Goal: Answer question/provide support

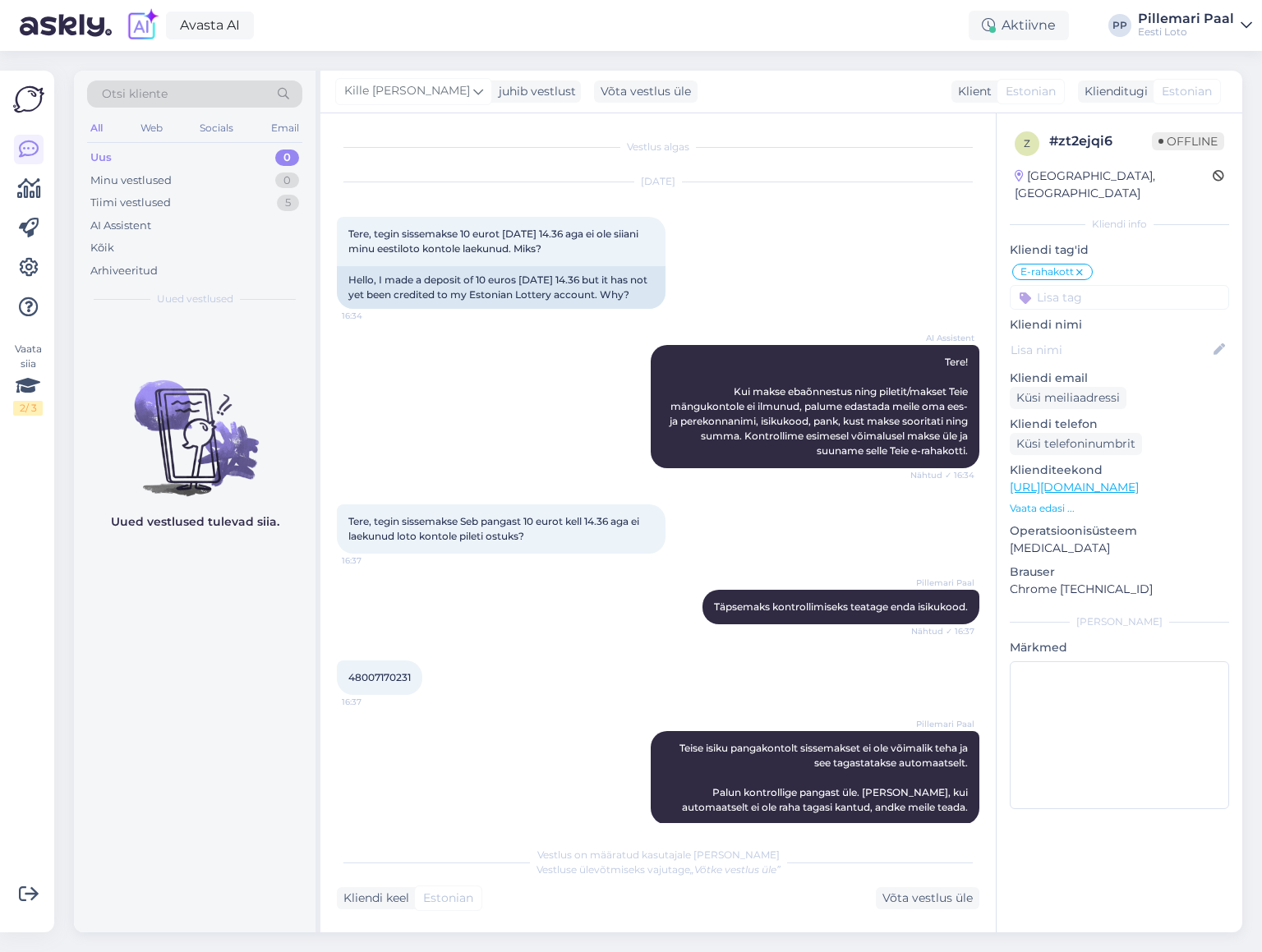
scroll to position [1479, 0]
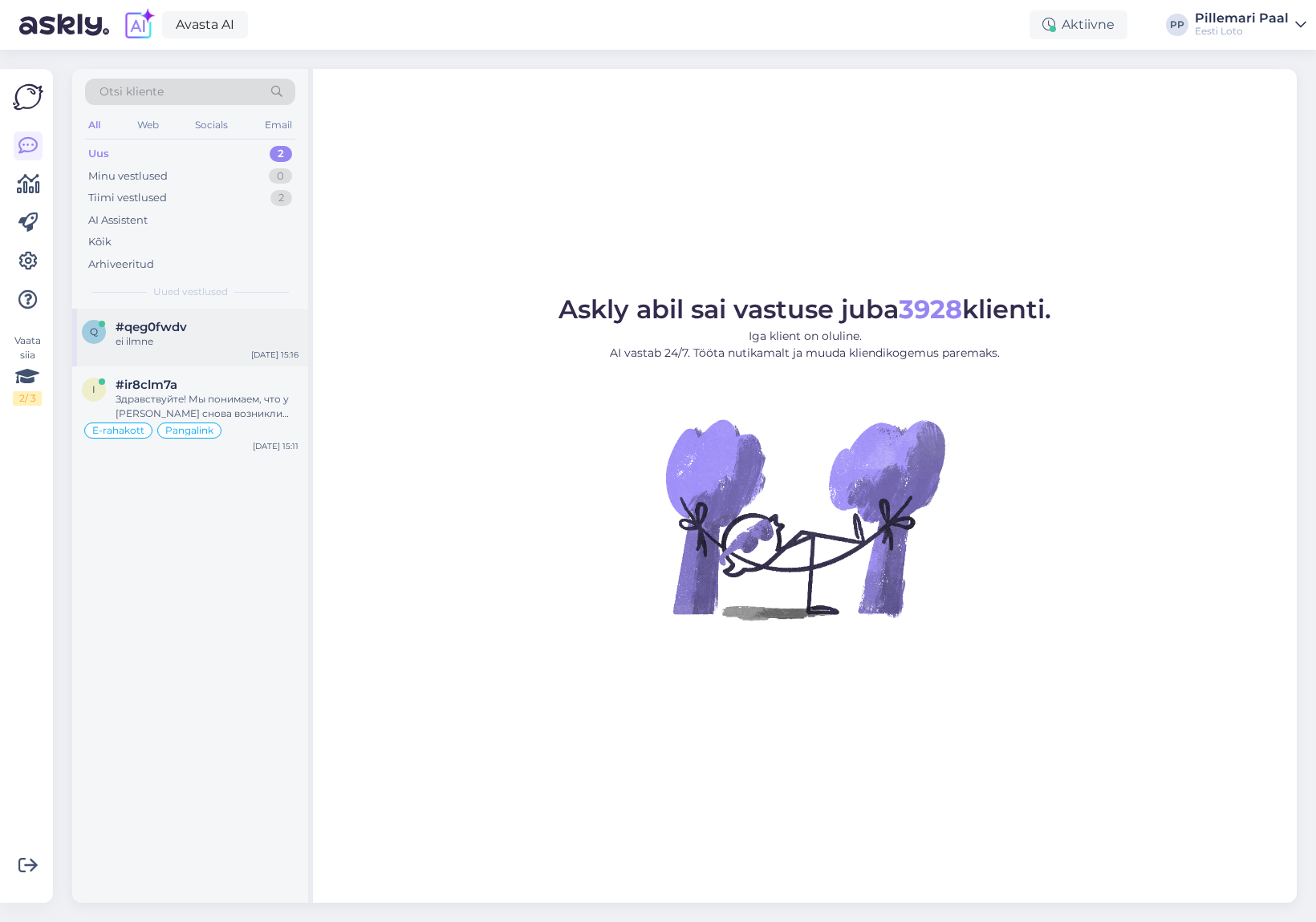
click at [231, 352] on div "q #qeg0fwdv ei ilmne [DATE] 15:16" at bounding box center [189, 337] width 236 height 58
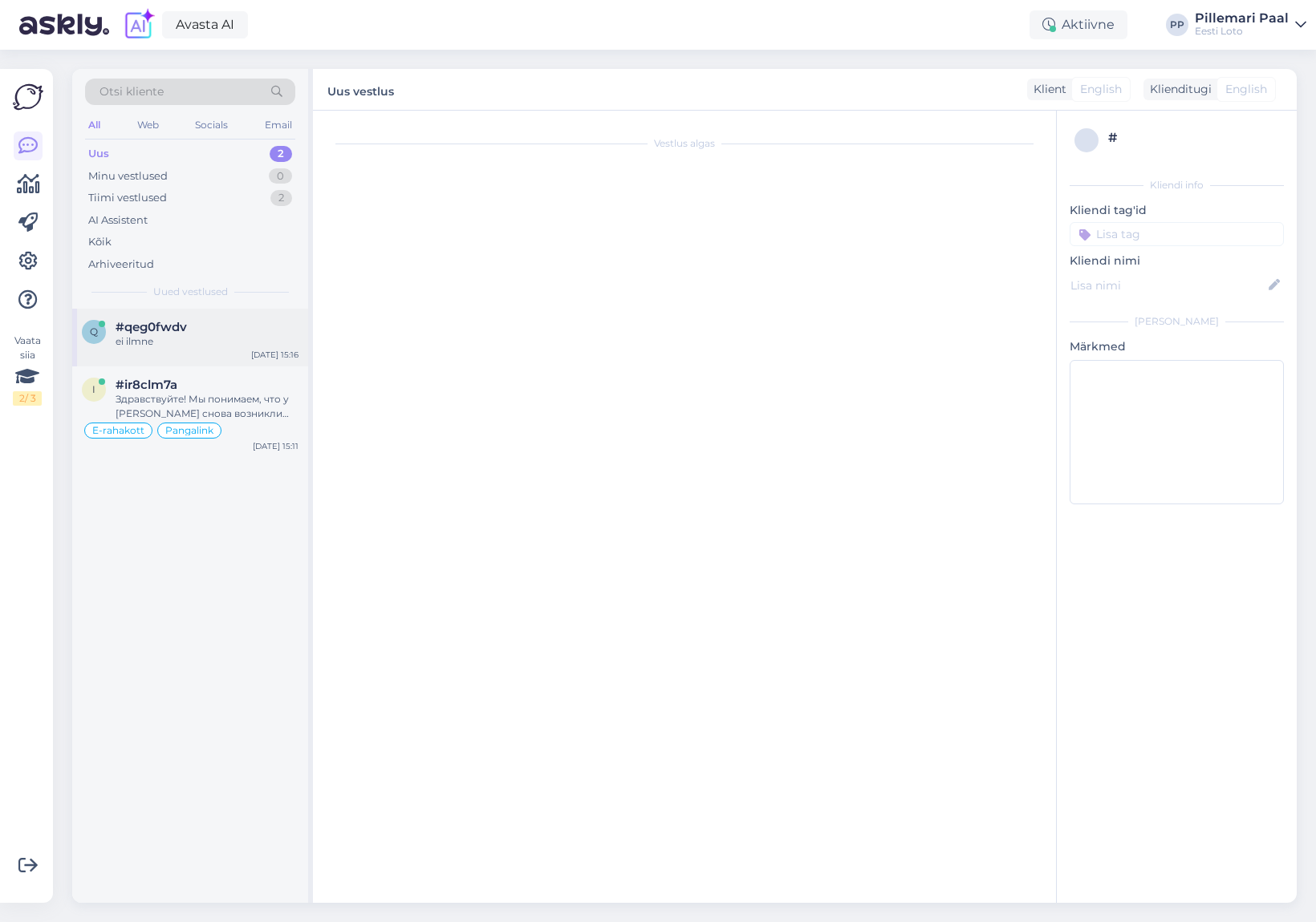
click at [197, 345] on div "ei ilmne" at bounding box center [207, 342] width 183 height 14
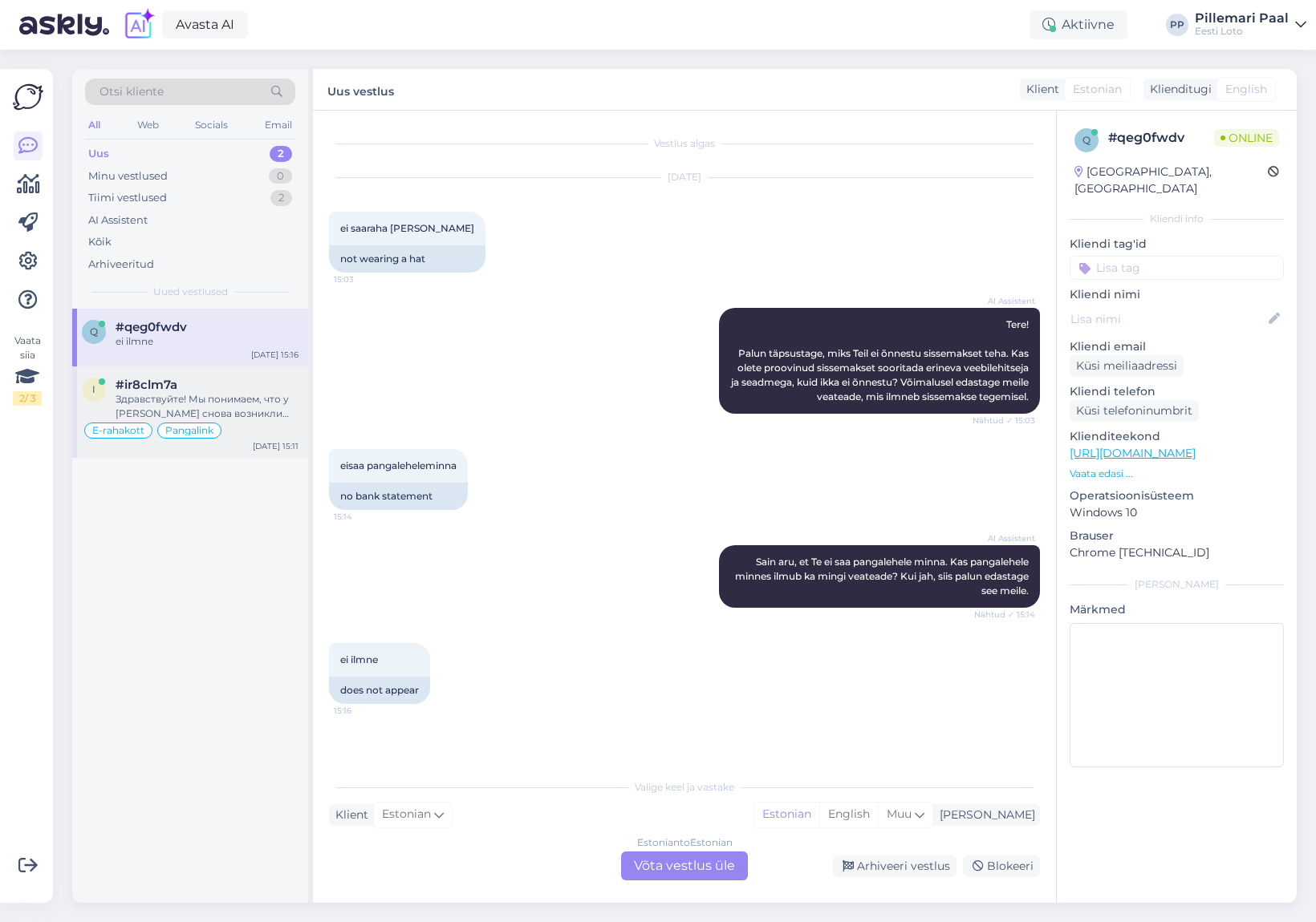
click at [198, 395] on div "Здравствуйте! Мы понимаем, что у [PERSON_NAME] снова возникли проблемы с оплато…" at bounding box center [207, 407] width 183 height 29
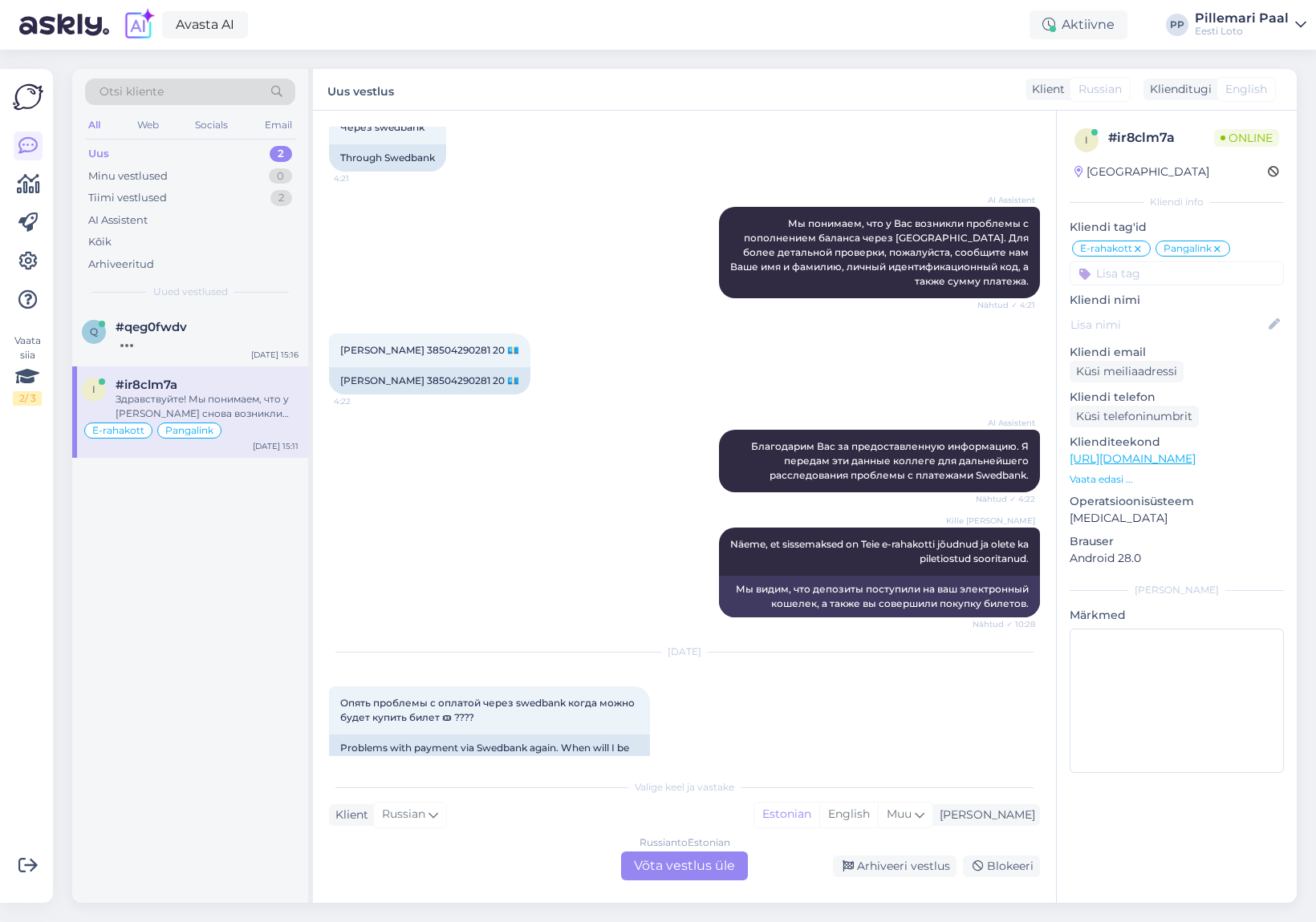
scroll to position [1603, 0]
click at [224, 341] on div at bounding box center [207, 342] width 183 height 14
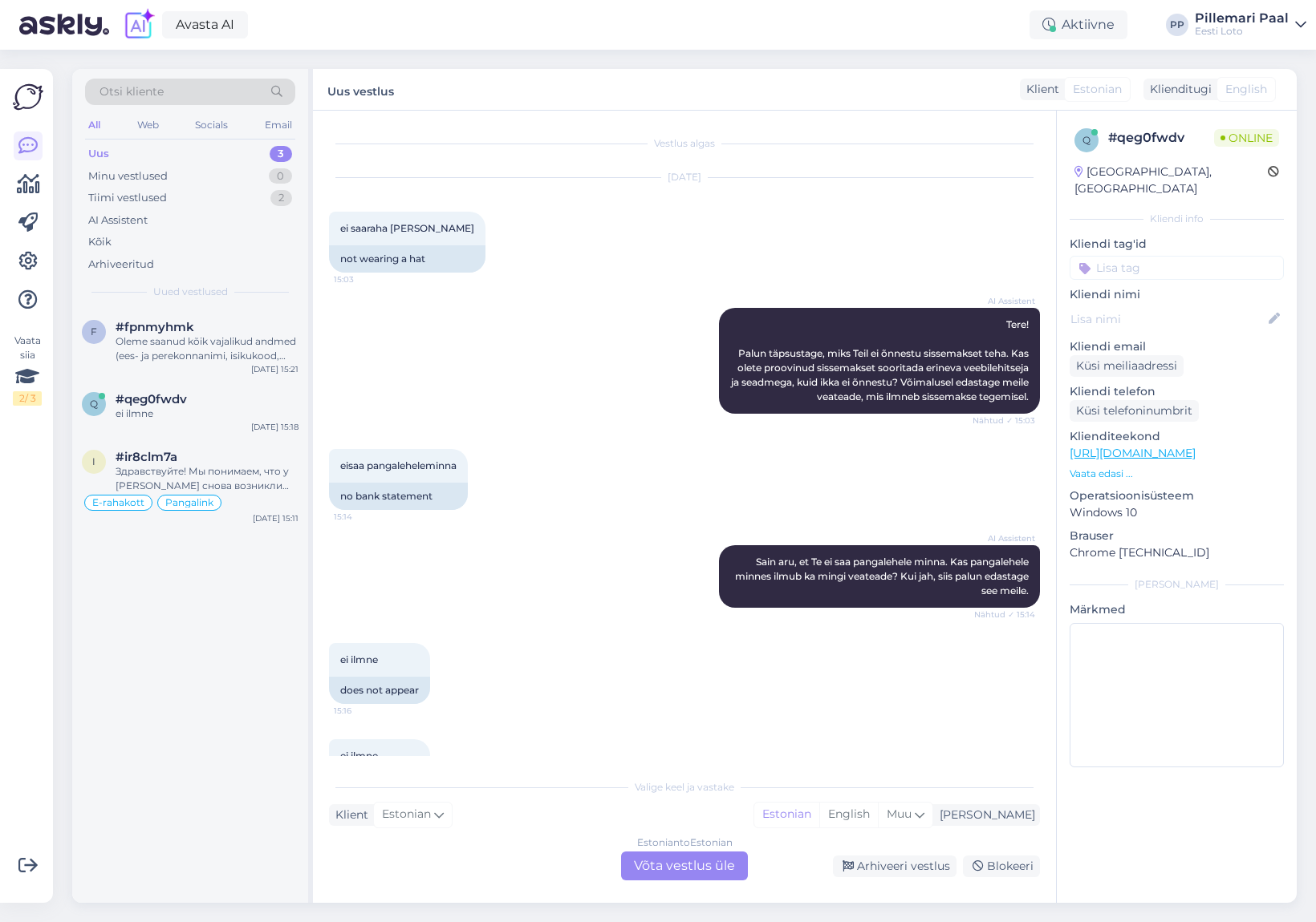
scroll to position [61, 0]
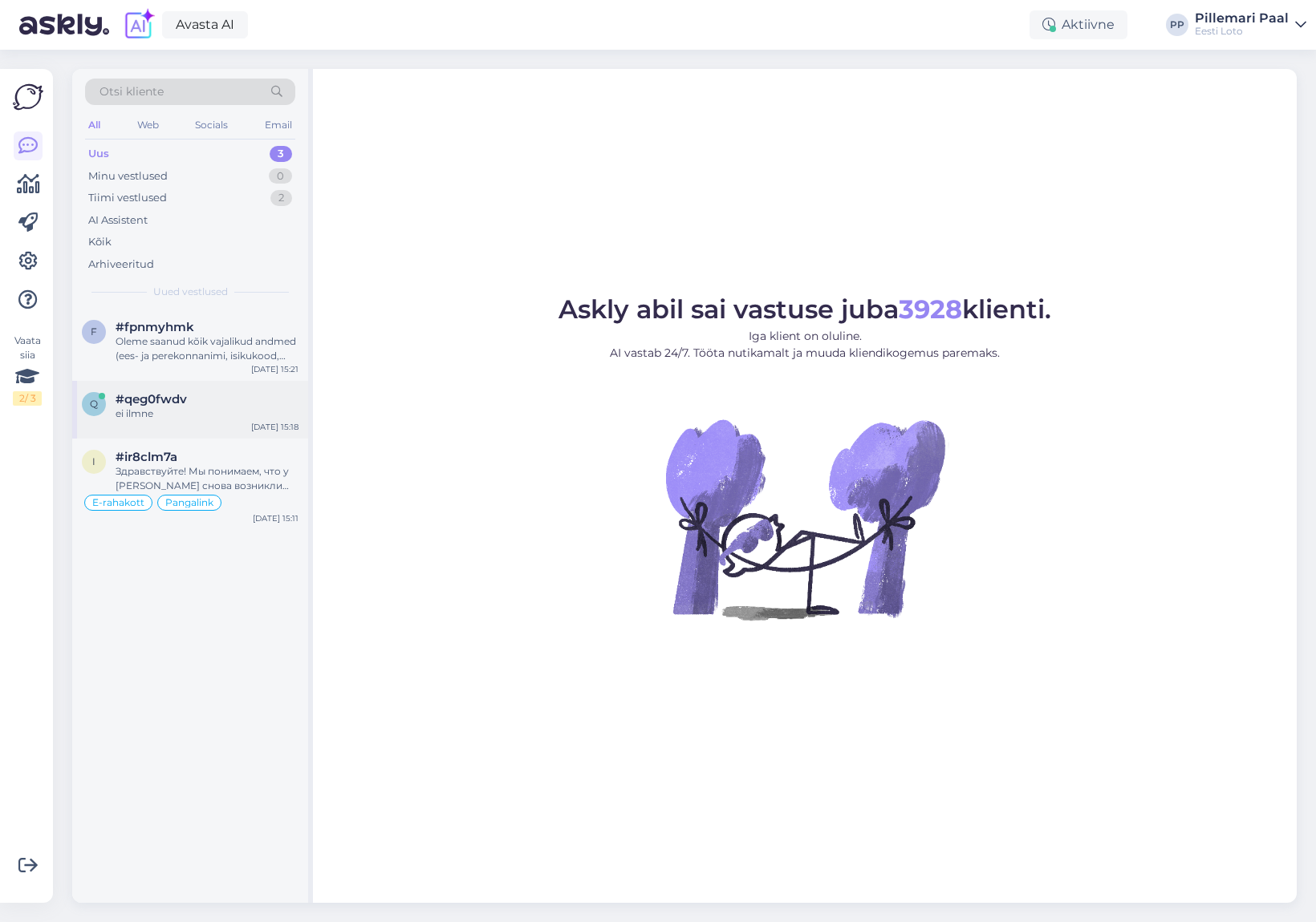
click at [194, 408] on div "ei ilmne" at bounding box center [207, 414] width 183 height 14
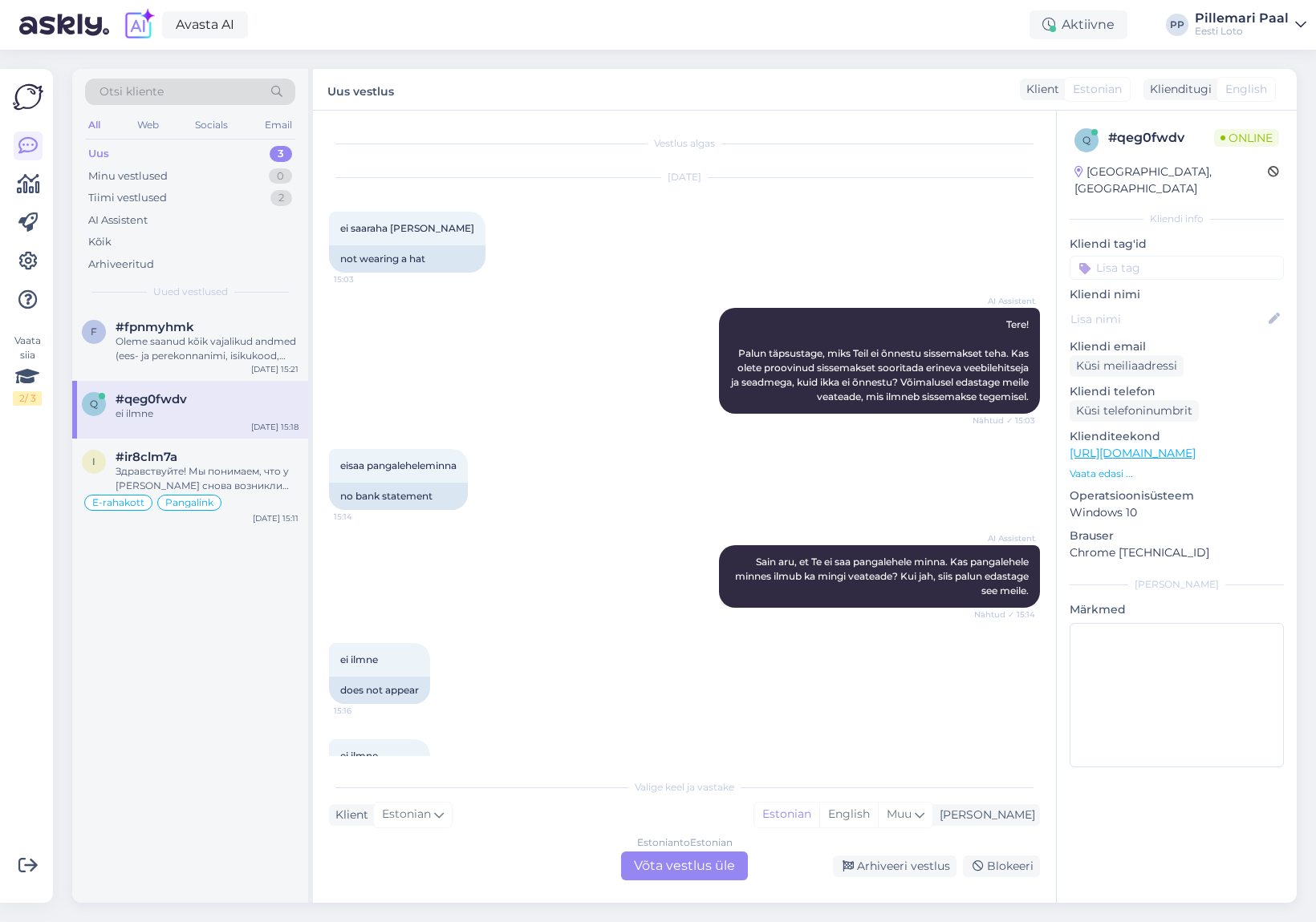
scroll to position [61, 0]
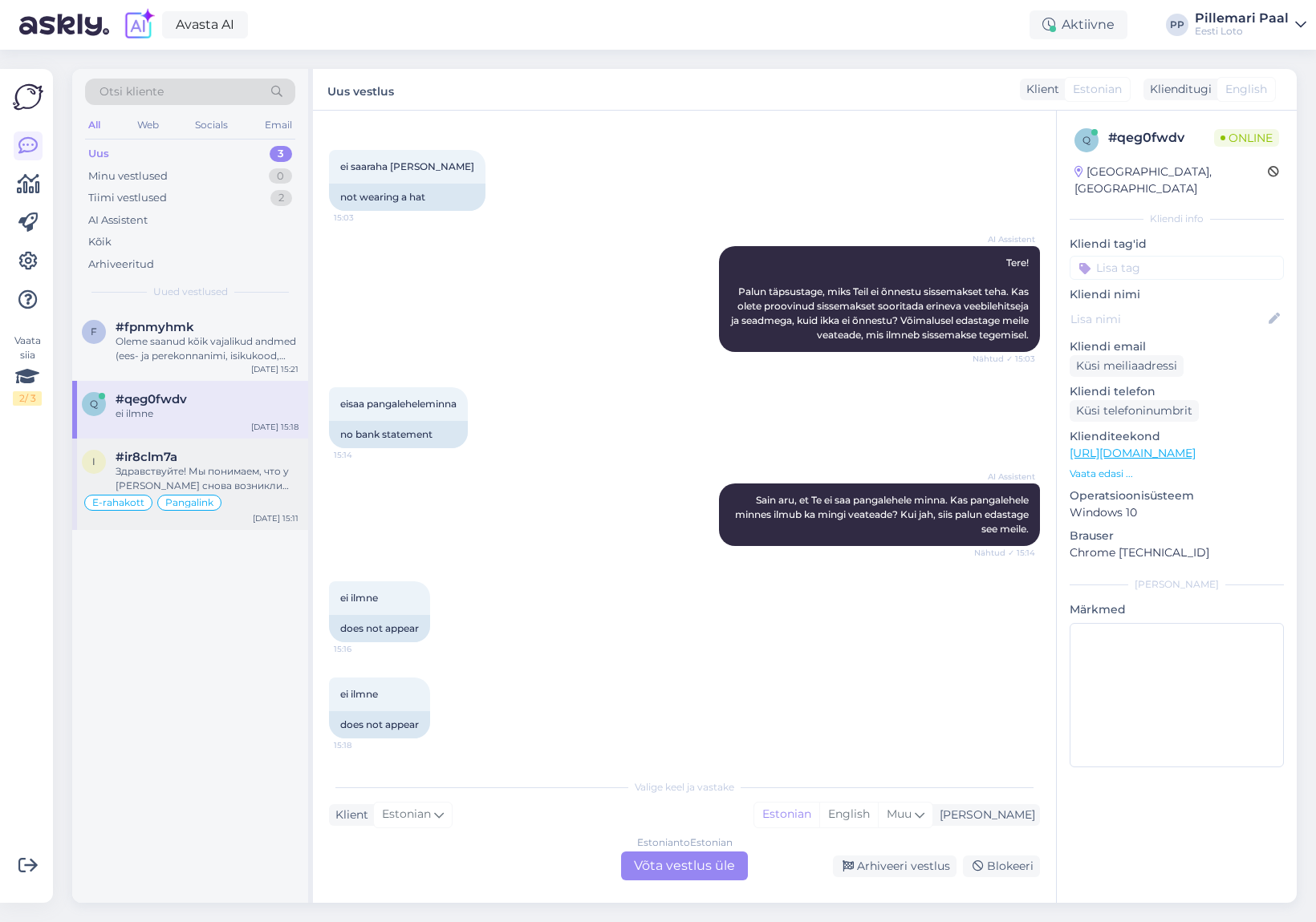
click at [208, 468] on div "Здравствуйте! Мы понимаем, что у [PERSON_NAME] снова возникли проблемы с оплато…" at bounding box center [207, 479] width 183 height 29
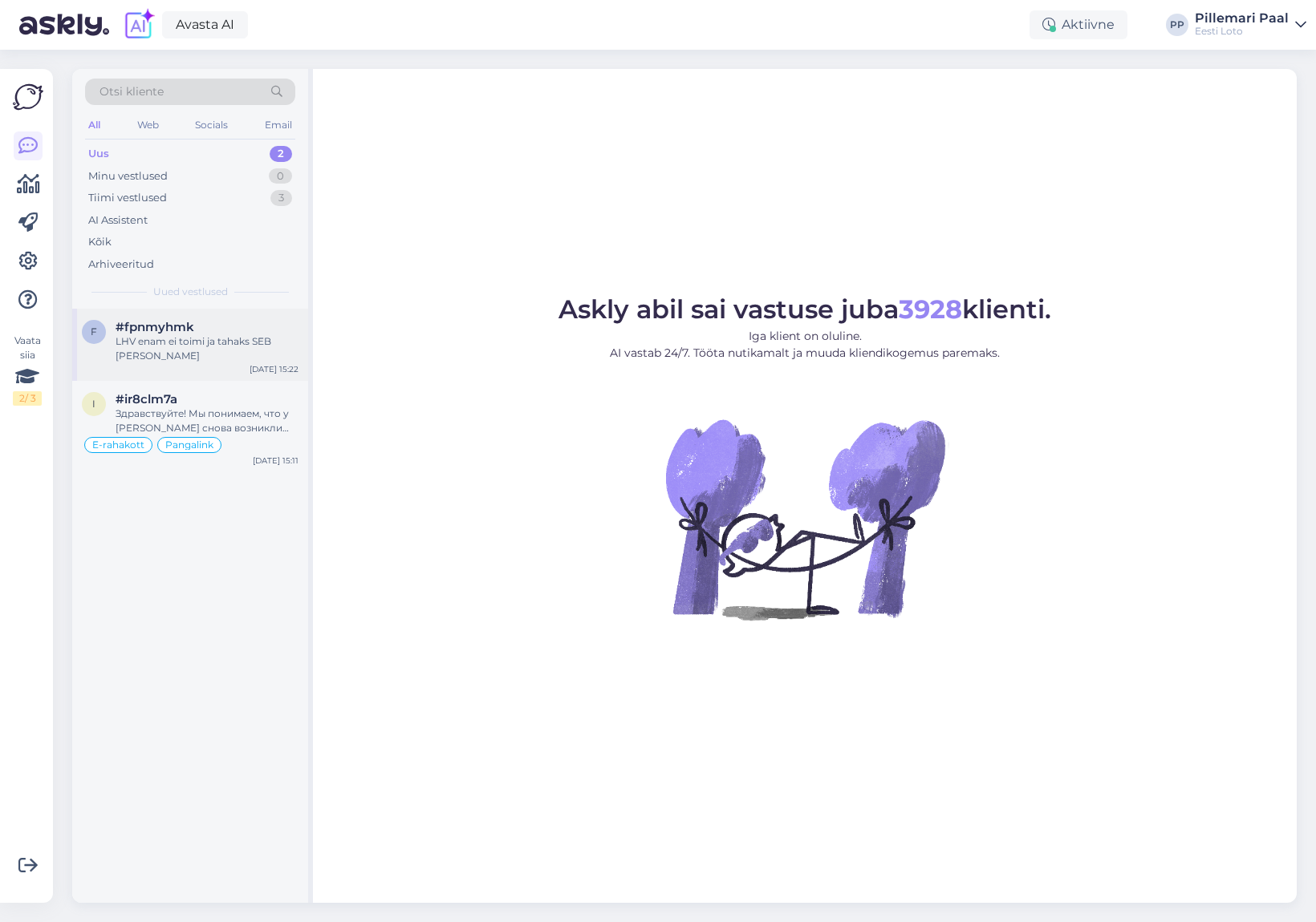
click at [169, 336] on div "LHV enam ei toimi ja tahaks SEB [PERSON_NAME]" at bounding box center [207, 349] width 183 height 29
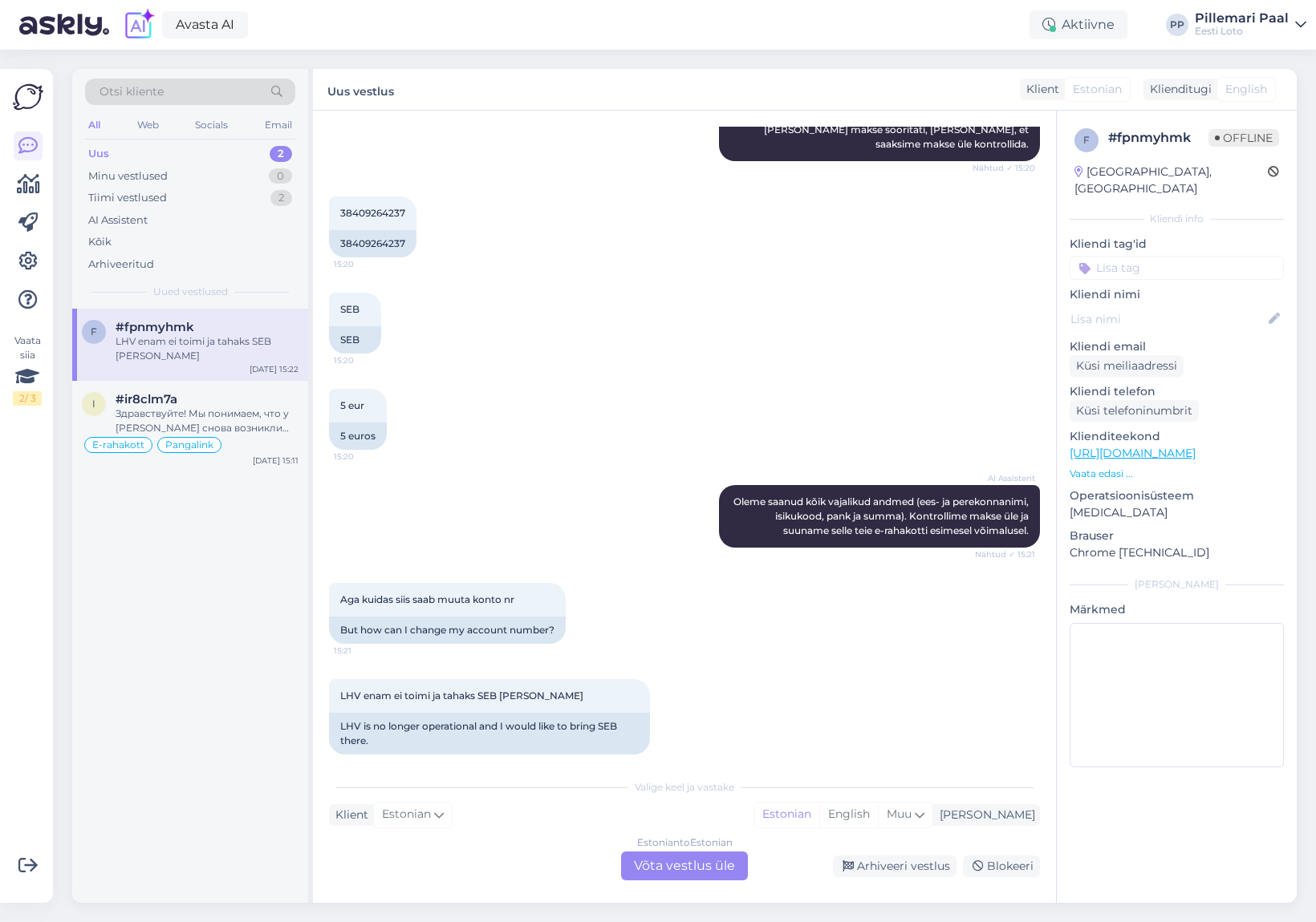
scroll to position [1089, 0]
click at [694, 859] on div "Estonian to Estonian Võta vestlus üle" at bounding box center [684, 866] width 127 height 29
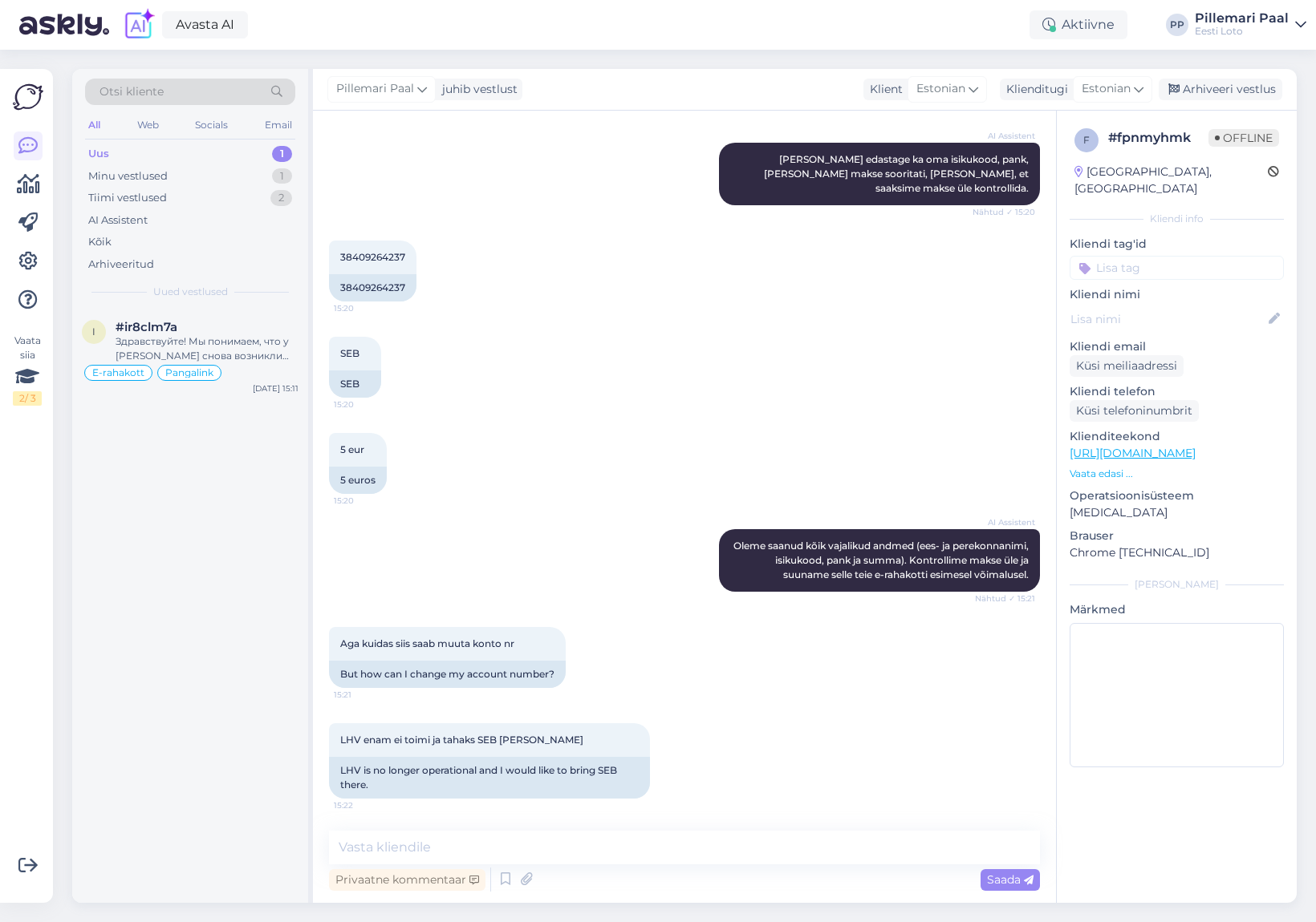
scroll to position [1028, 0]
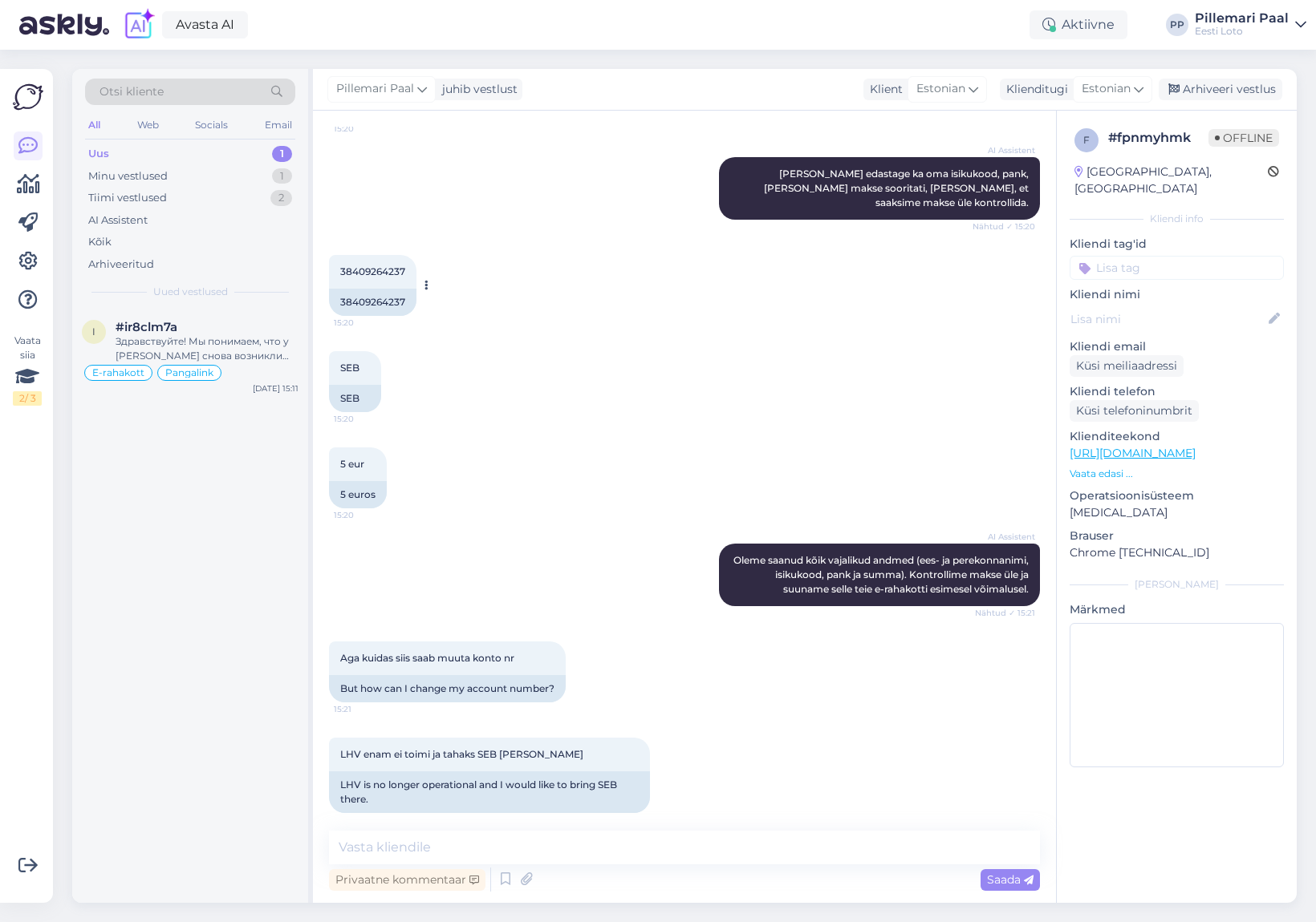
click at [359, 266] on span "38409264237" at bounding box center [373, 272] width 65 height 12
copy div "38409264237 15:20"
click at [507, 849] on textarea at bounding box center [684, 848] width 711 height 33
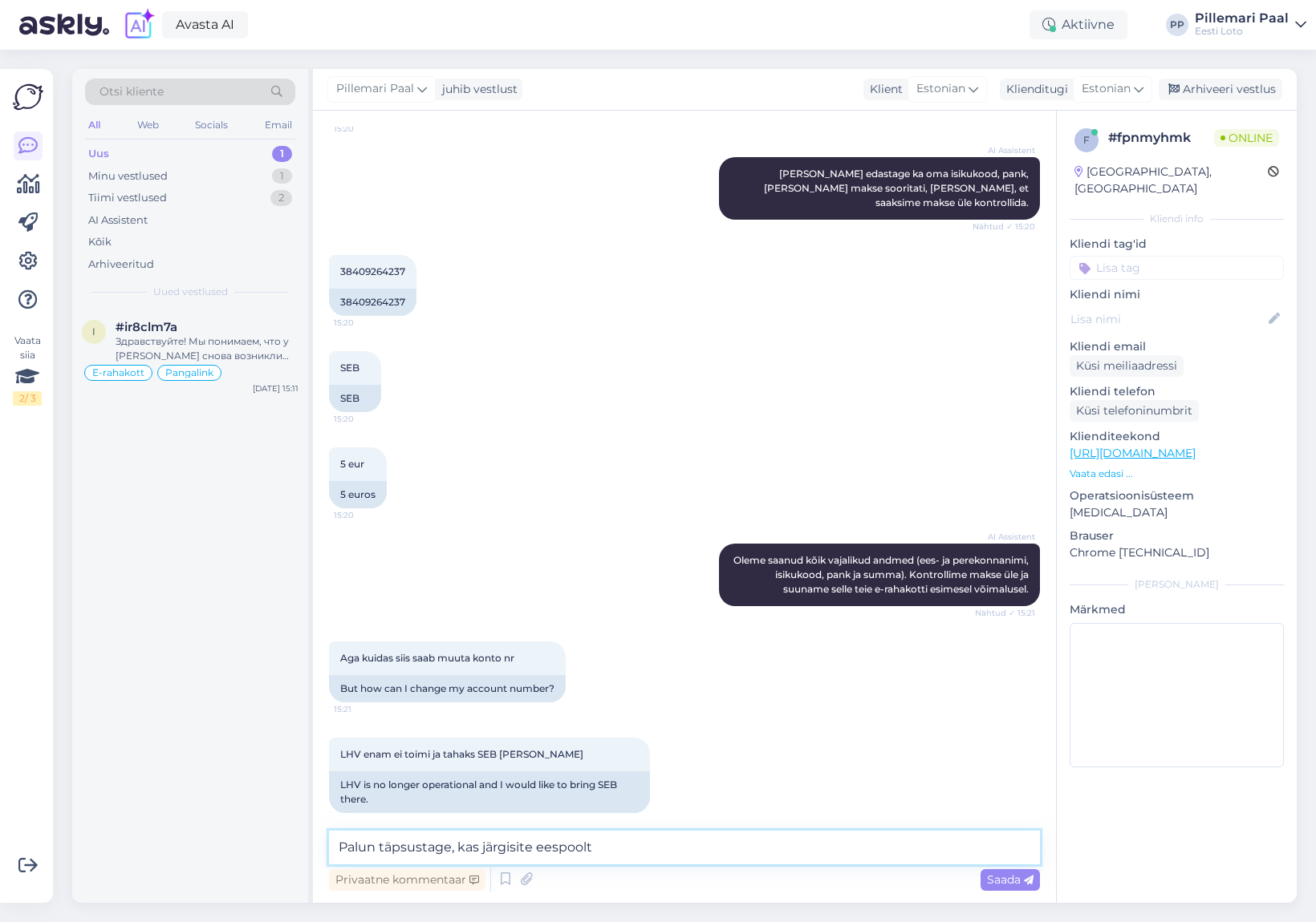
click at [537, 849] on textarea "Palun täpsustage, kas järgisite eespoolt" at bounding box center [684, 848] width 711 height 33
click at [675, 852] on textarea "Palun täpsustage, kas järgisite täpselt eespoolt" at bounding box center [684, 848] width 711 height 33
drag, startPoint x: 635, startPoint y: 848, endPoint x: 647, endPoint y: 869, distance: 24.2
click at [634, 848] on textarea "Palun täpsustage, kas järgisite täpselt eespoolt toodud juhiseid?" at bounding box center [684, 848] width 711 height 33
type textarea "Palun täpsustage, kas järgisite täpselt eespool toodud juhiseid?"
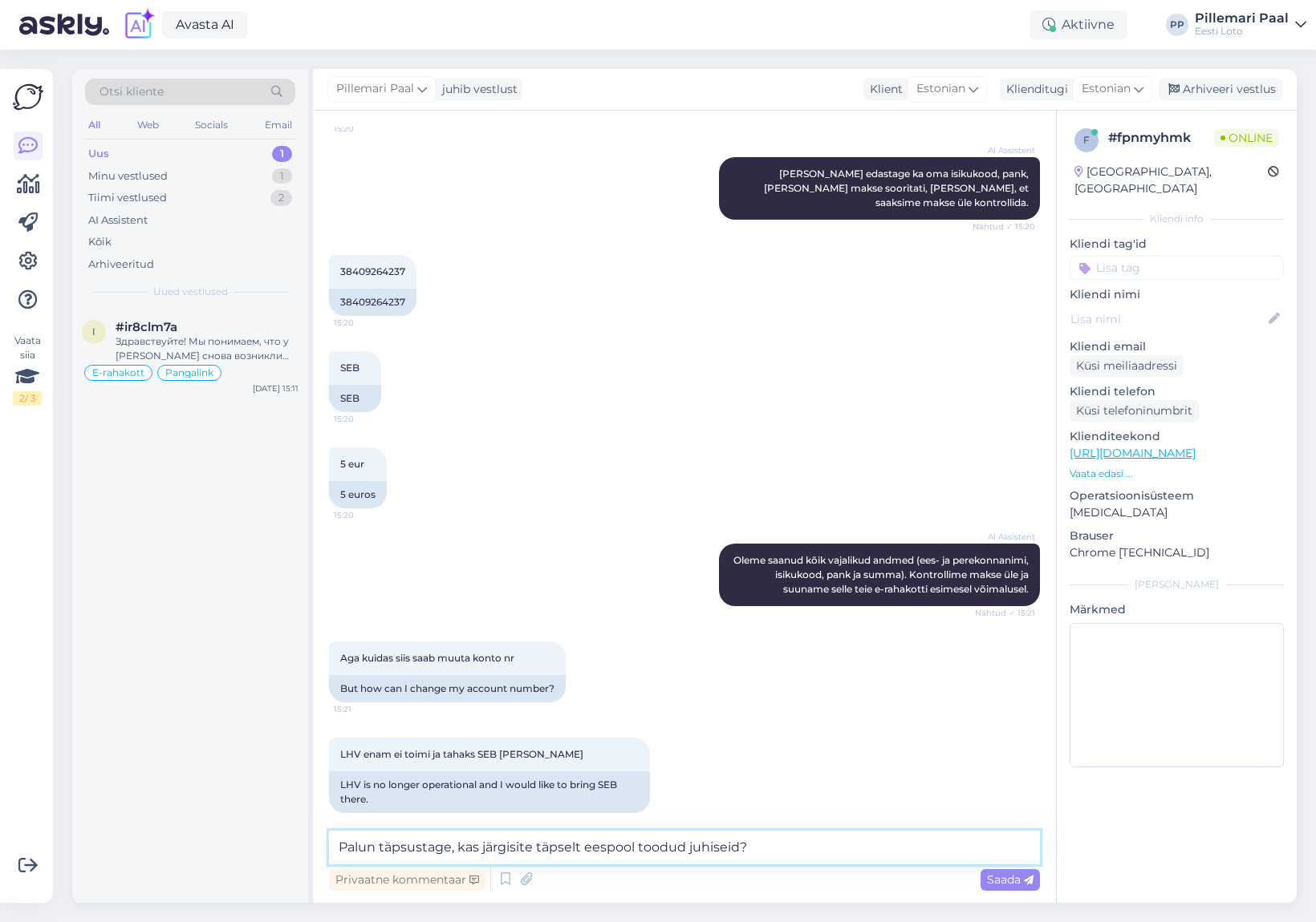
click at [756, 846] on textarea "Palun täpsustage, kas järgisite täpselt eespool toodud juhiseid?" at bounding box center [684, 848] width 711 height 33
click at [765, 846] on textarea "Palun täpsustage, kas järgisite täpselt eespool toodud juhiseid?" at bounding box center [684, 848] width 711 height 33
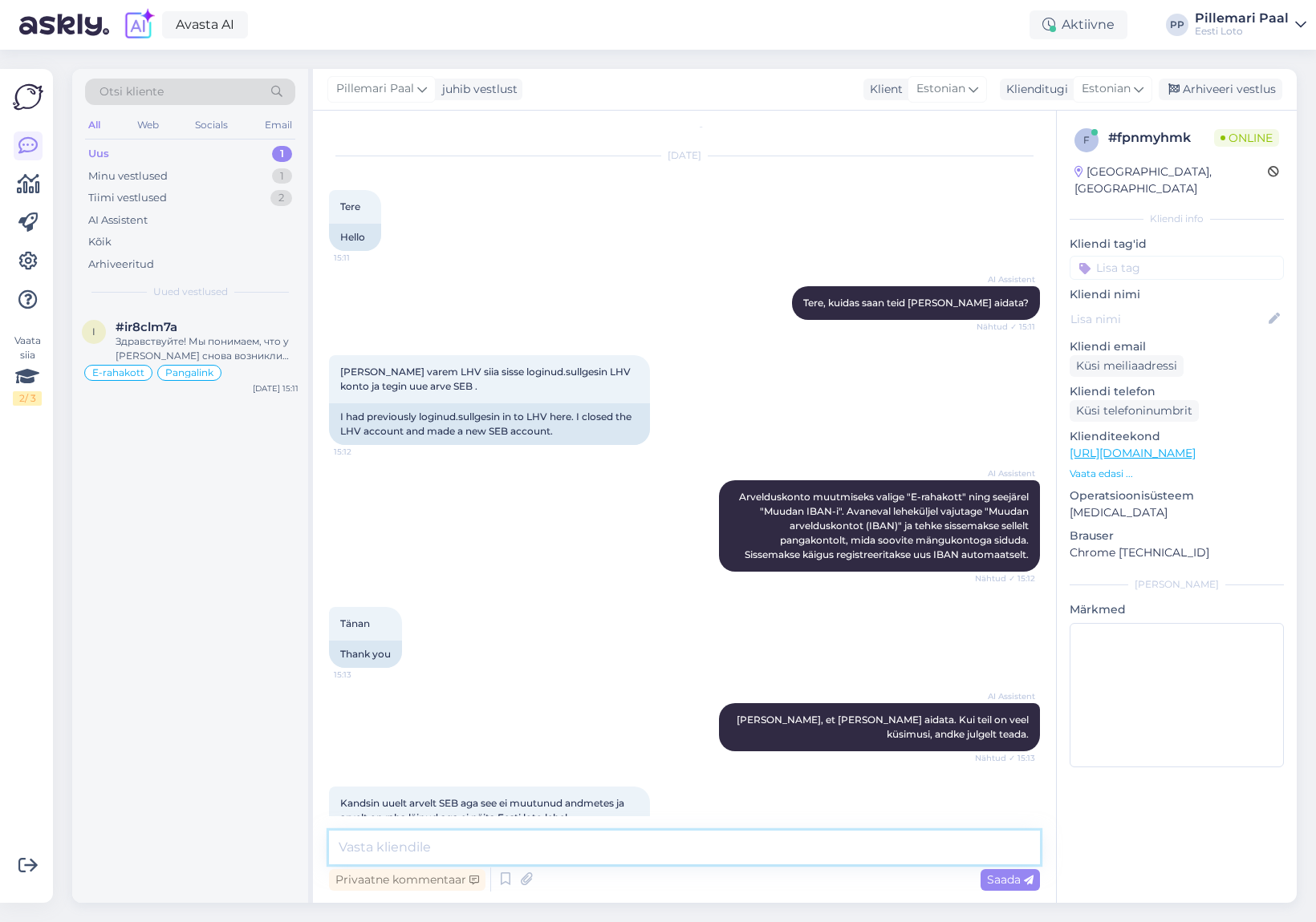
scroll to position [0, 0]
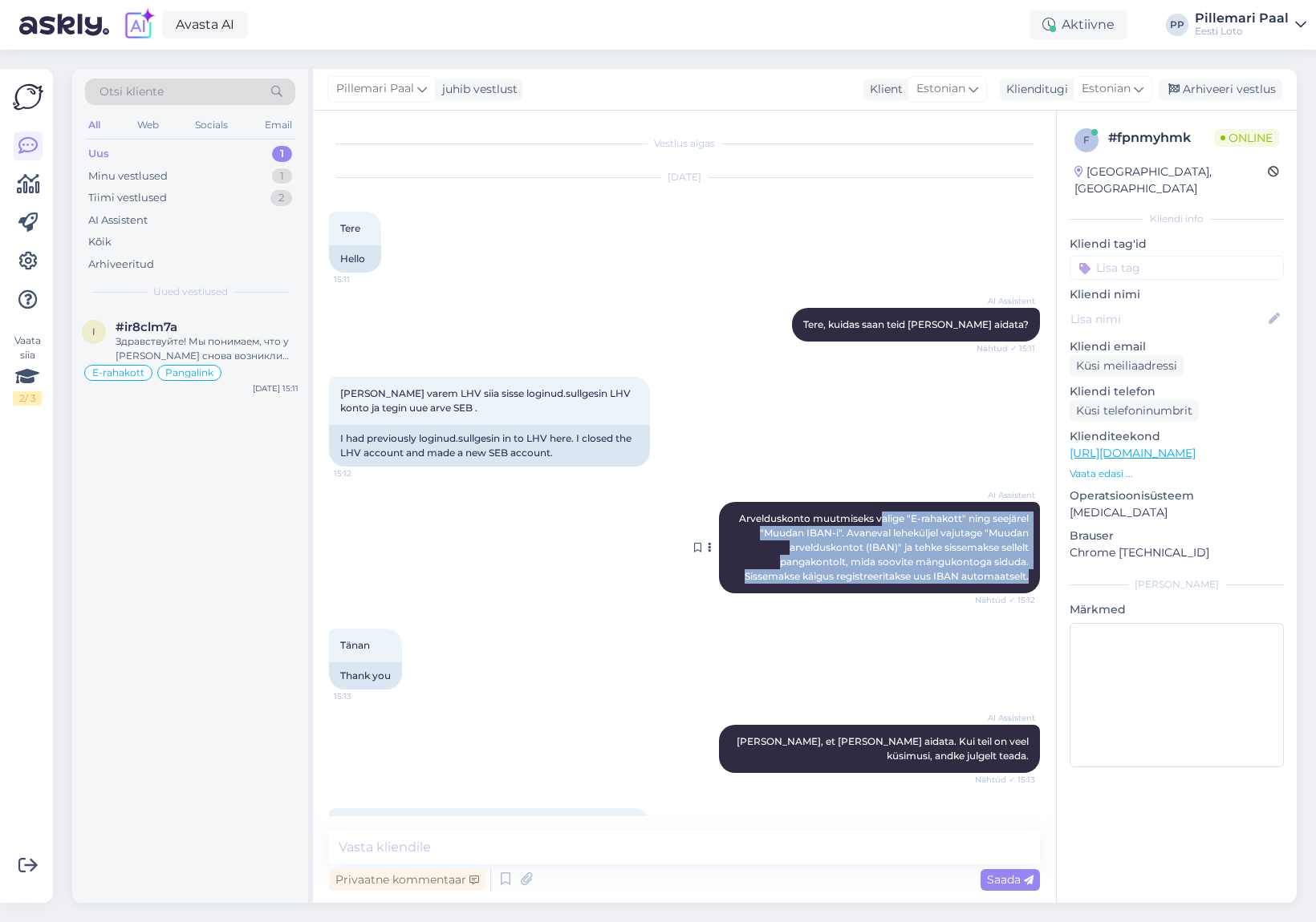
drag, startPoint x: 886, startPoint y: 523, endPoint x: 1035, endPoint y: 578, distance: 158.8
click at [1036, 577] on div "AI Assistent Arvelduskonto muutmiseks valige "E-rahakott" ning seejärel "Muudan…" at bounding box center [879, 548] width 321 height 91
copy span "alige "E-rahakott" ning seejärel "Muudan IBAN-i". Avaneval leheküljel vajutage …"
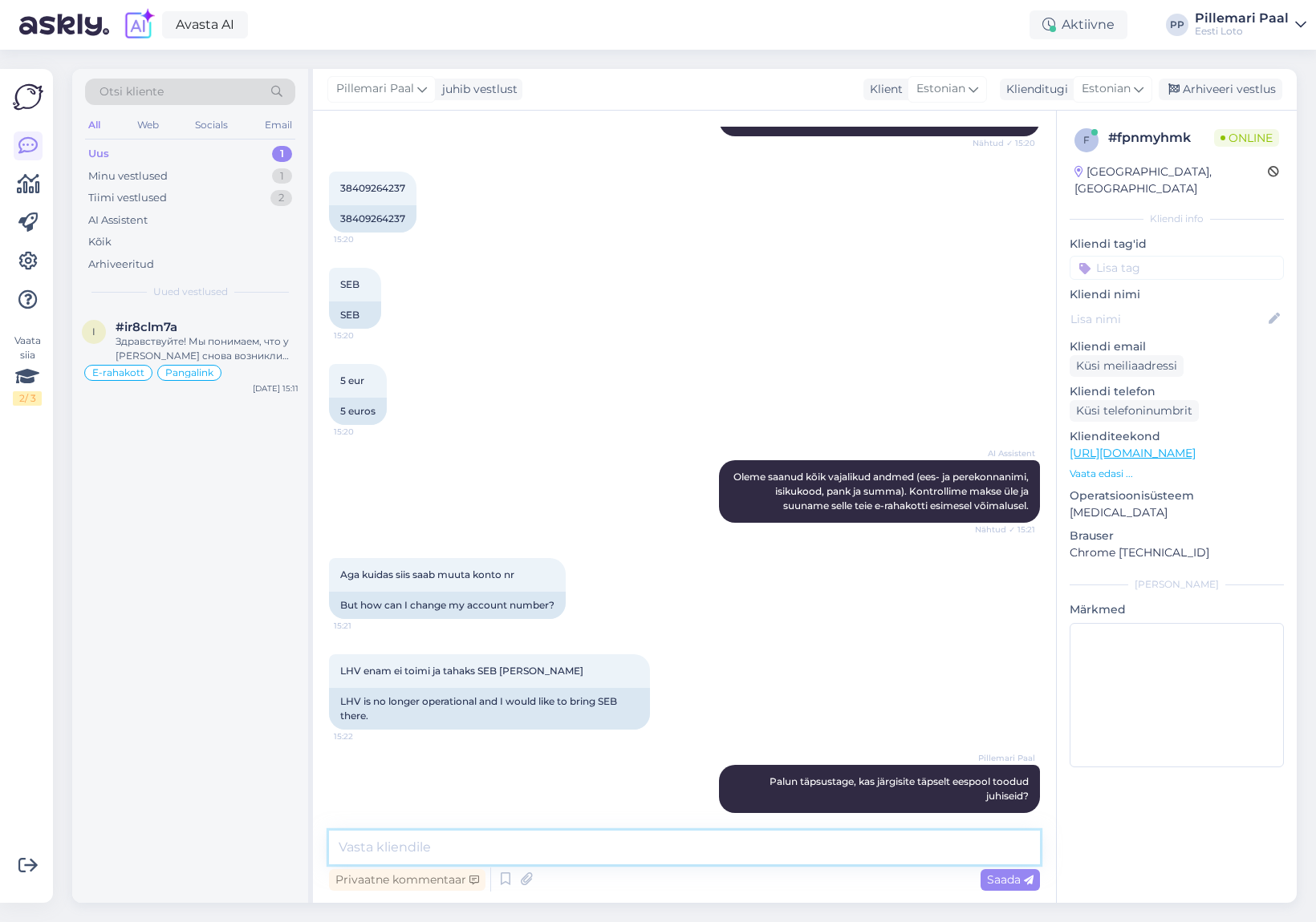
click at [632, 844] on textarea at bounding box center [684, 848] width 711 height 33
paste textarea "alige "E-rahakott" ning seejärel "Muudan IBAN-i". Avaneval leheküljel vajutage …"
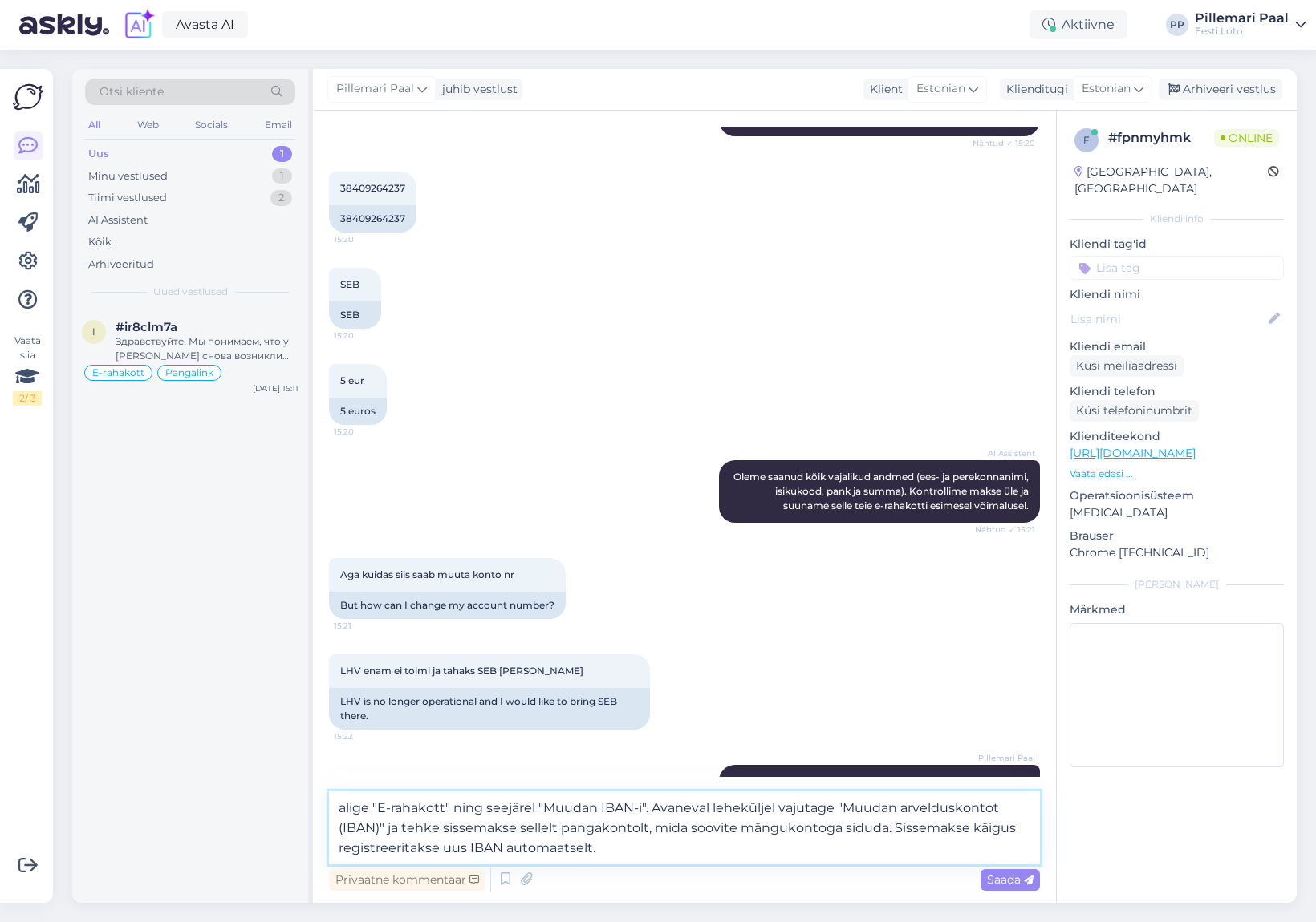
click at [340, 808] on textarea "alige "E-rahakott" ning seejärel "Muudan IBAN-i". Avaneval leheküljel vajutage …" at bounding box center [684, 827] width 711 height 73
drag, startPoint x: 759, startPoint y: 849, endPoint x: 907, endPoint y: 857, distance: 148.2
click at [759, 849] on textarea "Esmalt valige "E-rahakott" ning seejärel "Muudan IBAN-i". Avaneval leheküljel v…" at bounding box center [684, 827] width 711 height 73
type textarea "Esmalt valige "E-rahakott" ning seejärel "Muudan IBAN-i". Avaneval leheküljel v…"
click at [998, 878] on span "Saada" at bounding box center [1010, 880] width 46 height 14
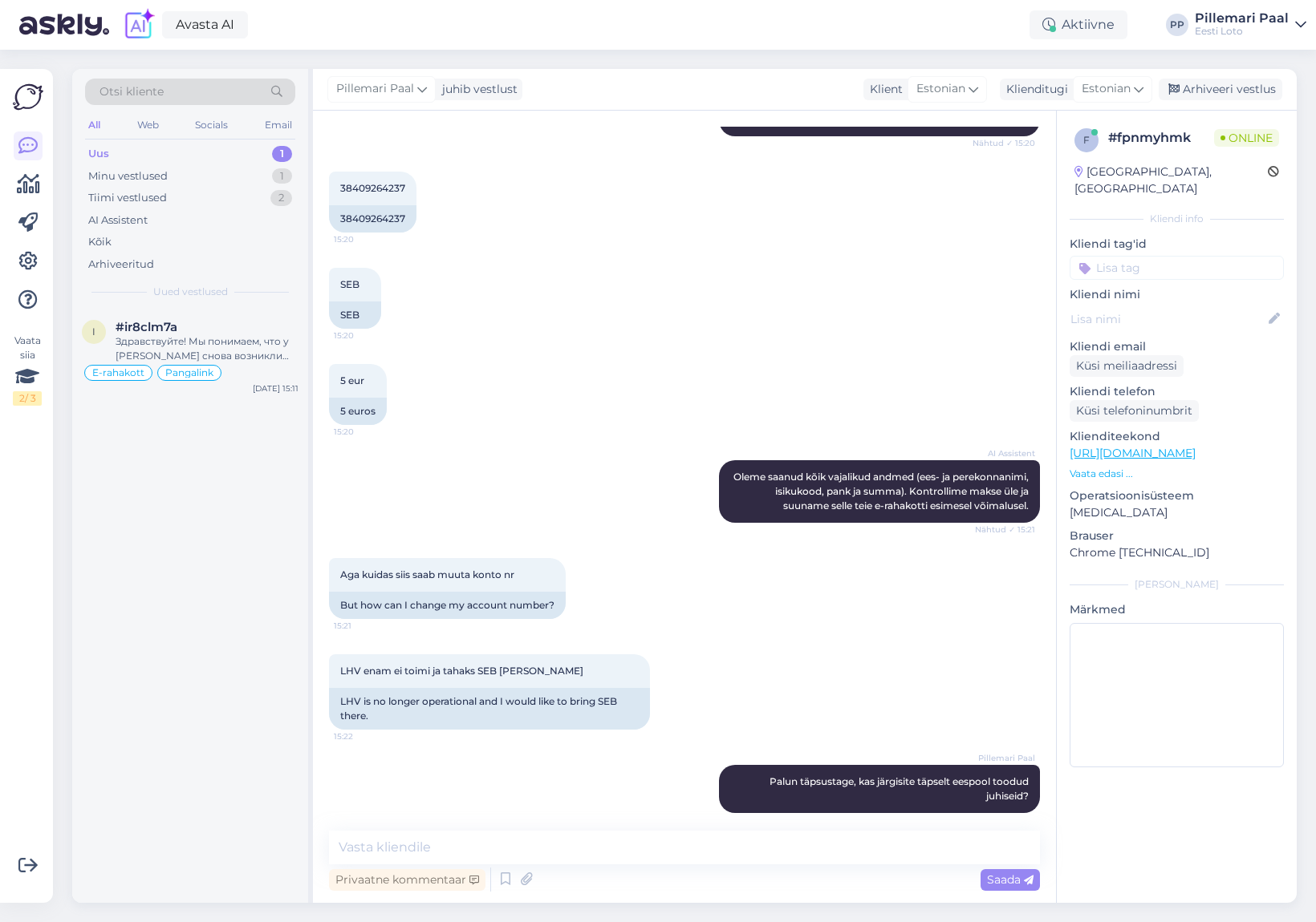
scroll to position [1238, 0]
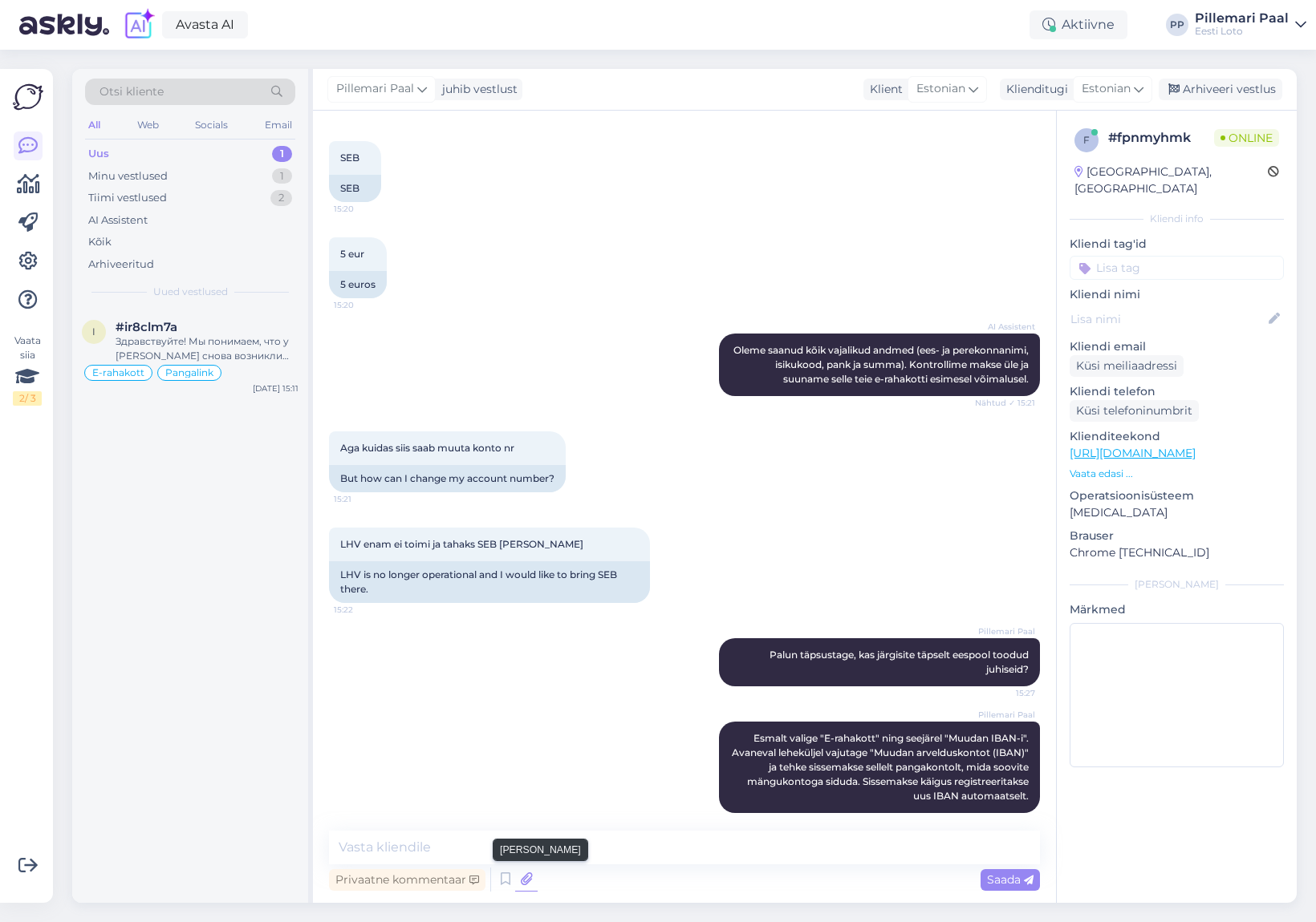
click at [529, 882] on icon at bounding box center [527, 879] width 23 height 24
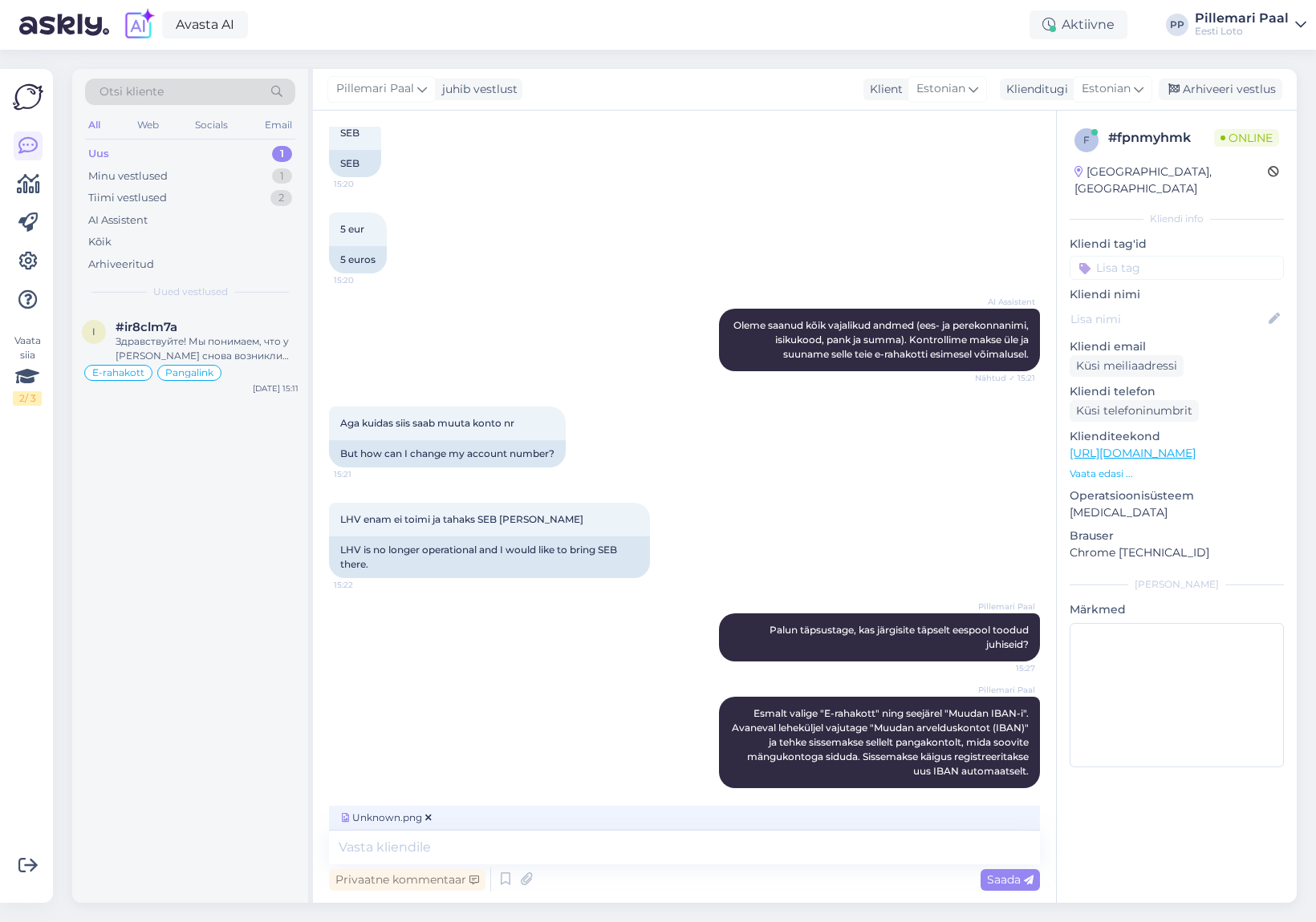
click at [1012, 881] on span "Saada" at bounding box center [1010, 880] width 46 height 14
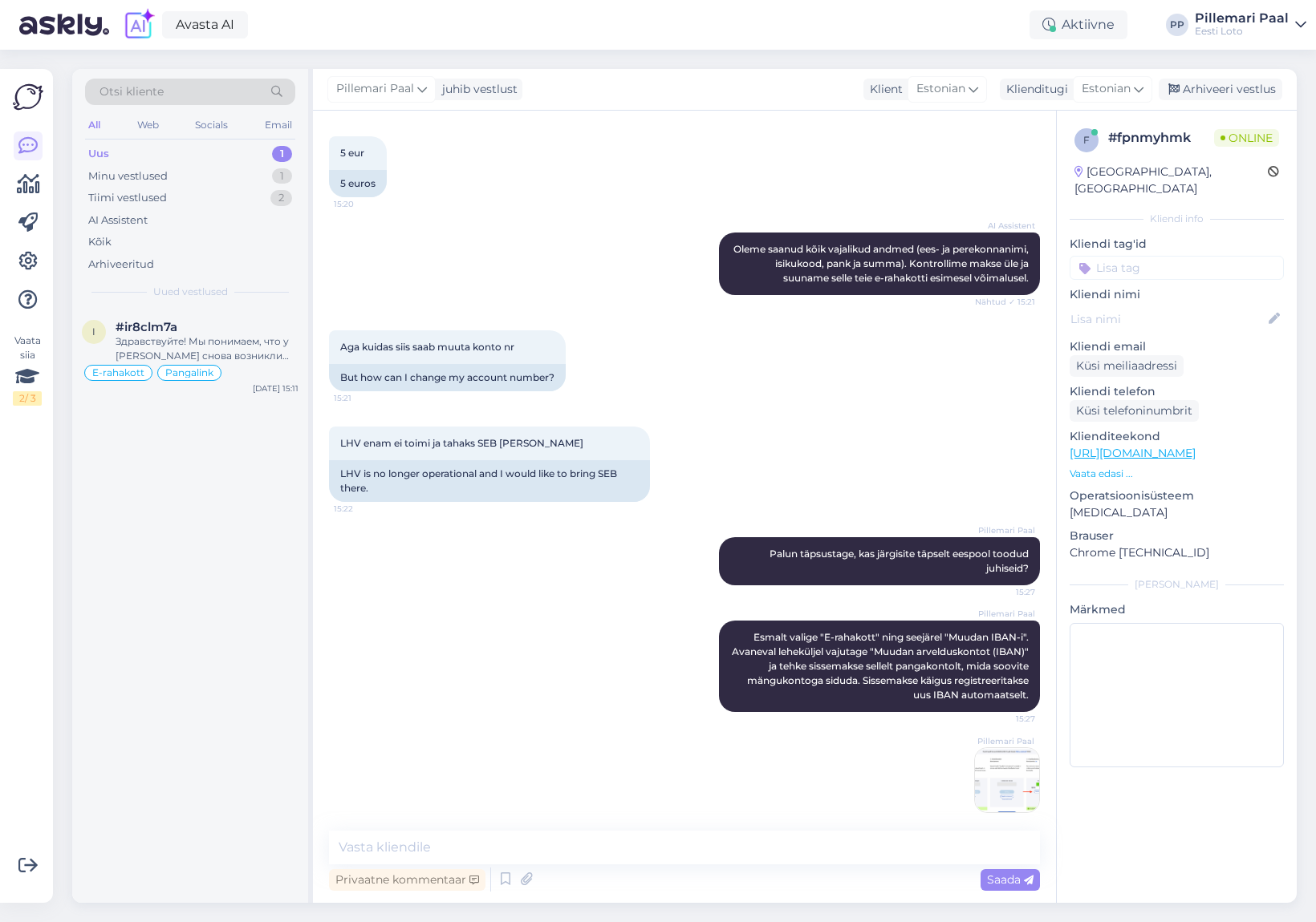
click at [1004, 762] on img at bounding box center [1007, 780] width 64 height 64
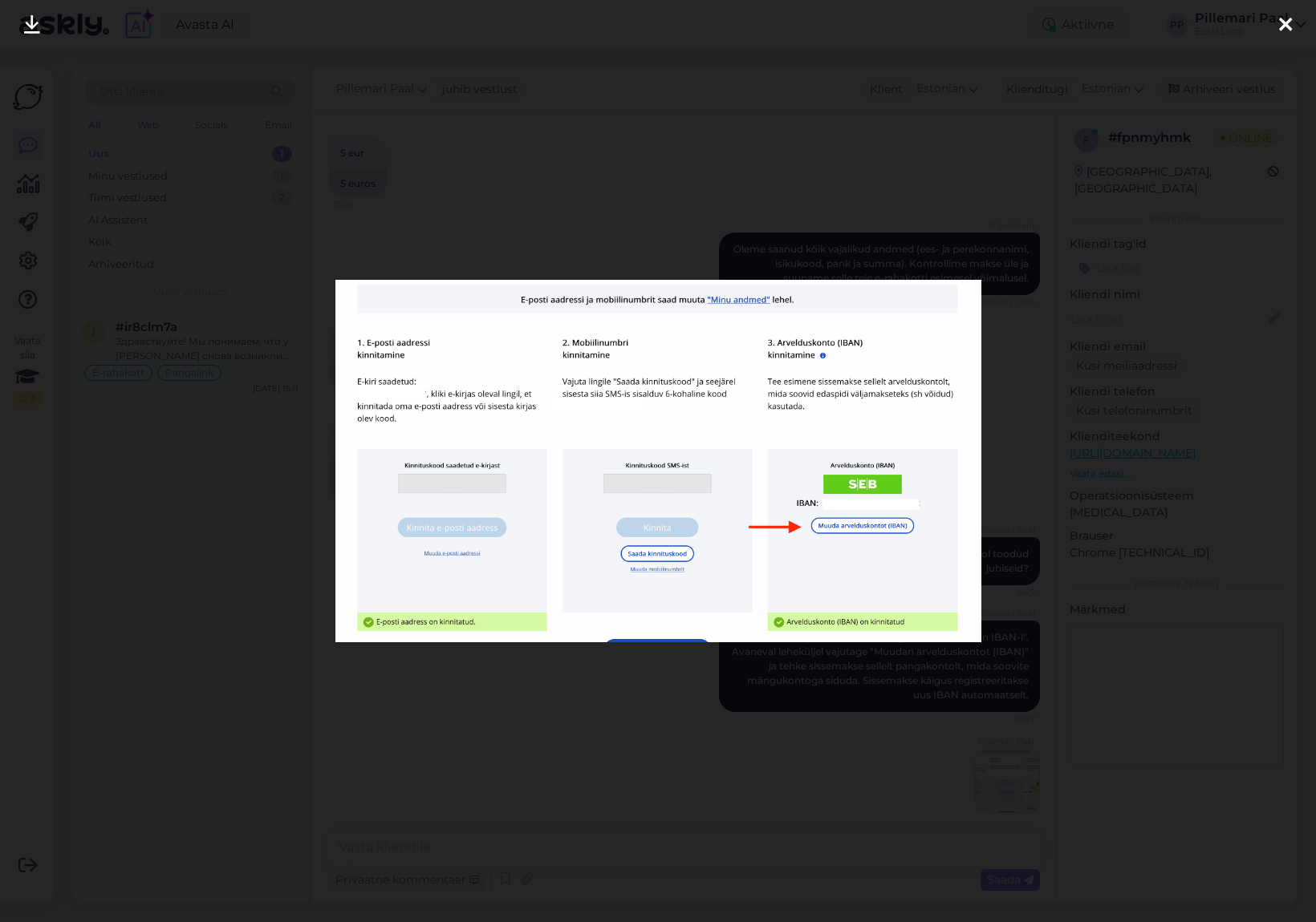
click at [731, 762] on div at bounding box center [658, 461] width 1316 height 922
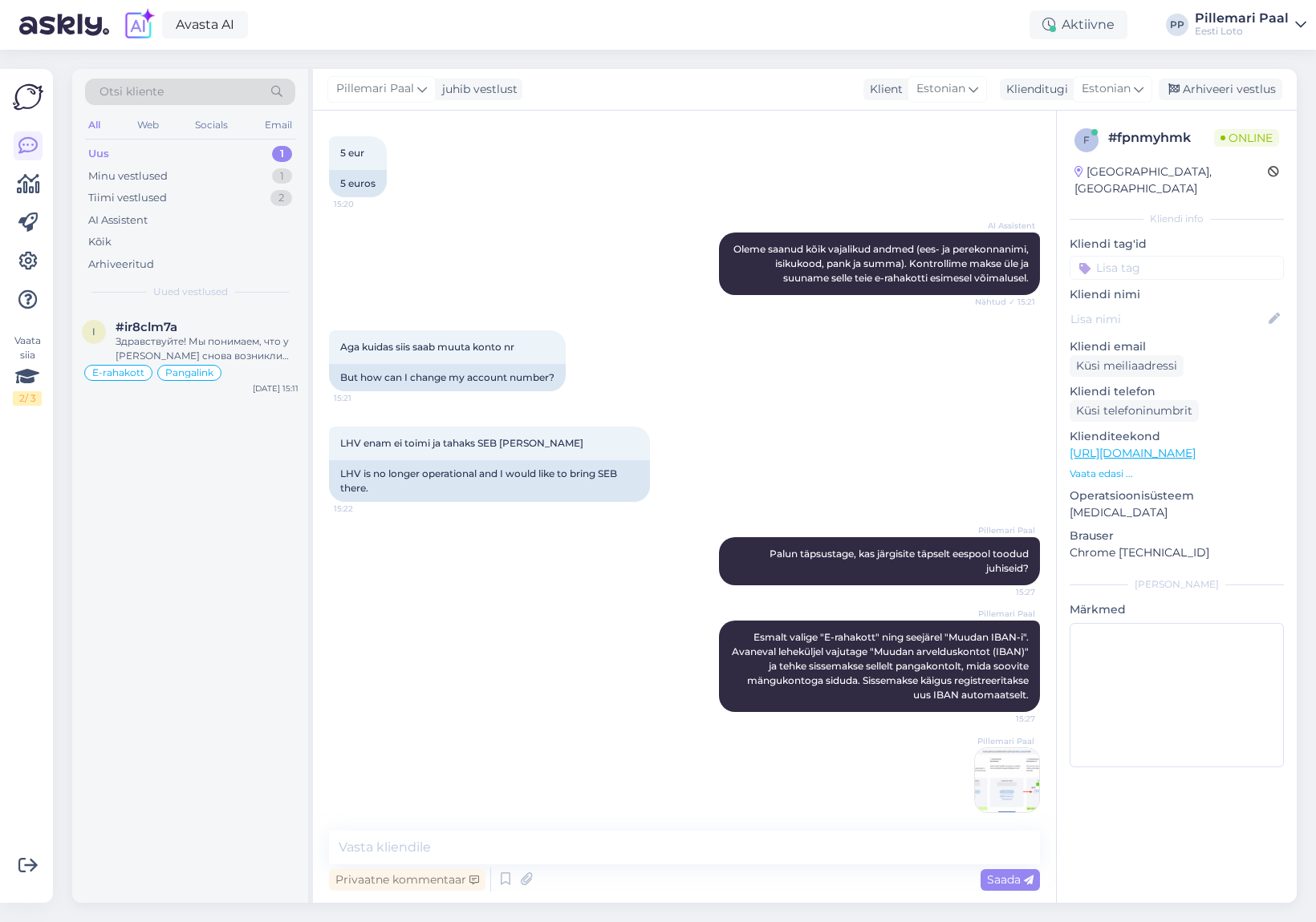
click at [1156, 256] on input at bounding box center [1177, 267] width 214 height 24
type input "iban muutmine"
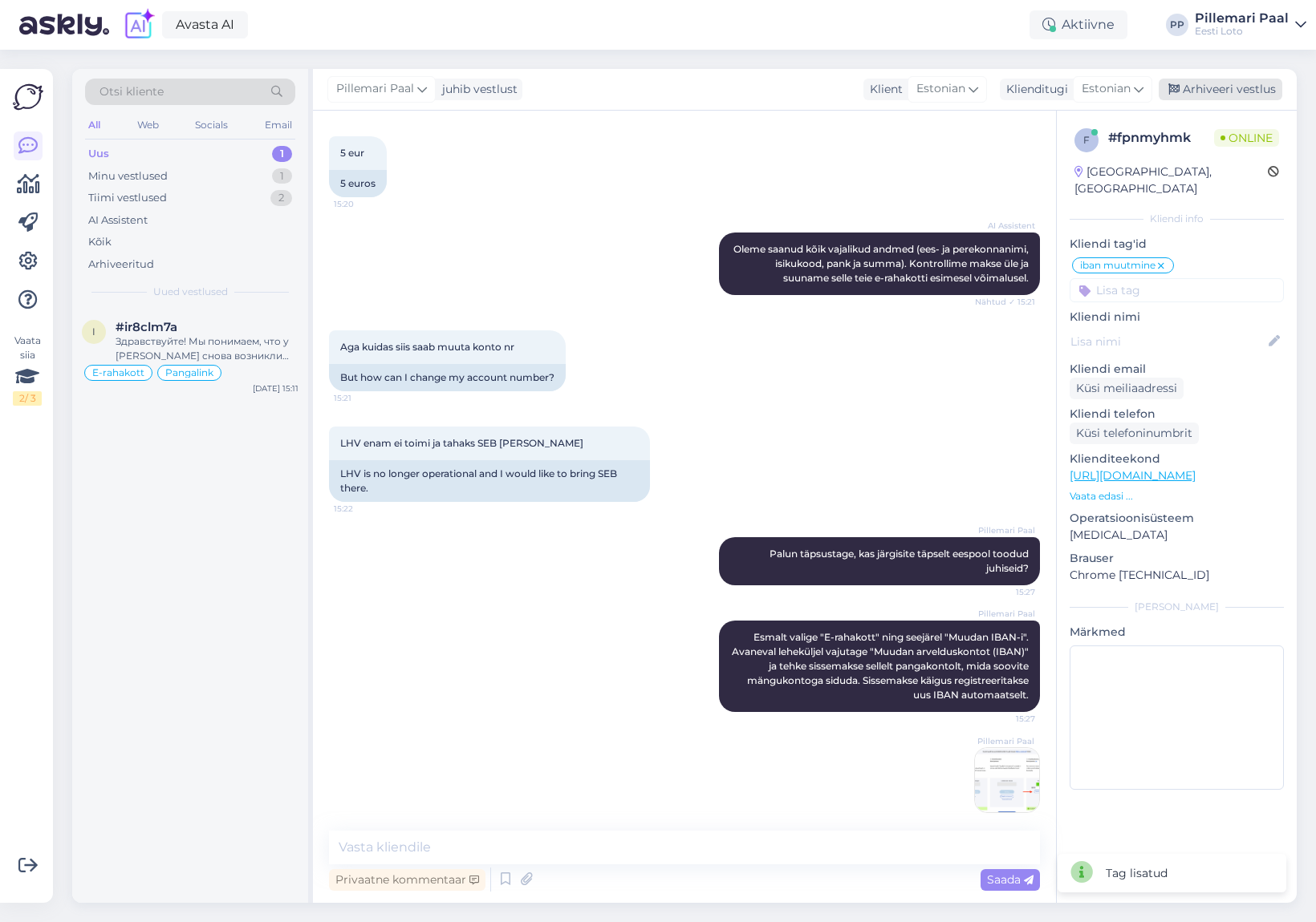
click at [1227, 91] on div "Arhiveeri vestlus" at bounding box center [1220, 89] width 124 height 22
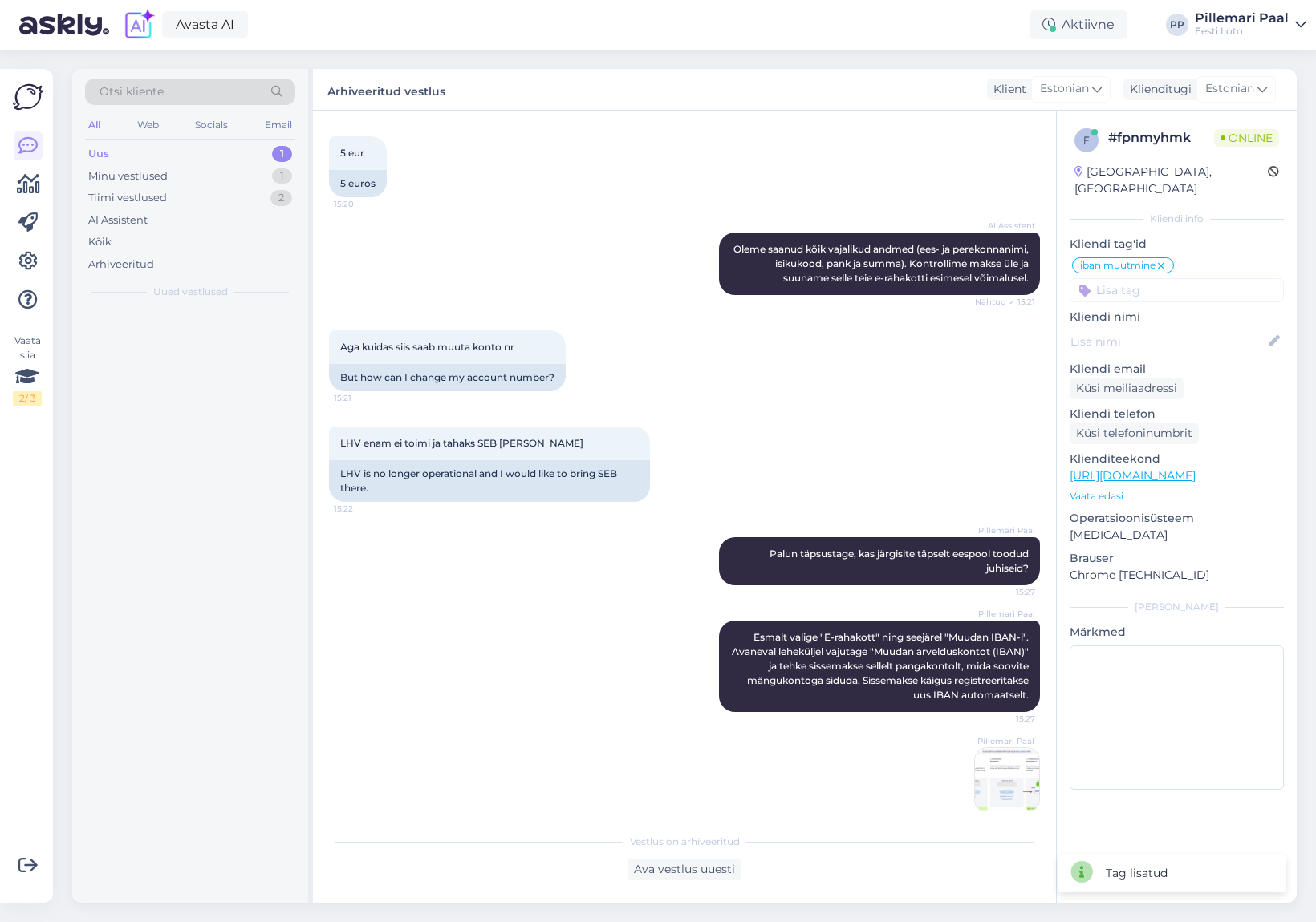
scroll to position [1345, 0]
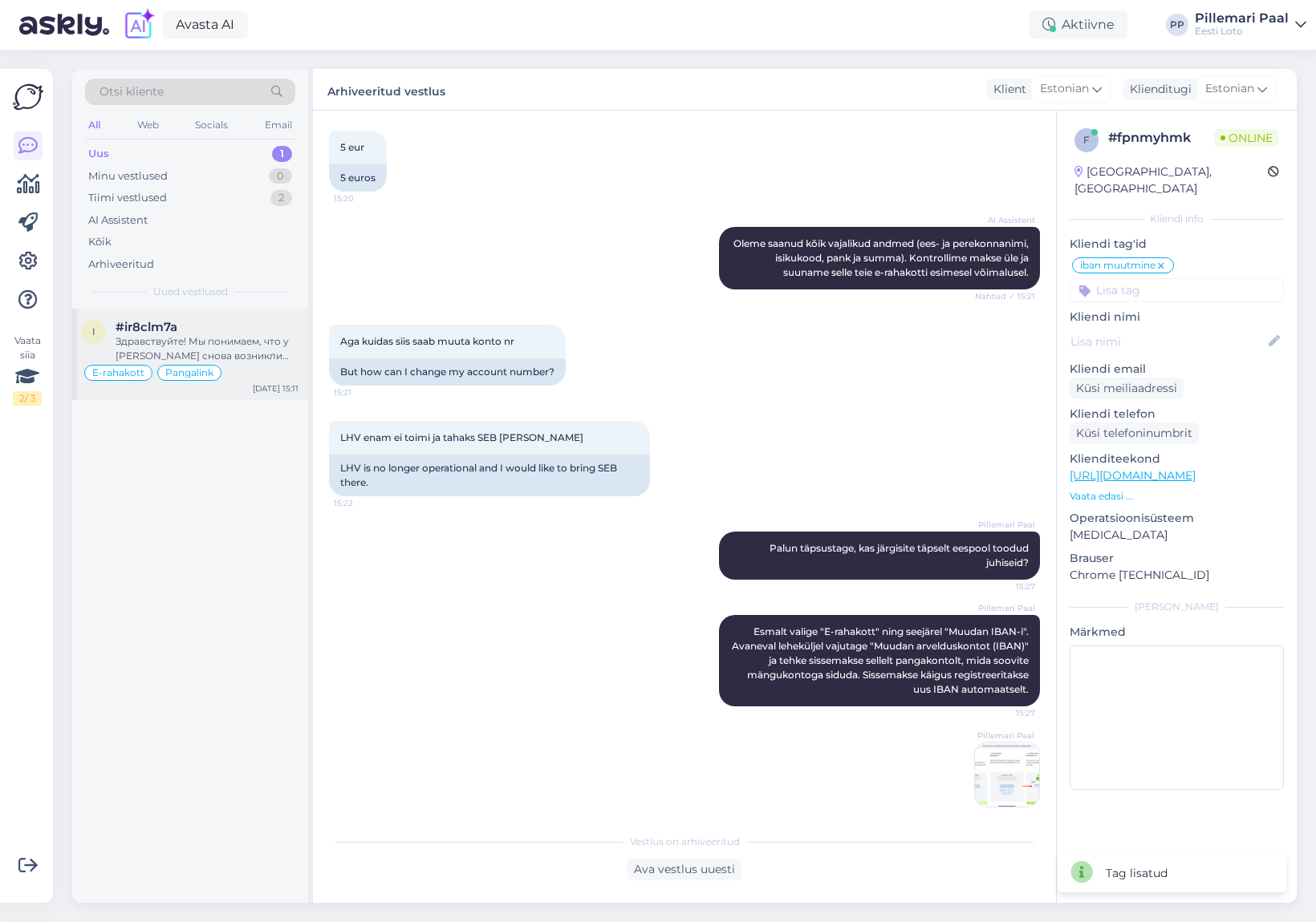
click at [146, 345] on div "Здравствуйте! Мы понимаем, что у Вас снова возникли проблемы с оплатой через Sw…" at bounding box center [207, 349] width 183 height 29
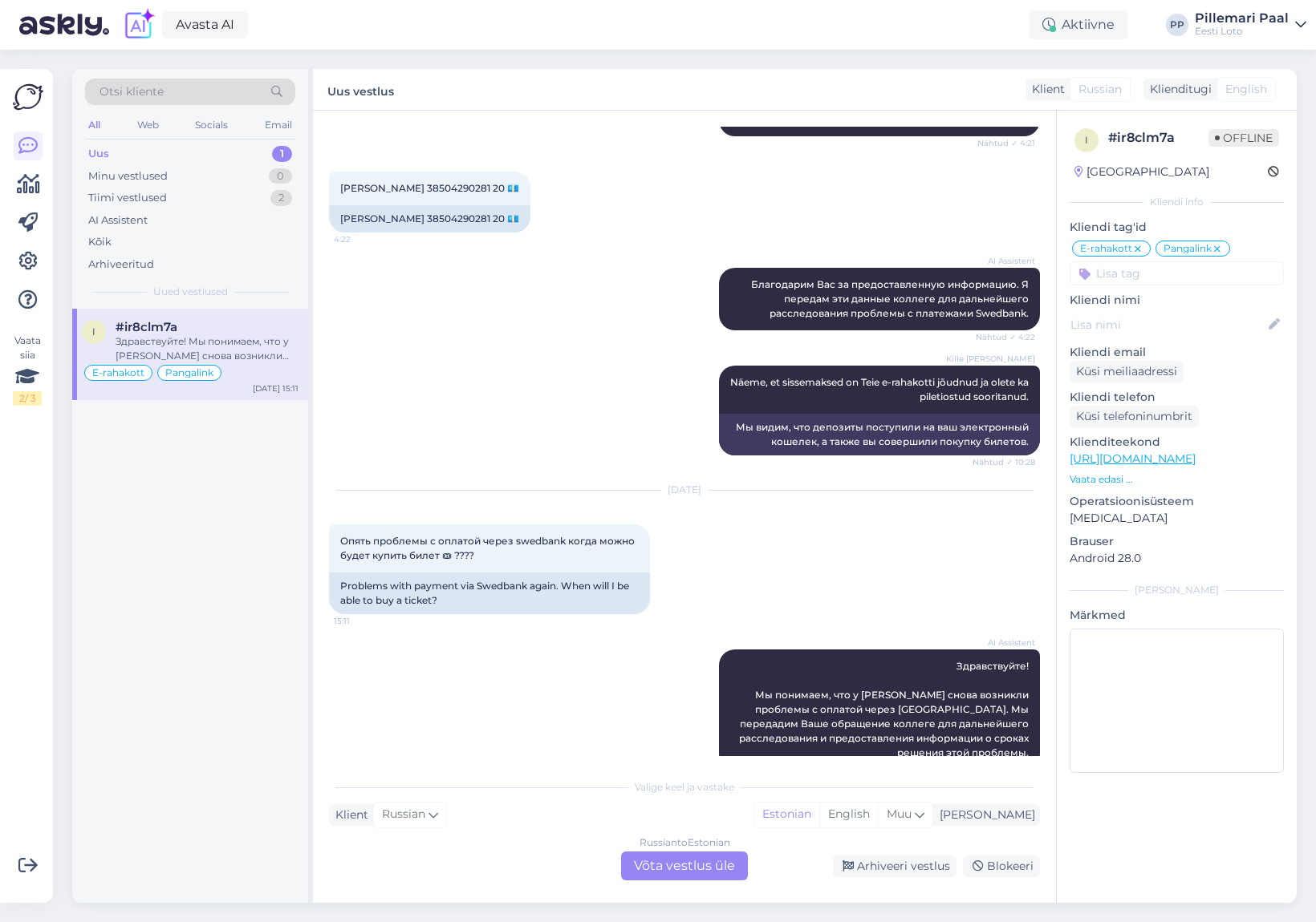
scroll to position [1782, 0]
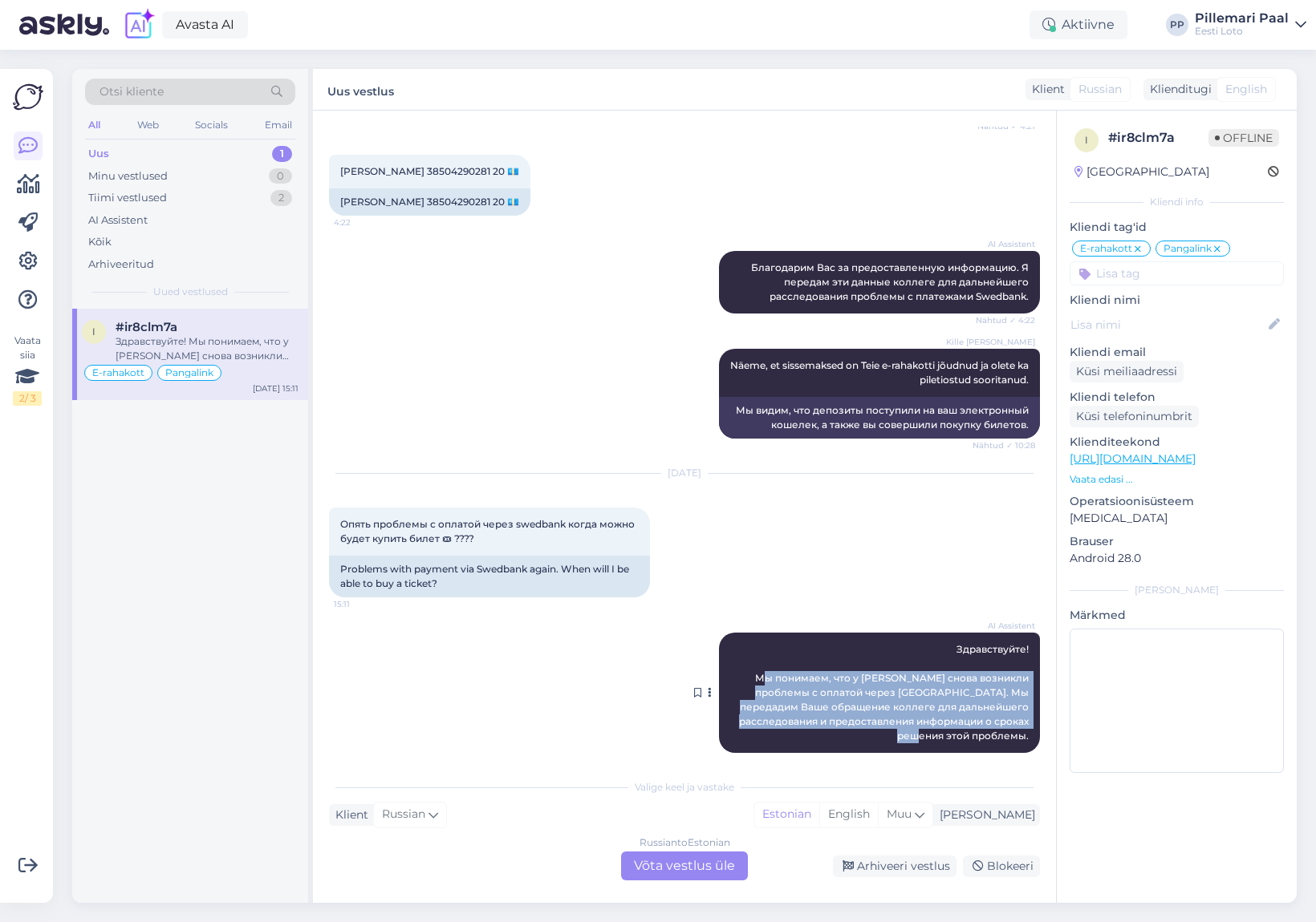
drag, startPoint x: 762, startPoint y: 662, endPoint x: 951, endPoint y: 705, distance: 193.8
click at [1031, 718] on div "AI Assistent Здравствуйте! Мы понимаем, что у Вас снова возникли проблемы с опл…" at bounding box center [879, 692] width 321 height 120
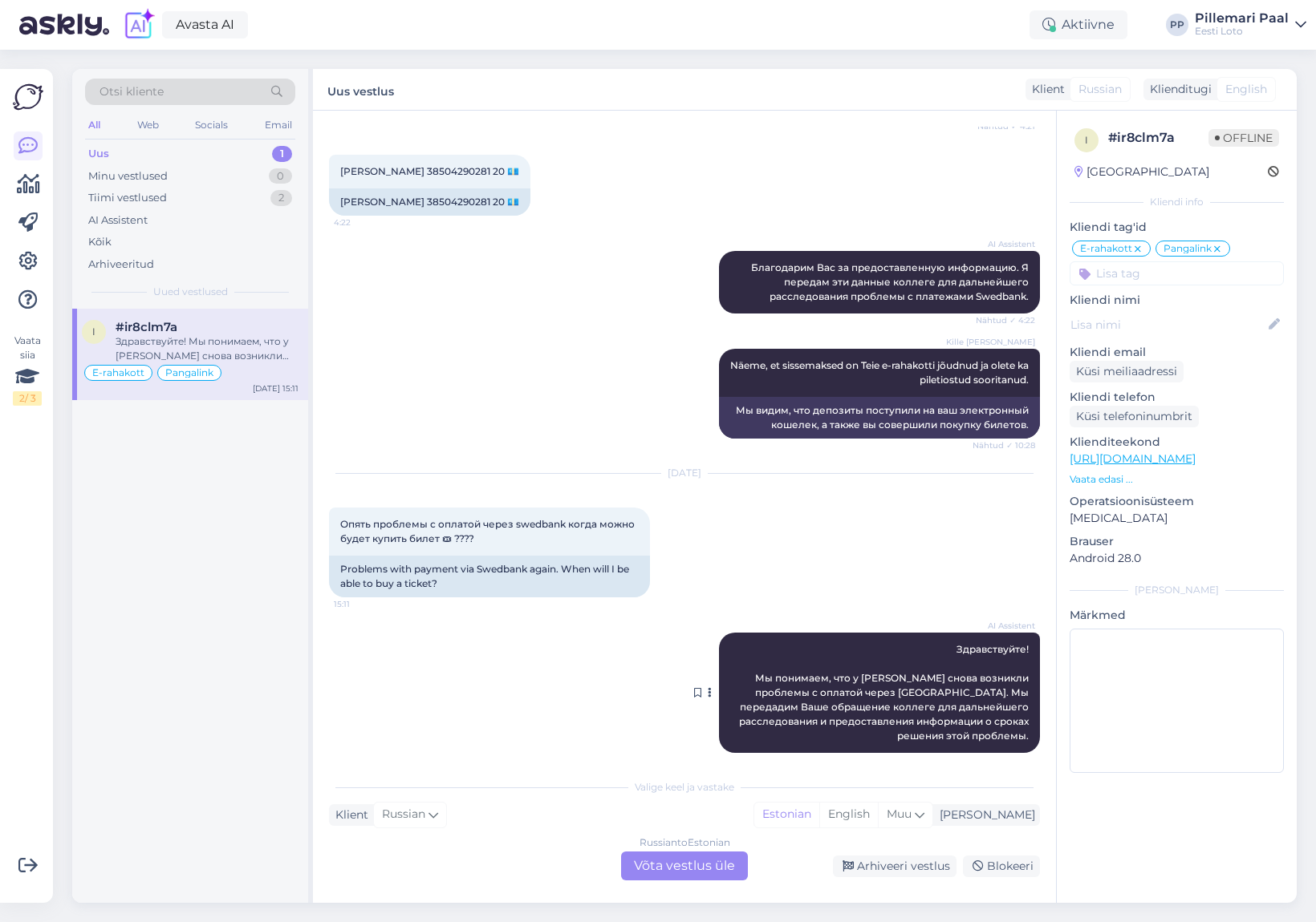
drag, startPoint x: 827, startPoint y: 684, endPoint x: 790, endPoint y: 670, distance: 39.6
click at [825, 683] on span "Здравствуйте! Мы понимаем, что у Вас снова возникли проблемы с оплатой через Sw…" at bounding box center [885, 692] width 292 height 99
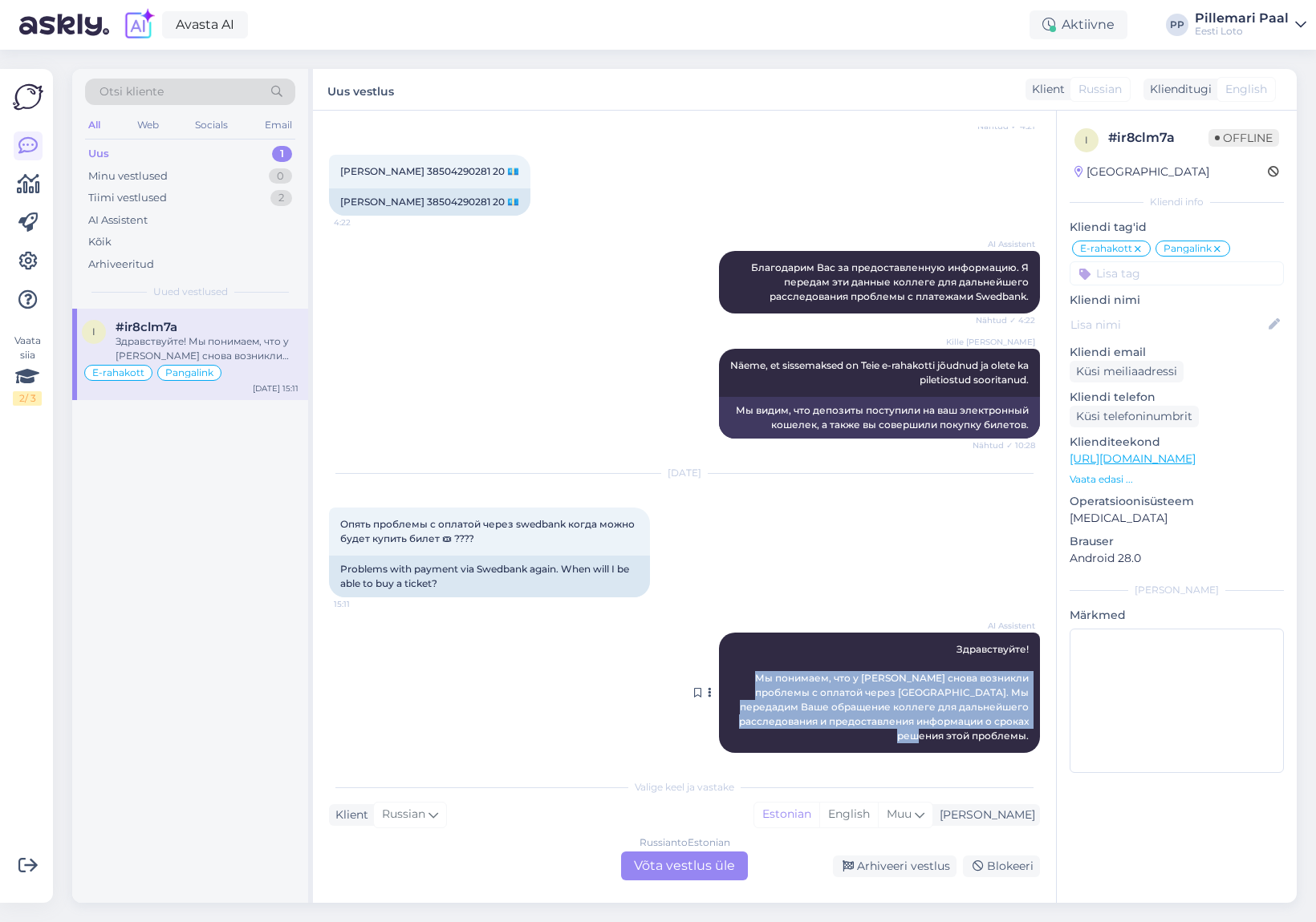
drag, startPoint x: 760, startPoint y: 659, endPoint x: 1022, endPoint y: 720, distance: 269.0
click at [1027, 720] on span "Здравствуйте! Мы понимаем, что у Вас снова возникли проблемы с оплатой через Sw…" at bounding box center [885, 692] width 292 height 99
copy span "Мы понимаем, что у Вас снова возникли проблемы с оплатой через Swedbank. Мы пер…"
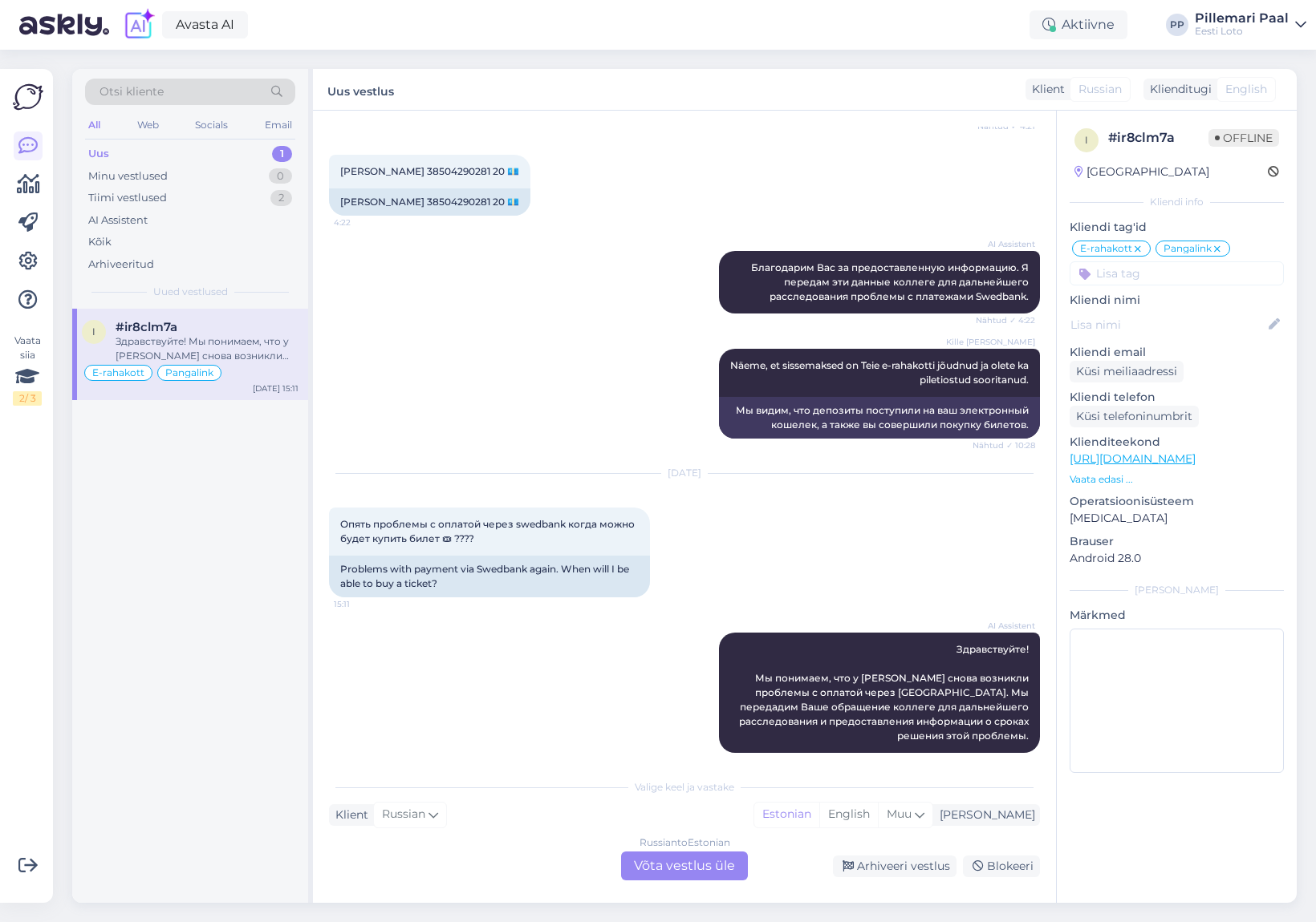
click at [706, 876] on div "Russian to Estonian Võta vestlus üle" at bounding box center [684, 866] width 127 height 29
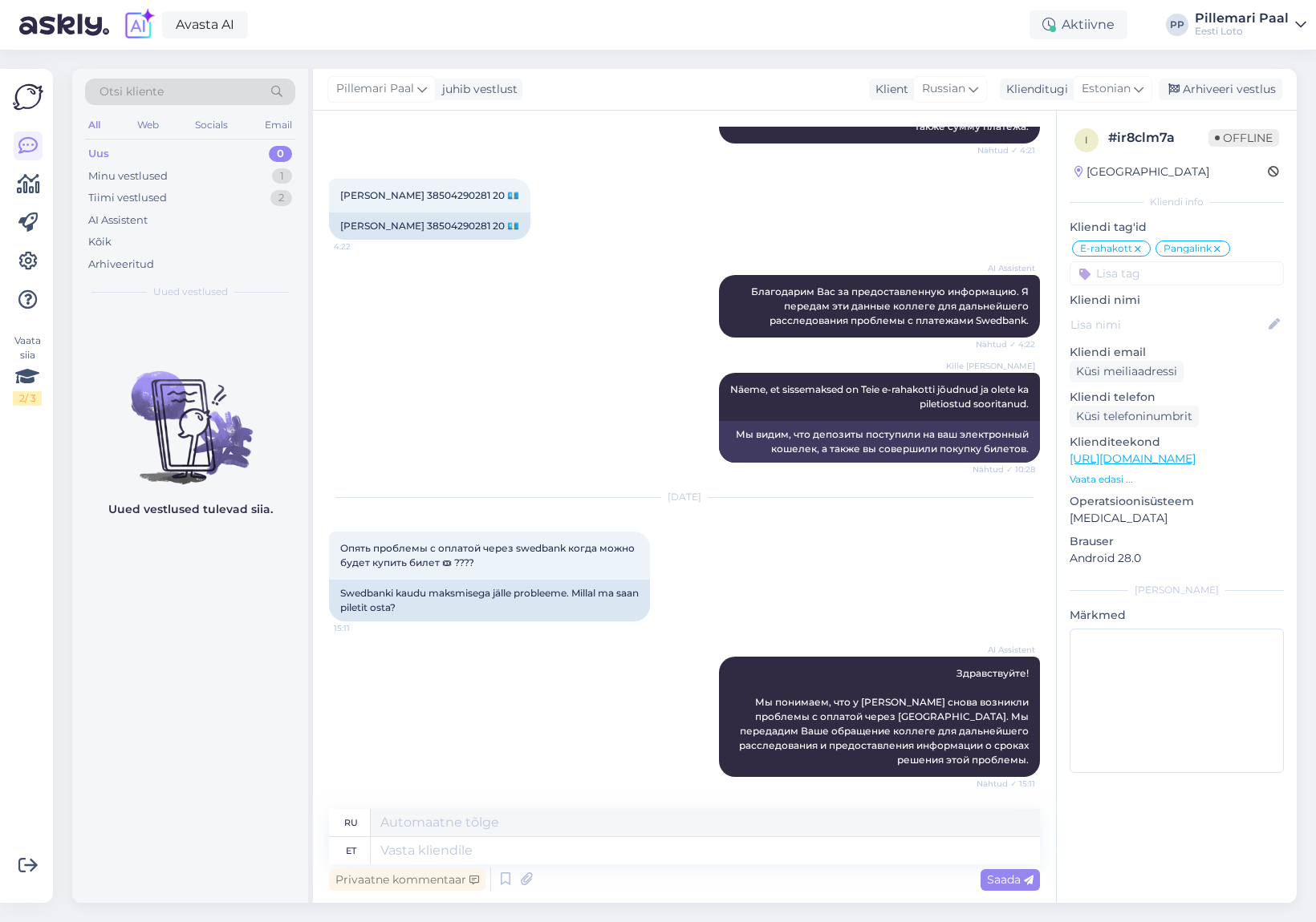
scroll to position [1743, 0]
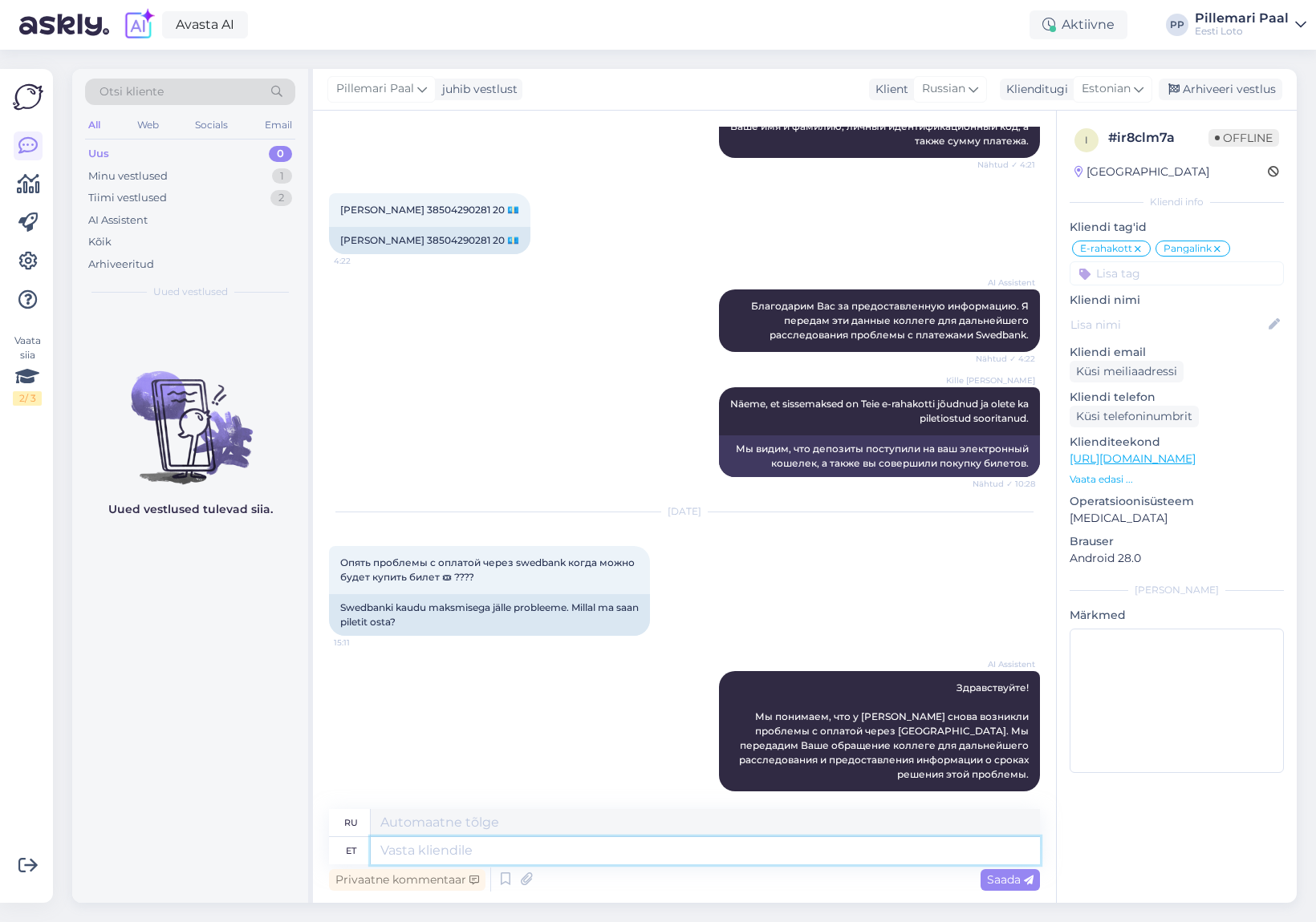
click at [658, 848] on textarea at bounding box center [705, 850] width 669 height 27
type textarea "Palun"
type textarea "Пожалуйста"
type textarea "Palun täpsustage"
type textarea "Пожалуйста, уточните"
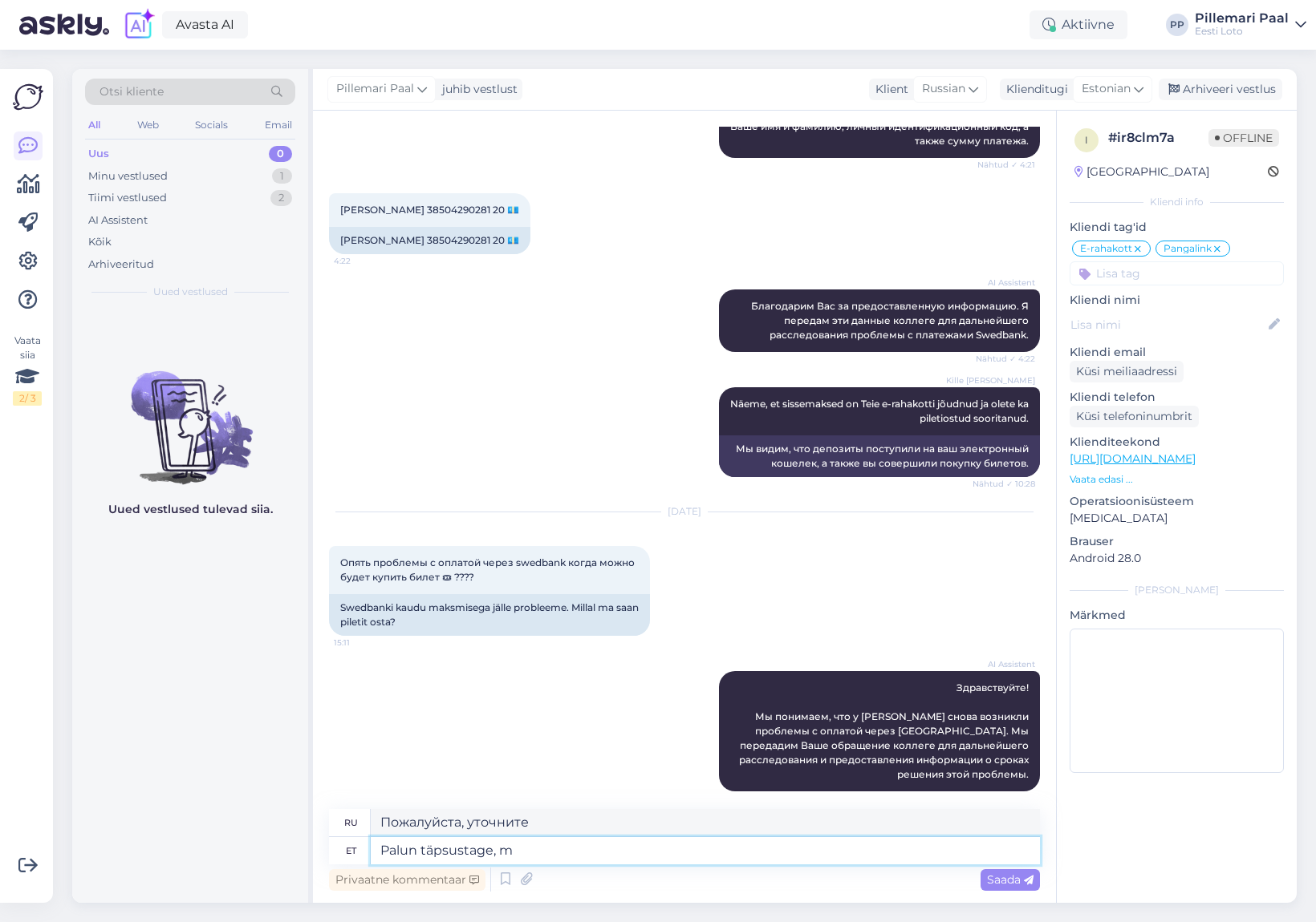
type textarea "Palun täpsustage, mi"
type textarea "Пожалуйста, уточните,"
type textarea "Palun täpsustage, missug"
type textarea "Пожалуйста, уточните, мисс."
type textarea "Palun täpsustage, missugused p"
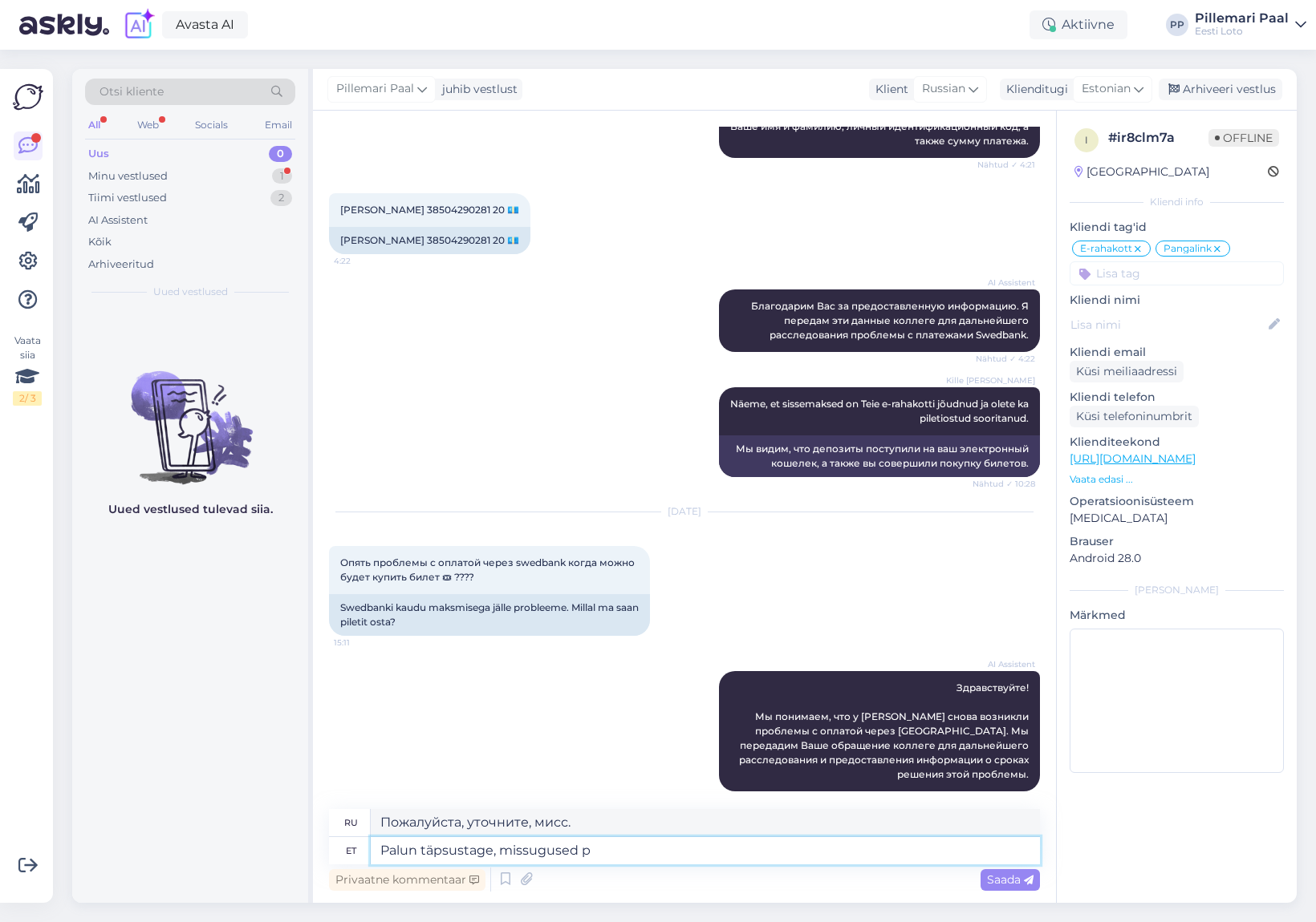
type textarea "Пожалуйста, укажите, какой тип"
type textarea "Palun täpsustage, missugused probleemid"
type textarea "Пожалуйста, укажите, какие именно проблемы"
type textarea "Palun täpsustage, missugused probleemid Teil"
type textarea "Пожалуйста, уточните, какие проблемы у вас возникли."
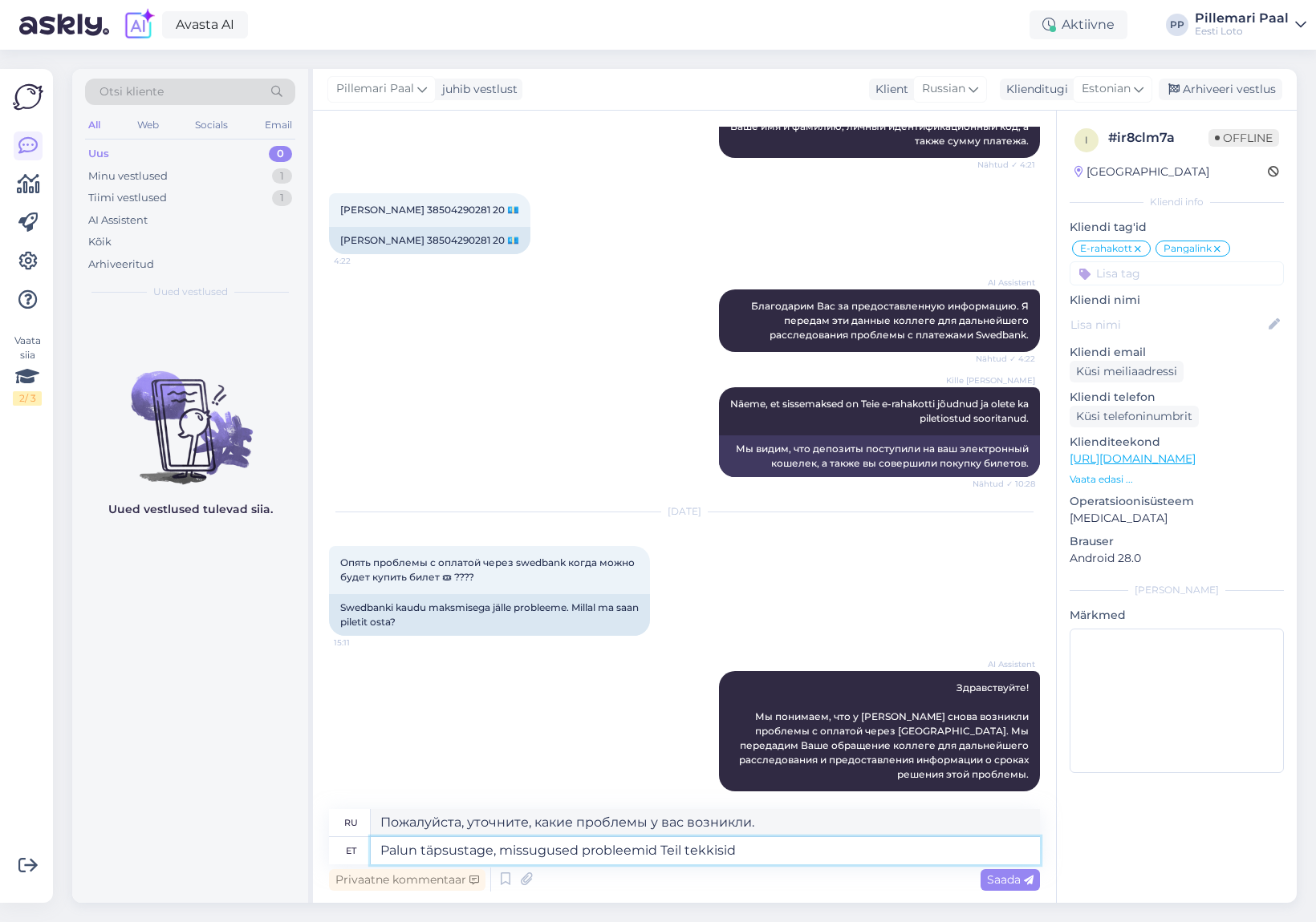
type textarea "Palun täpsustage, missugused probleemid Teil tekkisid."
type textarea "Пожалуйста, укажите, с какими проблемами вы столкнулись."
drag, startPoint x: 682, startPoint y: 846, endPoint x: 705, endPoint y: 867, distance: 31.1
click at [682, 846] on textarea "Palun täpsustage, missugused probleemid Teil tekkisid." at bounding box center [705, 850] width 669 height 27
type textarea "Palun täpsustage, missugused probleemid Teil Stekkisid."
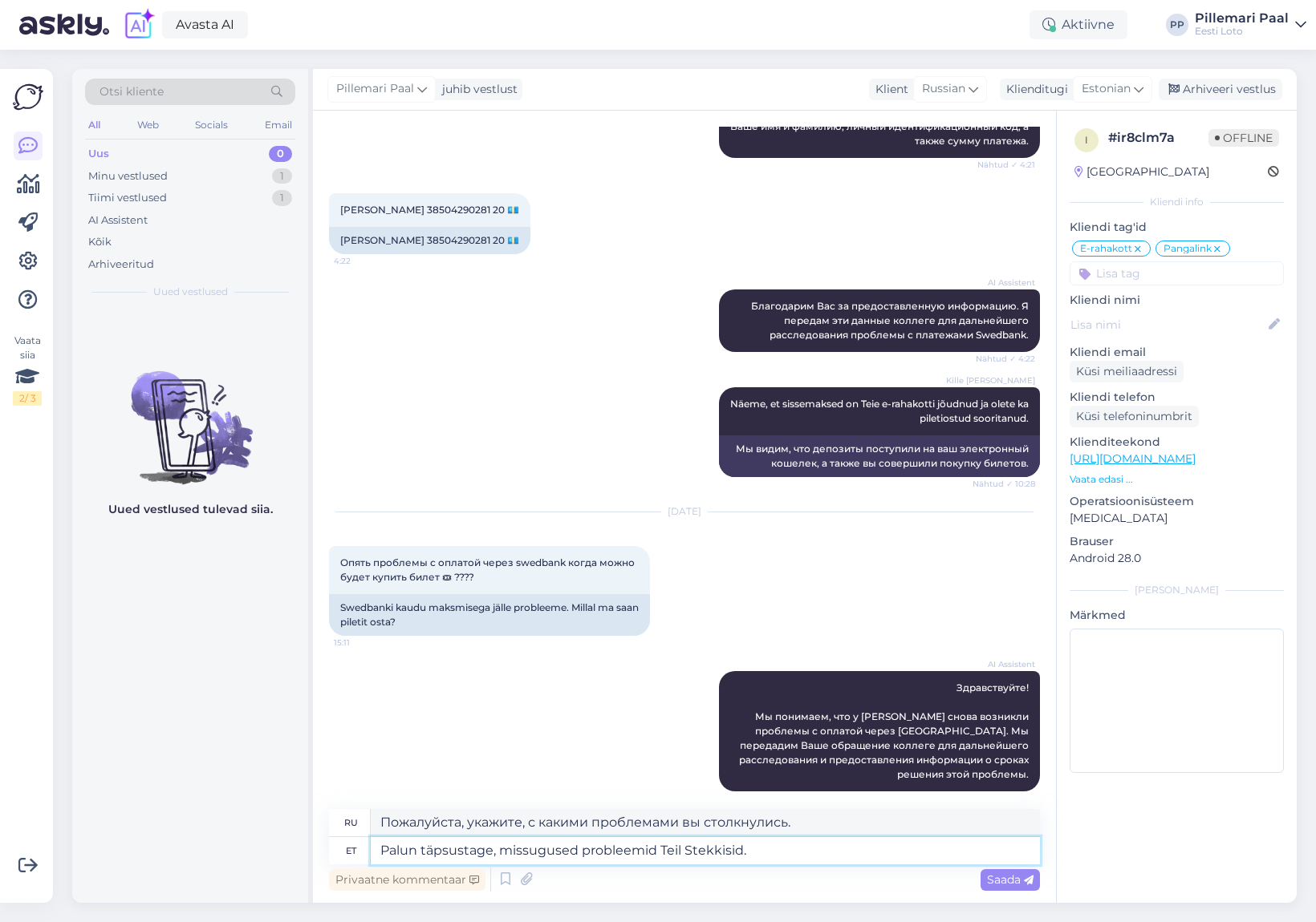
type textarea "Пожалуйста, уточните, какие проблемы у вас возникли."
type textarea "Palun täpsustage, missugused probleemid Teil Sbetekkisid."
type textarea "Пожалуйста, укажите, с какими проблемами вы столкнулись."
type textarea "Palun täpsustage, missugused probleemid Teil Stekkisid."
type textarea "Пожалуйста, уточните, какие проблемы у вас возникли."
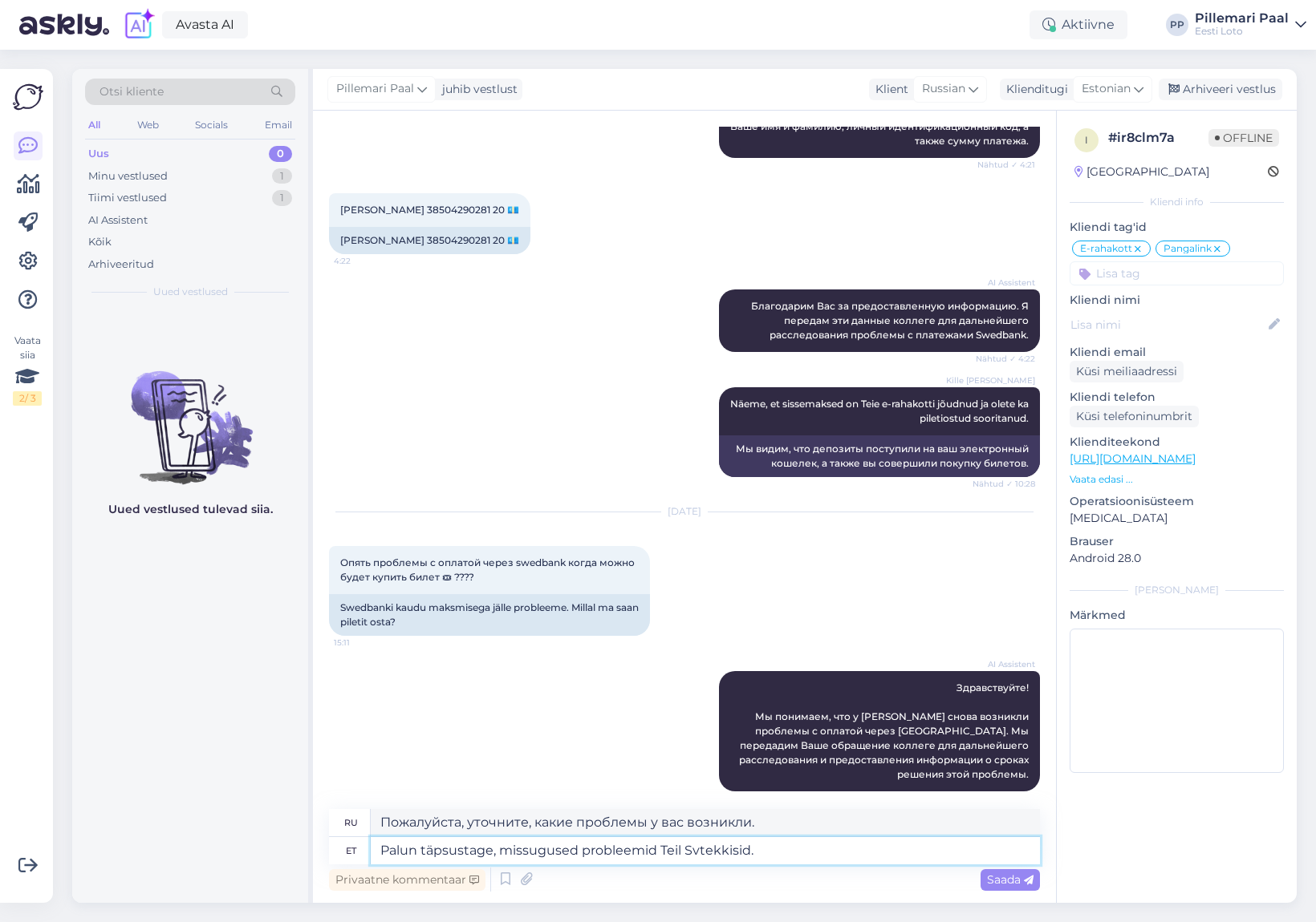
type textarea "Palun täpsustage, missugused probleemid Teil Svetekkisid."
type textarea "Пожалуйста, укажите, с какими проблемами вы столкнулись."
type textarea "Palun täpsustage, missugused probleemid Teil Svedtekkisid."
type textarea "Пожалуйста, уточните, какие проблемы у вас возникли, Светекки."
type textarea "Palun täpsustage, missugused probleemid Teil Svedbtekkisid."
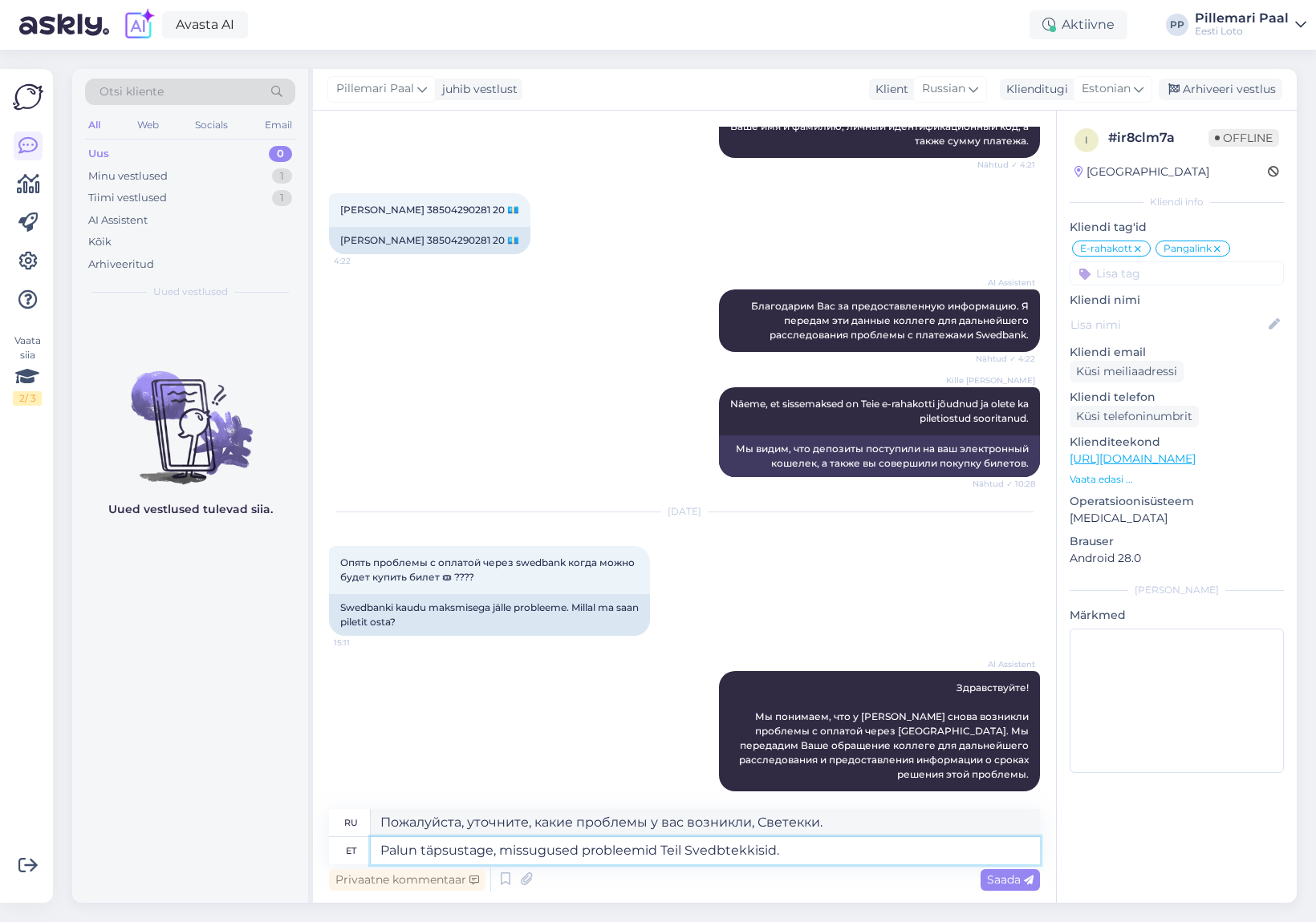
type textarea "Пожалуйста, уточните, какие проблемы у вас возникли со Svedtek."
type textarea "Palun täpsustage, missugused probleemid Teil Svedbantekkisid."
type textarea "Пожалуйста, уточните, какие проблемы у вас возникли с Svedbtekki."
type textarea "Palun täpsustage, missugused probleemid Teil Svedbanktekkisid."
type textarea "Пожалуйста, уточните, какие проблемы у вас возникли, Swedbantekki."
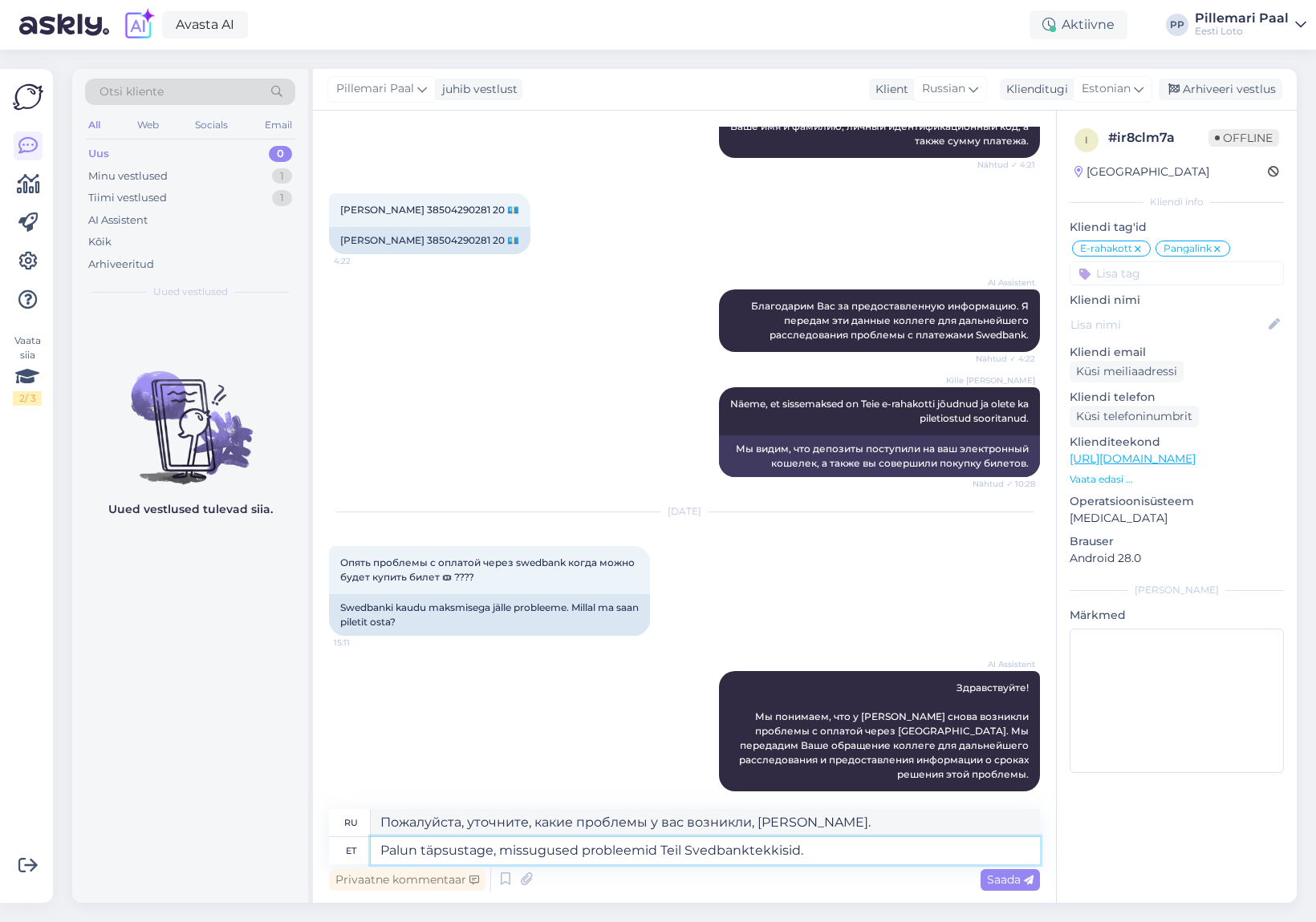
type textarea "Palun täpsustage, missugused probleemid Teil Svedbankitekkisid."
type textarea "Пожалуйста, уточните, с какими проблемами вы столкнулись в Svedbank."
type textarea "Palun täpsustage, missugused probleemid Teil Svedbanki tekkisid."
type textarea "Пожалуйста, укажите, с какими проблемами вы столкнулись в Swedbank."
type textarea "Palun täpsustage, missugused probleemid Teil Swedbanki tekkisid."
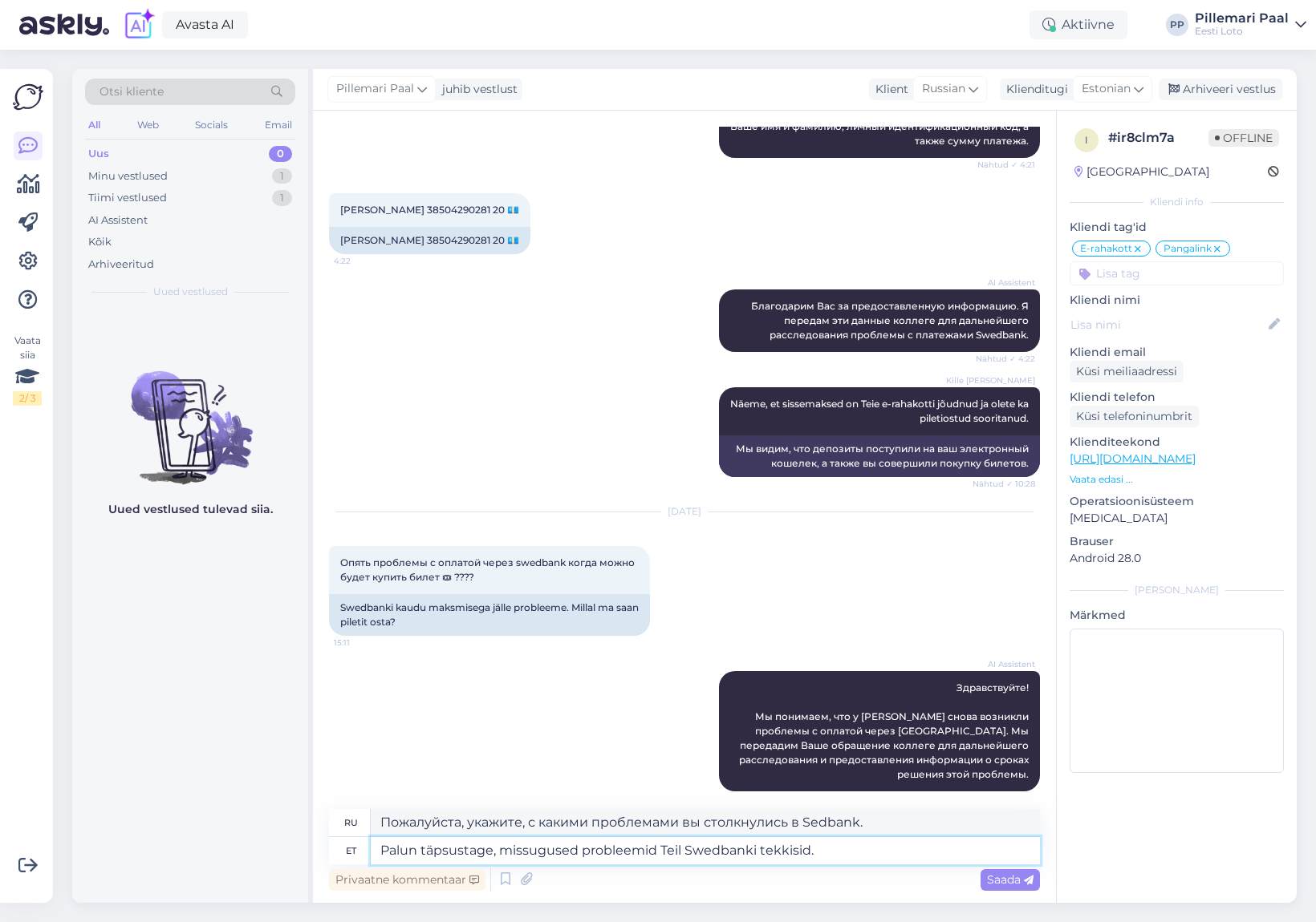
type textarea "Пожалуйста, укажите, с какими проблемами вы столкнулись в Swedbank."
drag, startPoint x: 758, startPoint y: 855, endPoint x: 776, endPoint y: 874, distance: 26.2
click at [758, 855] on textarea "Palun täpsustage, missugused probleemid Teil Swedbanki tekkisid." at bounding box center [705, 850] width 669 height 27
type textarea "Palun täpsustage, missugused probleemid Teil Swedbatekkisid."
type textarea "Пожалуйста, уточните, какие проблемы у вас возникли с Swedbantek."
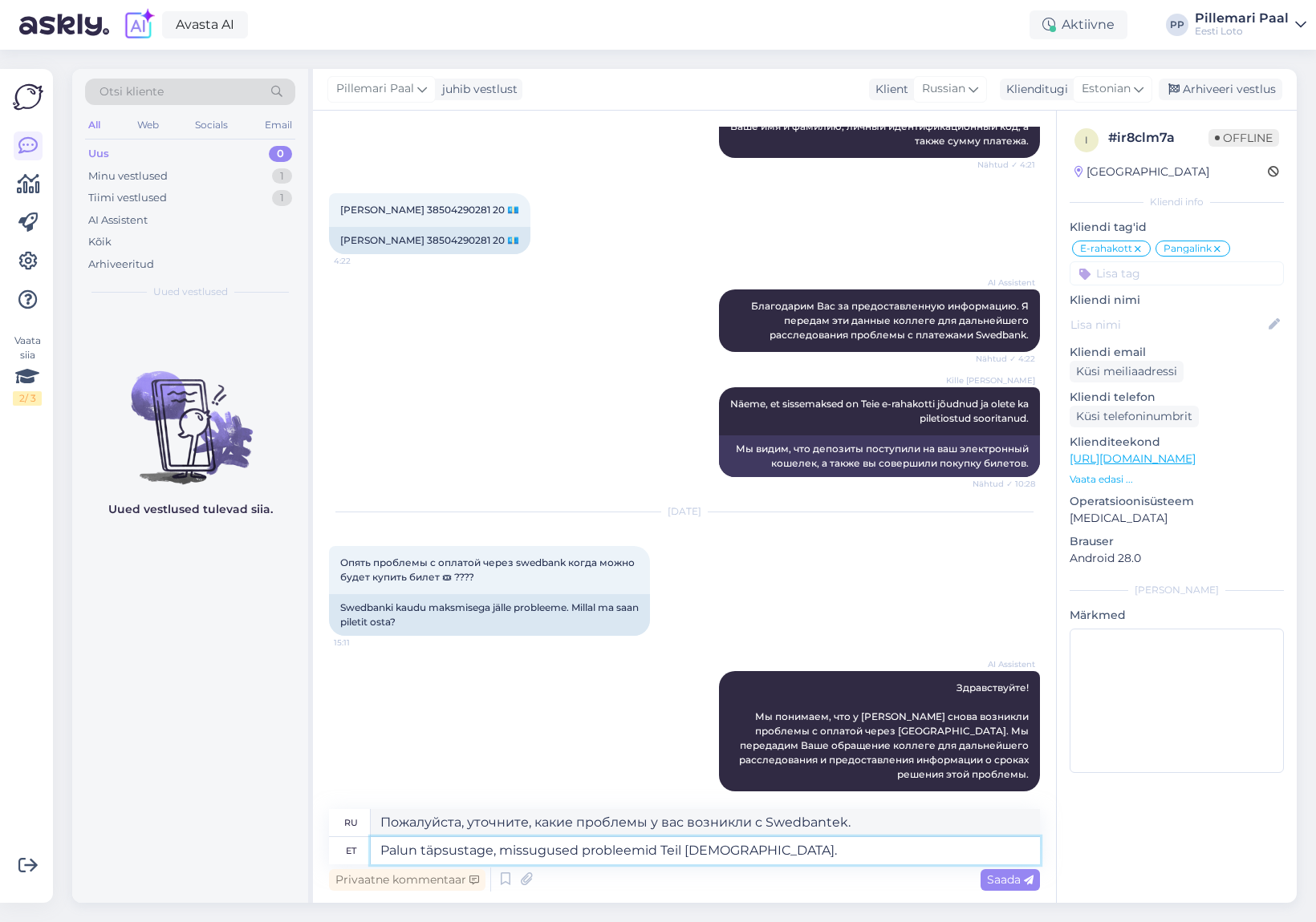
type textarea "Palun täpsustage, missugused probleemid Teil Swedbtekkisid."
type textarea "Пожалуйста, уточните, какие проблемы у вас возникли с Swedbatek."
type textarea "Palun täpsustage, missugused probleemid Teil Swetekkisid."
type textarea "Пожалуйста, уточните, какие проблемы у вас возникли с Swedtek."
type textarea "Palun täpsustage, missugused probleemid Teil Stekkisid."
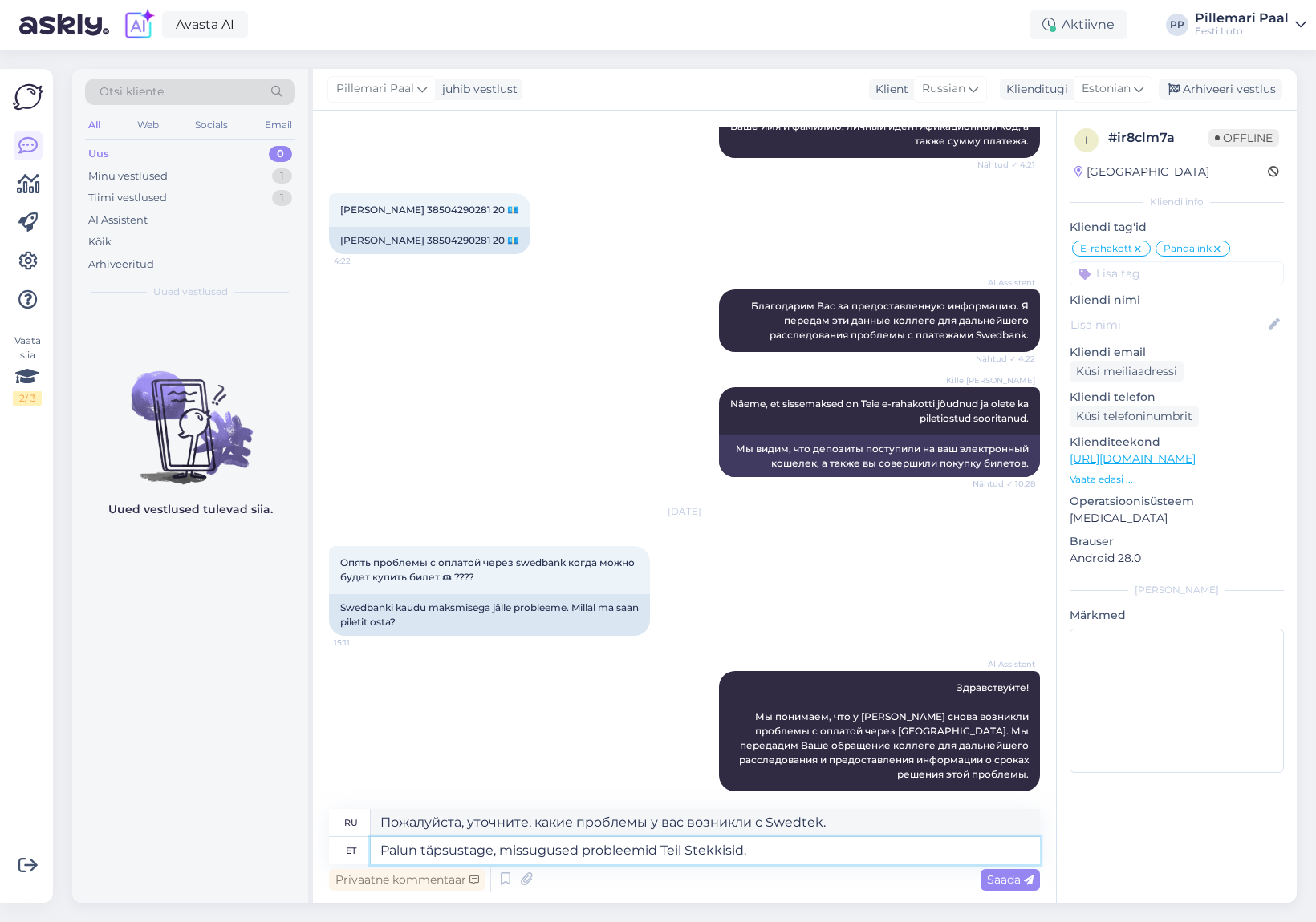
type textarea "Пожалуйста, уточните, какие проблемы у вас возникли, Светеккис."
type textarea "Palun täpsustage, missugused probleemid Teil tekkisid."
type textarea "Пожалуйста, укажите, с какими проблемами вы столкнулись."
type textarea "Palun täpsustage, missugused probleemid Teil sissemaksetekkisid."
type textarea "Пожалуйста, укажите, какие проблемы у вас возникли при оформлении депозита."
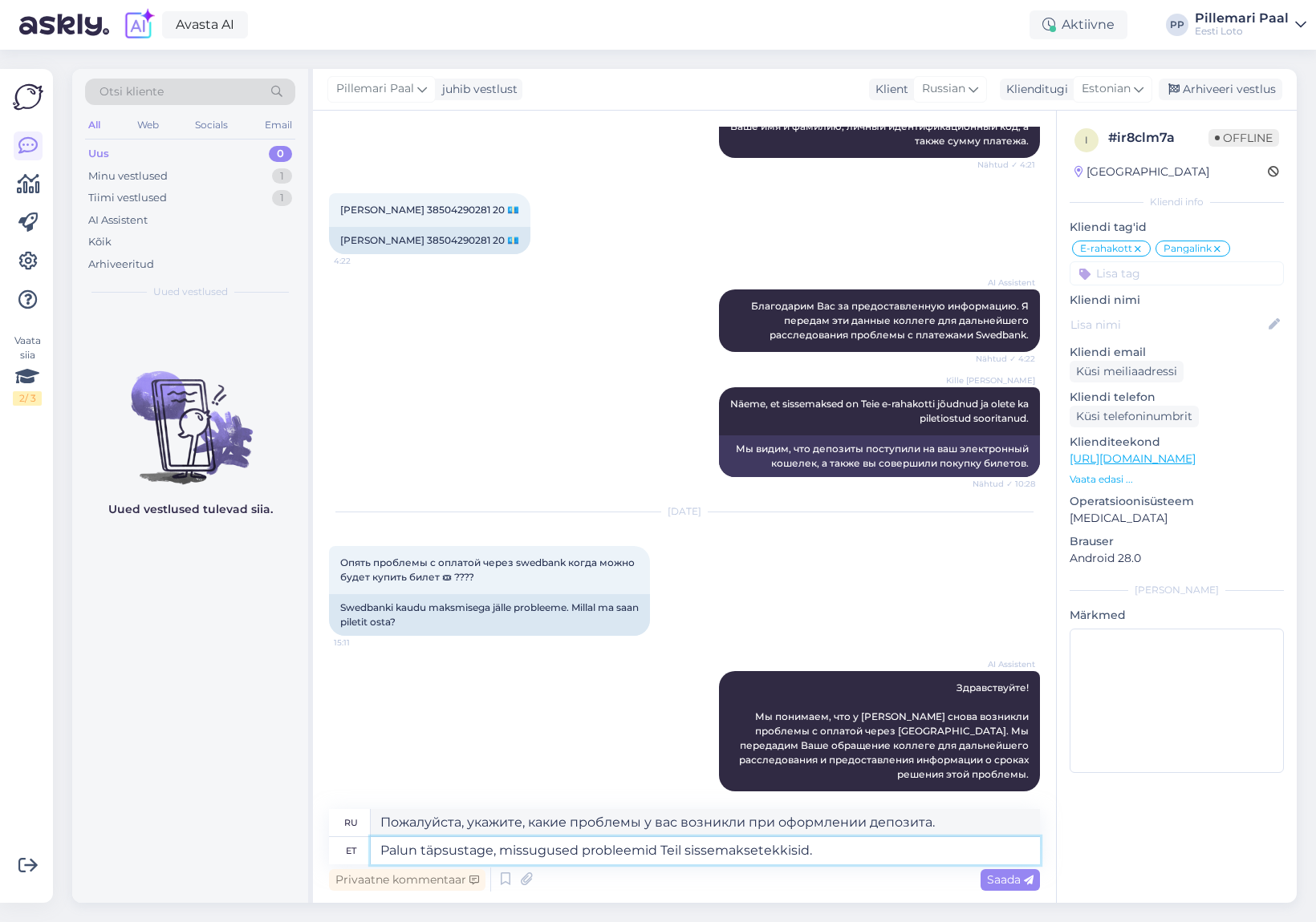
type textarea "Palun täpsustage, missugused probleemid Teil sissemaksegtekkisid."
type textarea "Пожалуйста, укажите, с какими проблемами вы столкнулись при отправке своих мате…"
type textarea "Palun täpsustage, missugused probleemid Teil sissemaksegatekkisid."
type textarea "Пожалуйста, укажите, какие проблемы у вас возникли при депозите."
type textarea "Palun täpsustage, missugused probleemid Teil sissemaksega tekkisid."
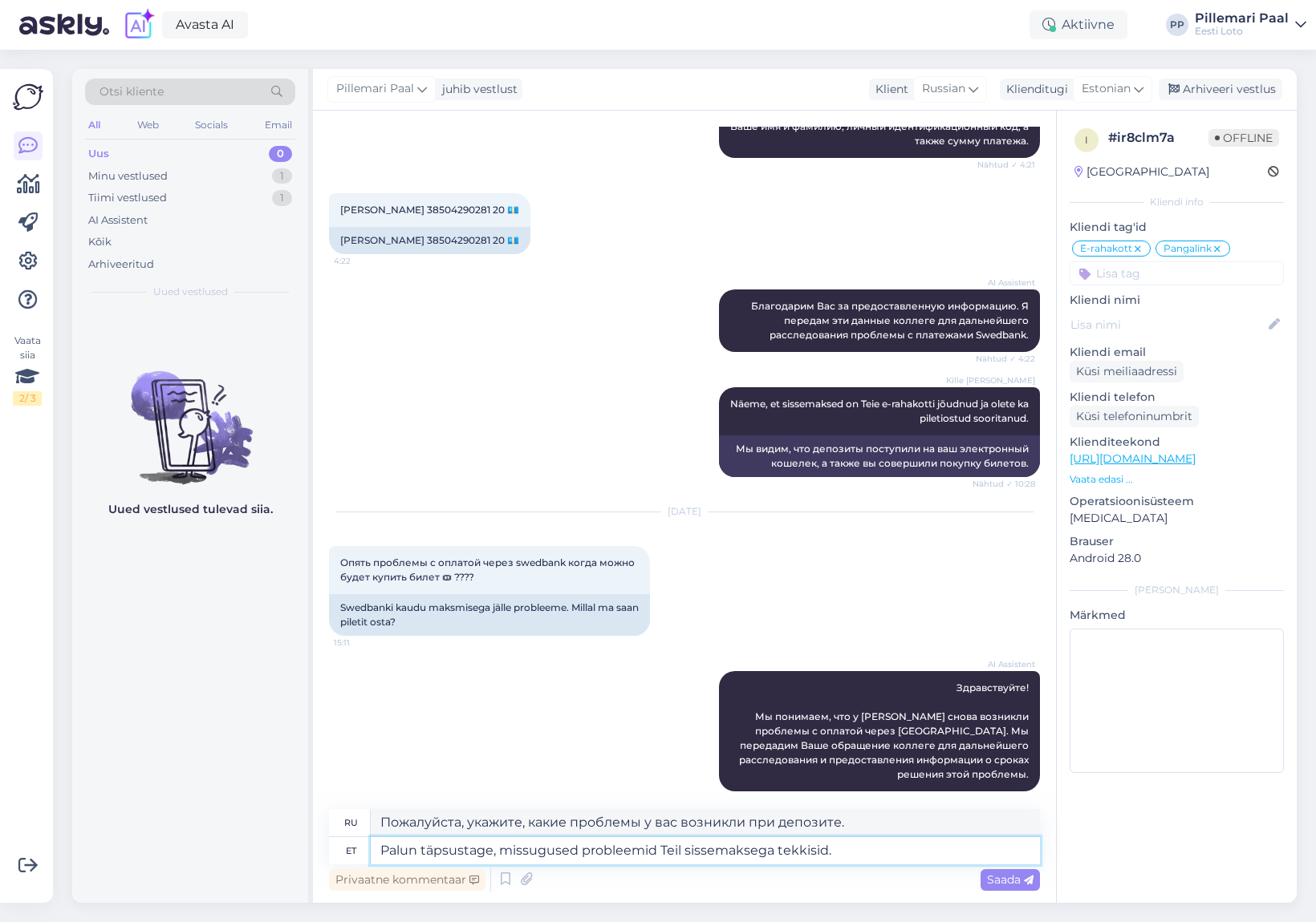
click at [848, 848] on textarea "Palun täpsustage, missugused probleemid Teil sissemaksega tekkisid." at bounding box center [705, 850] width 669 height 27
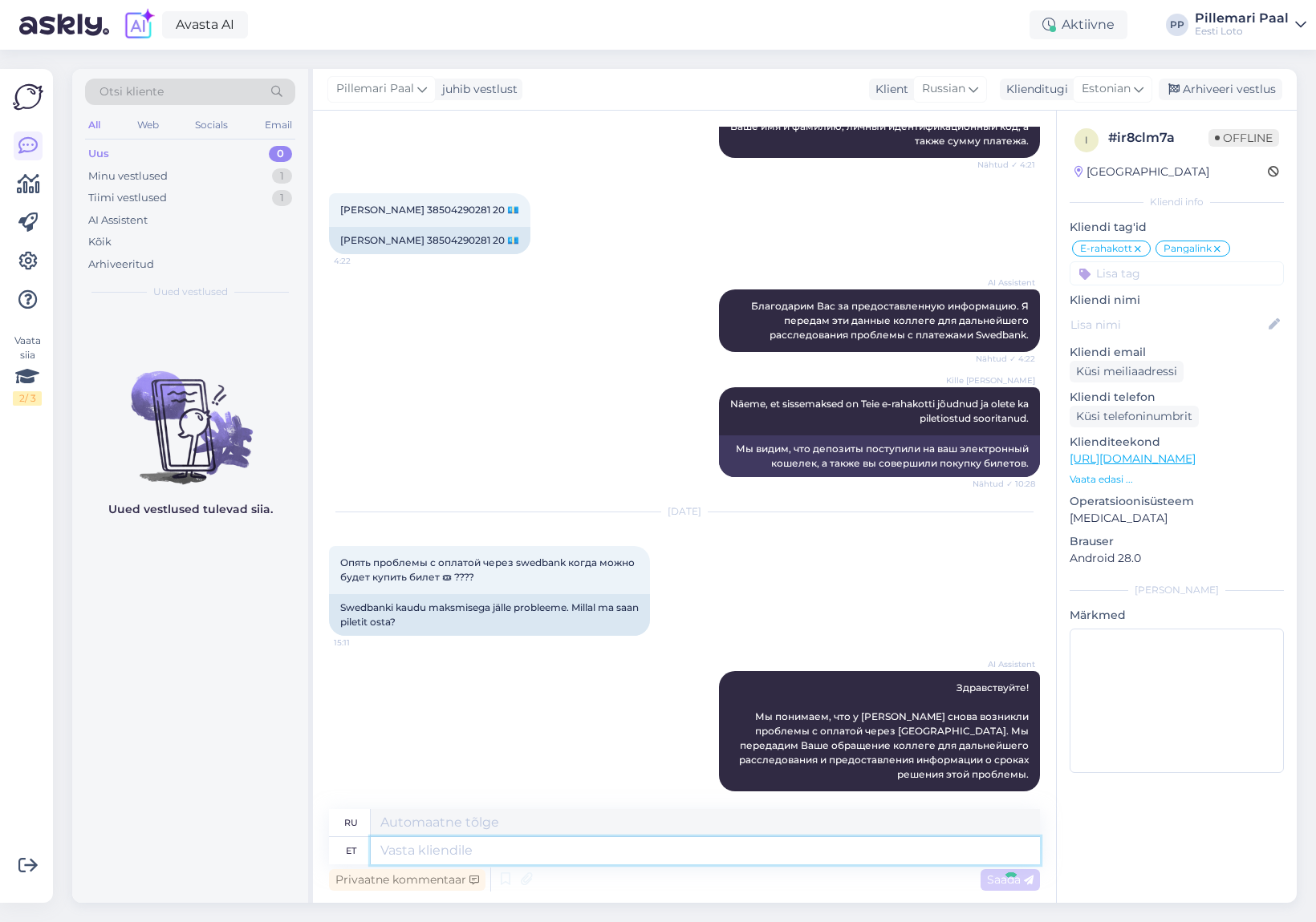
scroll to position [1868, 0]
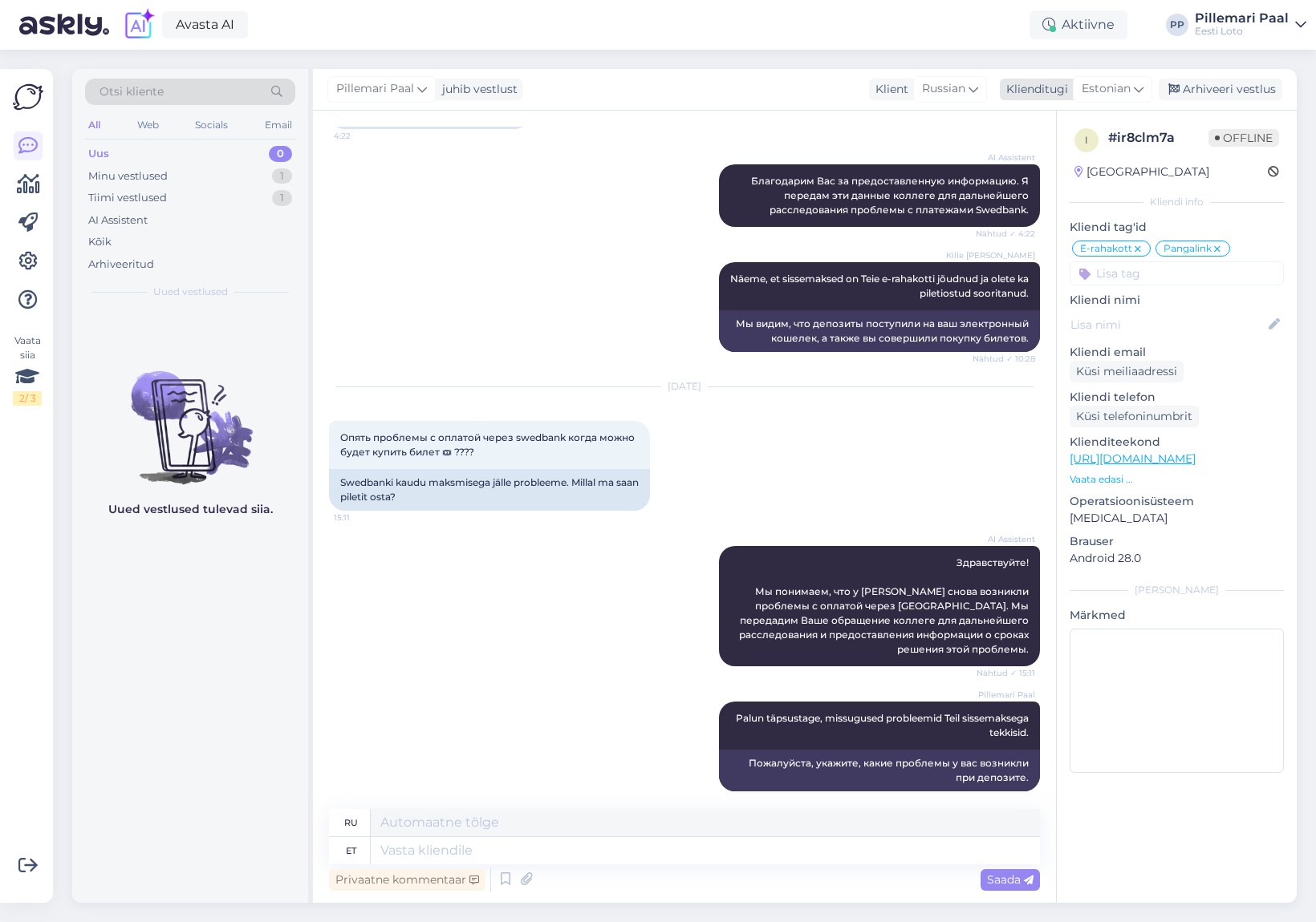
click at [1230, 95] on div "Arhiveeri vestlus" at bounding box center [1220, 89] width 124 height 22
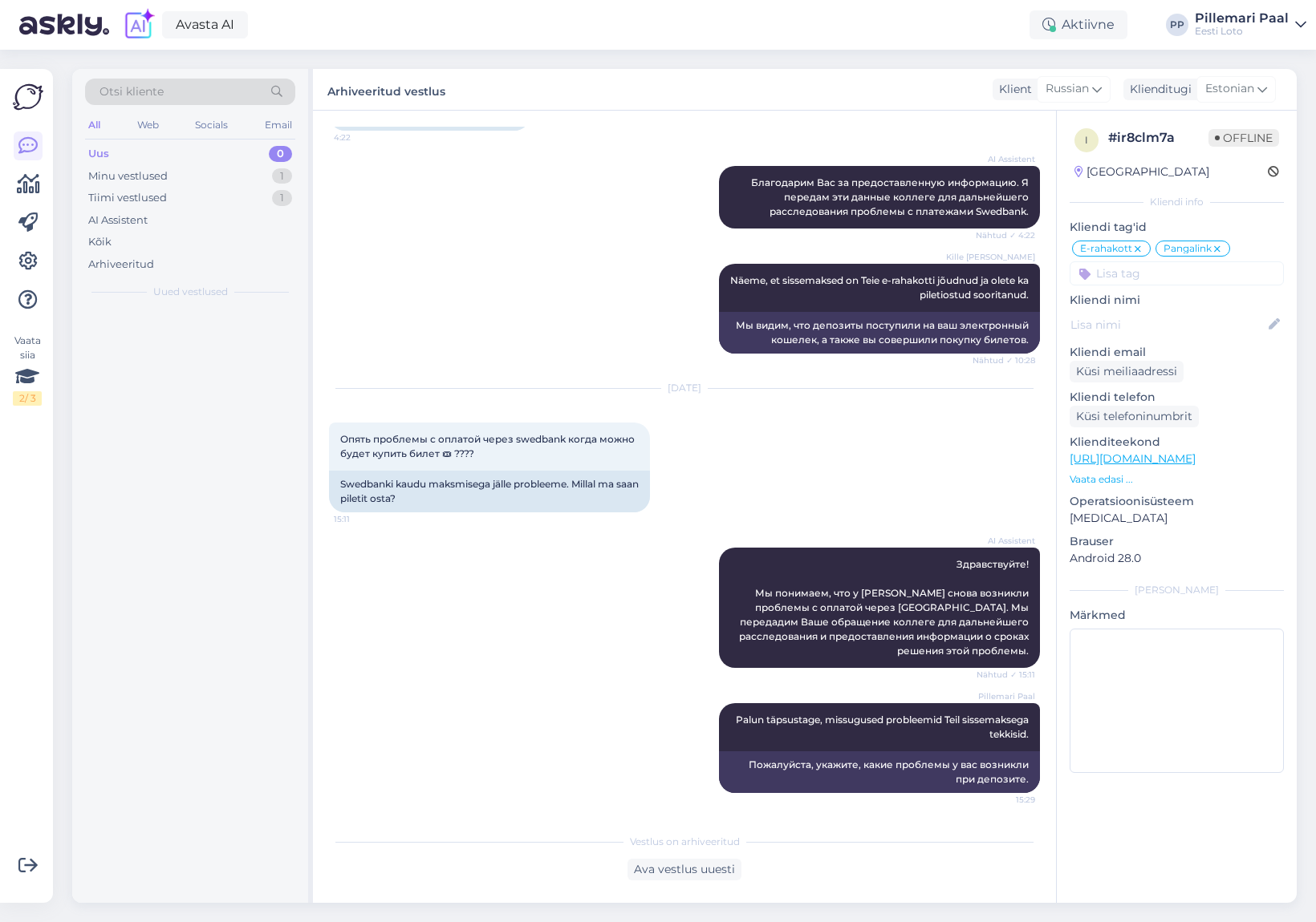
scroll to position [1852, 0]
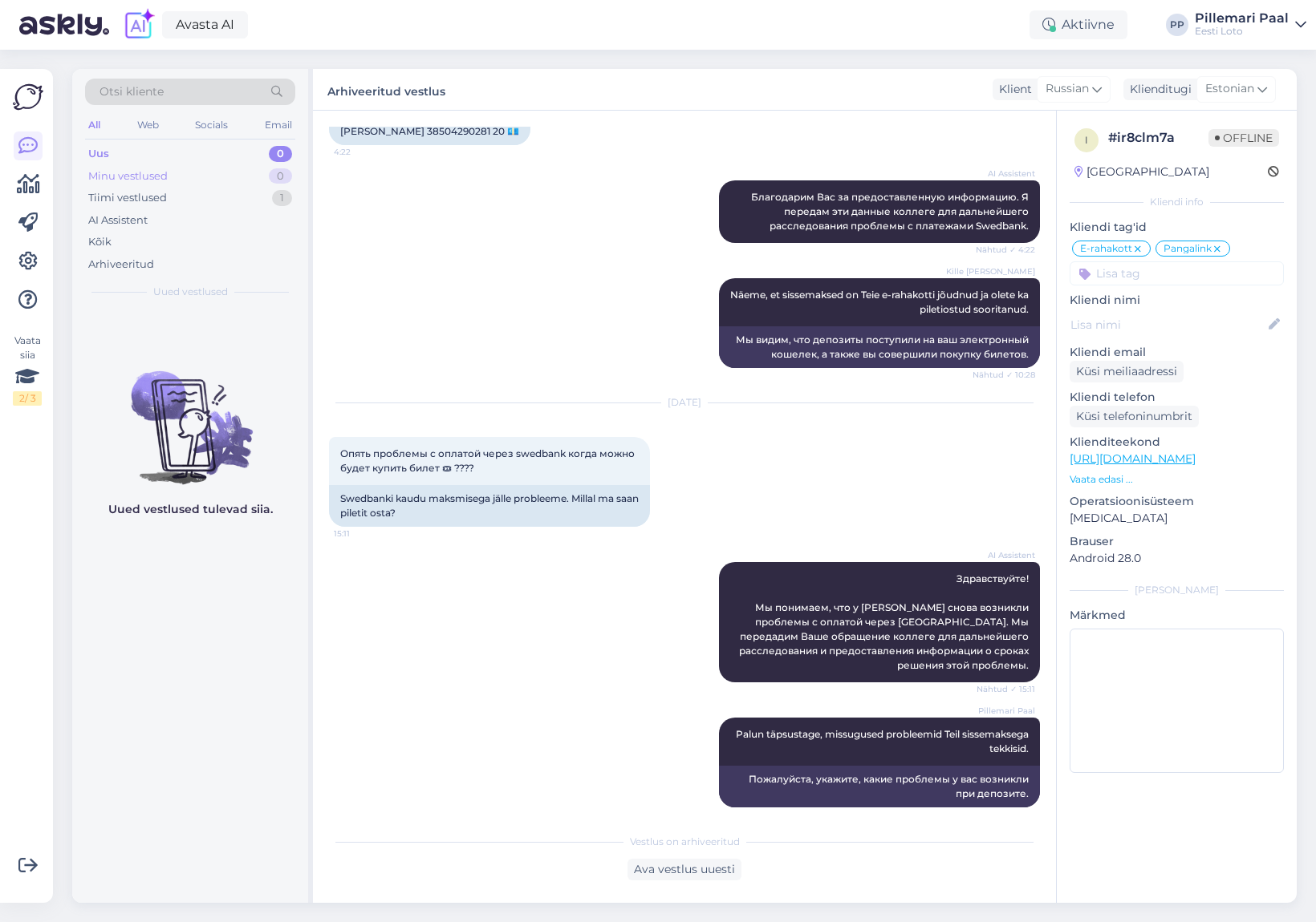
click at [137, 175] on div "Minu vestlused" at bounding box center [128, 176] width 80 height 16
click at [147, 193] on div "Tiimi vestlused" at bounding box center [128, 198] width 79 height 16
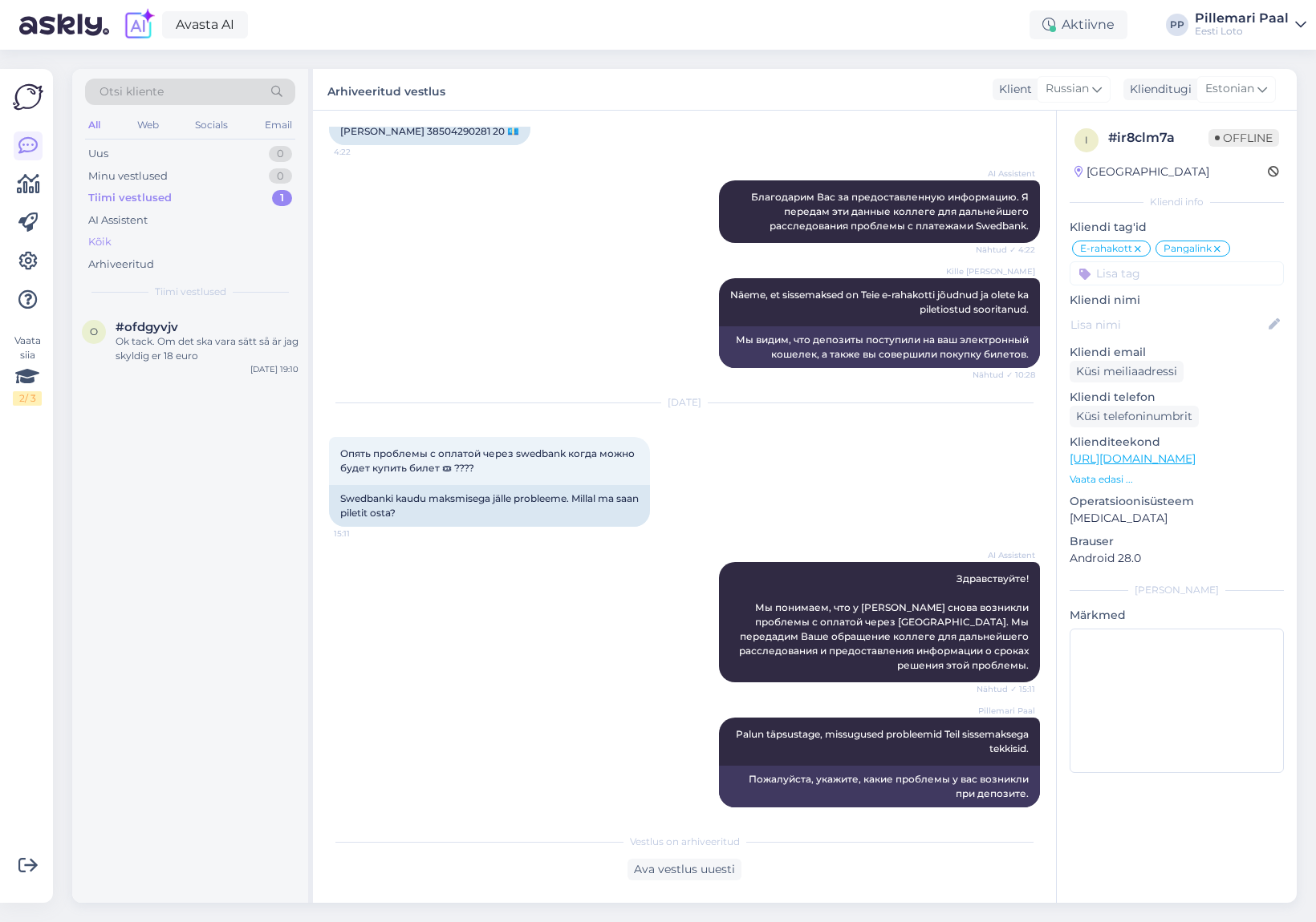
click at [112, 240] on div "Kõik" at bounding box center [190, 243] width 210 height 23
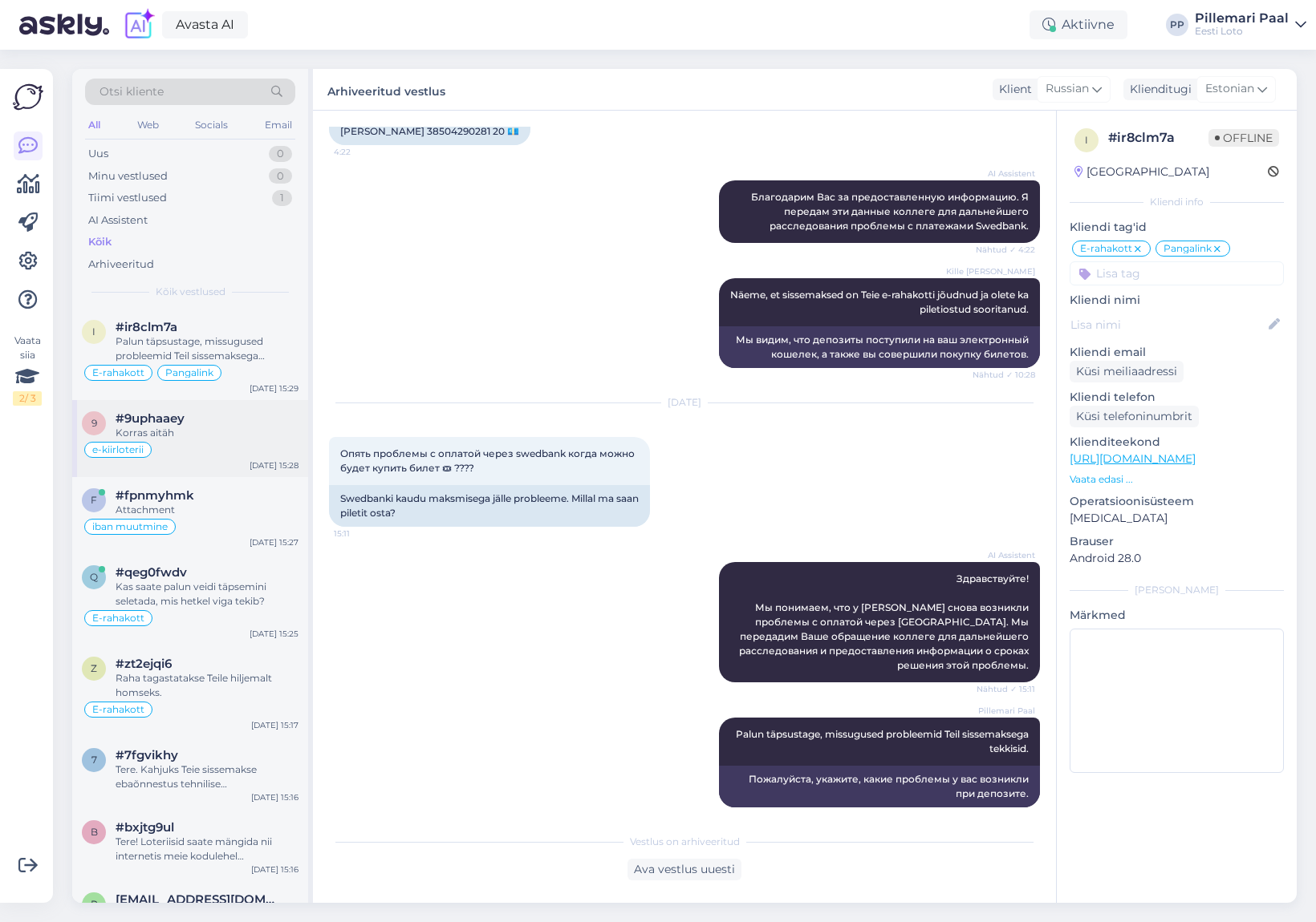
click at [210, 437] on div "Korras aitäh" at bounding box center [207, 433] width 183 height 14
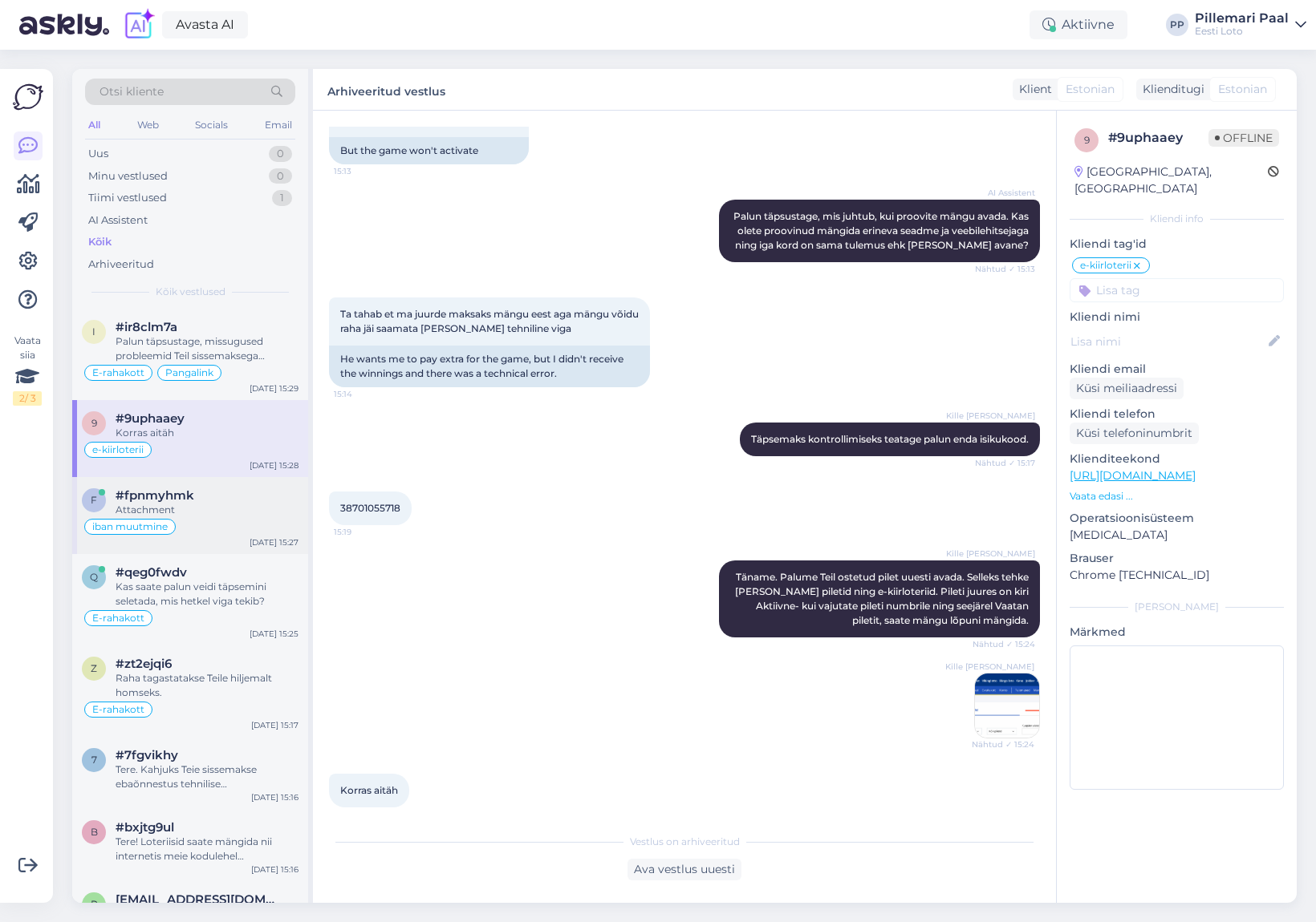
click at [227, 503] on div "Attachment" at bounding box center [207, 510] width 183 height 14
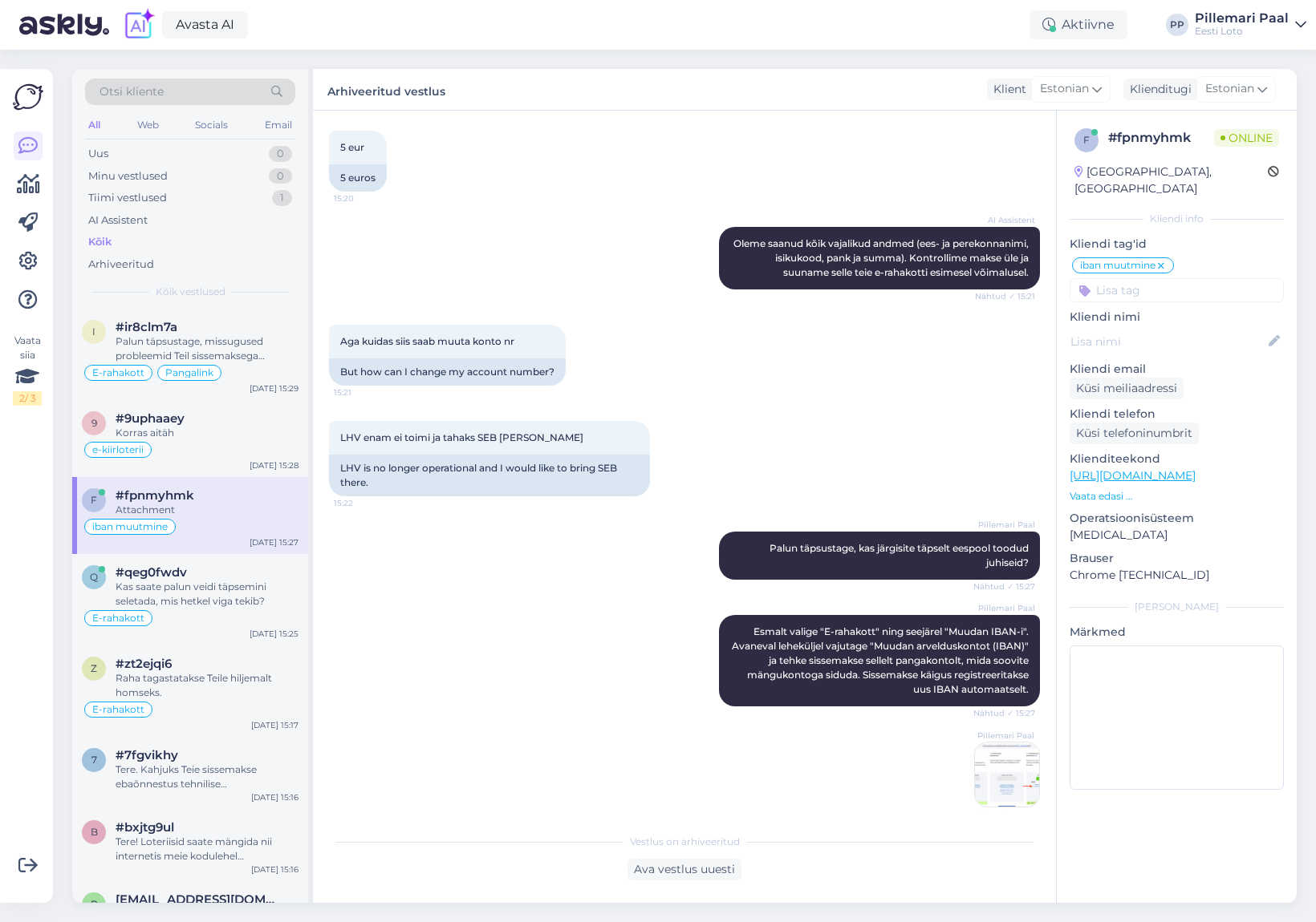
scroll to position [1456, 0]
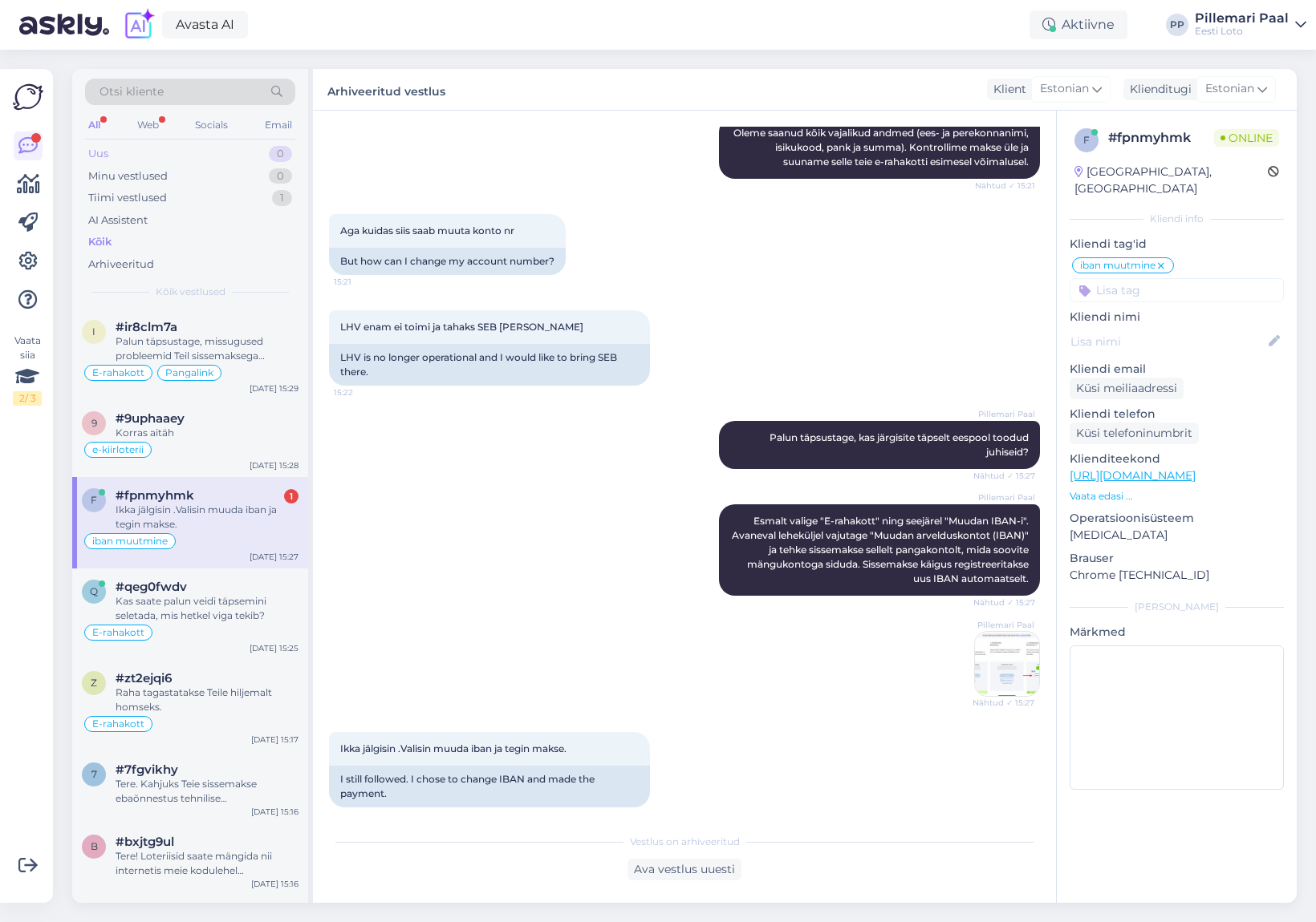
click at [125, 155] on div "Uus 0" at bounding box center [190, 154] width 210 height 23
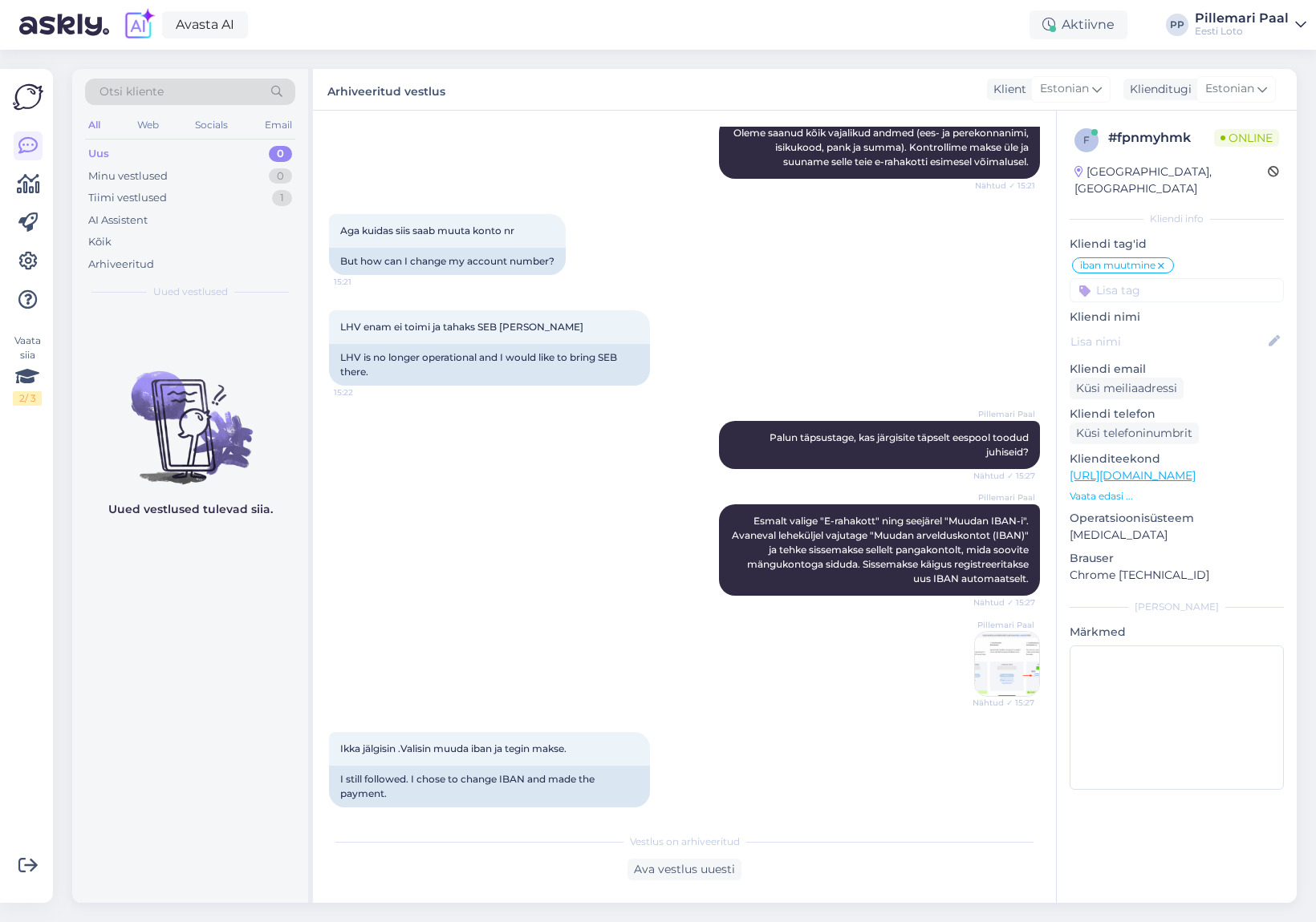
scroll to position [1525, 0]
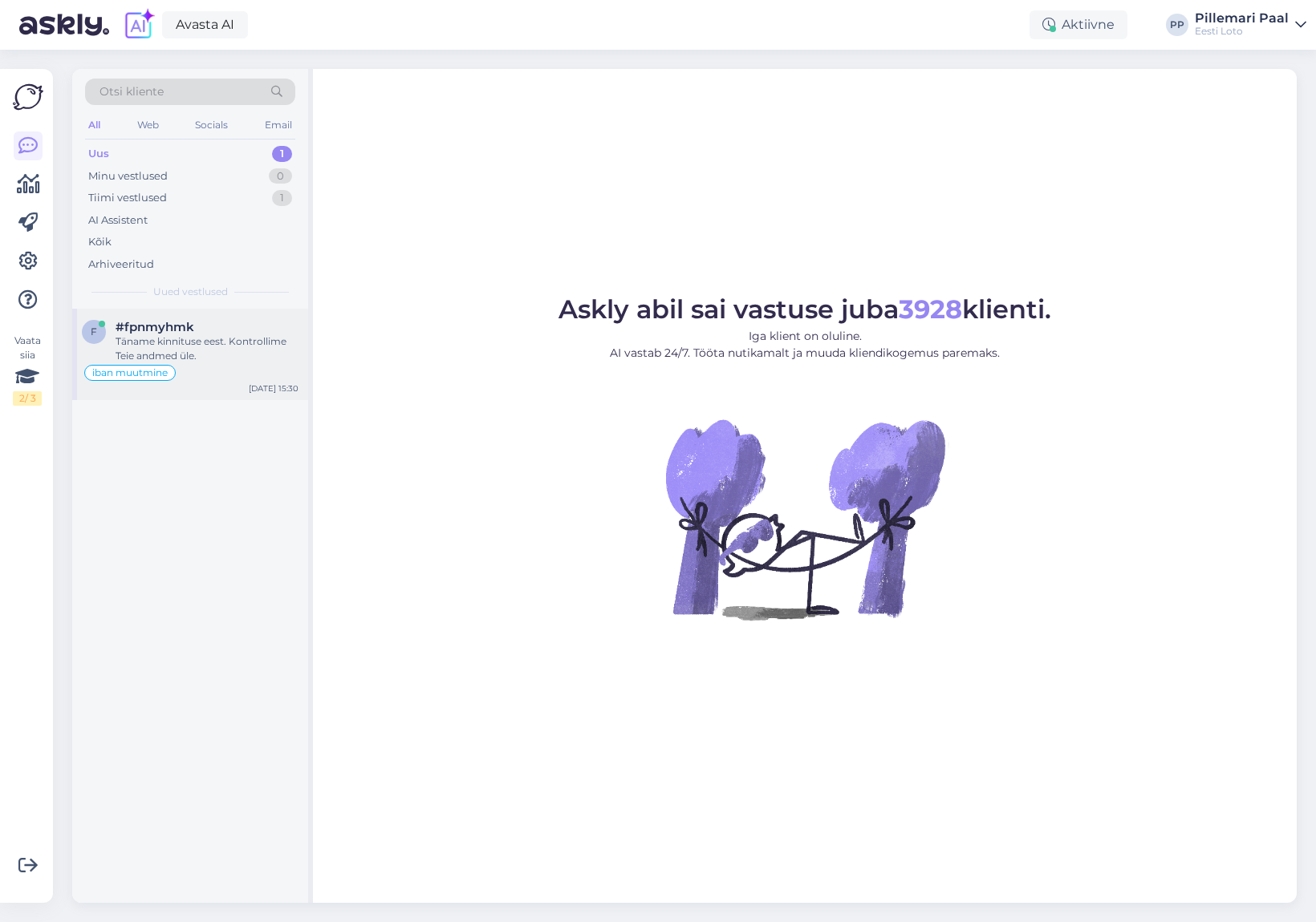
click at [207, 345] on div "Täname kinnituse eest. Kontrollime Teie andmed üle." at bounding box center [207, 349] width 183 height 29
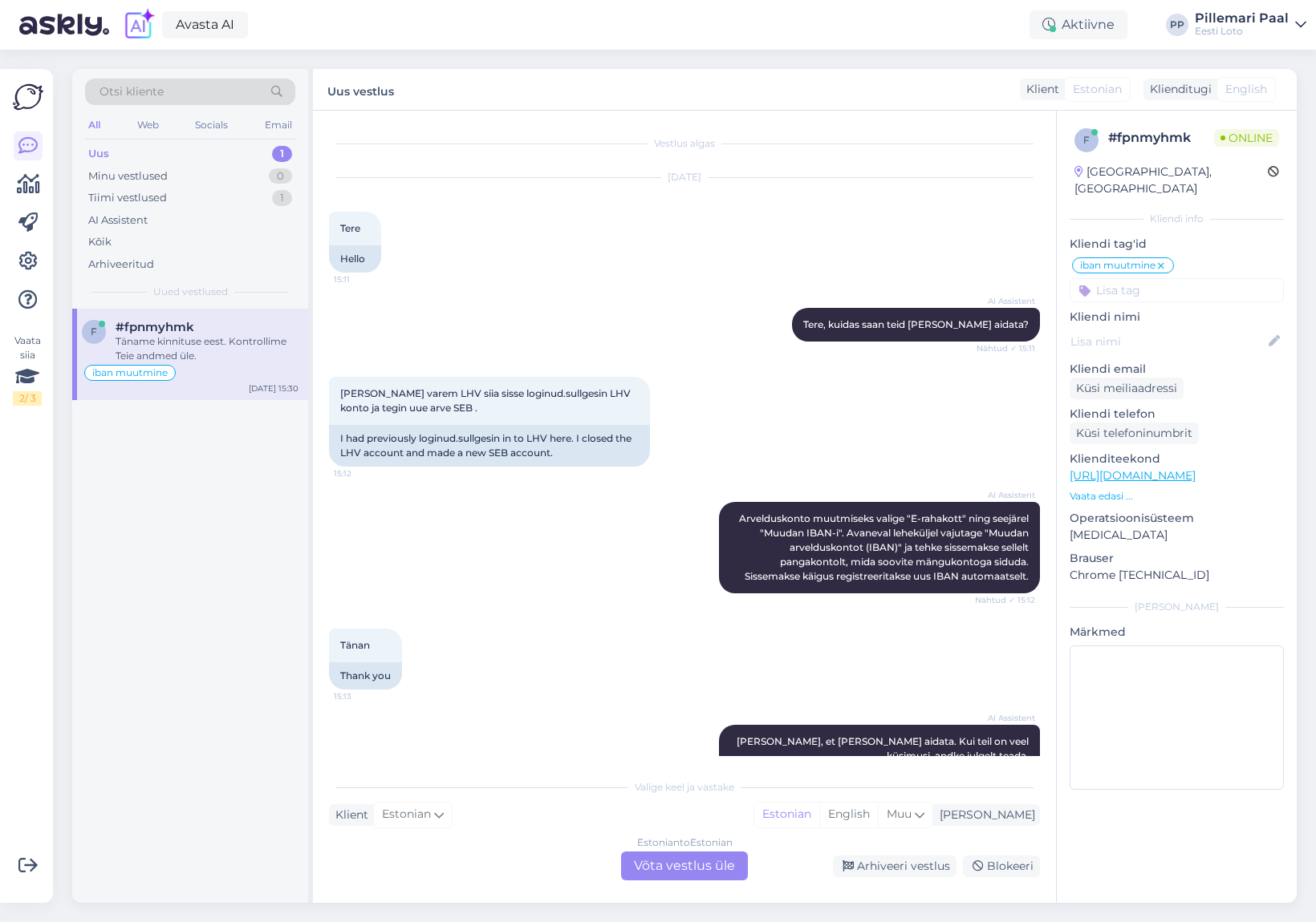
scroll to position [1579, 0]
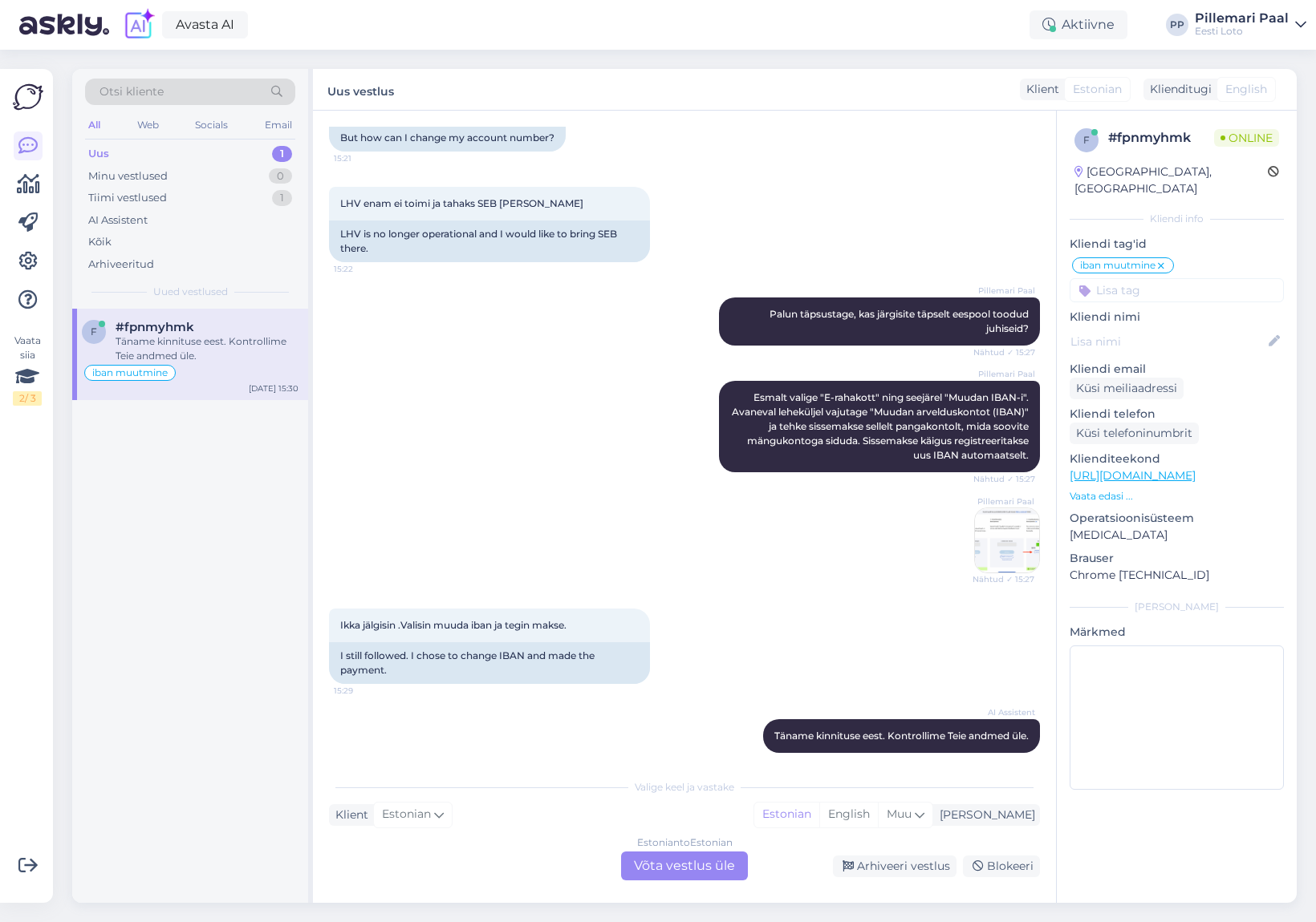
click at [685, 861] on div "Estonian to Estonian Võta vestlus üle" at bounding box center [684, 866] width 127 height 29
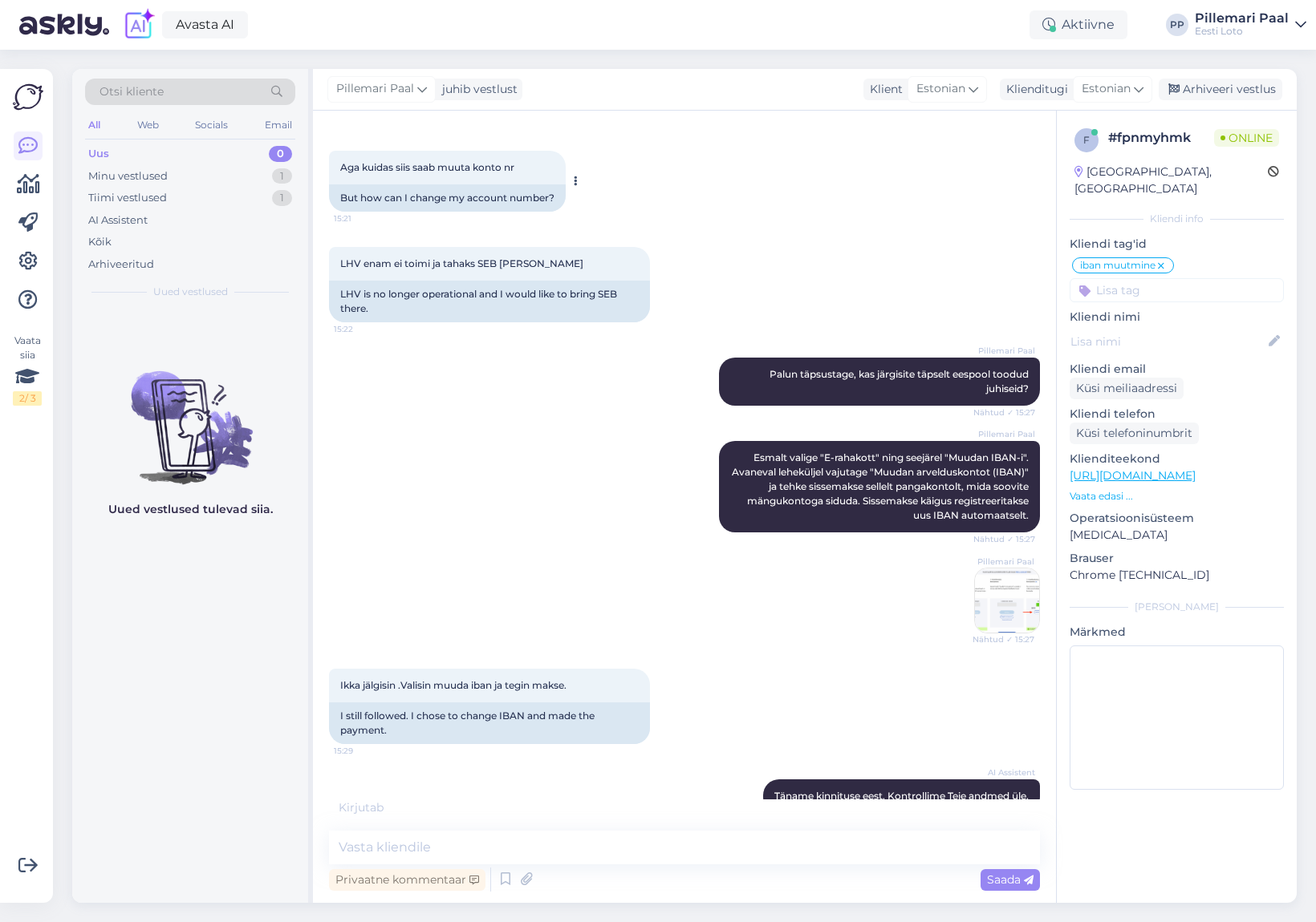
scroll to position [1536, 0]
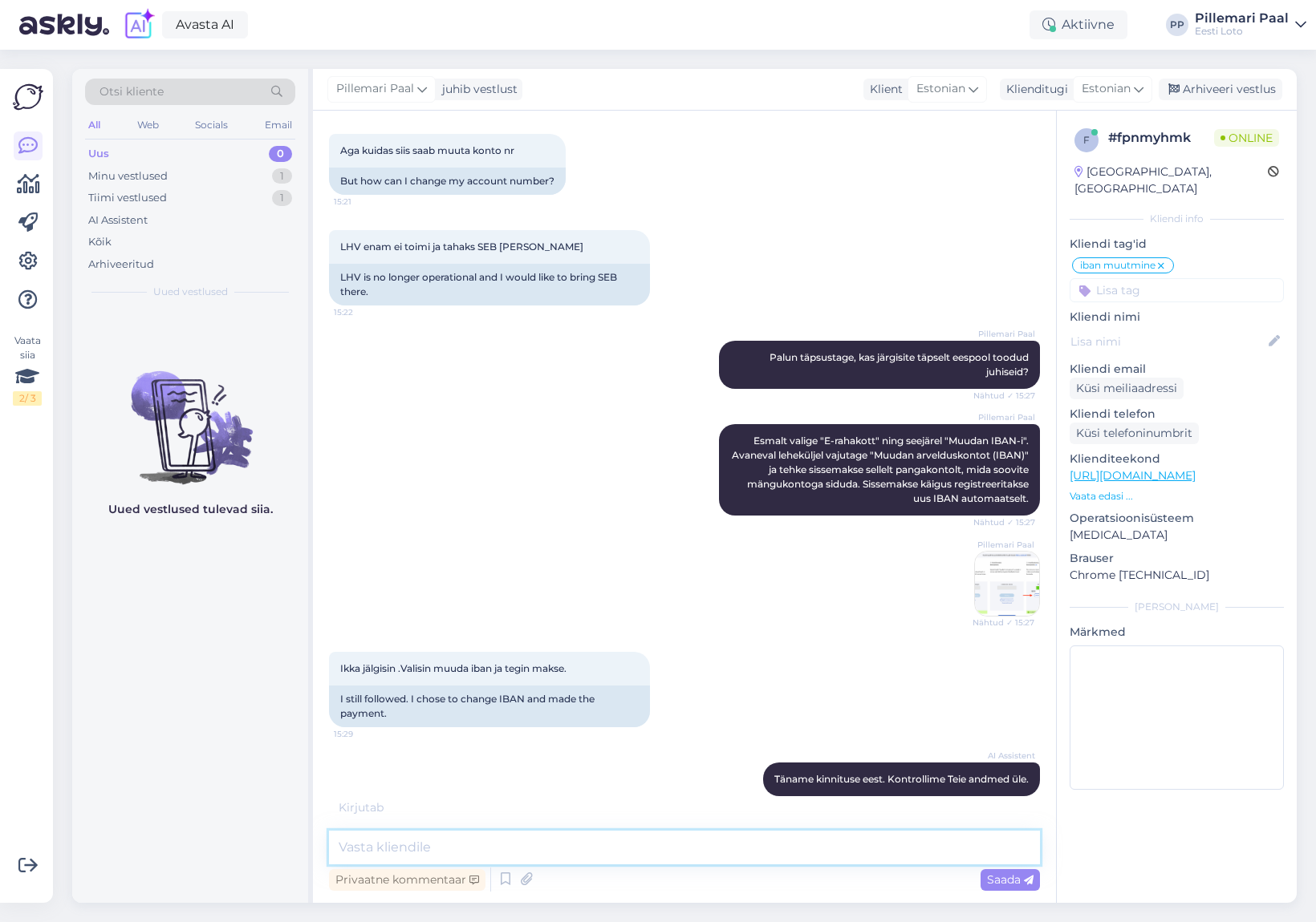
click at [686, 855] on textarea at bounding box center [684, 848] width 711 height 33
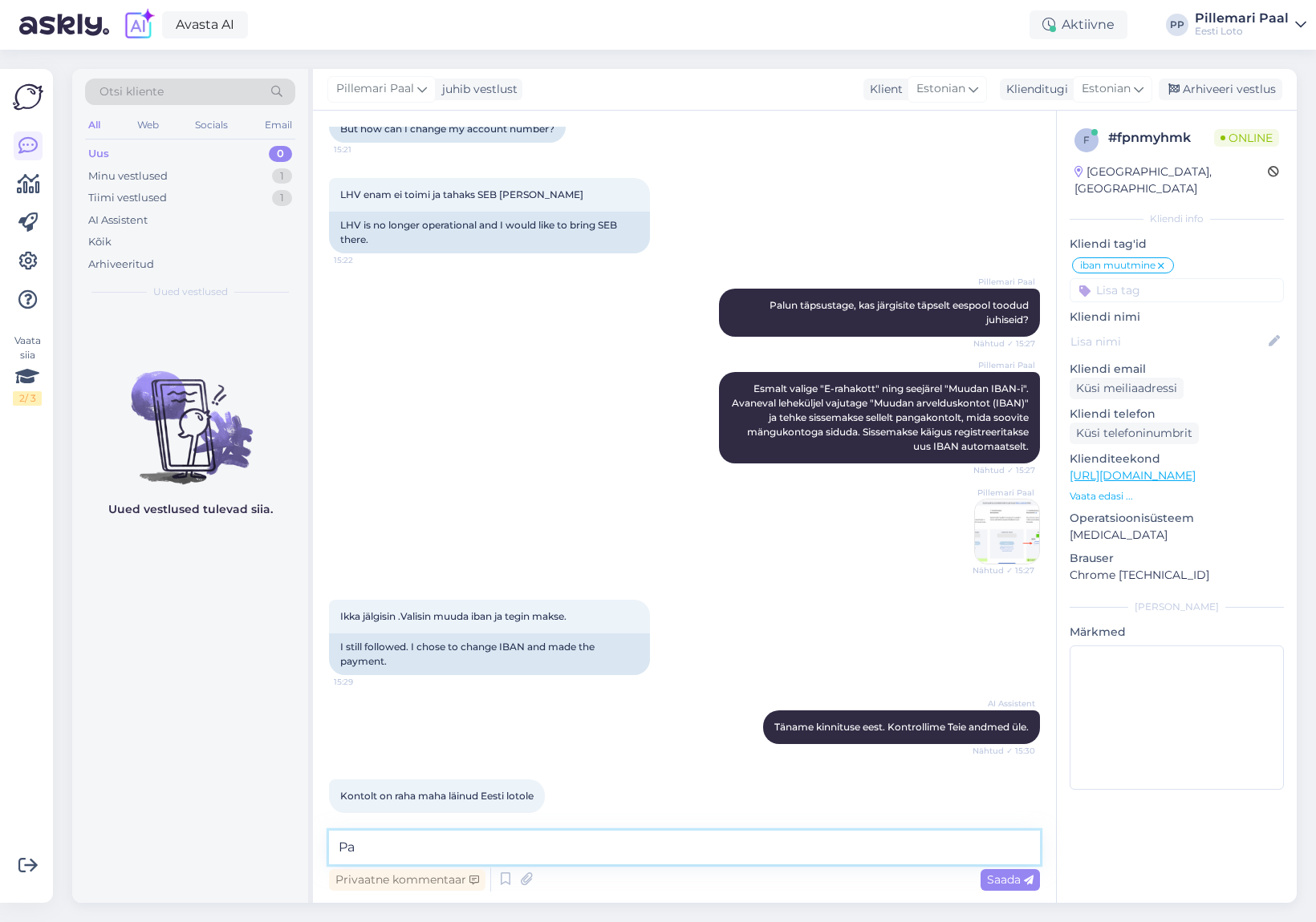
type textarea "P"
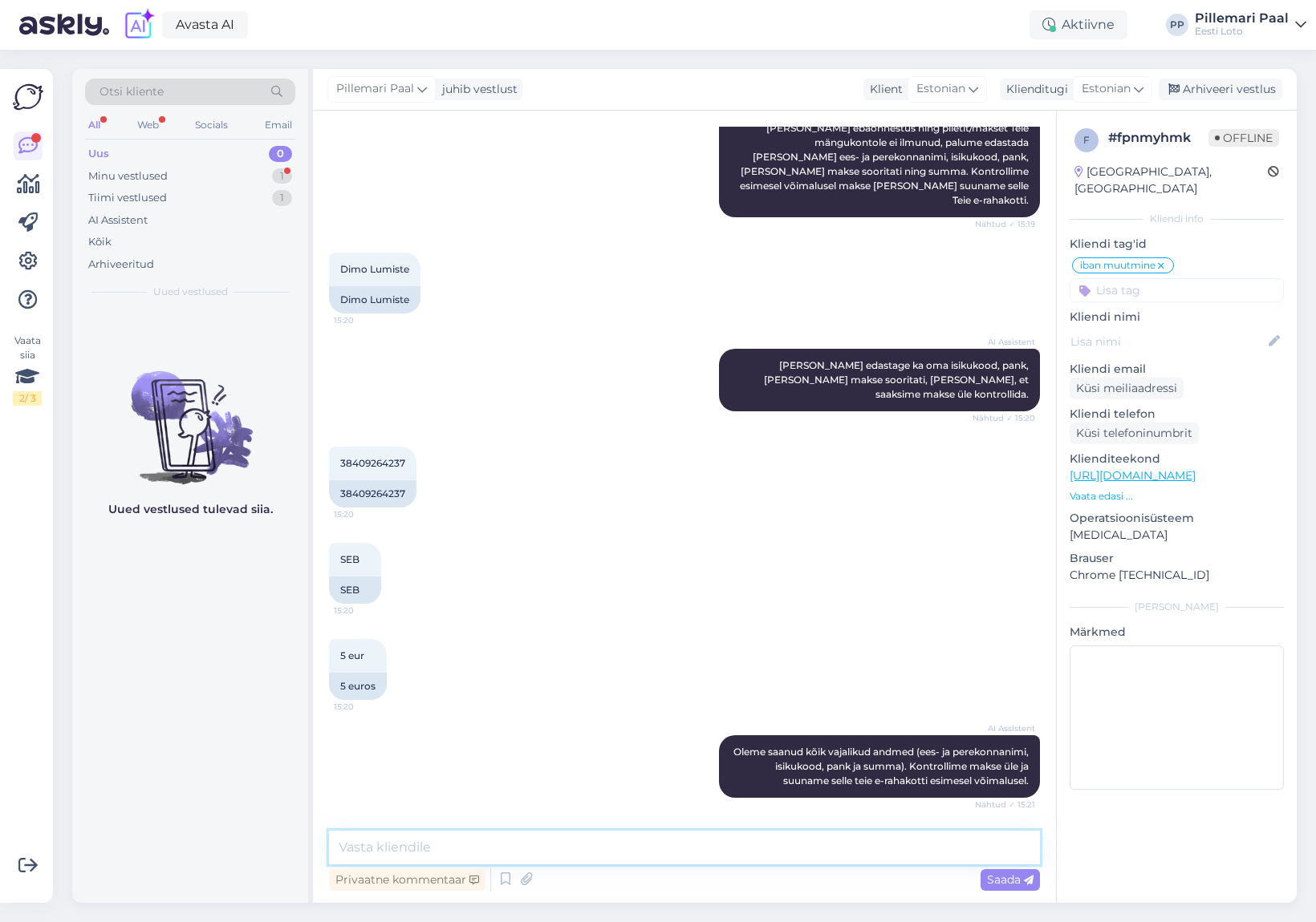
scroll to position [832, 0]
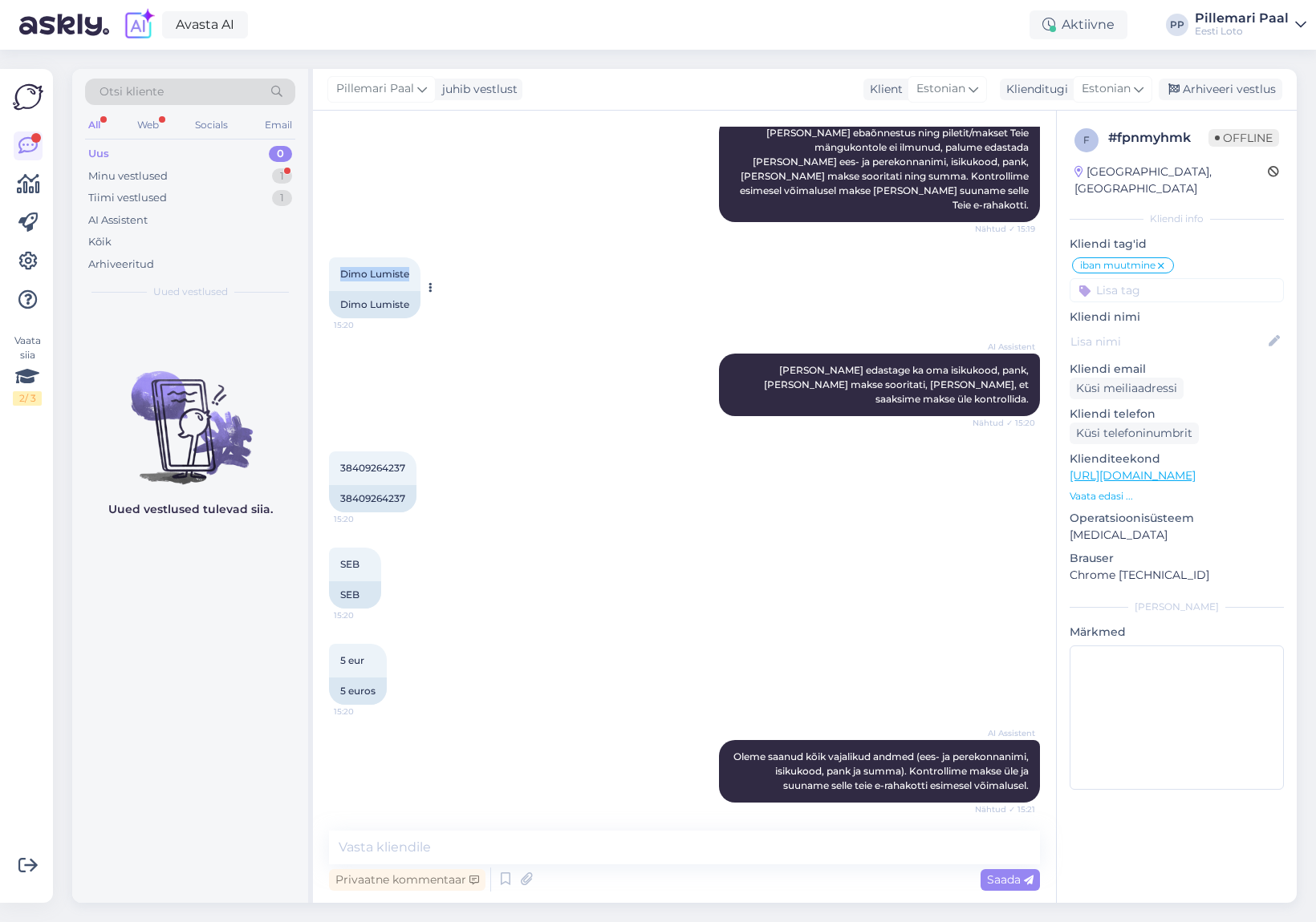
drag, startPoint x: 405, startPoint y: 260, endPoint x: 377, endPoint y: 292, distance: 42.5
click at [336, 261] on div "Dimo Lumiste 15:20" at bounding box center [374, 274] width 91 height 33
copy span "Dimo Lumiste"
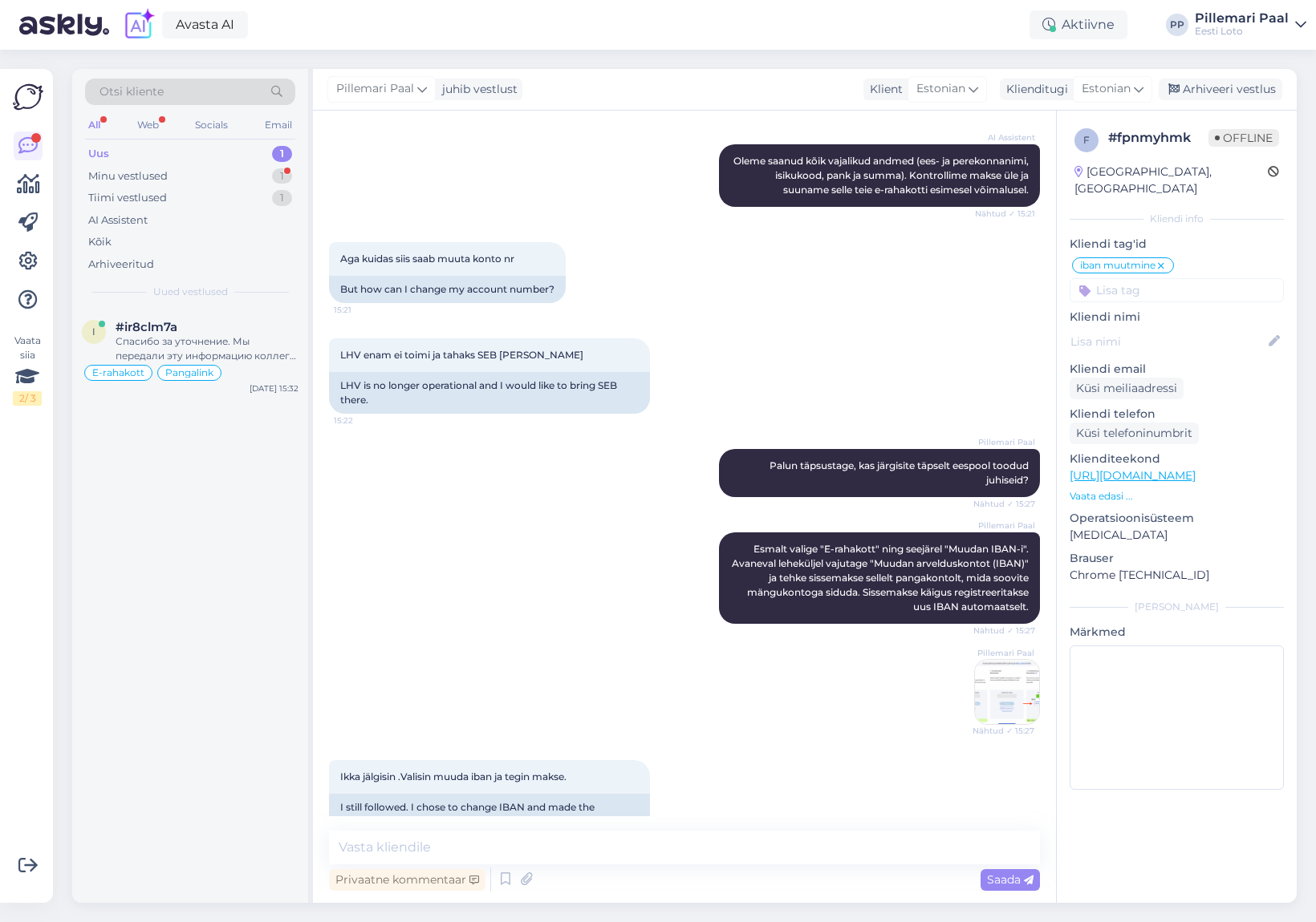
scroll to position [1657, 0]
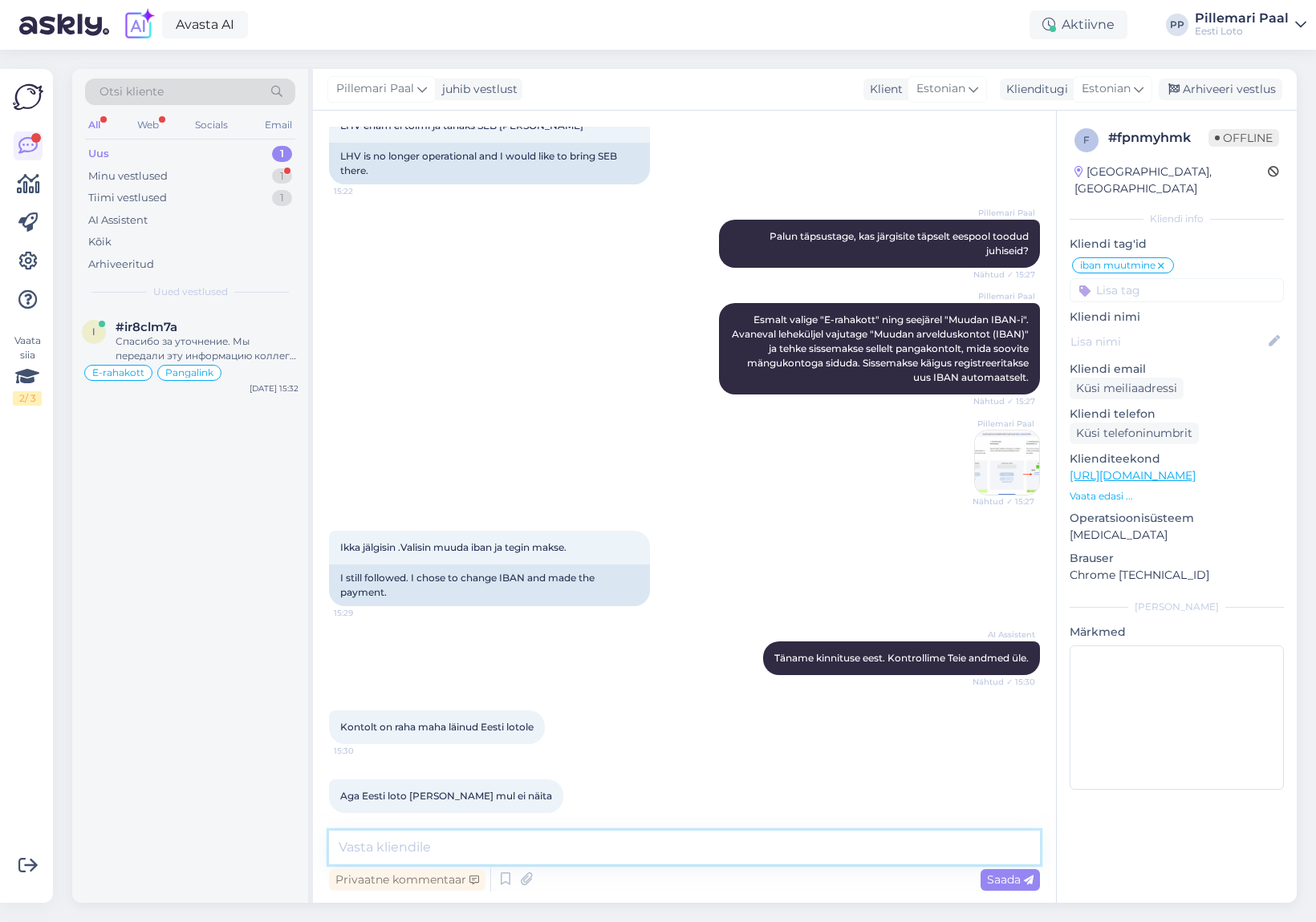
click at [575, 854] on textarea at bounding box center [684, 848] width 711 height 33
type textarea "Kontrollisime Teie makse üle ja raha suunasime e-rahakotti."
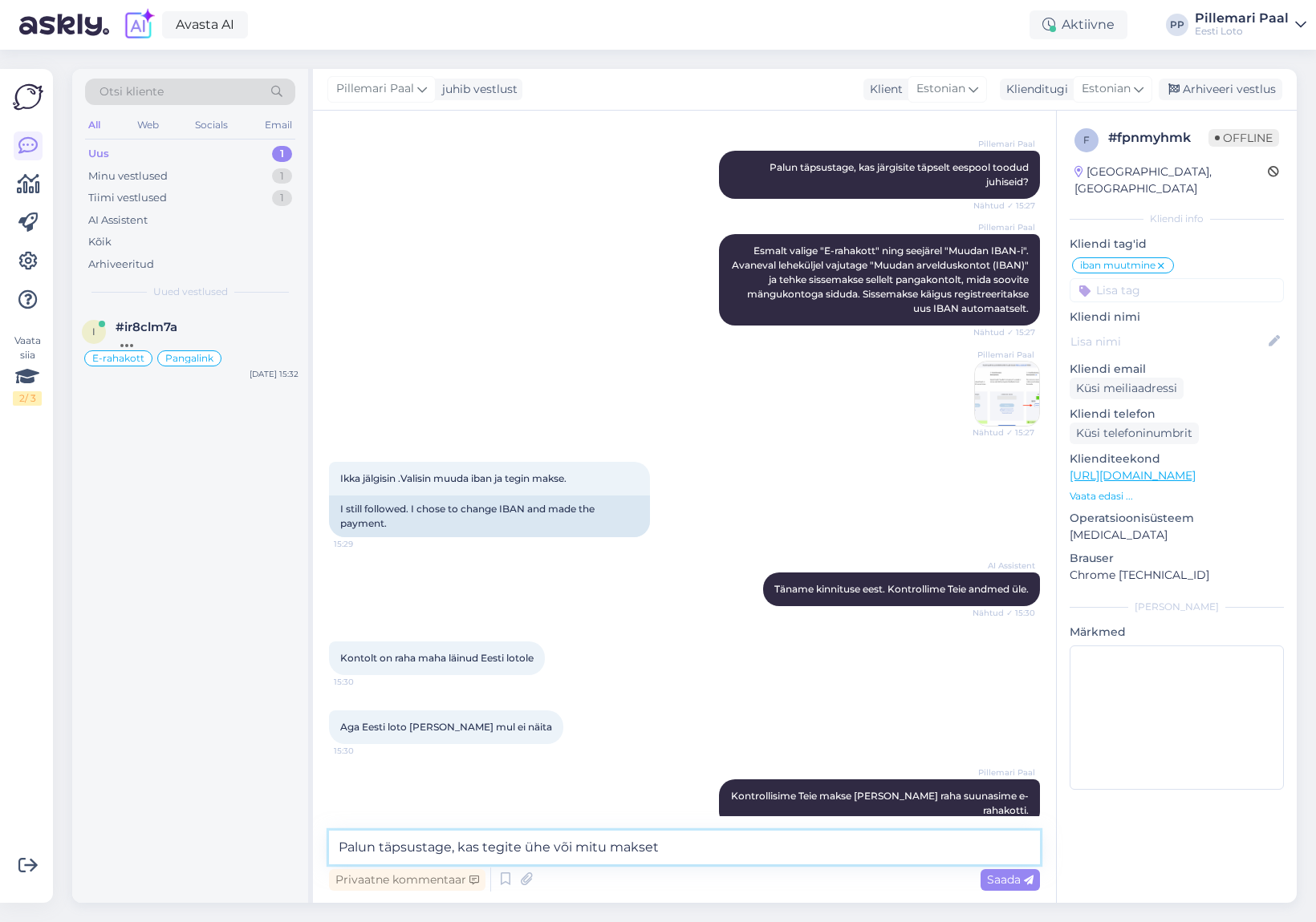
type textarea "Palun täpsustage, kas tegite ühe või mitu makset."
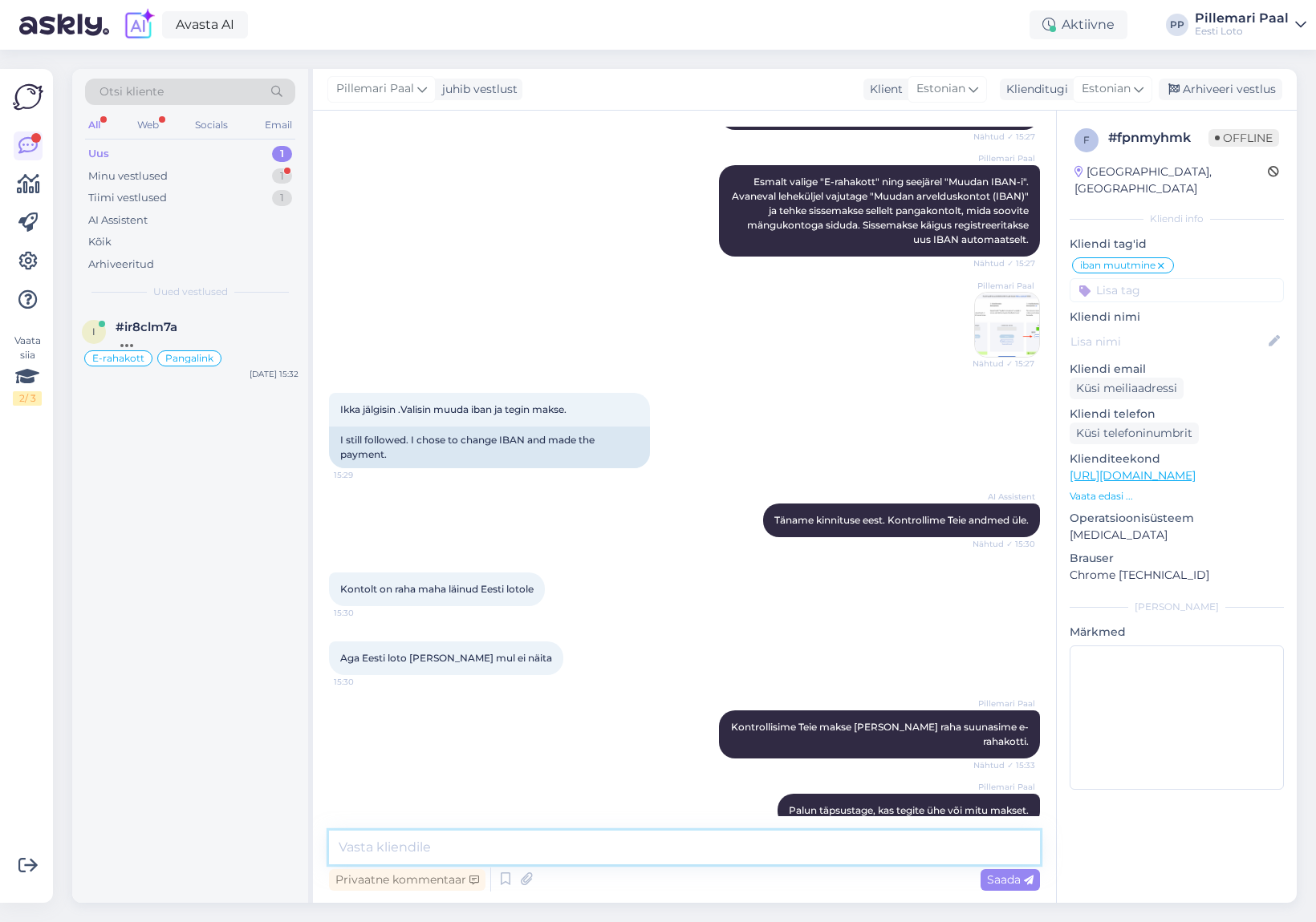
scroll to position [1864, 0]
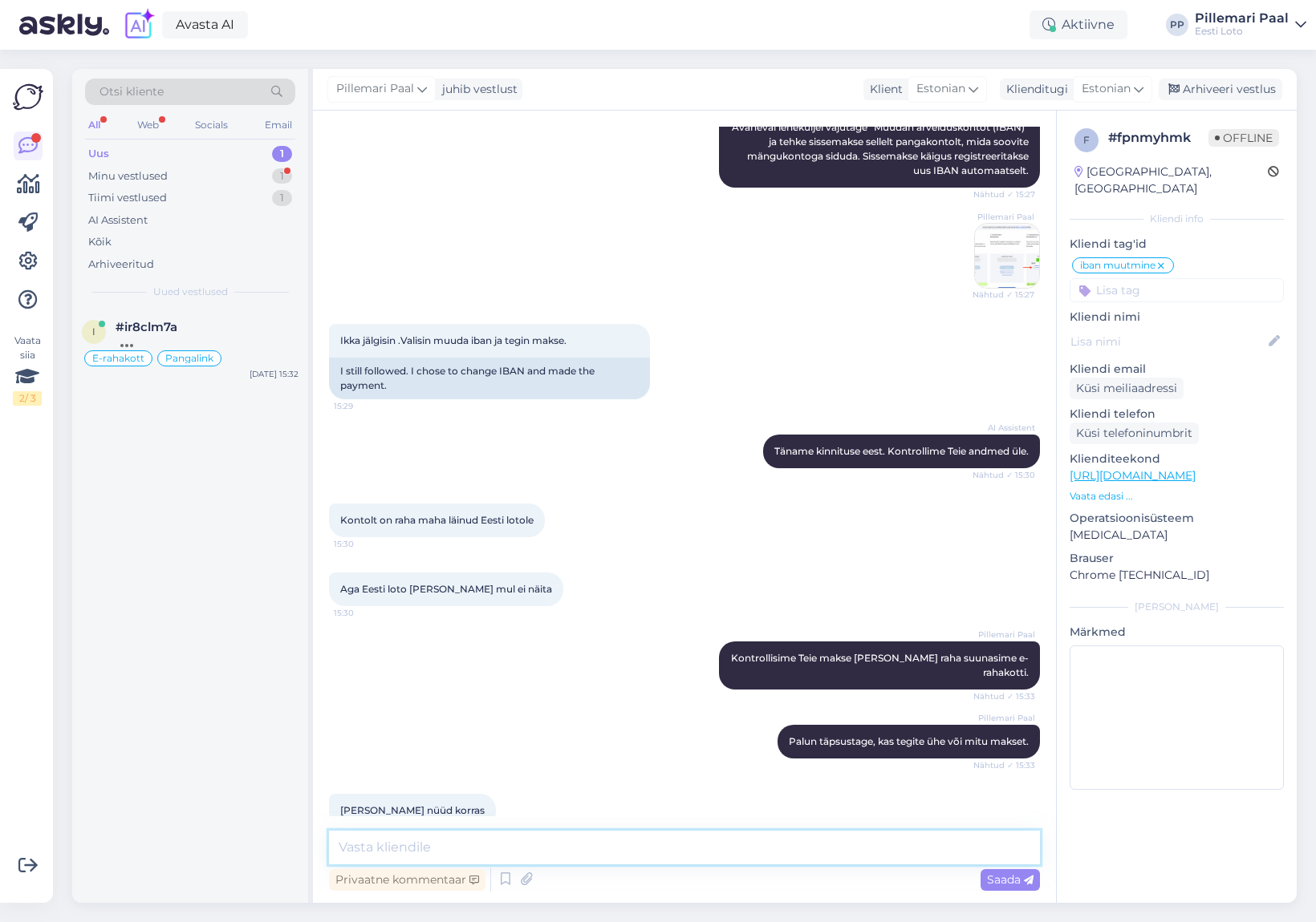
click at [588, 848] on textarea at bounding box center [684, 848] width 711 height 33
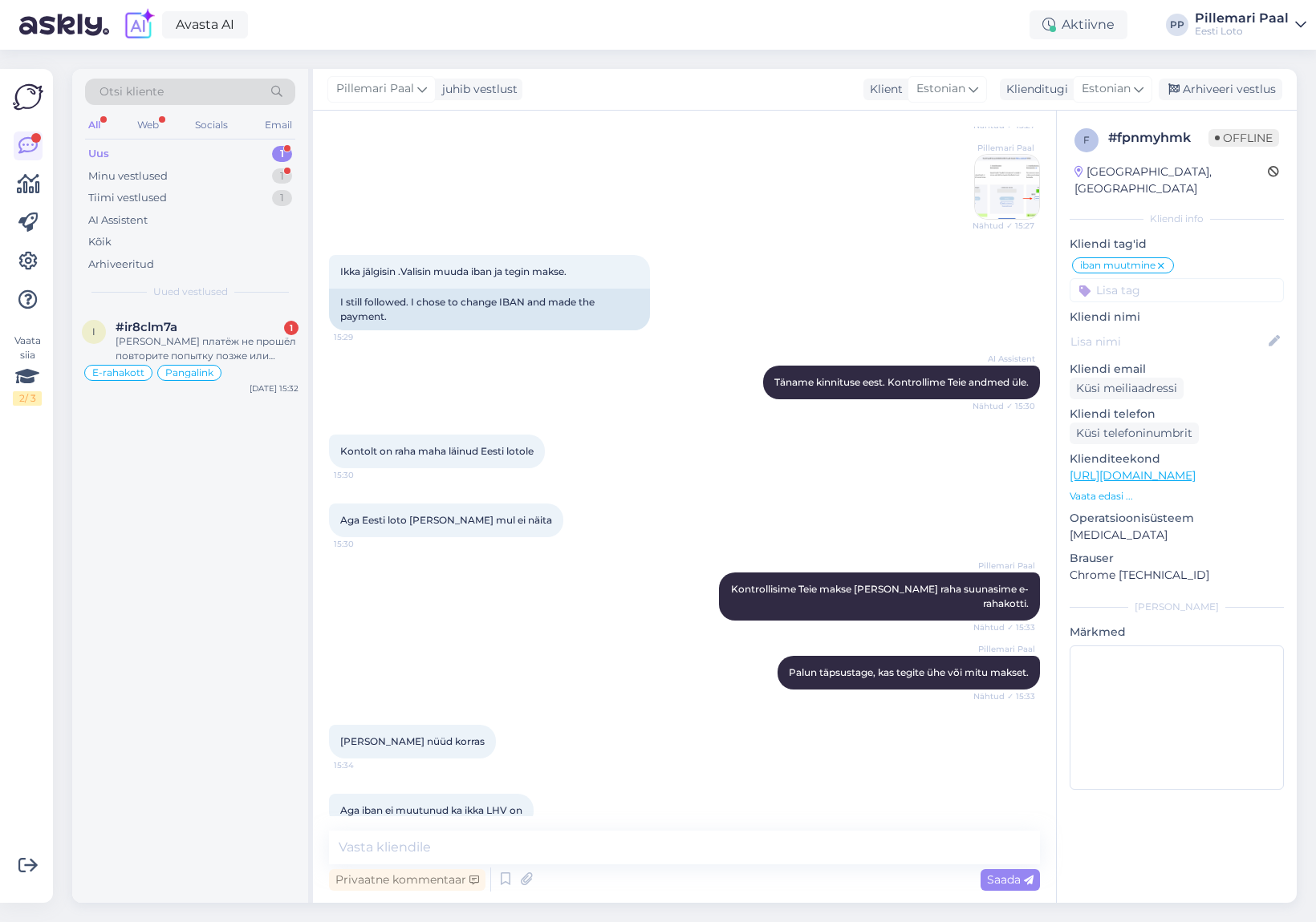
scroll to position [2002, 0]
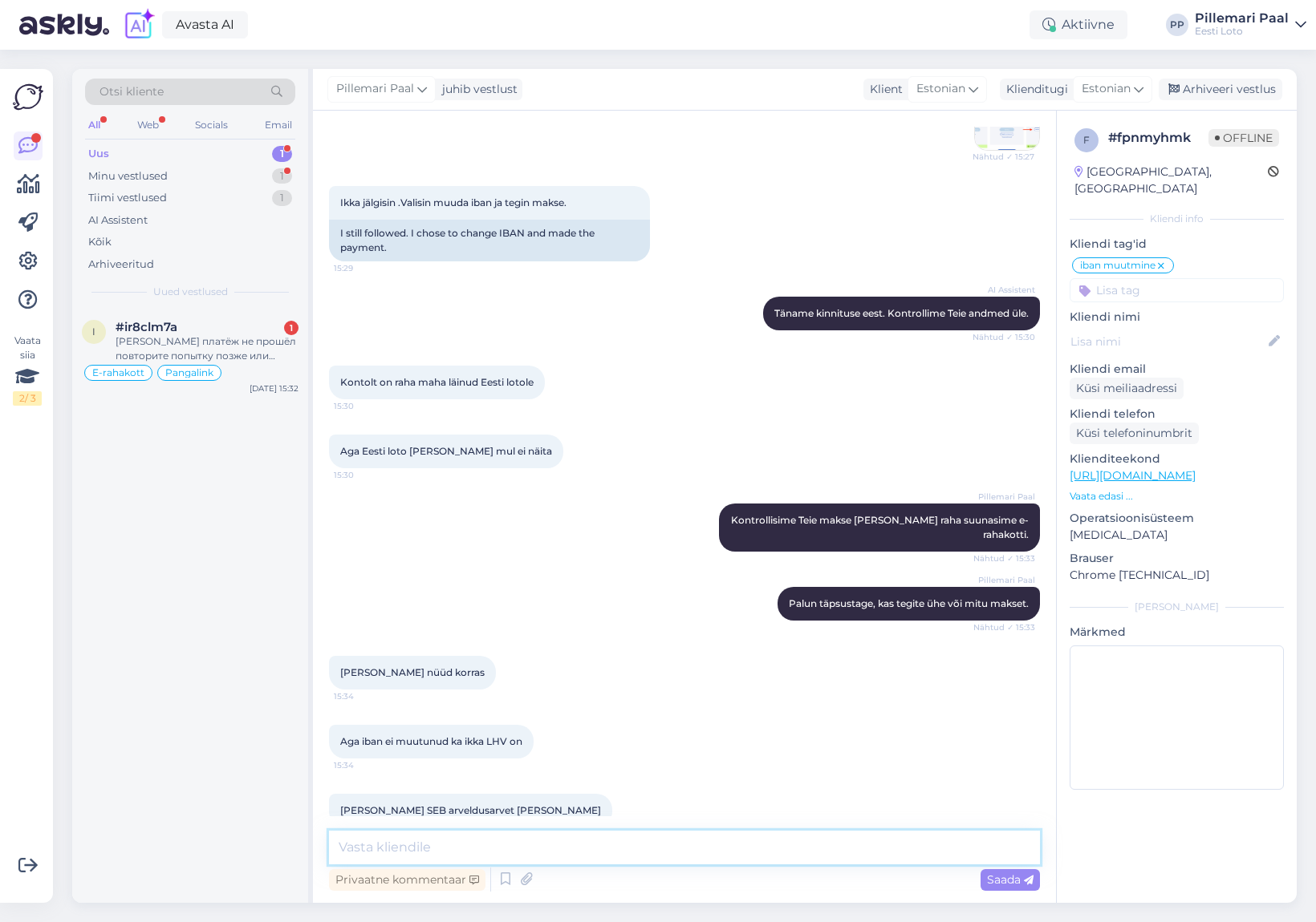
click at [595, 841] on textarea at bounding box center [684, 848] width 711 height 33
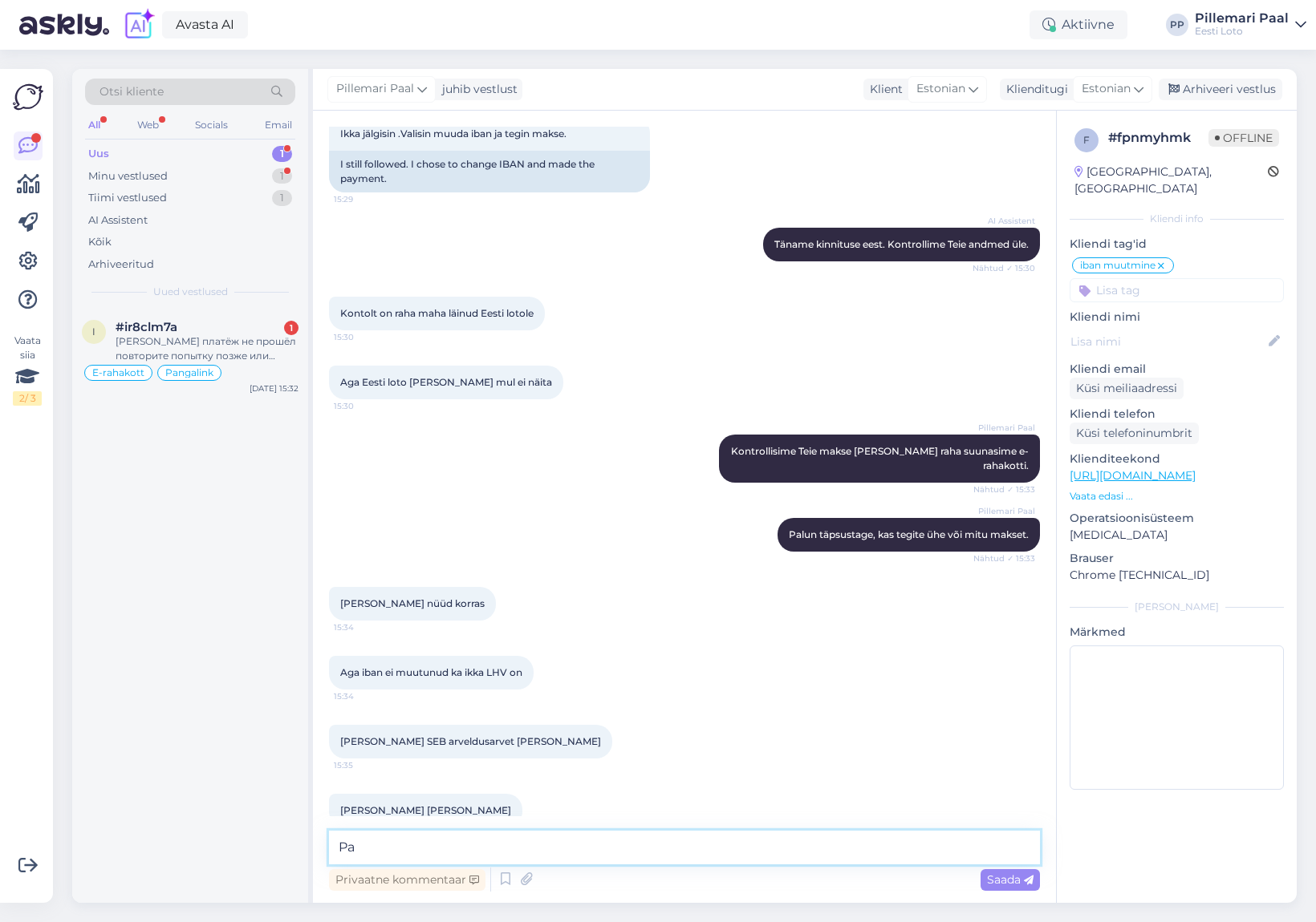
type textarea "P"
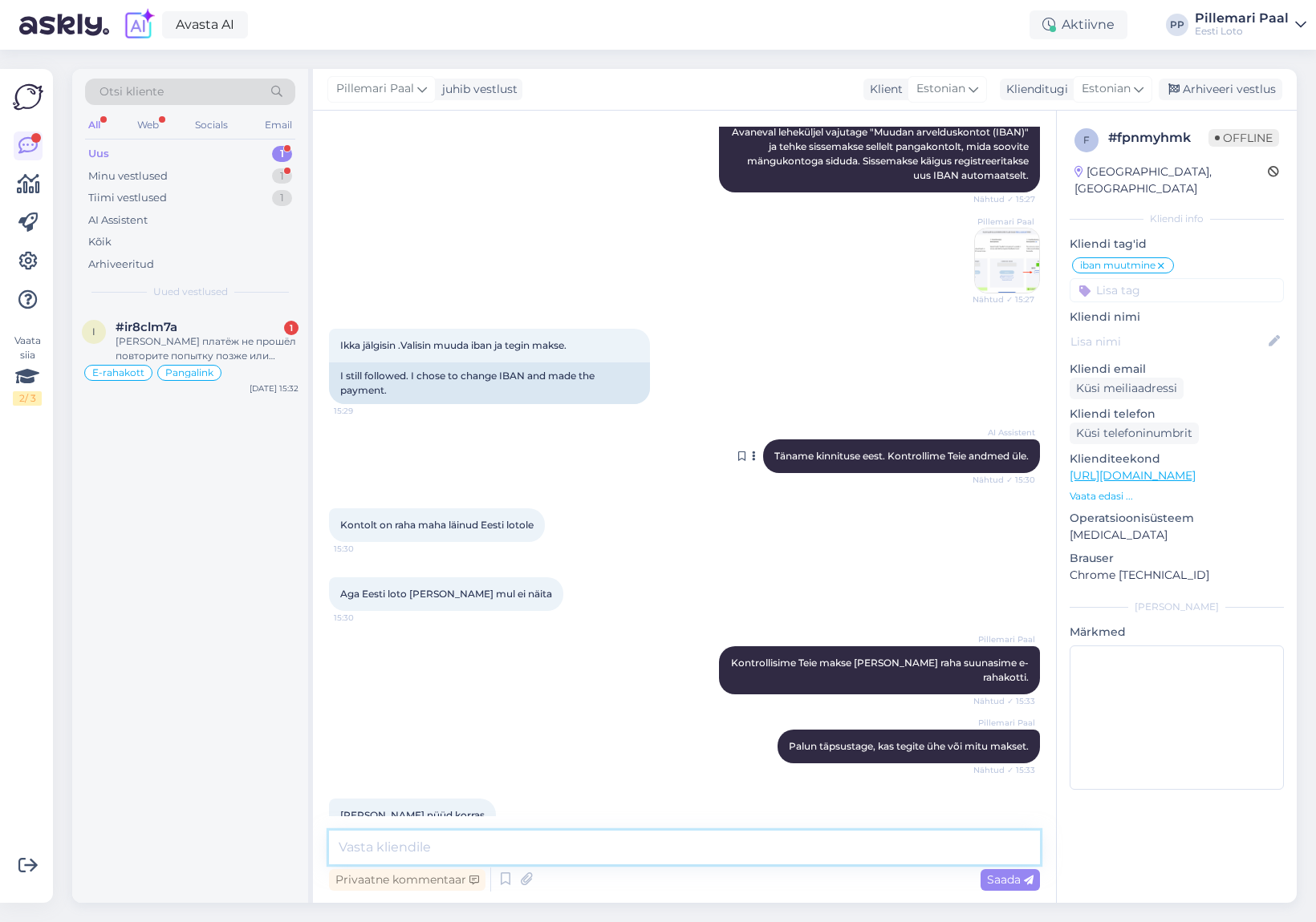
scroll to position [1861, 0]
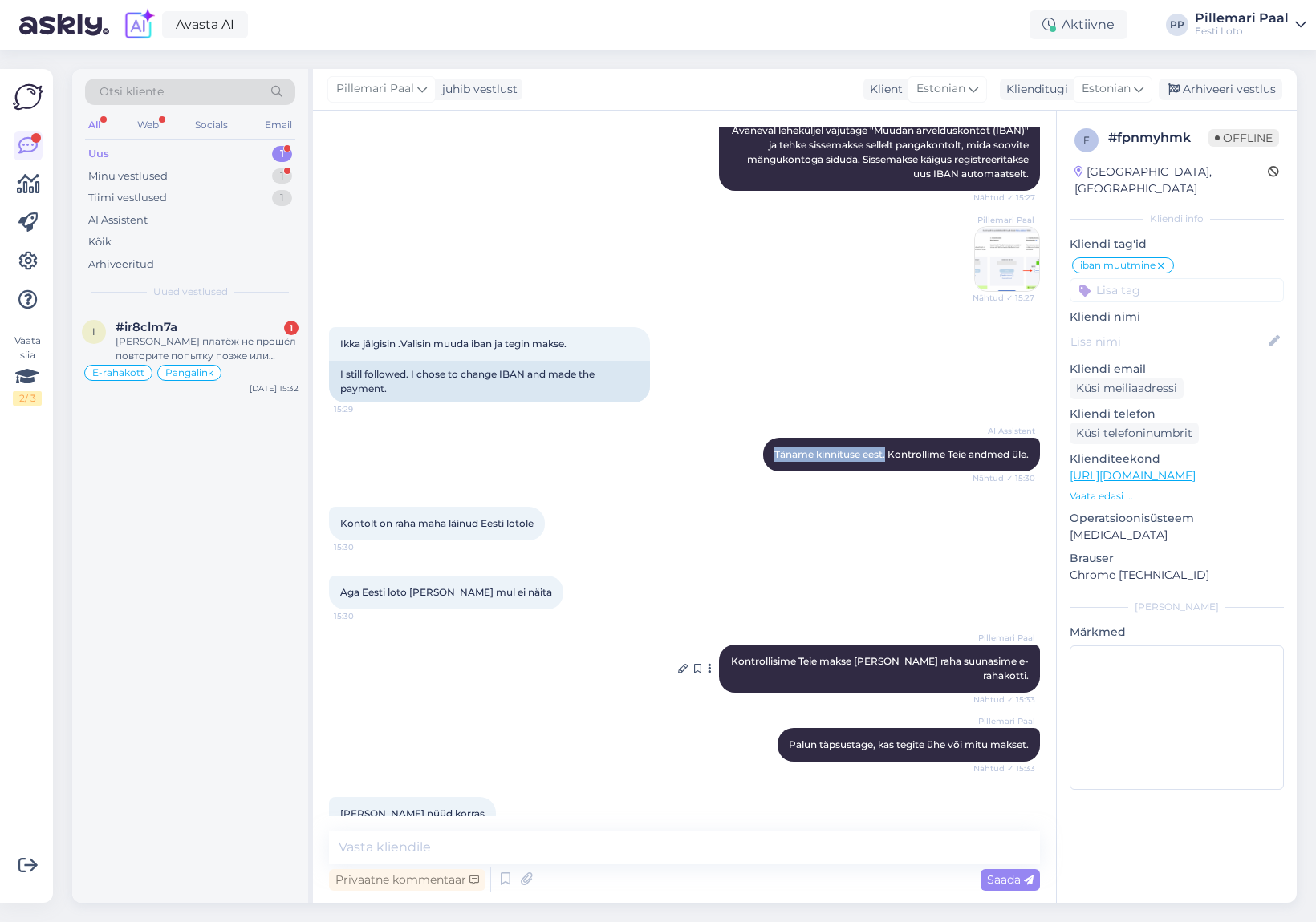
drag, startPoint x: 771, startPoint y: 441, endPoint x: 882, endPoint y: 649, distance: 235.8
click at [882, 449] on span "Täname kinnituse eest. Kontrollime Teie andmed üle." at bounding box center [901, 455] width 254 height 12
copy span "Täname kinnituse eest."
click at [530, 855] on textarea at bounding box center [684, 848] width 711 height 33
paste textarea "Täname kinnituse eest."
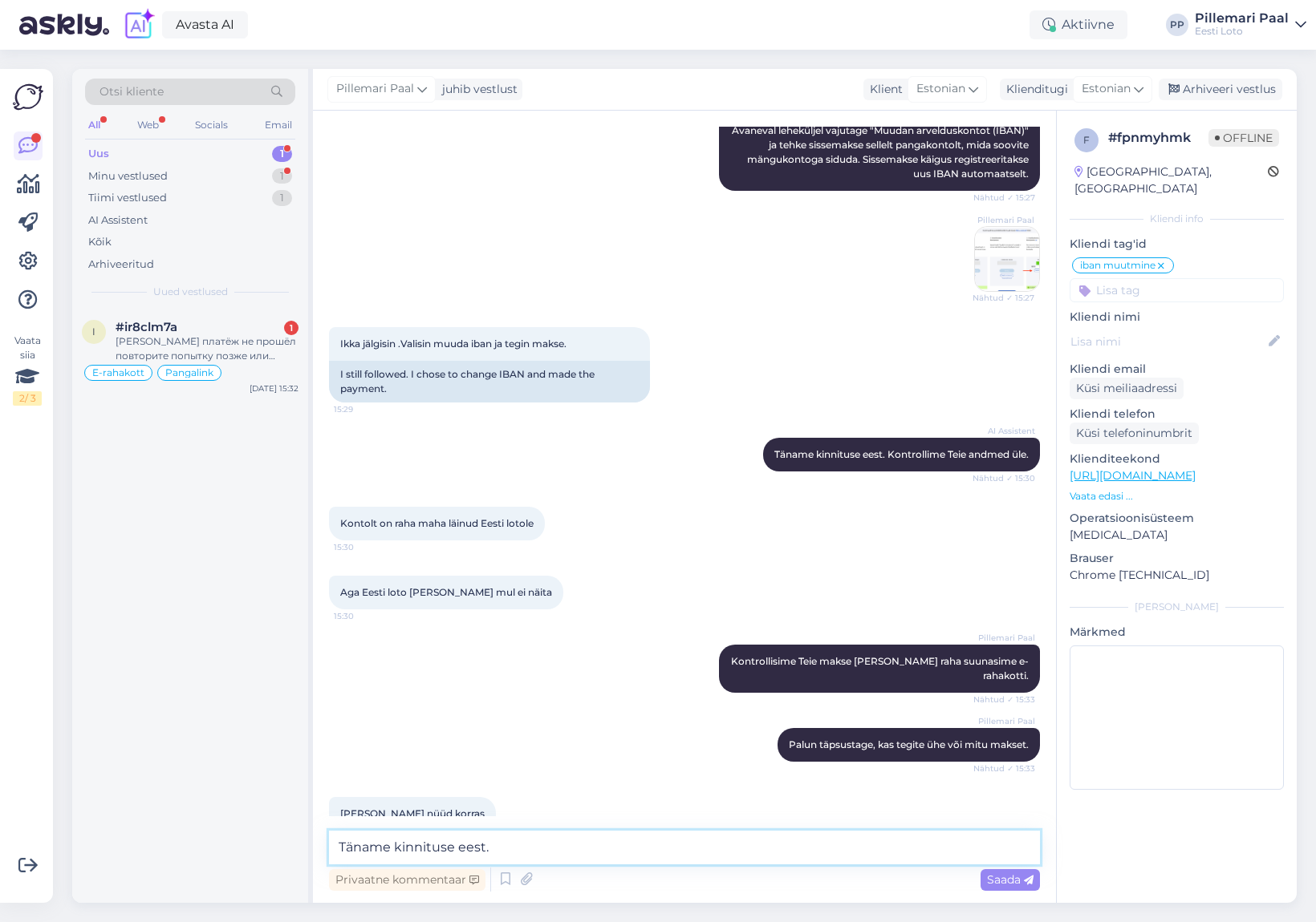
scroll to position [2071, 0]
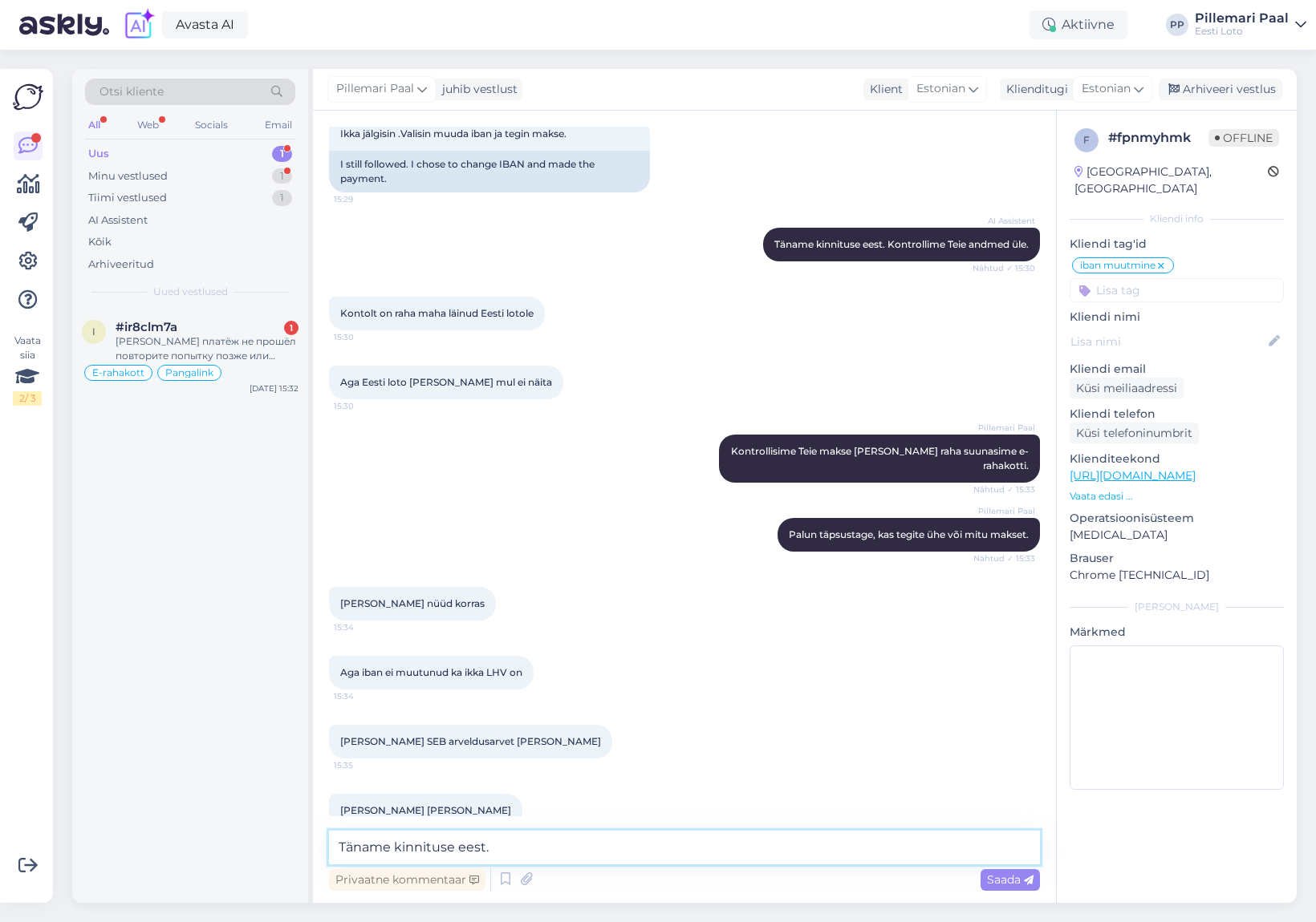
type textarea "Täname kinnituse eest."
click at [1009, 880] on span "Saada" at bounding box center [1010, 880] width 46 height 14
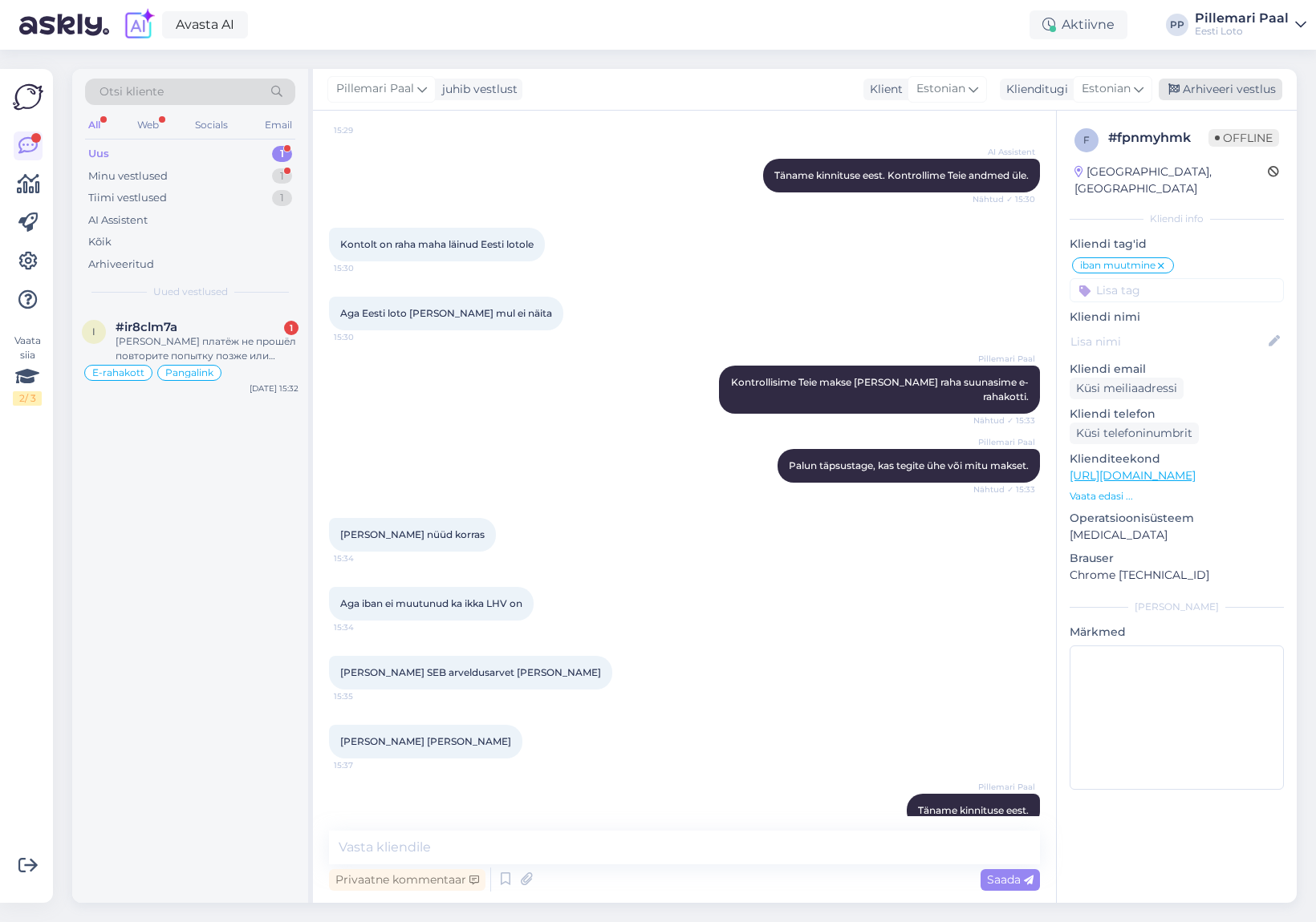
click at [1224, 89] on div "Arhiveeri vestlus" at bounding box center [1220, 89] width 124 height 22
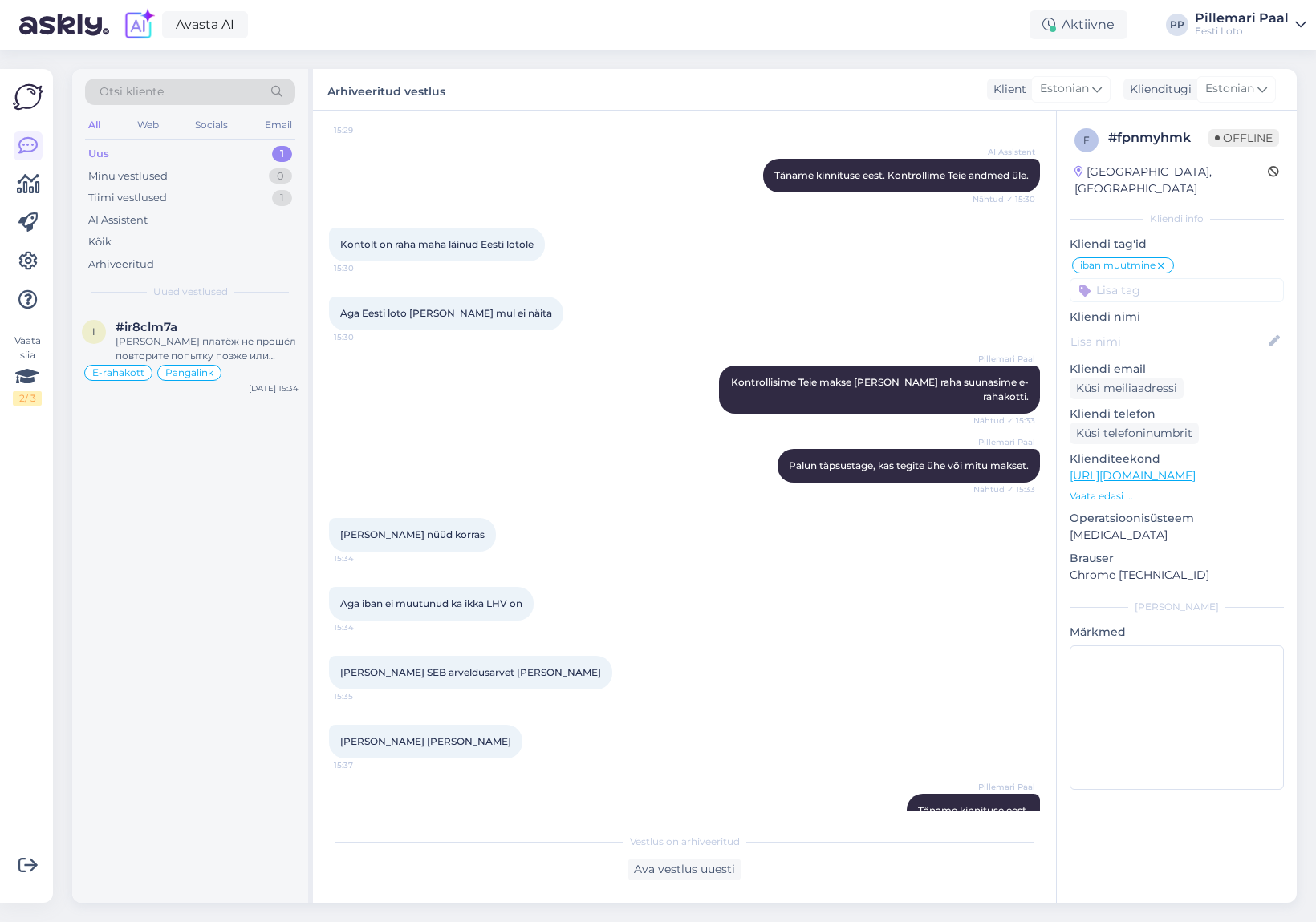
click at [143, 155] on div "Uus 1" at bounding box center [190, 154] width 210 height 23
click at [241, 342] on div "Пишет платёж не прошёл повторите попытку позже или обратитесь в службу поддержк…" at bounding box center [207, 349] width 183 height 29
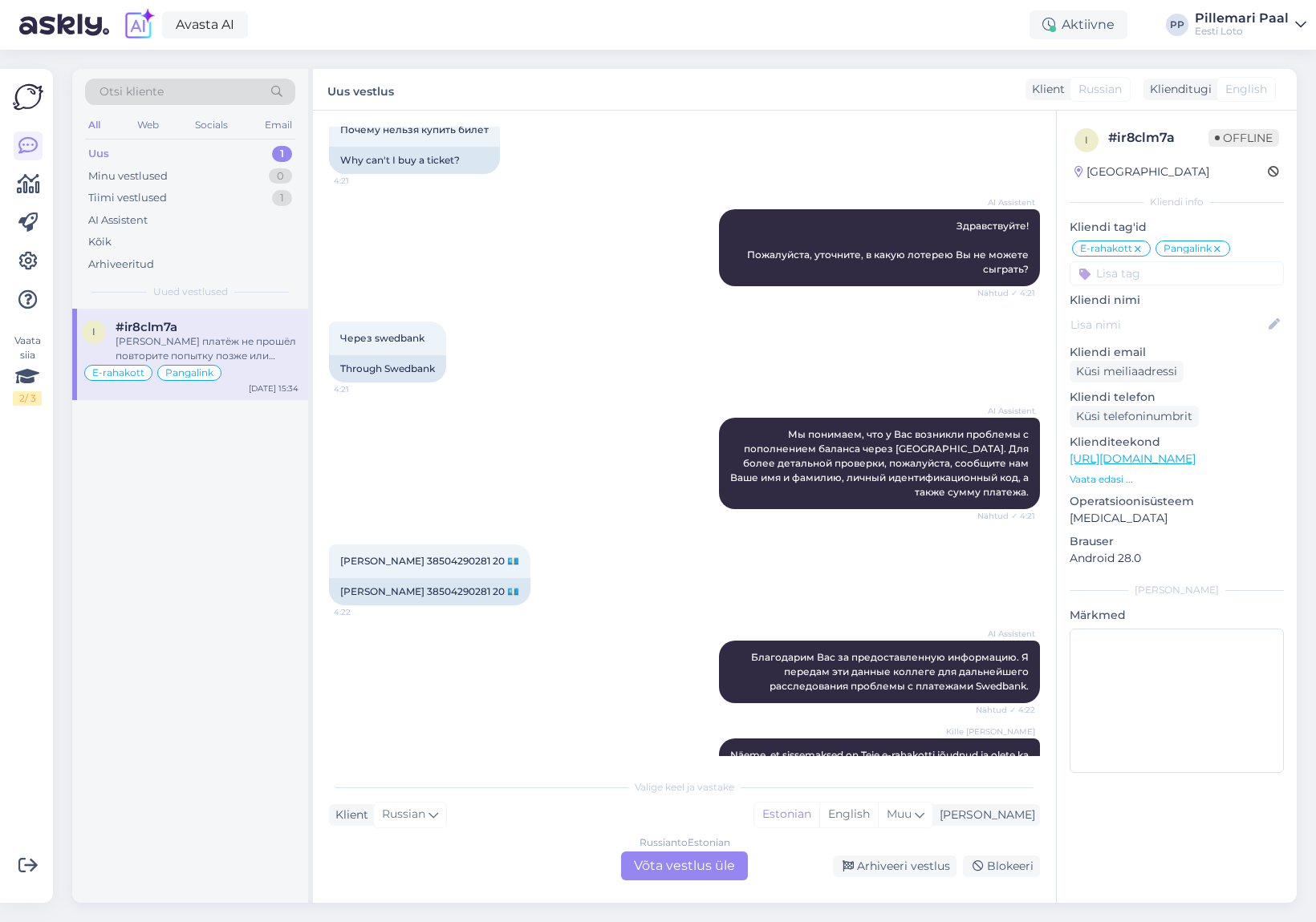
scroll to position [1388, 0]
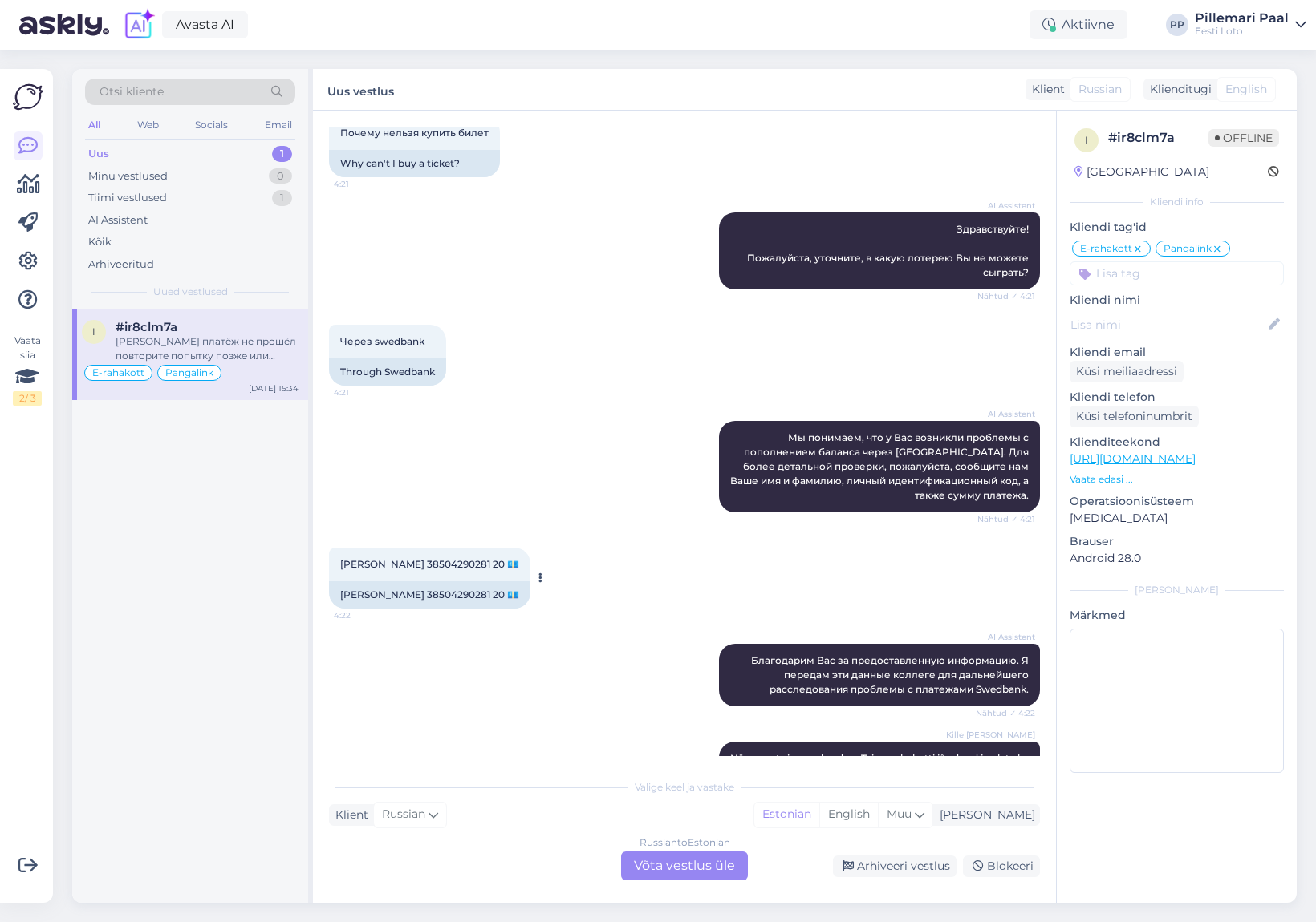
click at [464, 558] on span "JEVGENI SAVELJEV 38504290281 20 💶" at bounding box center [430, 564] width 179 height 12
copy span "38504290281"
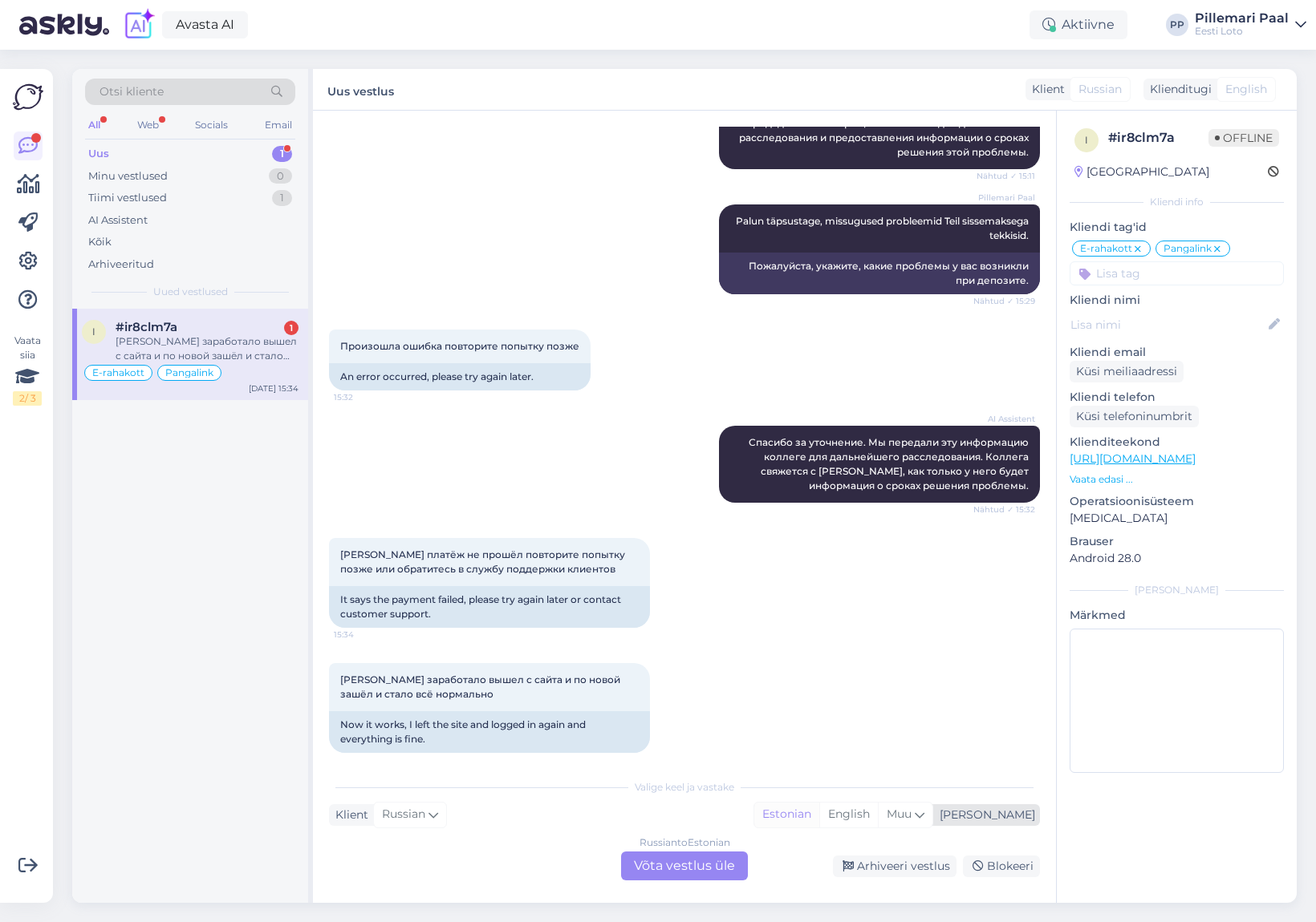
drag, startPoint x: 924, startPoint y: 798, endPoint x: 876, endPoint y: 826, distance: 55.6
click at [924, 798] on div "Valige keel ja vastake Klient Russian Mina Estonian English Muu Russian to Esto…" at bounding box center [684, 825] width 711 height 110
click at [698, 862] on div "Russian to Estonian Võta vestlus üle" at bounding box center [684, 866] width 127 height 29
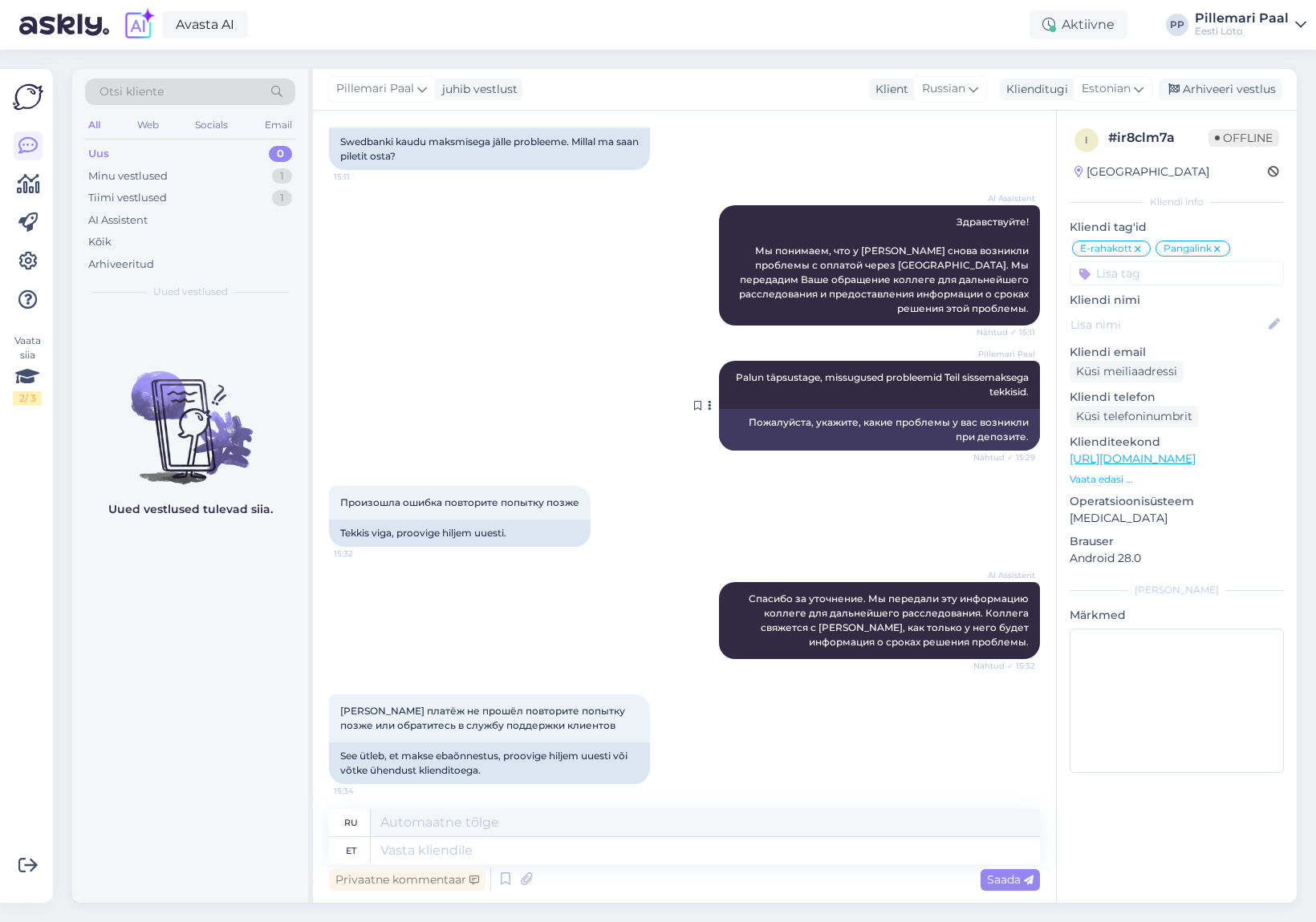
scroll to position [2327, 0]
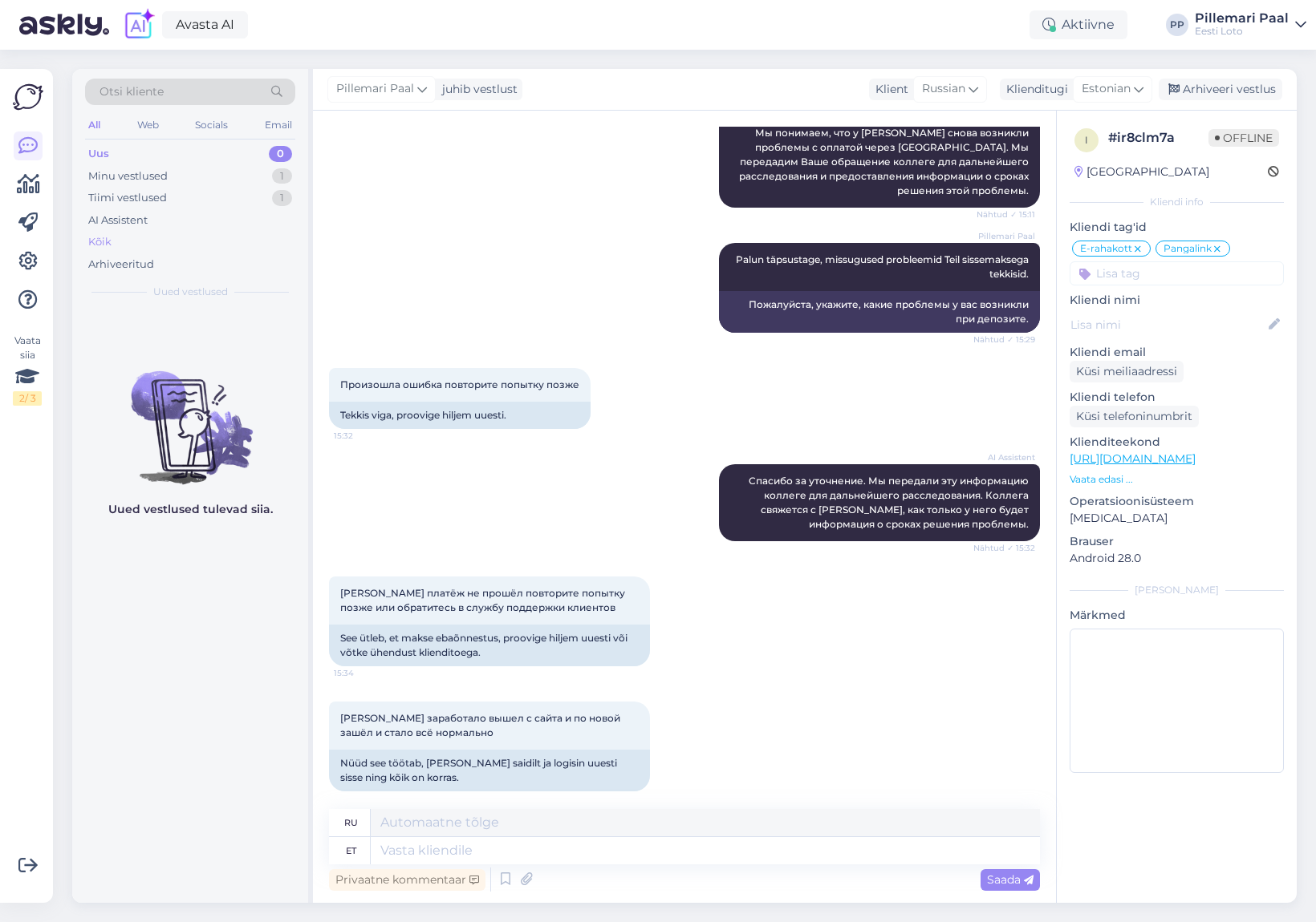
click at [102, 234] on div "Kõik" at bounding box center [100, 242] width 24 height 16
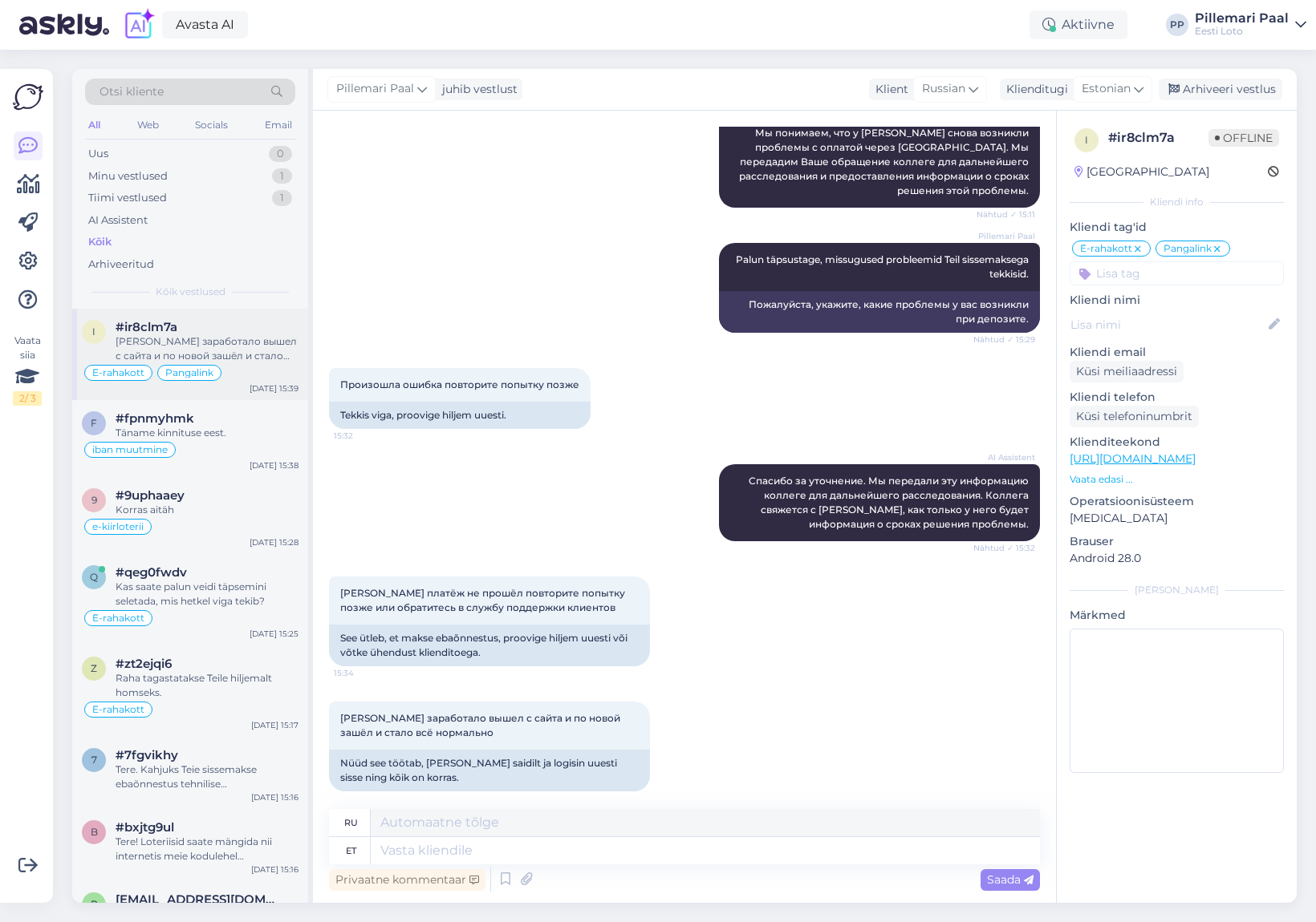
click at [234, 337] on div "Теперь заработало вышел с сайта и по новой зашёл и стало всё нормально" at bounding box center [207, 349] width 183 height 29
click at [210, 435] on div "Täname kinnituse eest." at bounding box center [207, 433] width 183 height 14
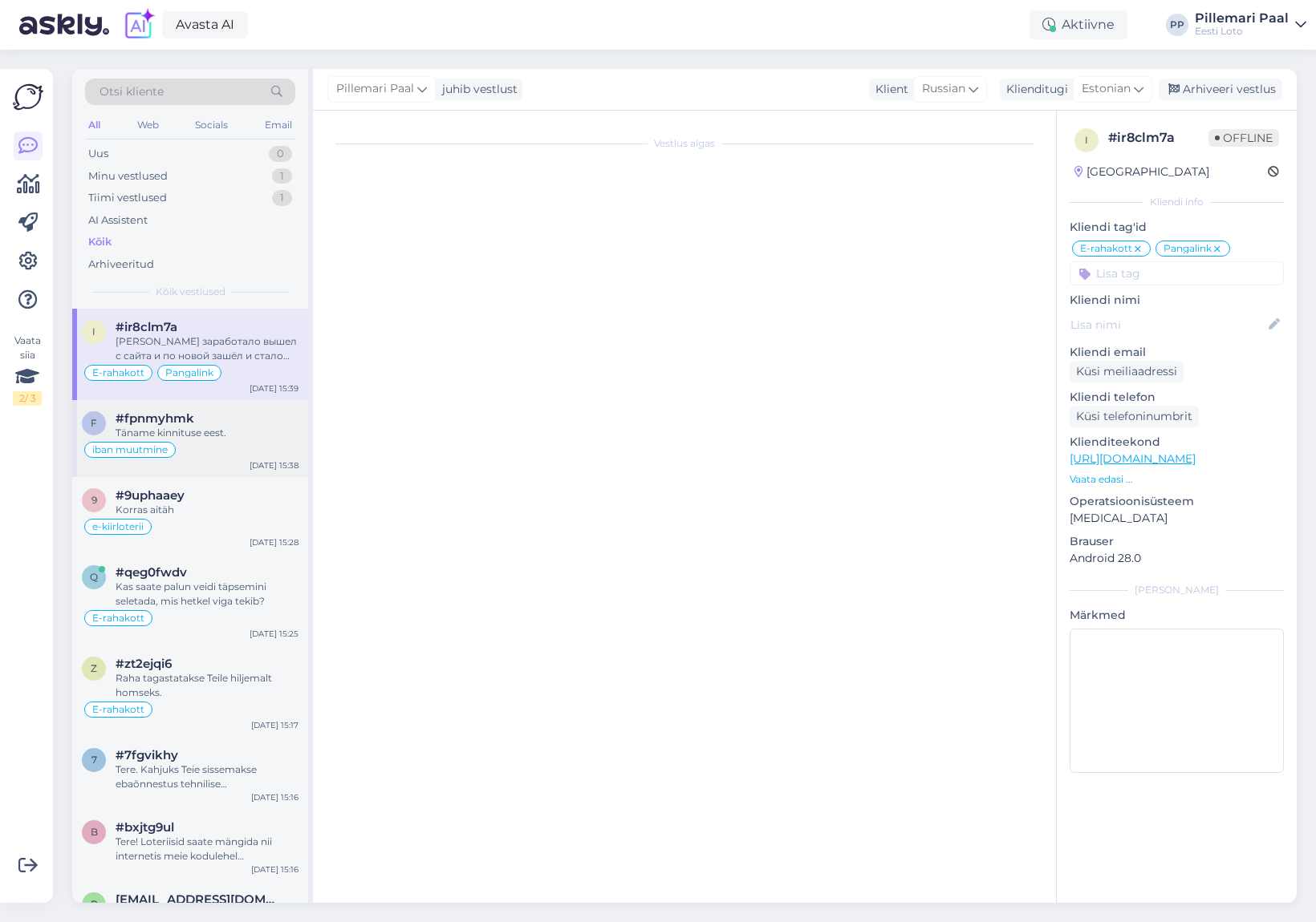
scroll to position [2145, 0]
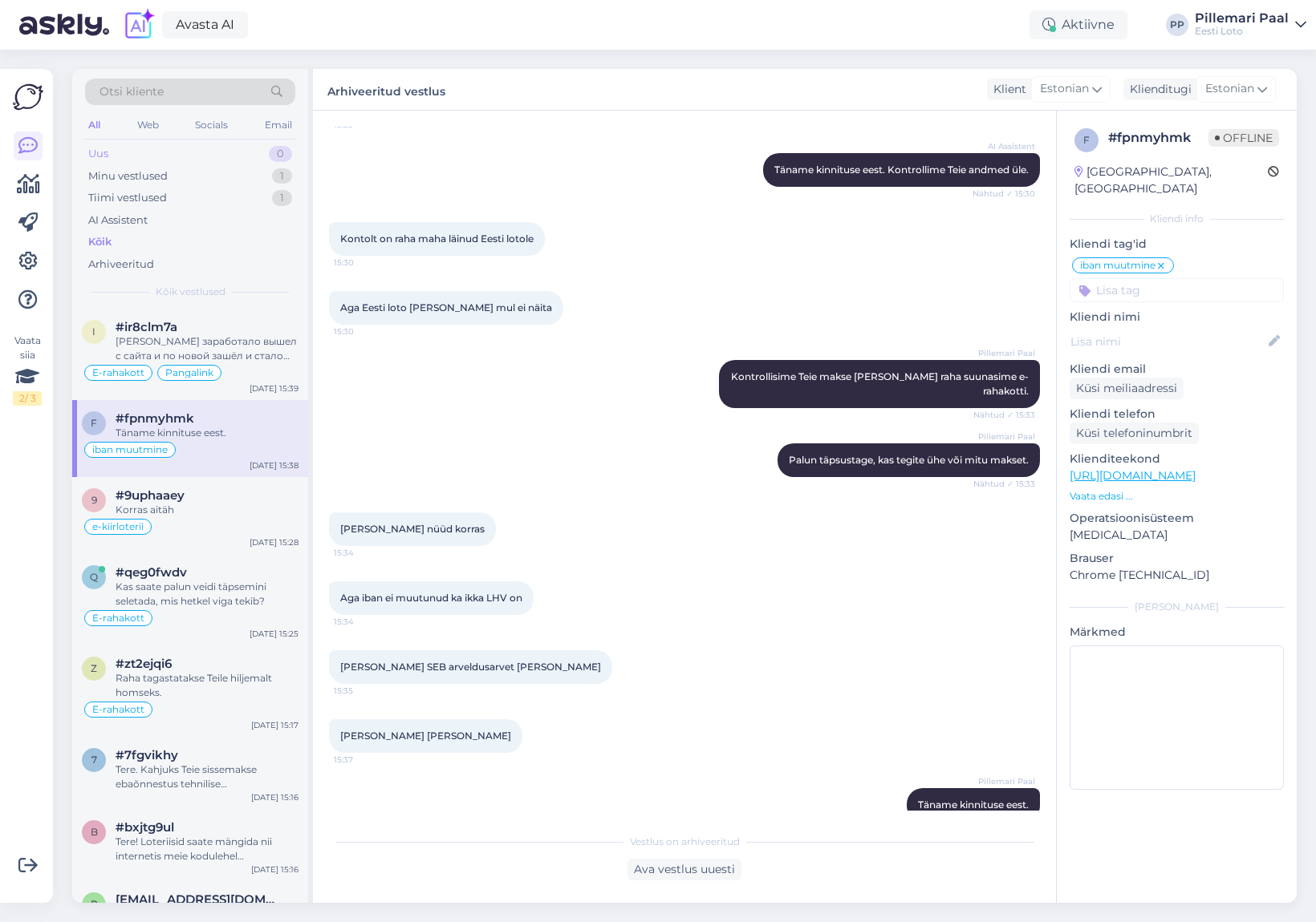
click at [141, 148] on div "Uus 0" at bounding box center [190, 154] width 210 height 23
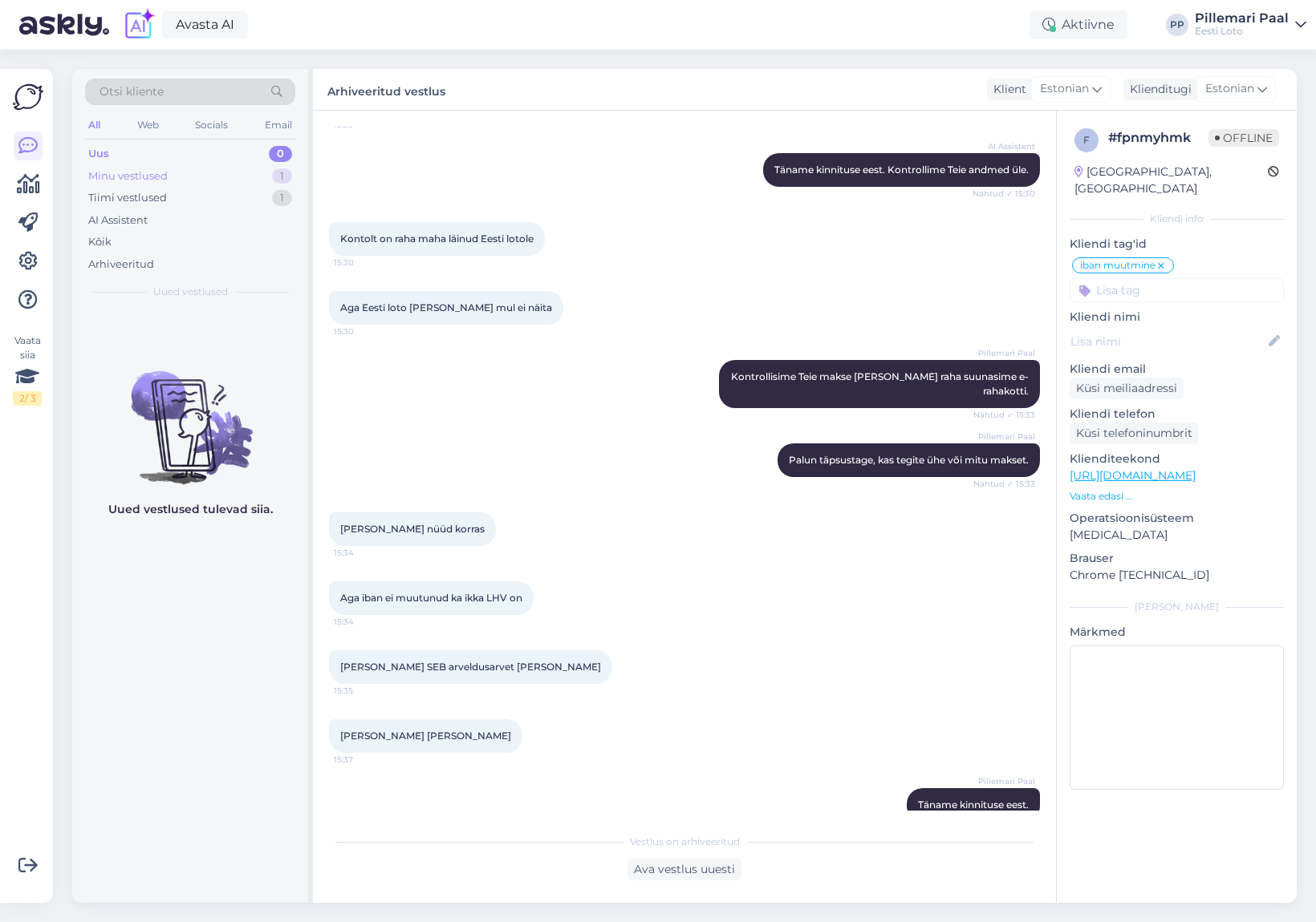
click at [128, 175] on div "Minu vestlused" at bounding box center [128, 176] width 80 height 16
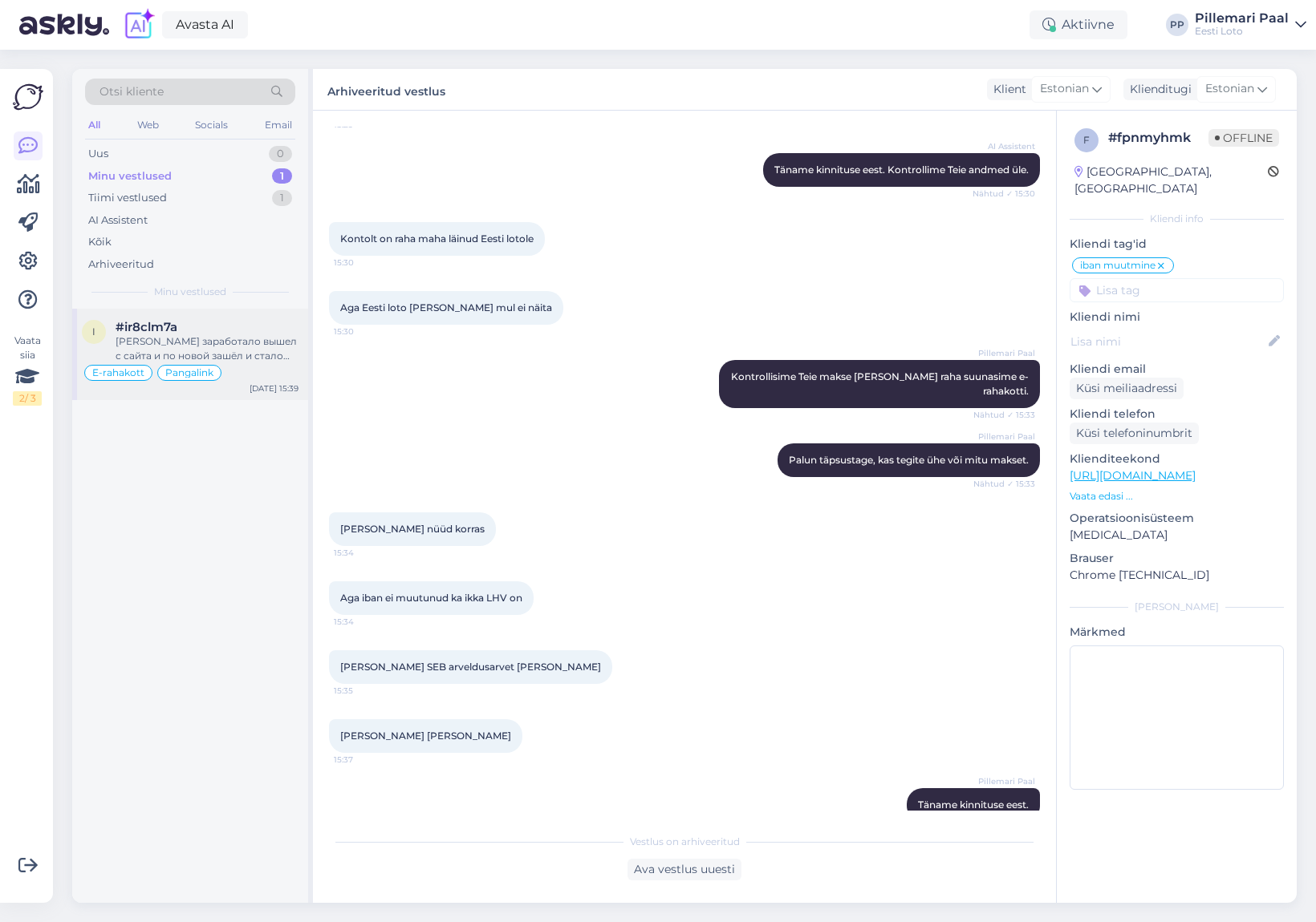
click at [205, 335] on div "Теперь заработало вышел с сайта и по новой зашёл и стало всё нормально" at bounding box center [207, 349] width 183 height 29
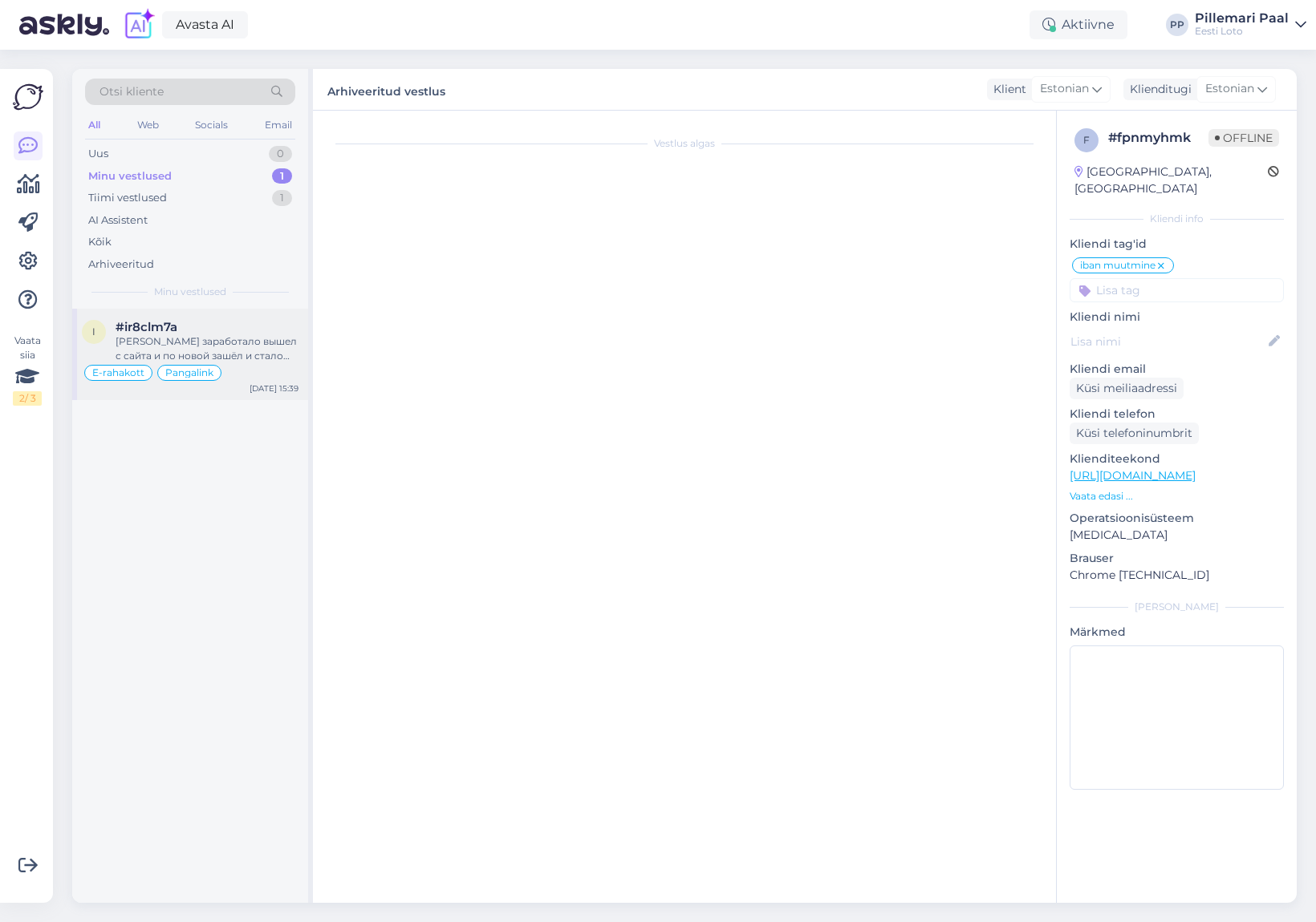
scroll to position [2327, 0]
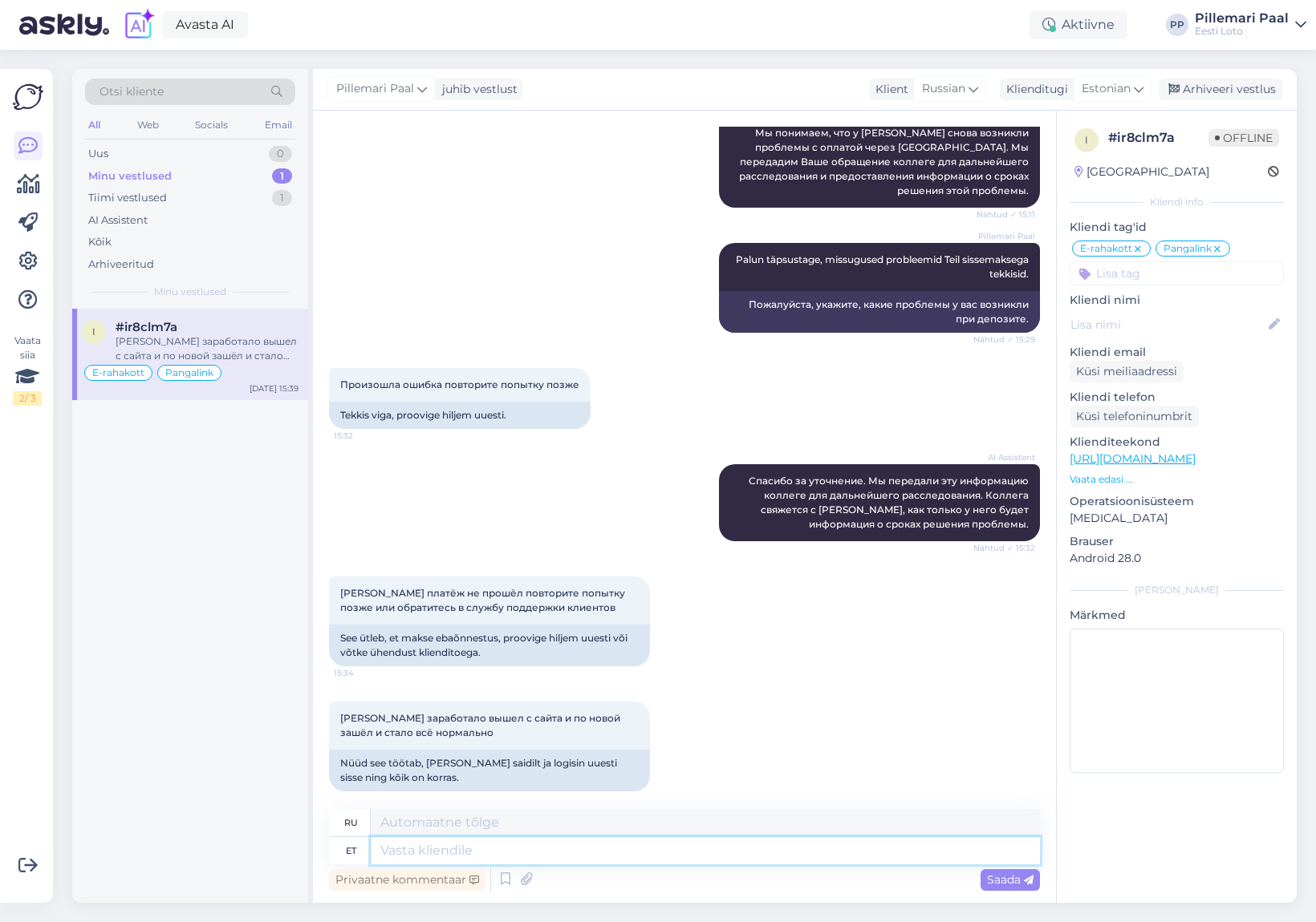
click at [578, 846] on textarea at bounding box center [705, 850] width 669 height 27
type textarea "Täname"
type textarea "Спасибо"
type textarea "Täname teavitamast!"
type textarea "Спасибо, что сообщили нам!"
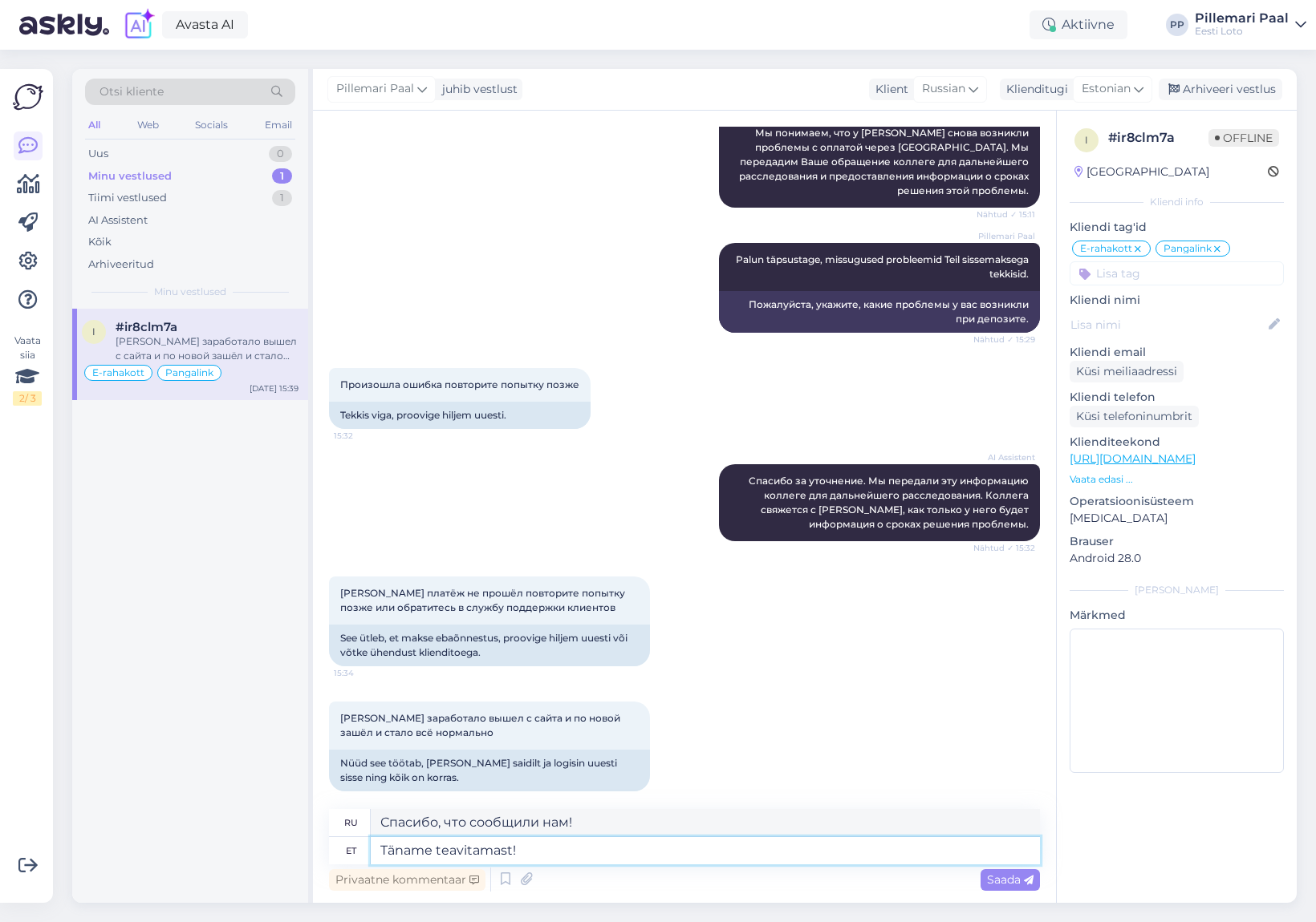
type textarea "Täname teavitamast!"
click at [1005, 882] on span "Saada" at bounding box center [1010, 880] width 46 height 14
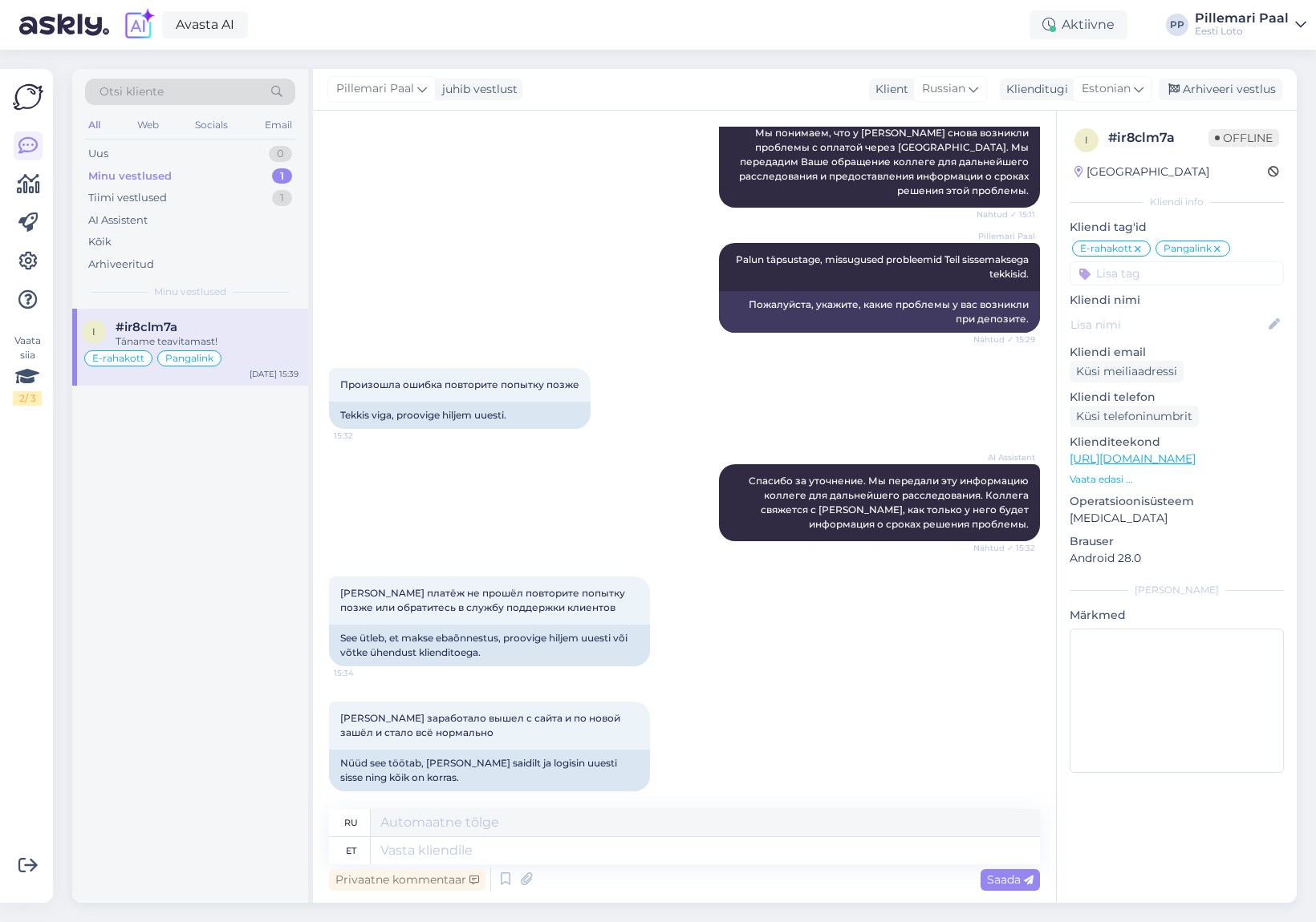
scroll to position [2423, 0]
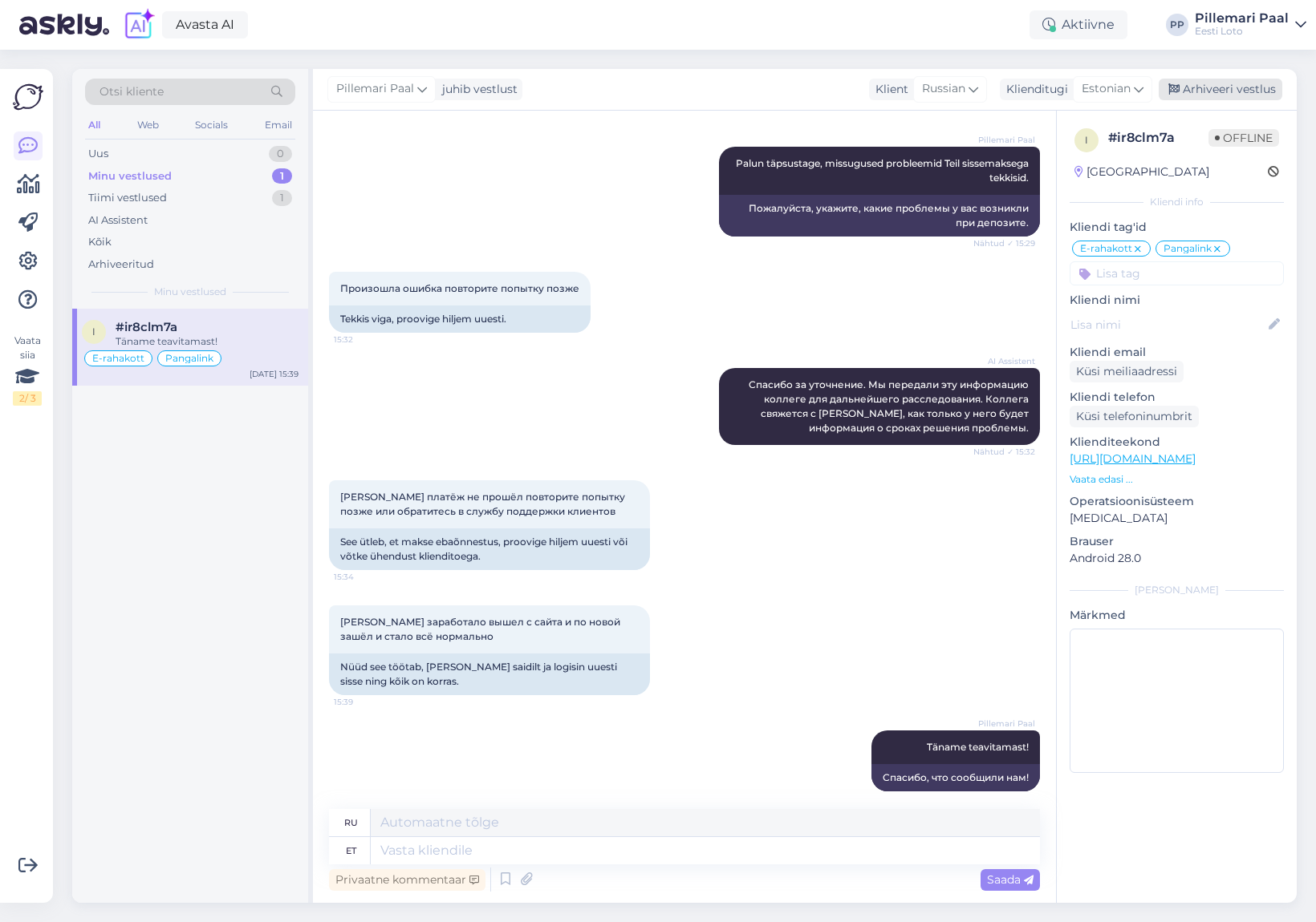
click at [1220, 94] on div "Arhiveeri vestlus" at bounding box center [1220, 89] width 124 height 22
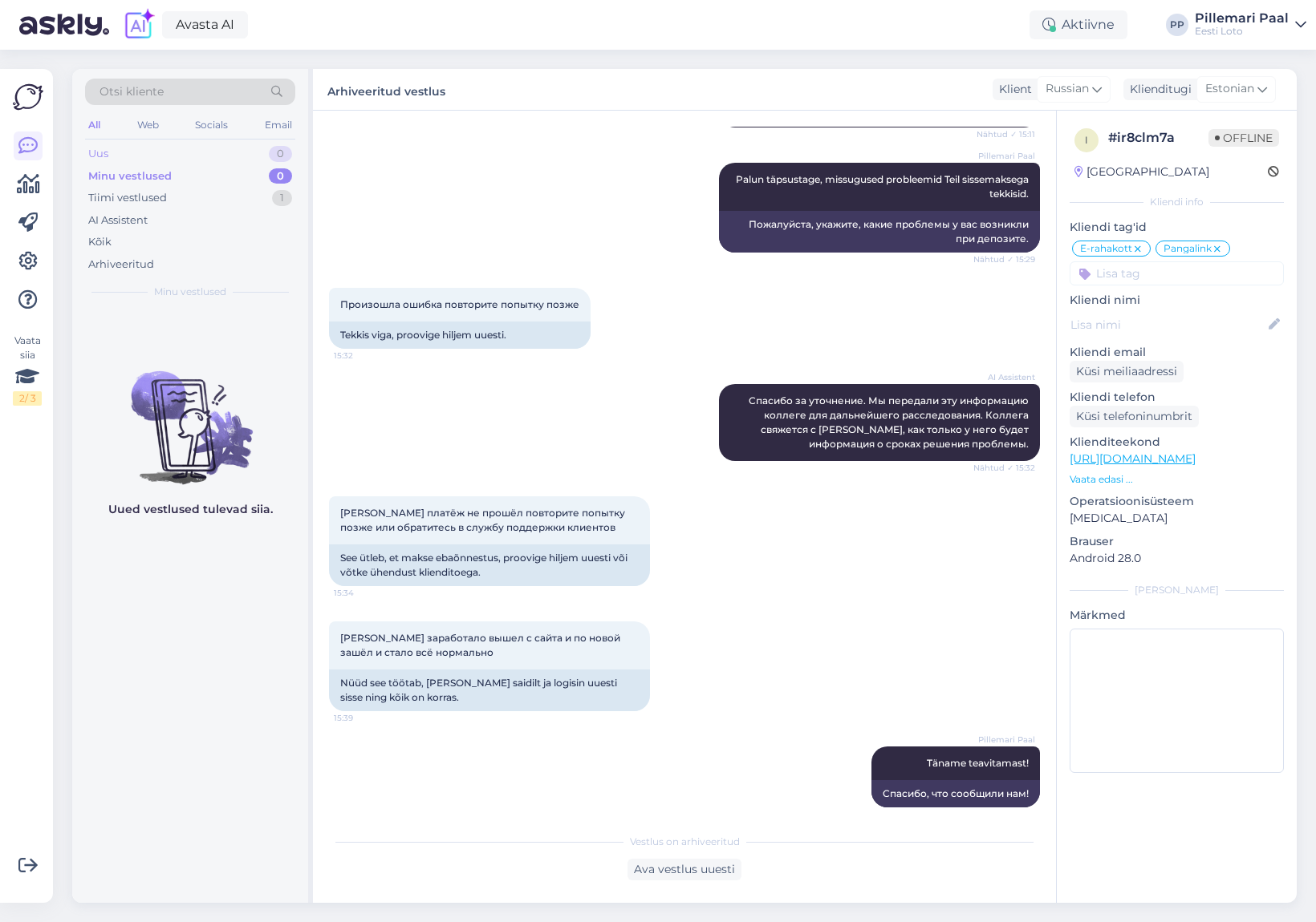
click at [137, 154] on div "Uus 0" at bounding box center [190, 154] width 210 height 23
click at [89, 149] on div "Uus" at bounding box center [99, 154] width 21 height 16
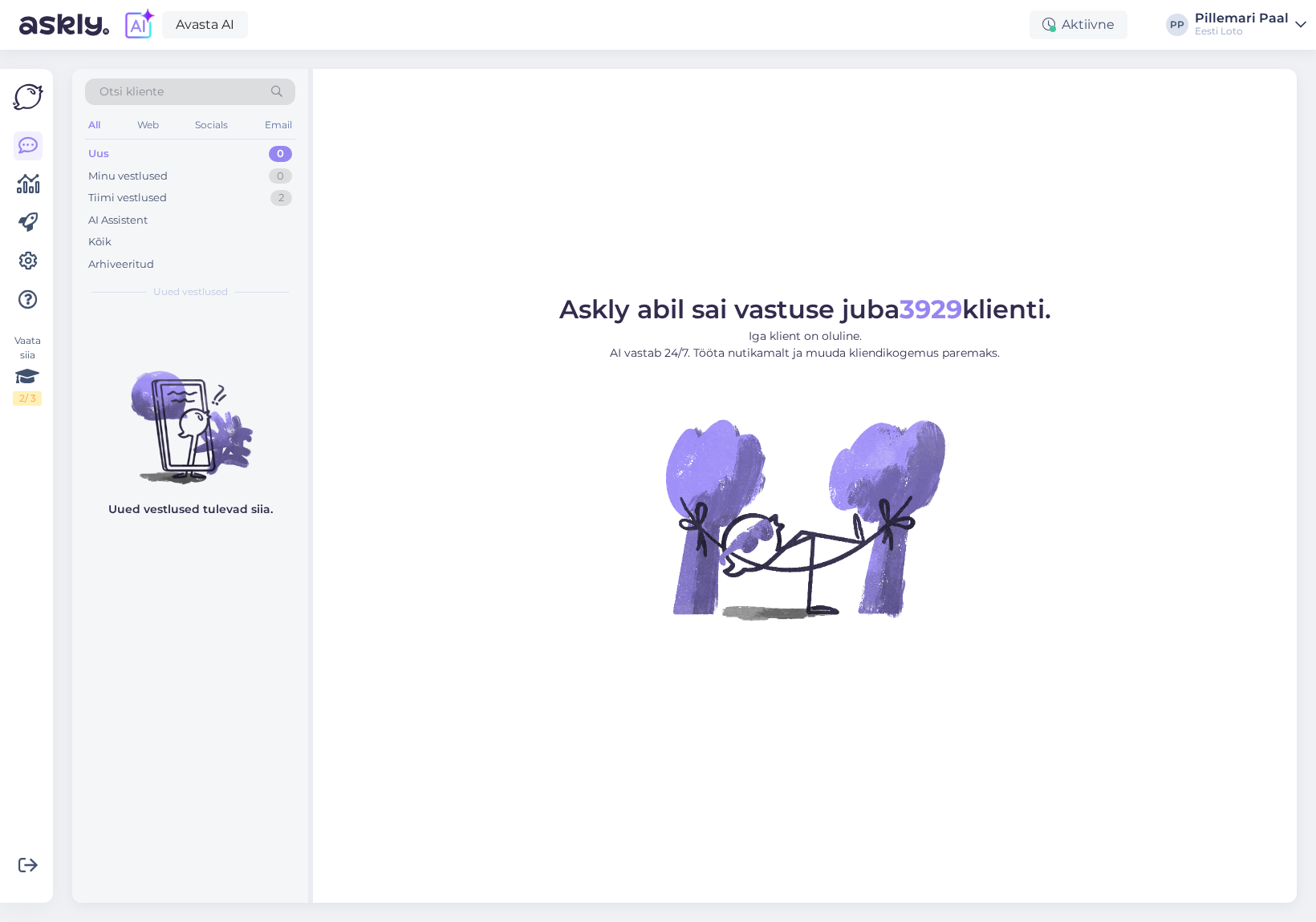
click at [121, 151] on div "Uus 0" at bounding box center [190, 154] width 210 height 23
click at [103, 148] on div "Uus" at bounding box center [99, 154] width 21 height 16
click at [133, 243] on div "Kõik" at bounding box center [190, 243] width 210 height 23
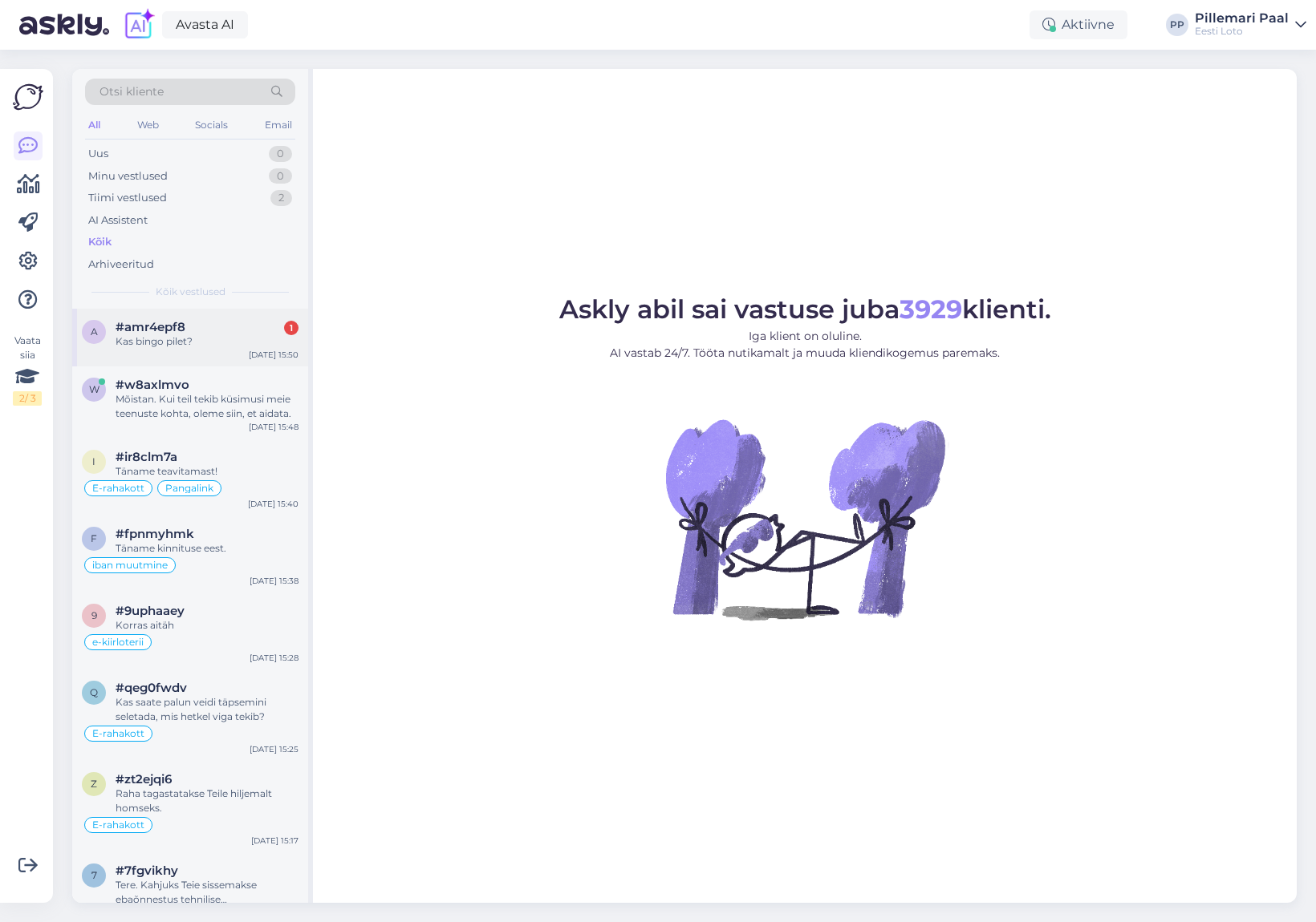
click at [206, 339] on div "Kas bingo pilet?" at bounding box center [207, 342] width 183 height 14
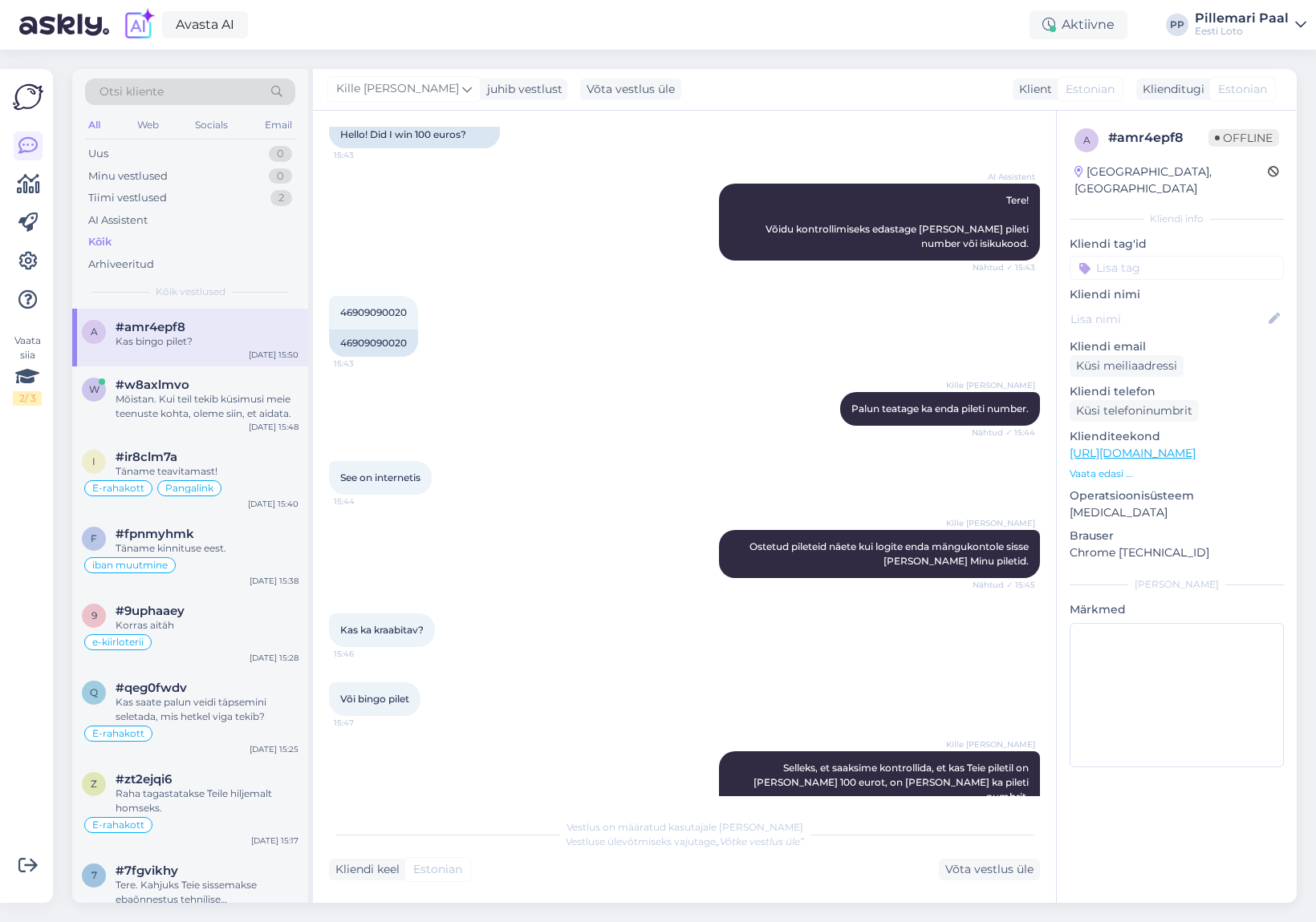
scroll to position [1233, 0]
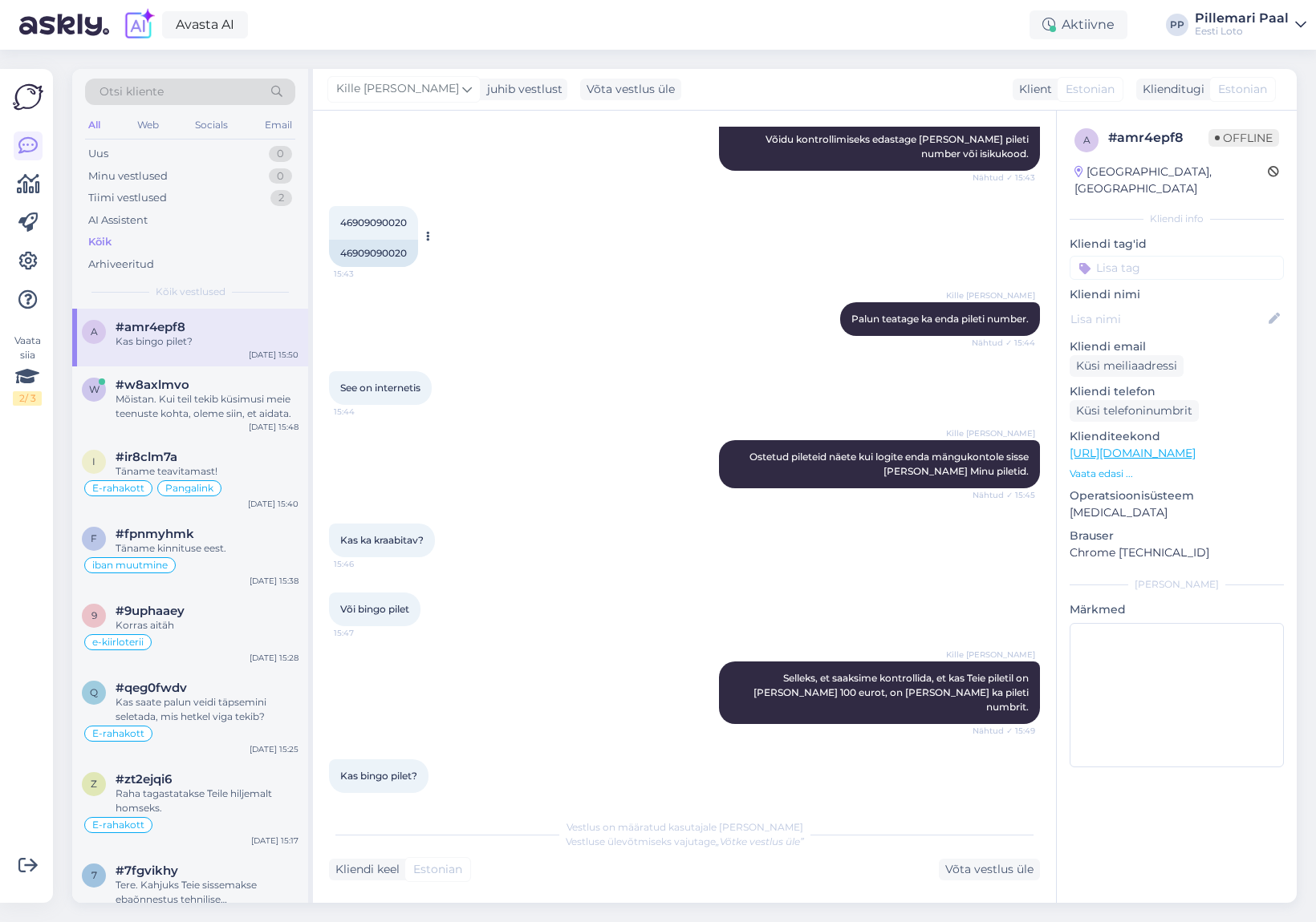
click at [364, 219] on span "46909090020" at bounding box center [373, 223] width 67 height 12
drag, startPoint x: 364, startPoint y: 219, endPoint x: 474, endPoint y: 325, distance: 152.8
click at [364, 219] on span "46909090020" at bounding box center [373, 223] width 67 height 12
copy div "46909090020 15:43"
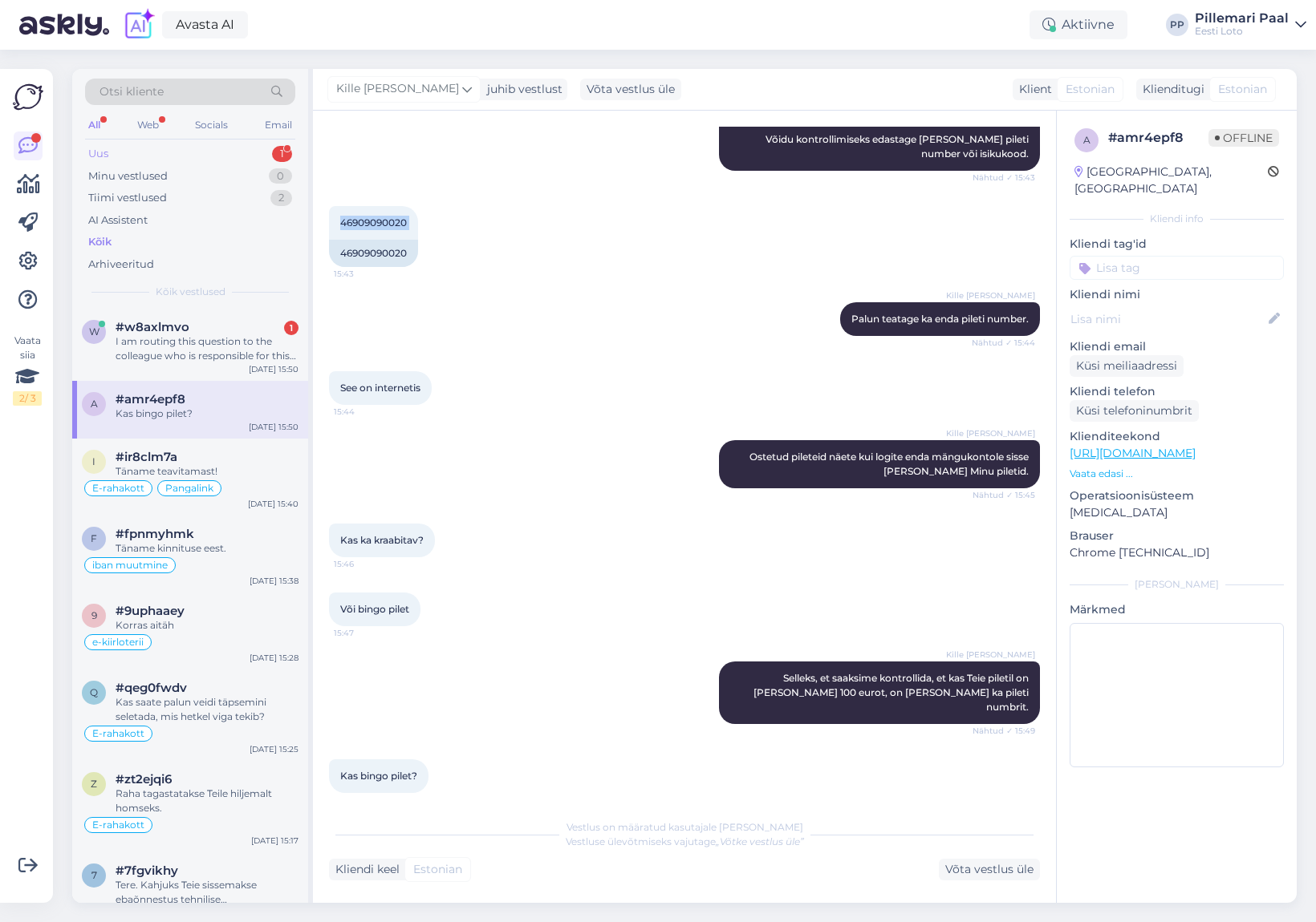
click at [114, 150] on div "Uus 1" at bounding box center [190, 154] width 210 height 23
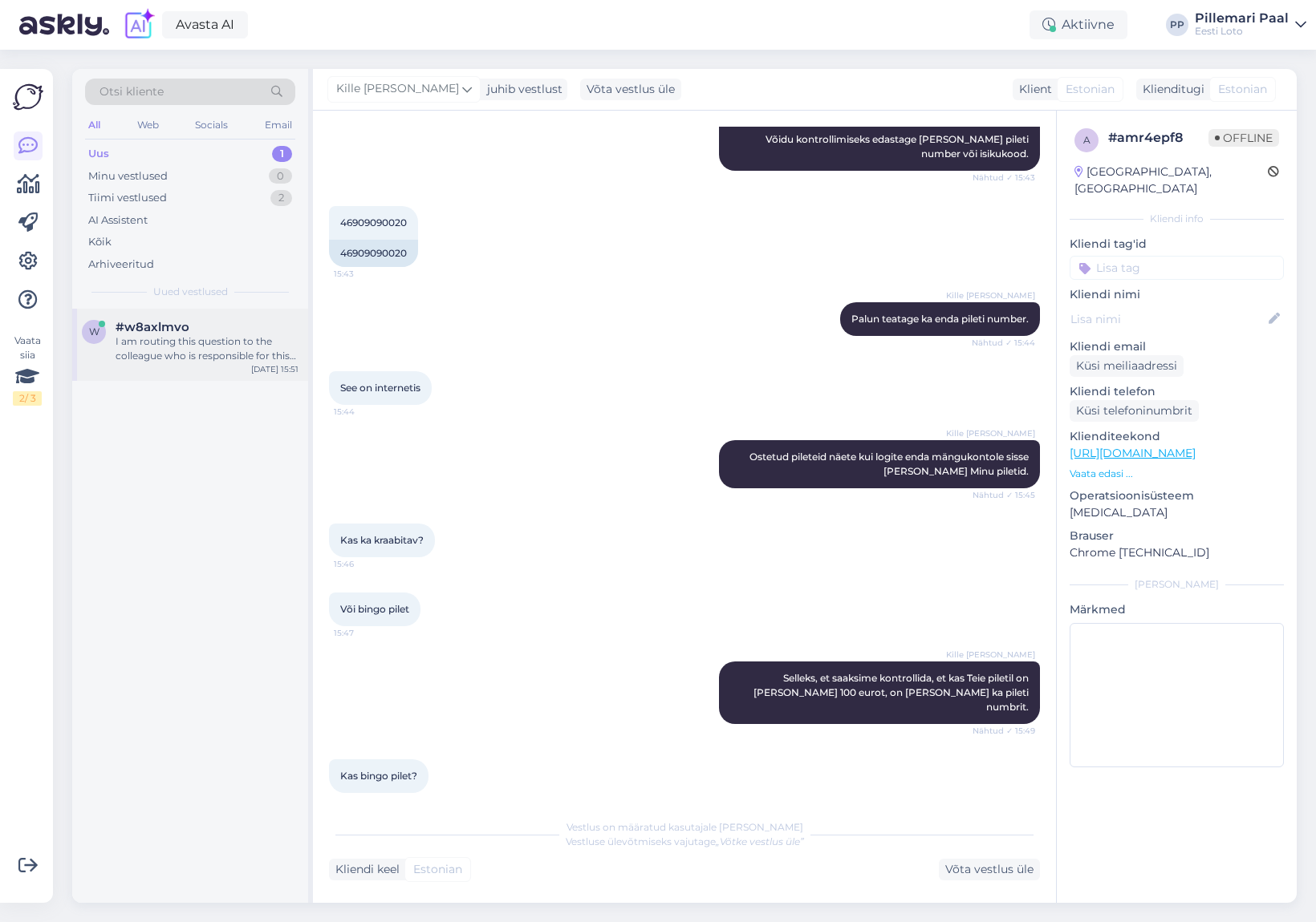
click at [200, 344] on div "I am routing this question to the colleague who is responsible for this topic. …" at bounding box center [207, 349] width 183 height 29
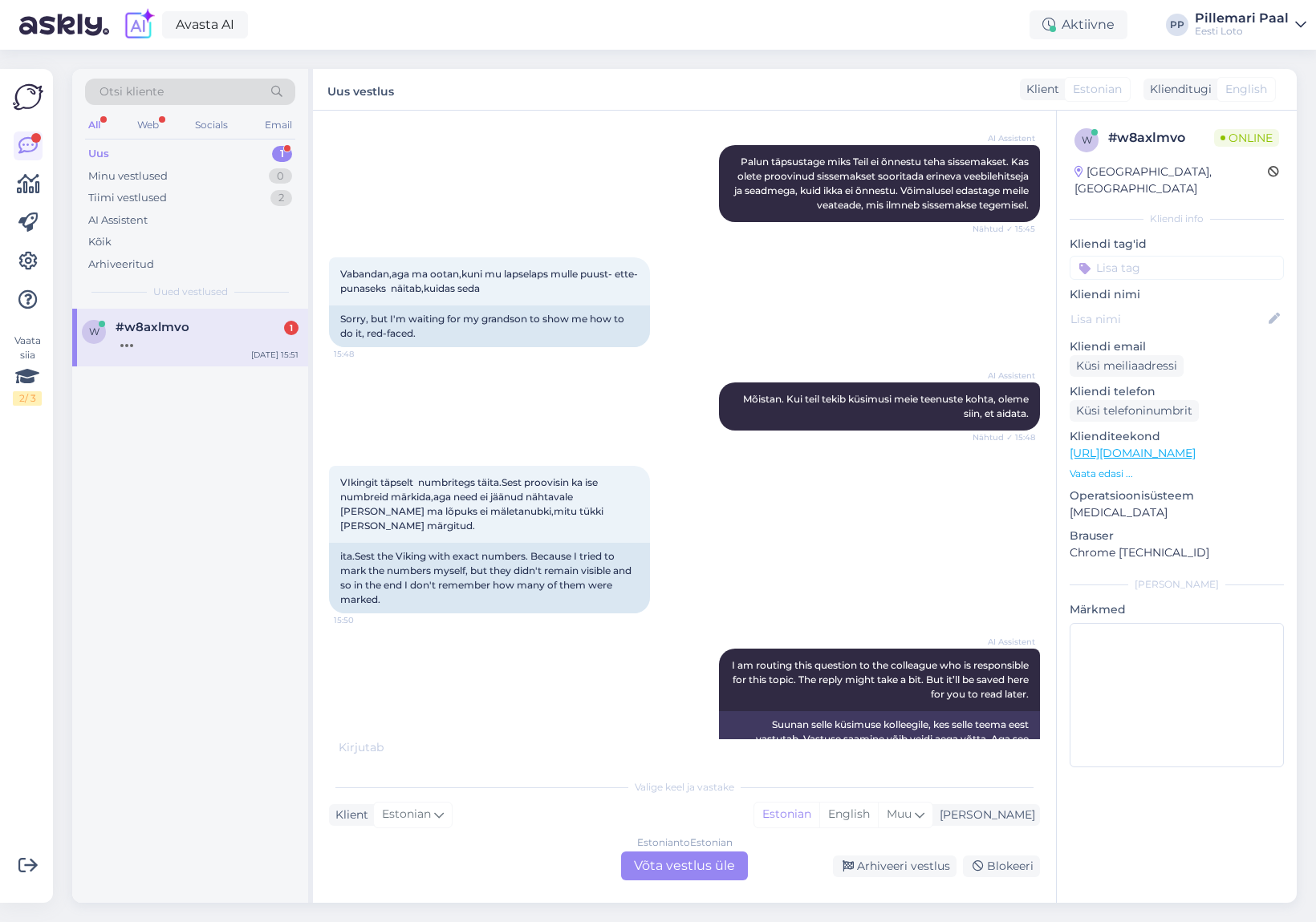
scroll to position [684, 0]
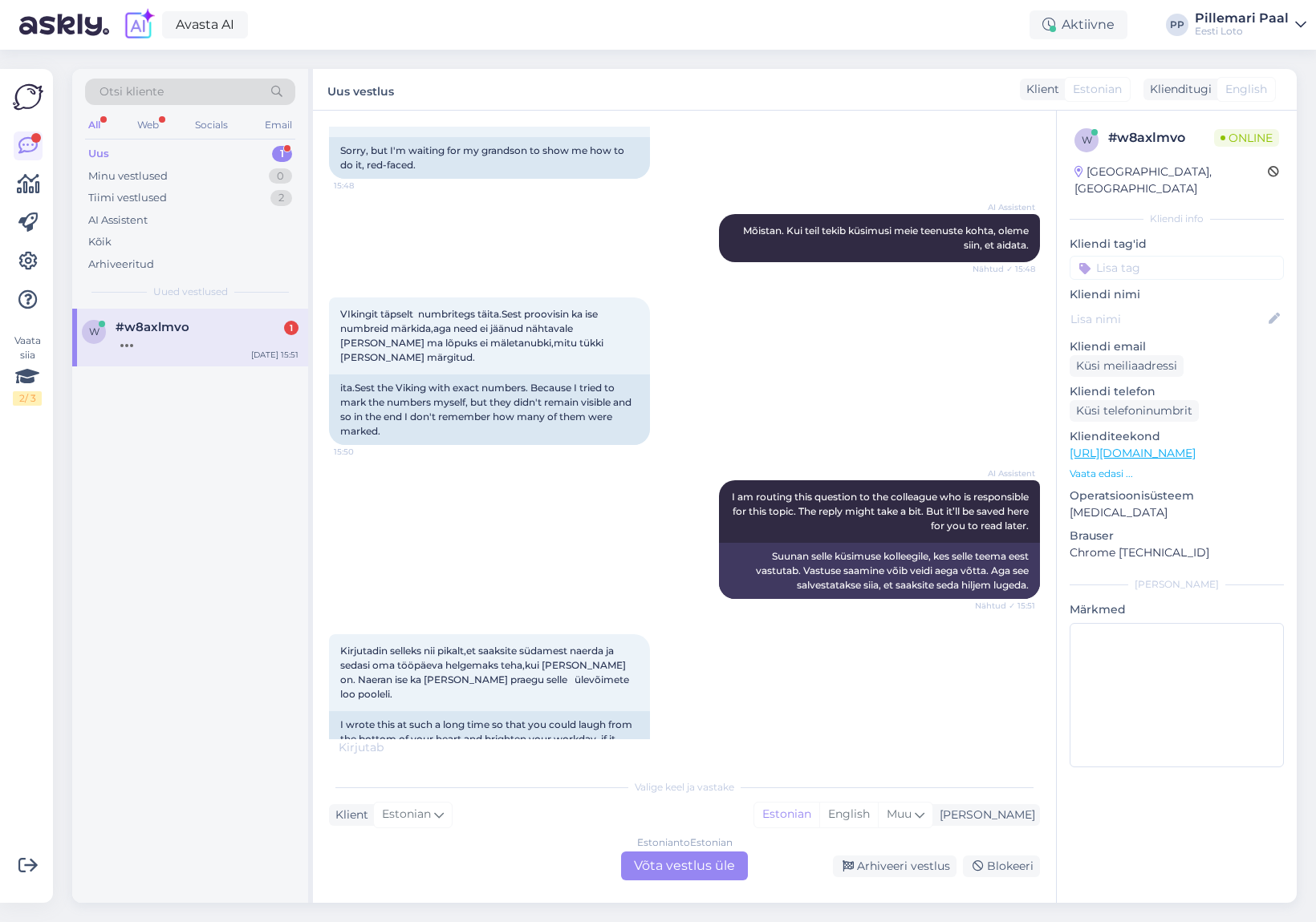
click at [174, 346] on div at bounding box center [207, 342] width 183 height 14
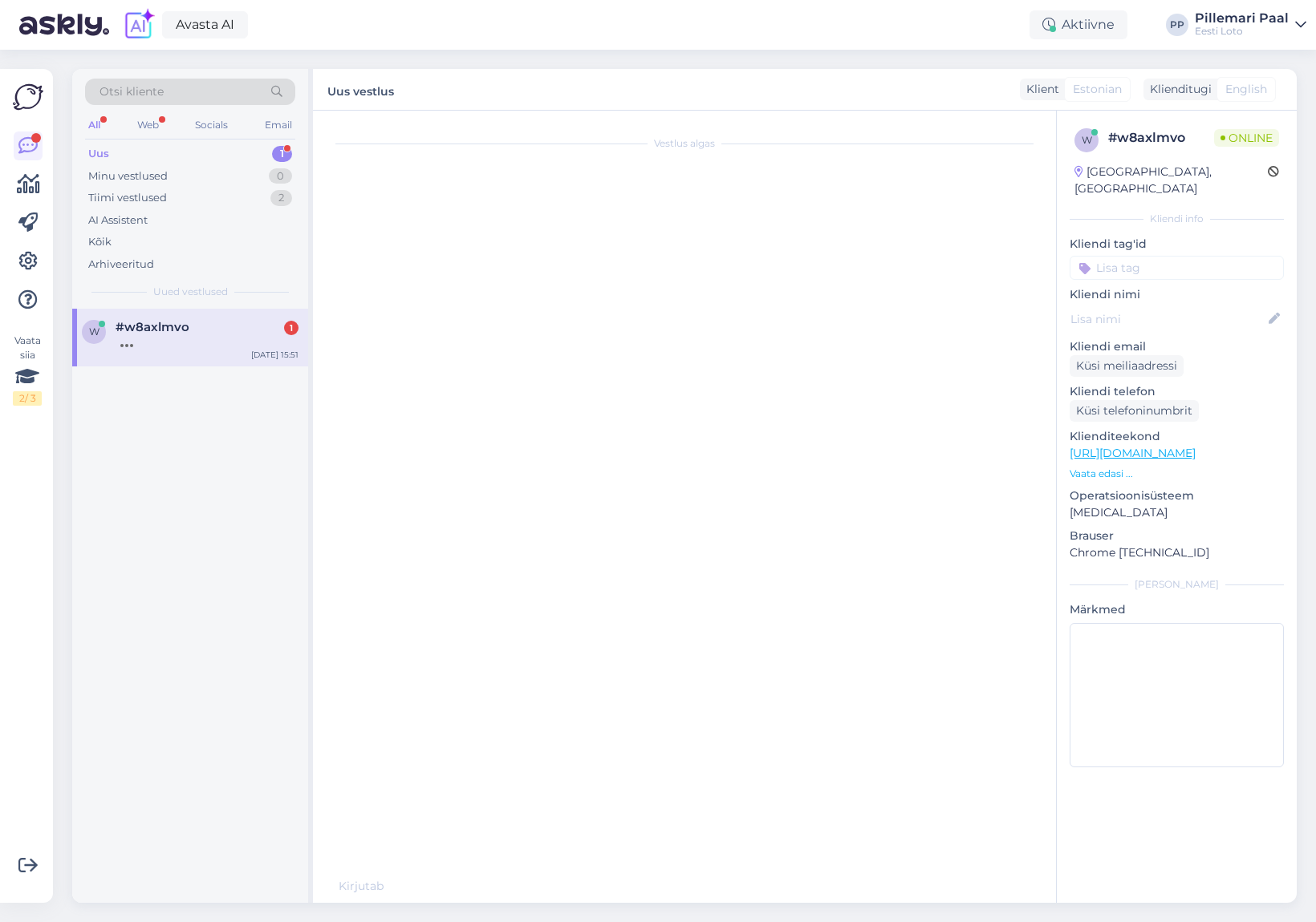
scroll to position [0, 0]
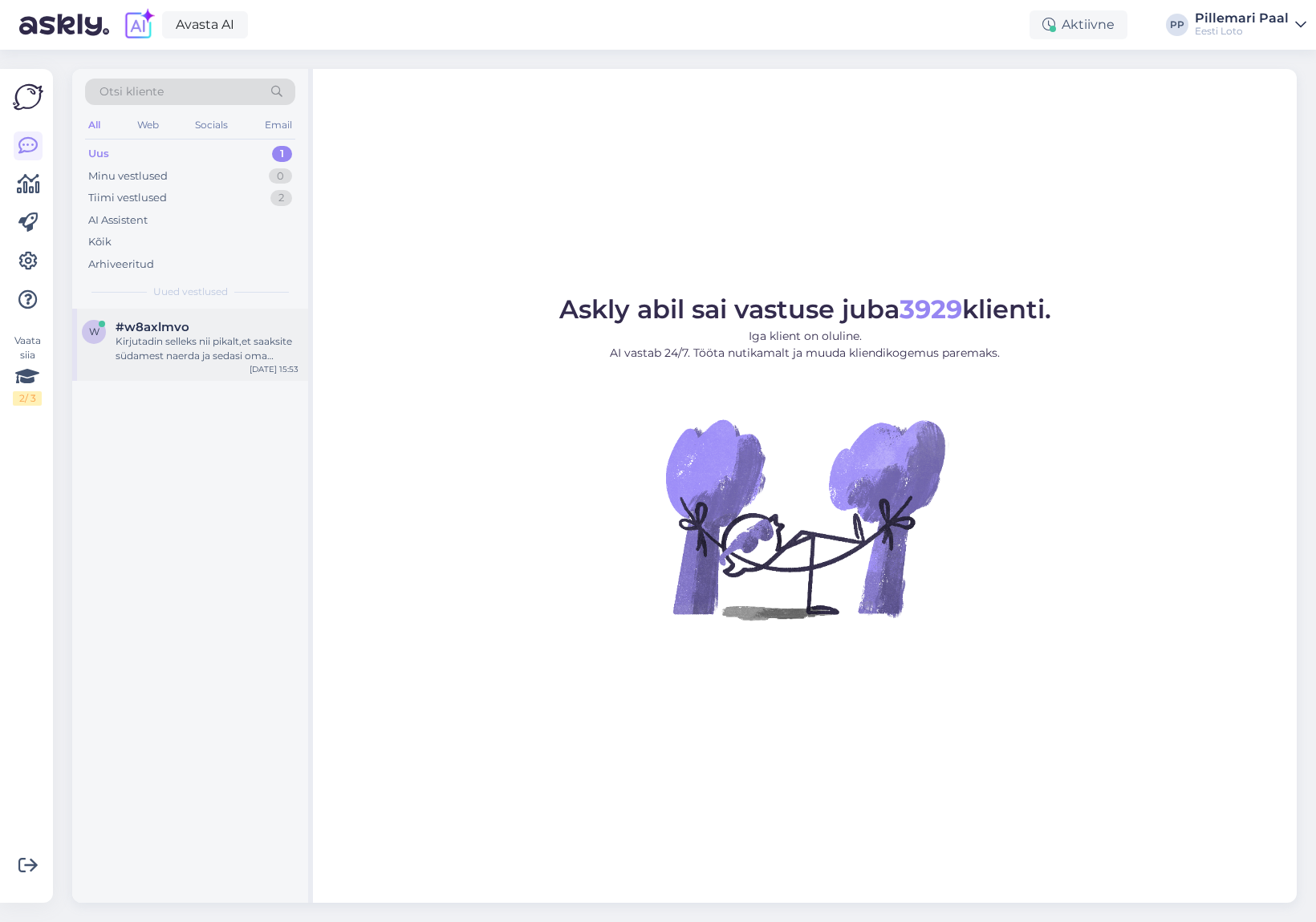
click at [173, 326] on span "#w8axlmvo" at bounding box center [153, 327] width 74 height 14
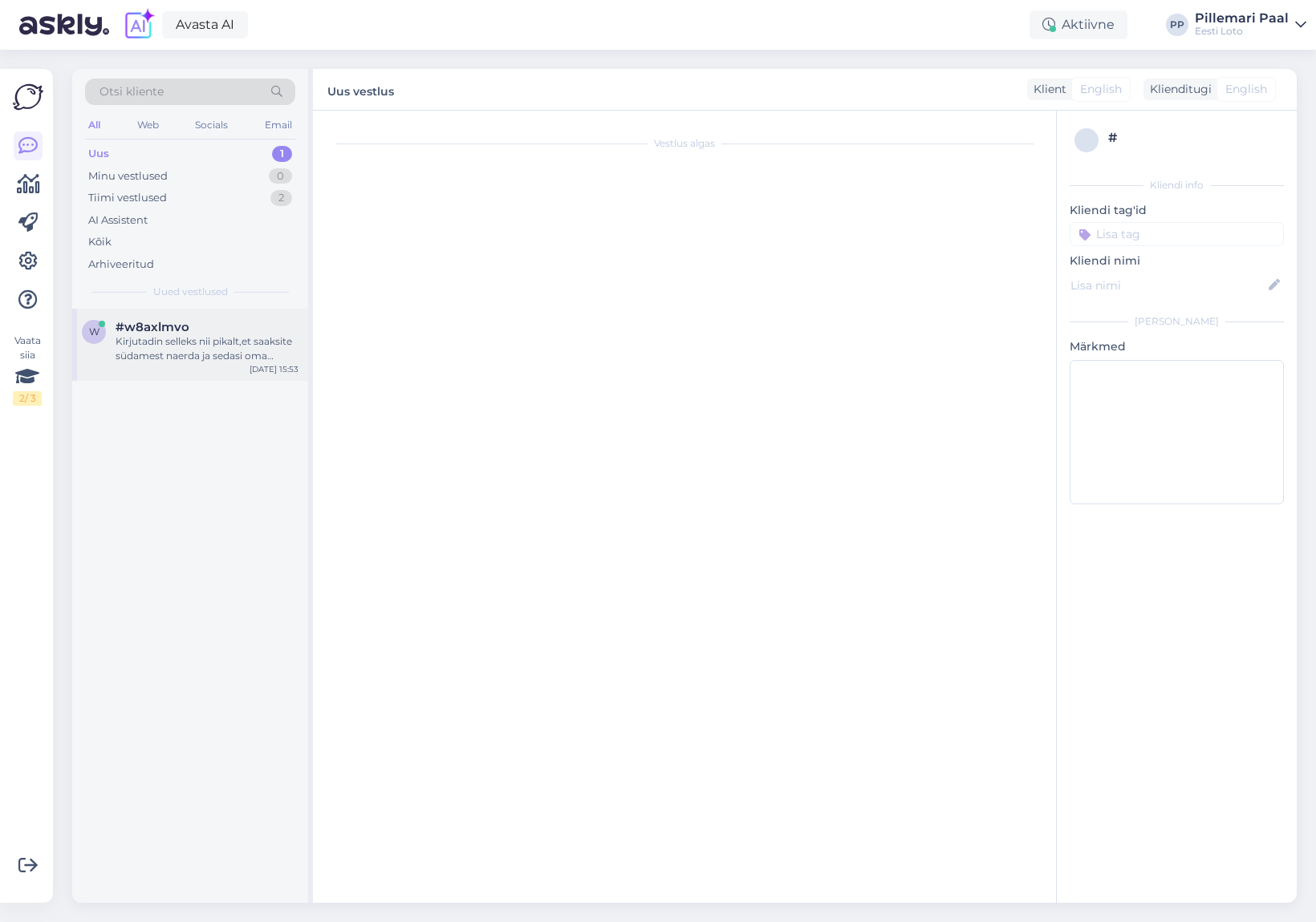
click at [194, 353] on div "Kirjutadin selleks nii pikalt,et saaksite südamest naerda ja sedasi oma tööpäev…" at bounding box center [207, 349] width 183 height 29
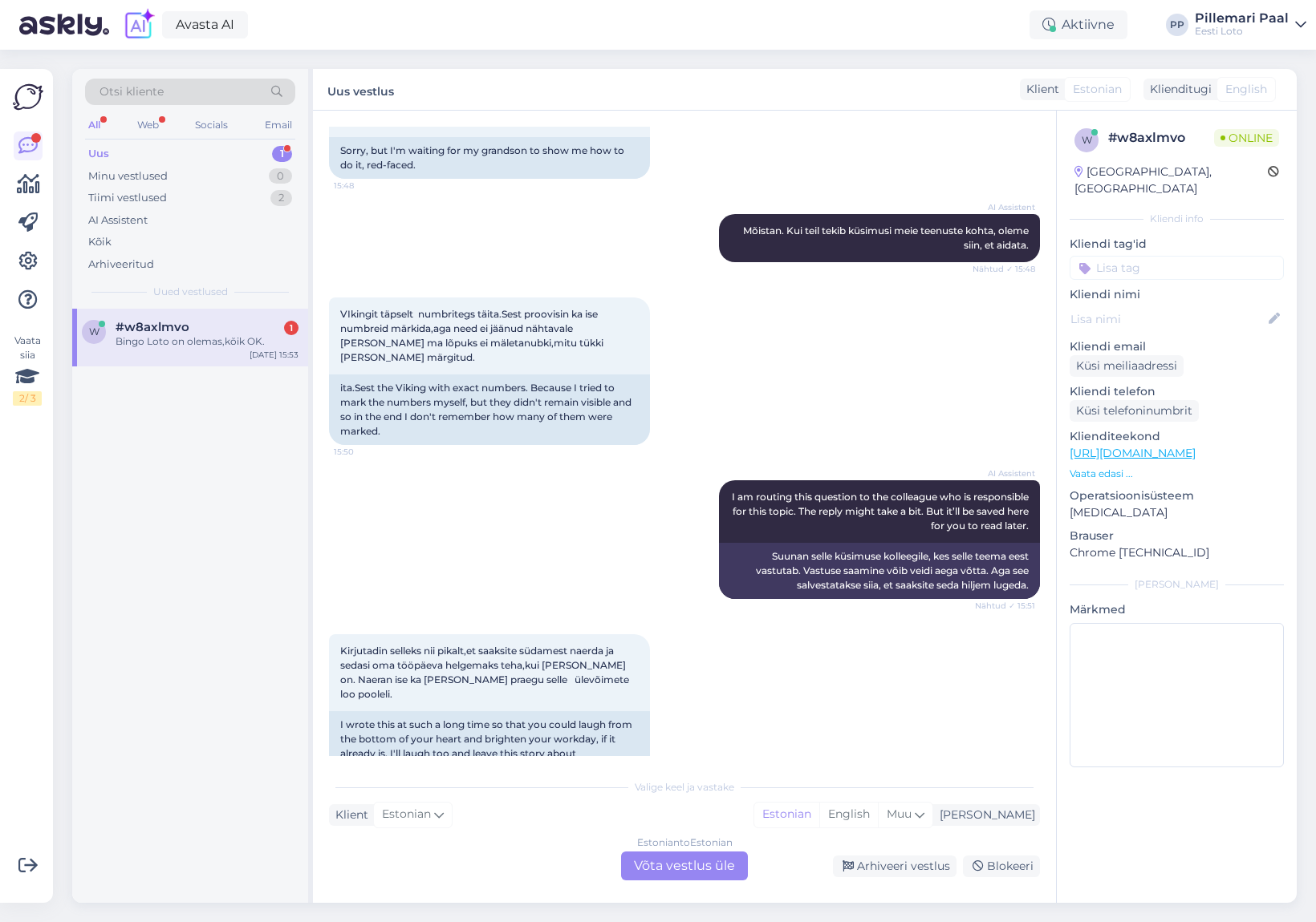
scroll to position [780, 0]
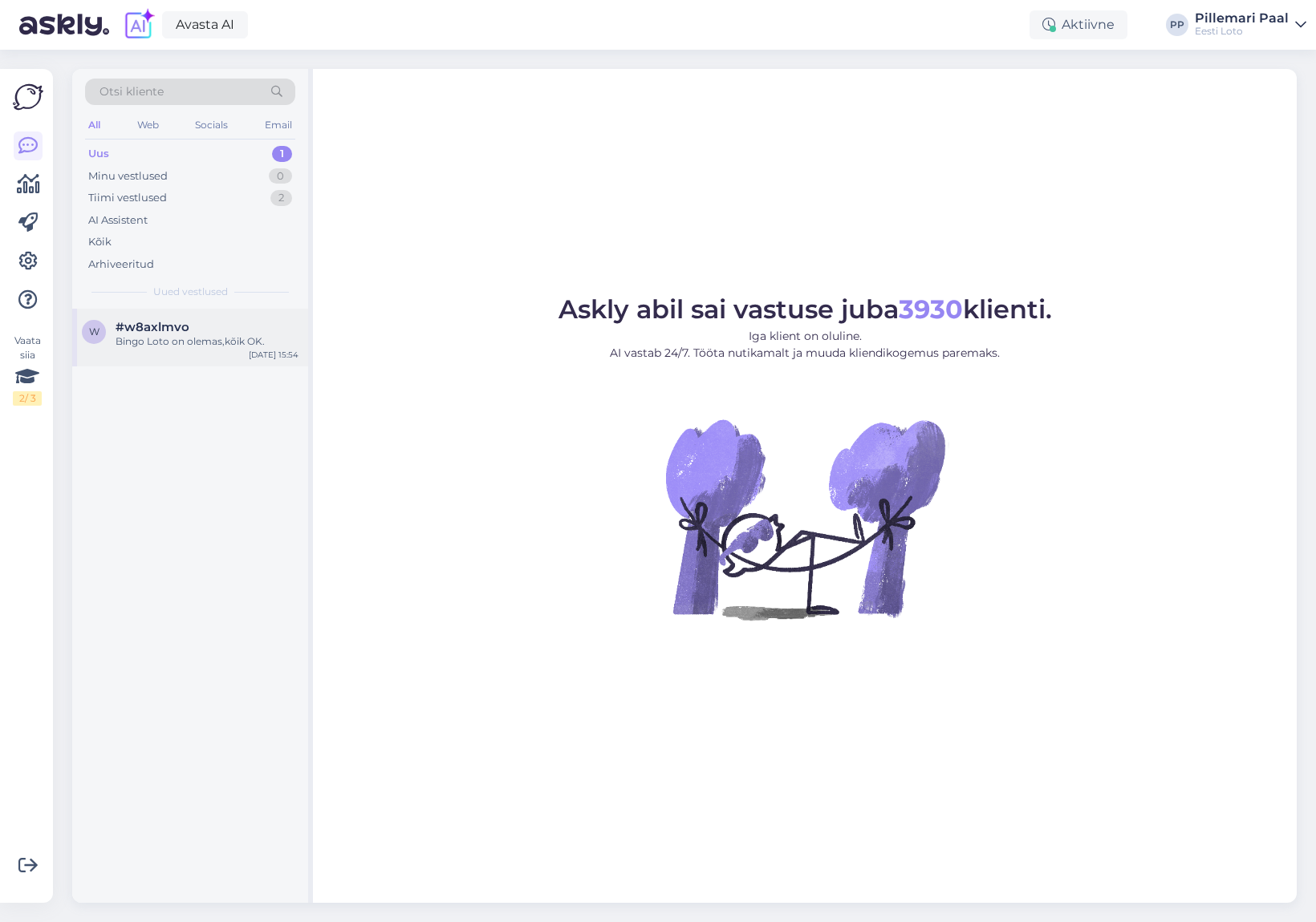
click at [189, 358] on div "w #w8axlmvo Bingo Loto on olemas,kõik OK. [DATE] 15:54" at bounding box center [189, 337] width 236 height 58
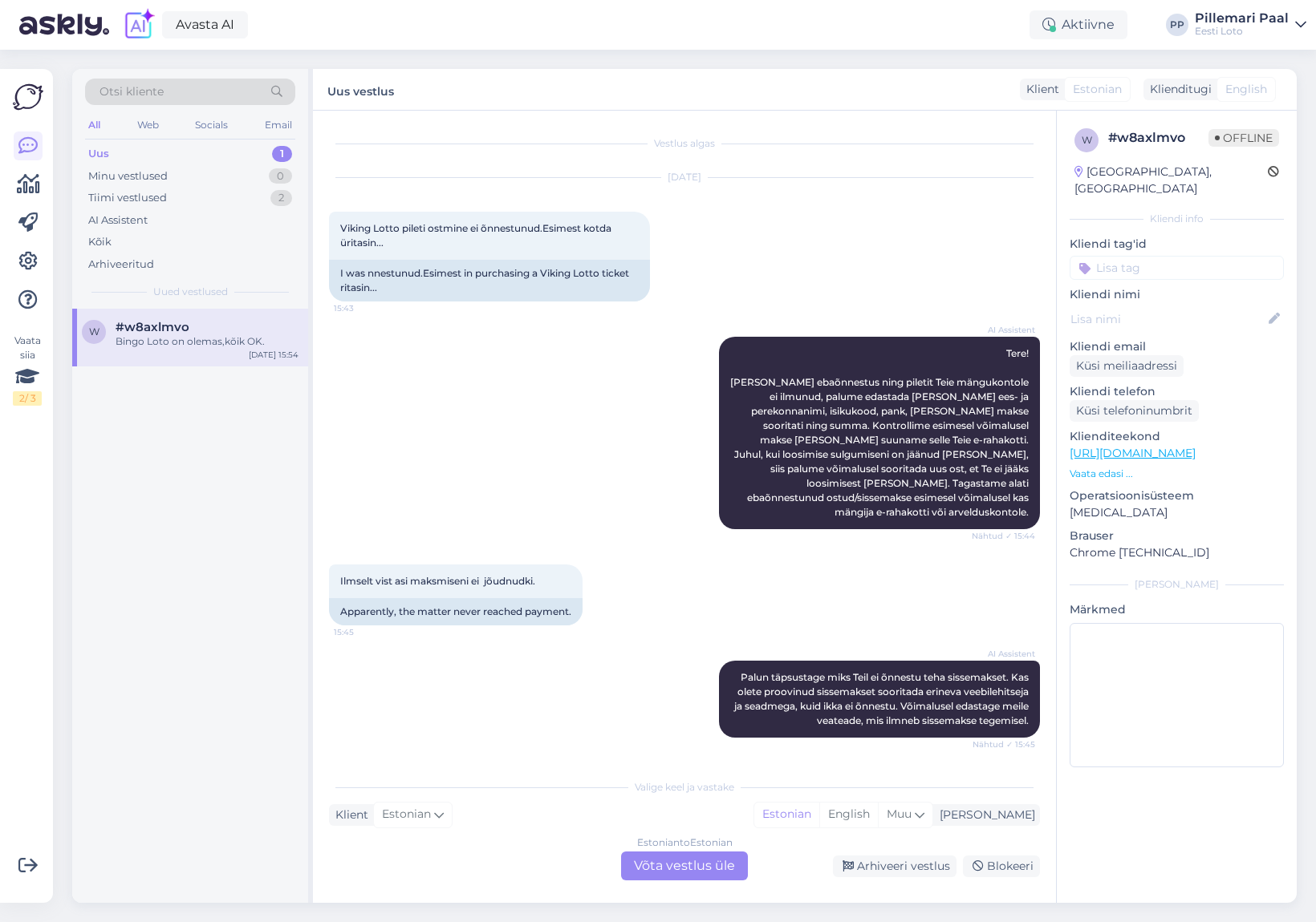
scroll to position [780, 0]
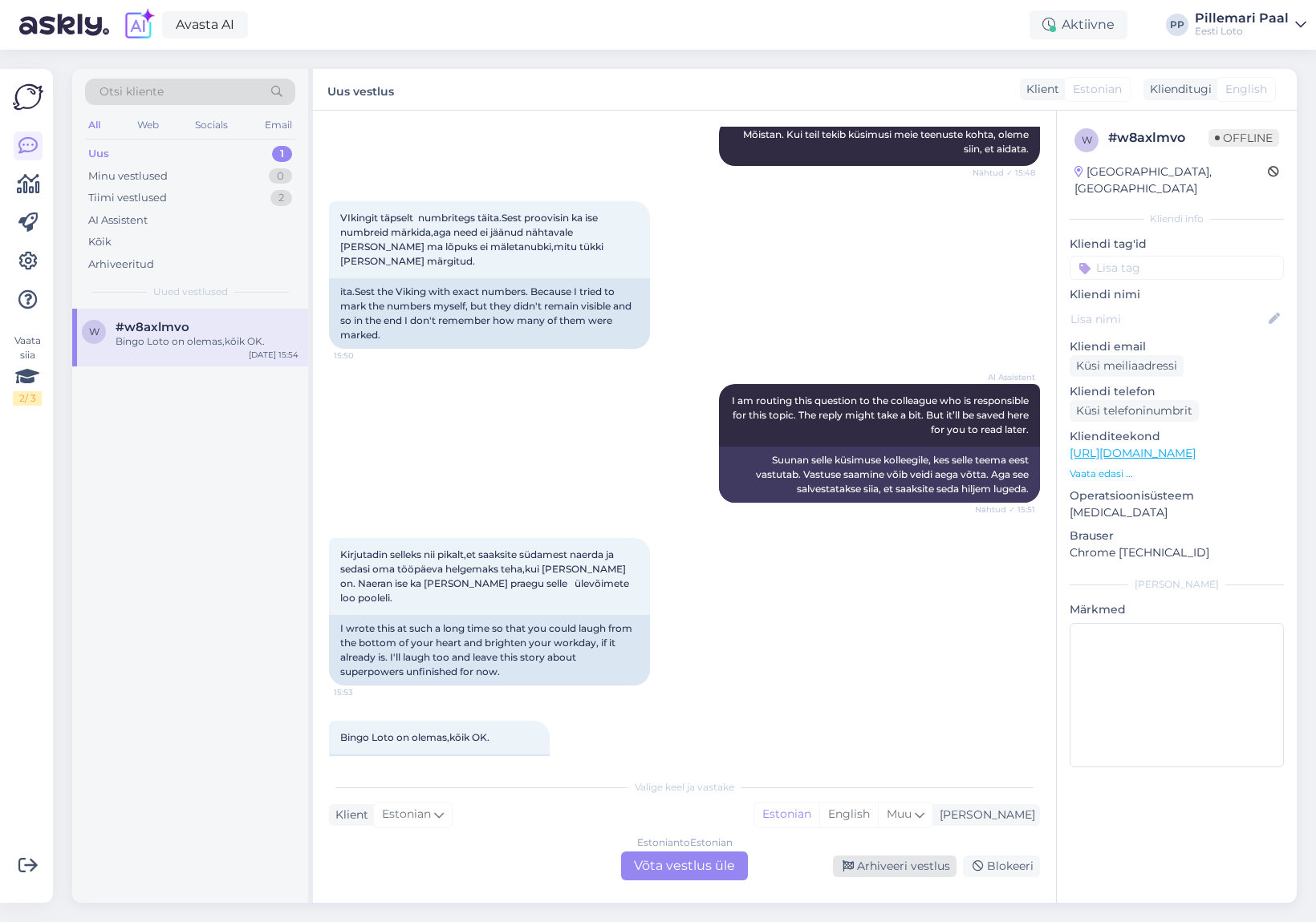
click at [871, 862] on div "Arhiveeri vestlus" at bounding box center [894, 866] width 124 height 22
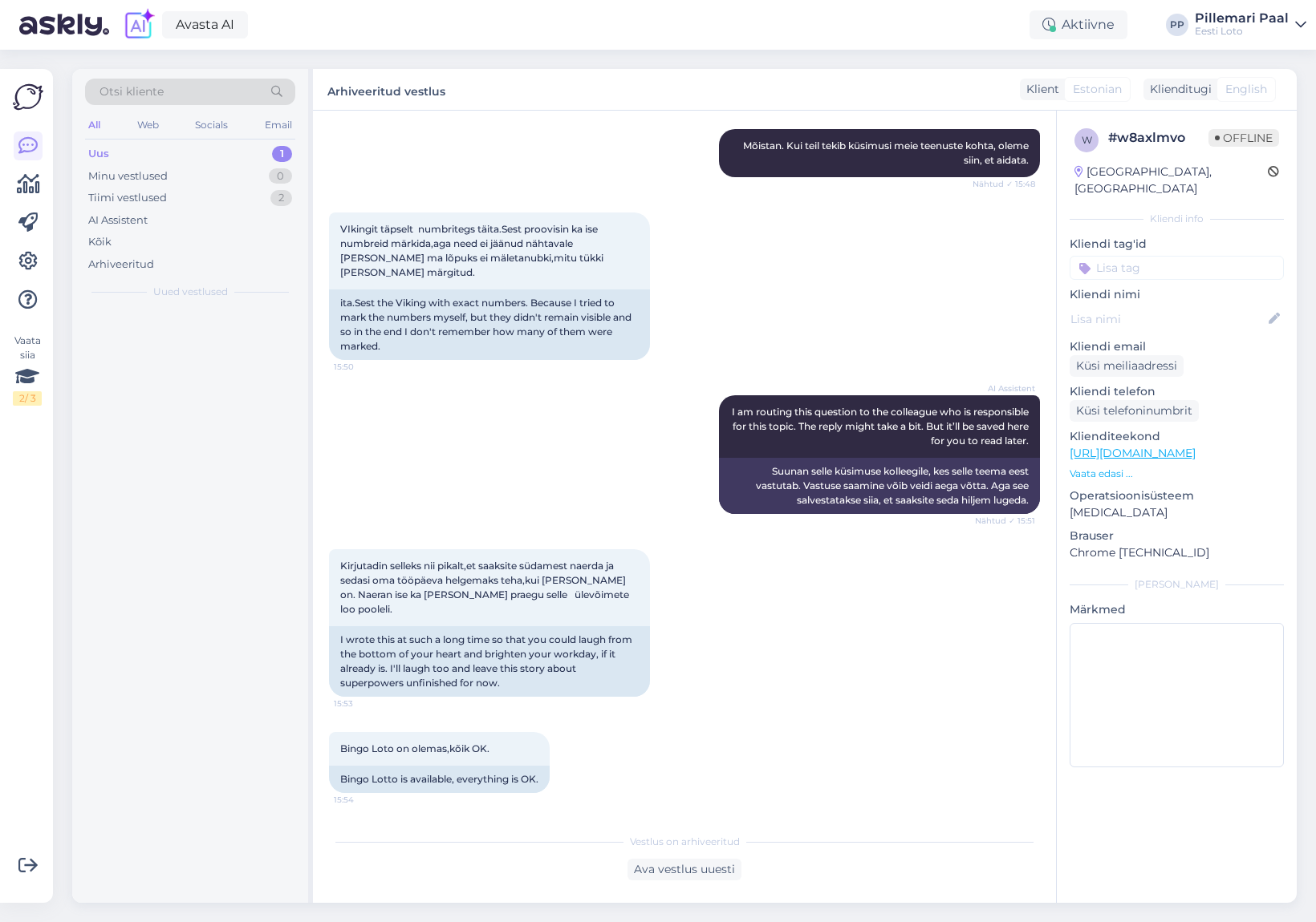
scroll to position [726, 0]
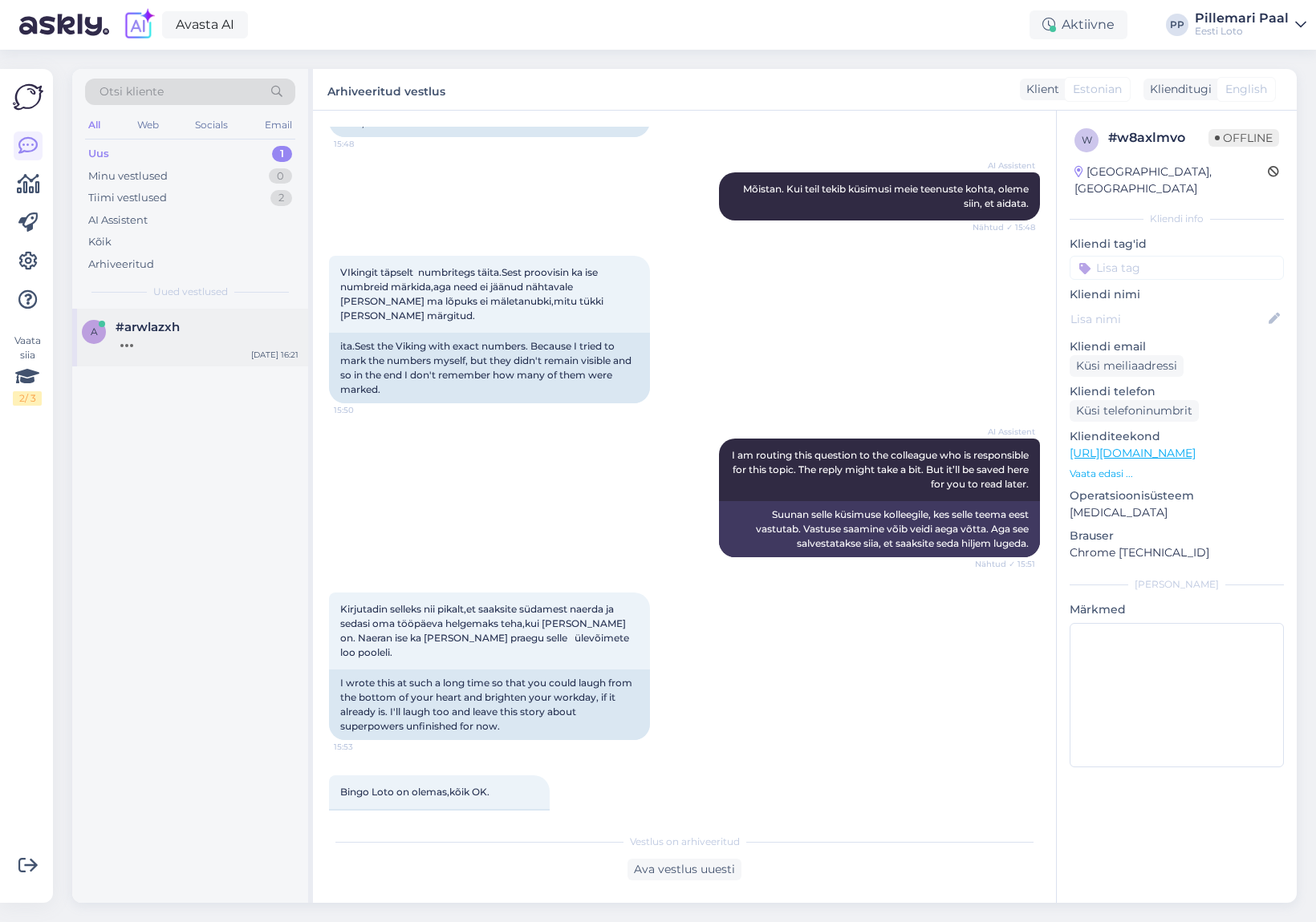
click at [161, 349] on div "a #arwlazxh [DATE] 16:21" at bounding box center [189, 337] width 236 height 58
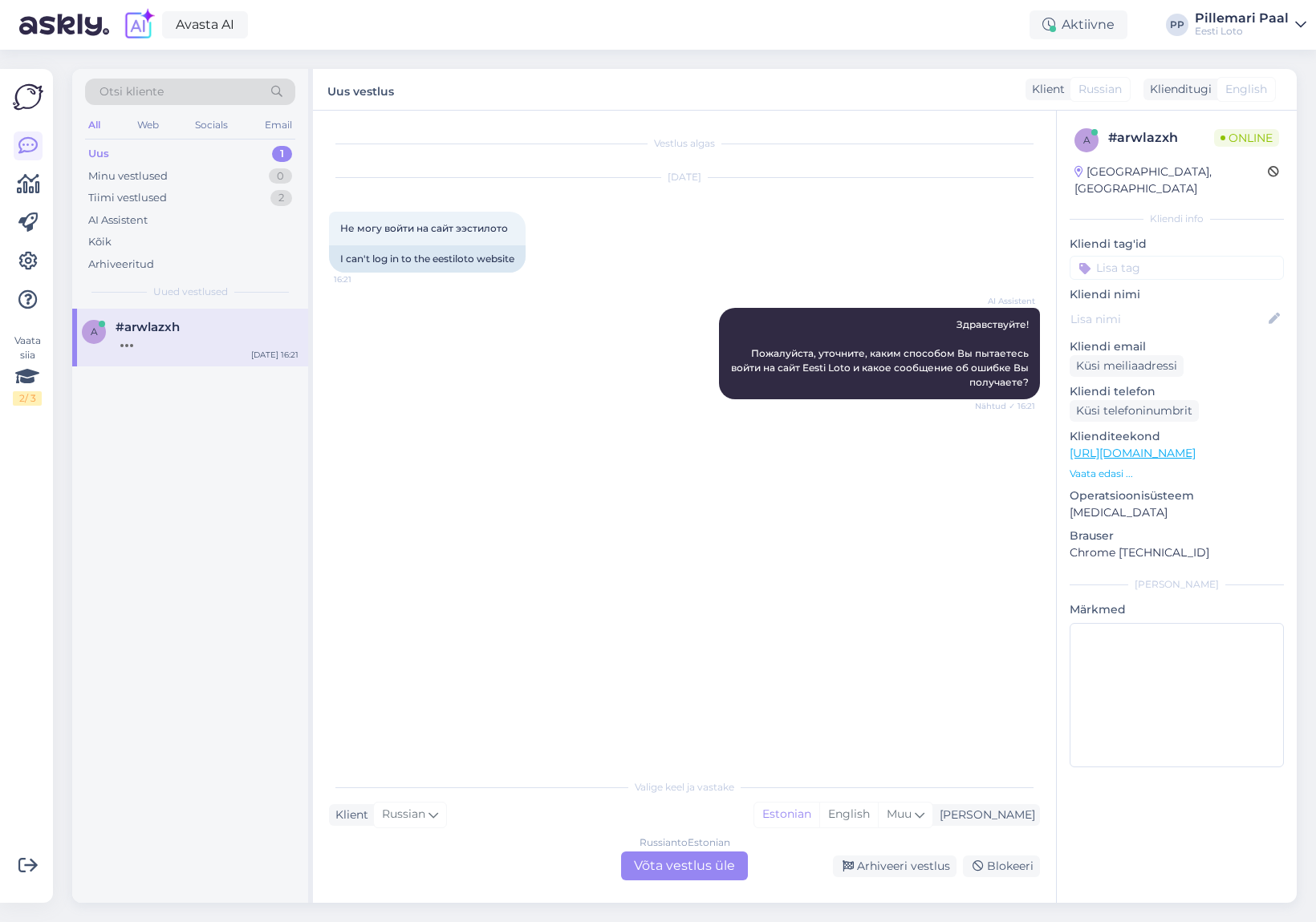
scroll to position [0, 0]
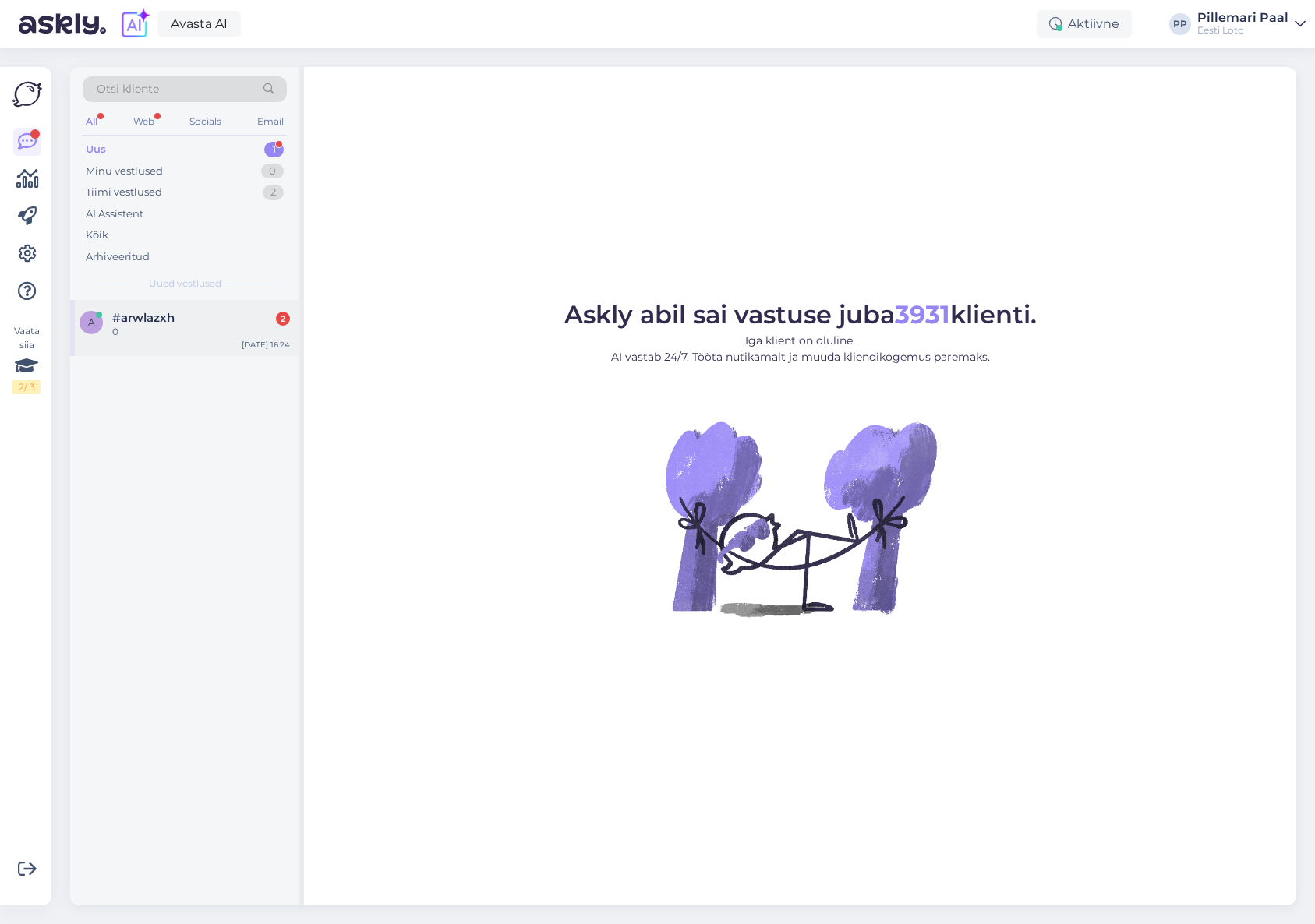
click at [207, 325] on div "0" at bounding box center [201, 332] width 178 height 14
click at [194, 323] on div "#arwlazxh" at bounding box center [201, 318] width 178 height 14
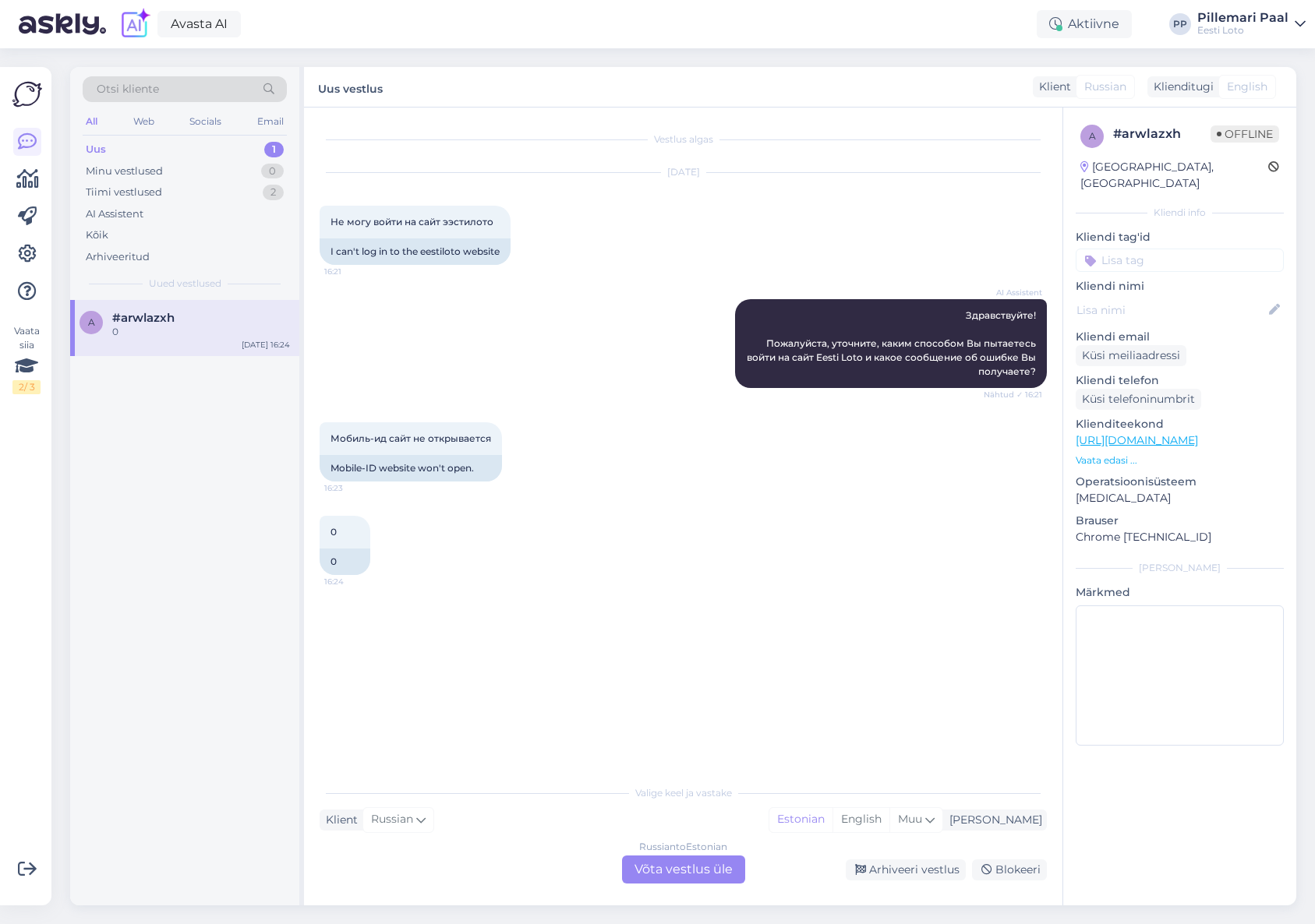
click at [614, 519] on div "0 16:24 0" at bounding box center [683, 546] width 727 height 94
drag, startPoint x: 768, startPoint y: 344, endPoint x: 1039, endPoint y: 370, distance: 272.2
click at [1039, 370] on div "AI Assistent Здравствуйте! Пожалуйста, уточните, каким способом Вы пытаетесь во…" at bounding box center [891, 343] width 312 height 89
copy span "Пожалуйста, уточните, каким способом Вы пытаетесь войти на сайт Eesti Loto и ка…"
click at [703, 869] on div "Russian to Estonian Võta vestlus üle" at bounding box center [683, 869] width 123 height 28
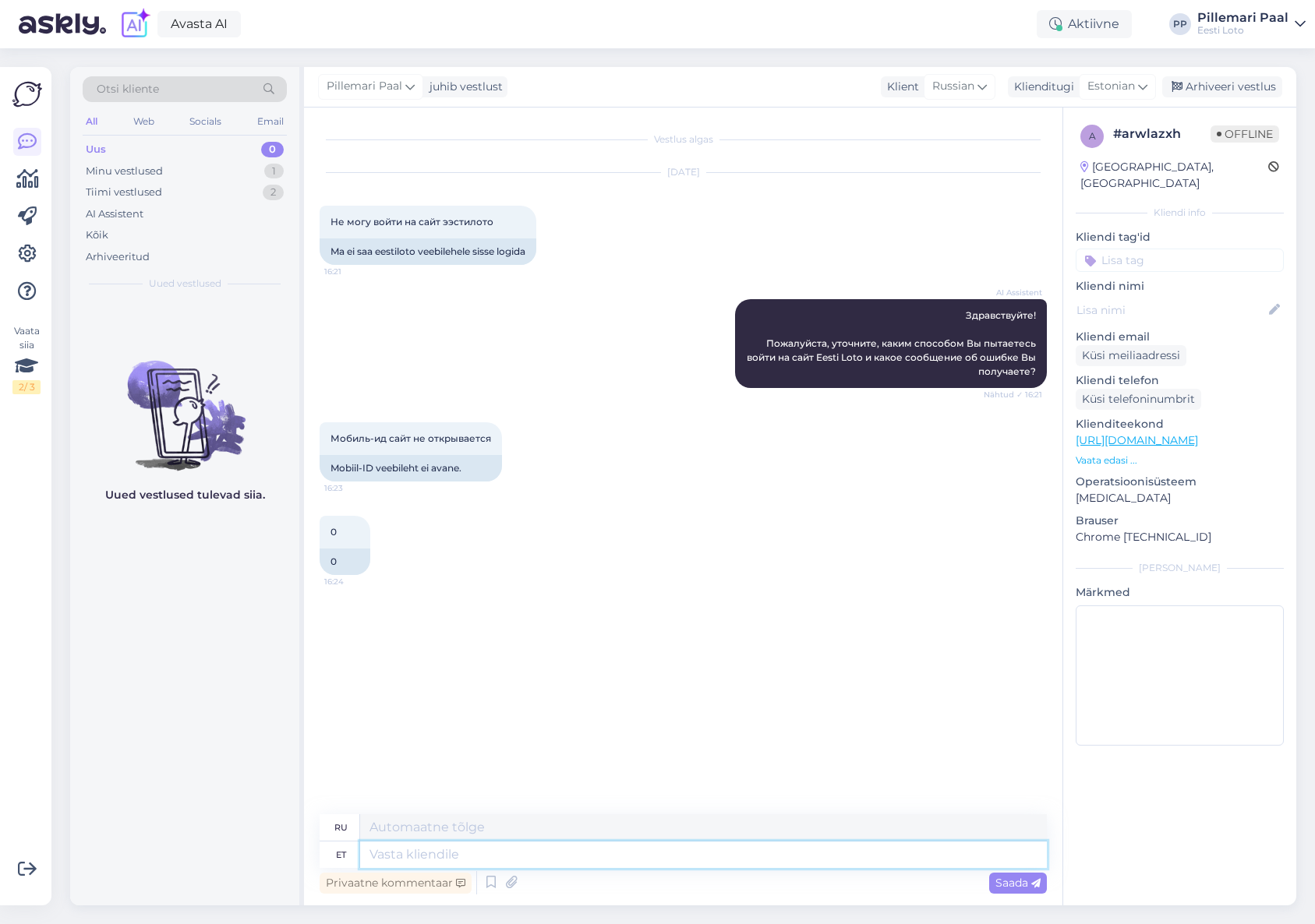
click at [631, 843] on textarea at bounding box center [703, 854] width 686 height 26
type textarea "Palun"
type textarea "Пожалуйста"
type textarea "Palun täpsustage, ka"
type textarea "Пожалуйста, уточните,"
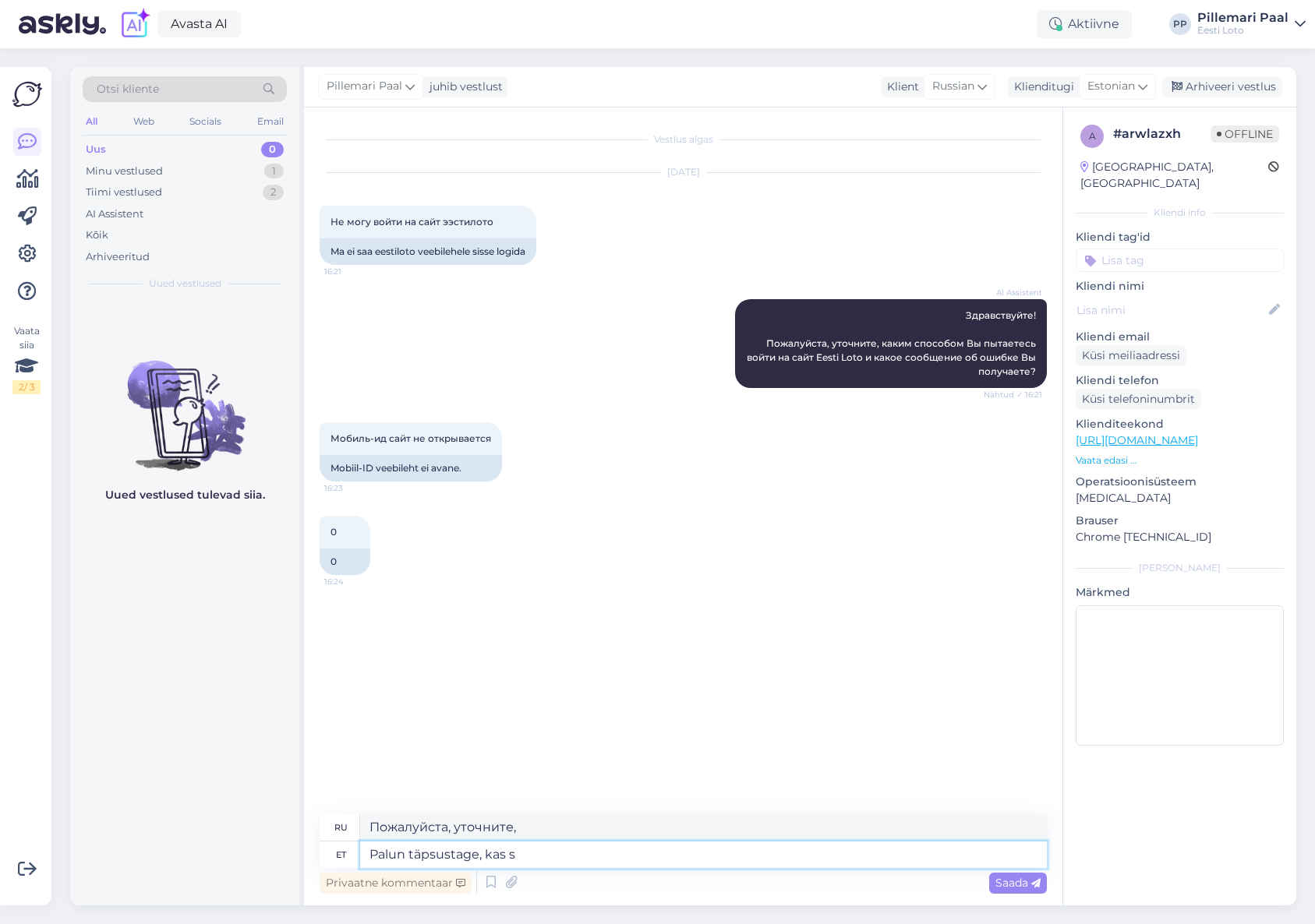
type textarea "Palun täpsustage, kas sa"
type textarea "Пожалуйста, укажите,"
type textarea "Palun täpsustage, kas saate ka"
type textarea "Пожалуйста, уточните, можете ли вы"
type textarea "Palun täpsustage, kas saate ka"
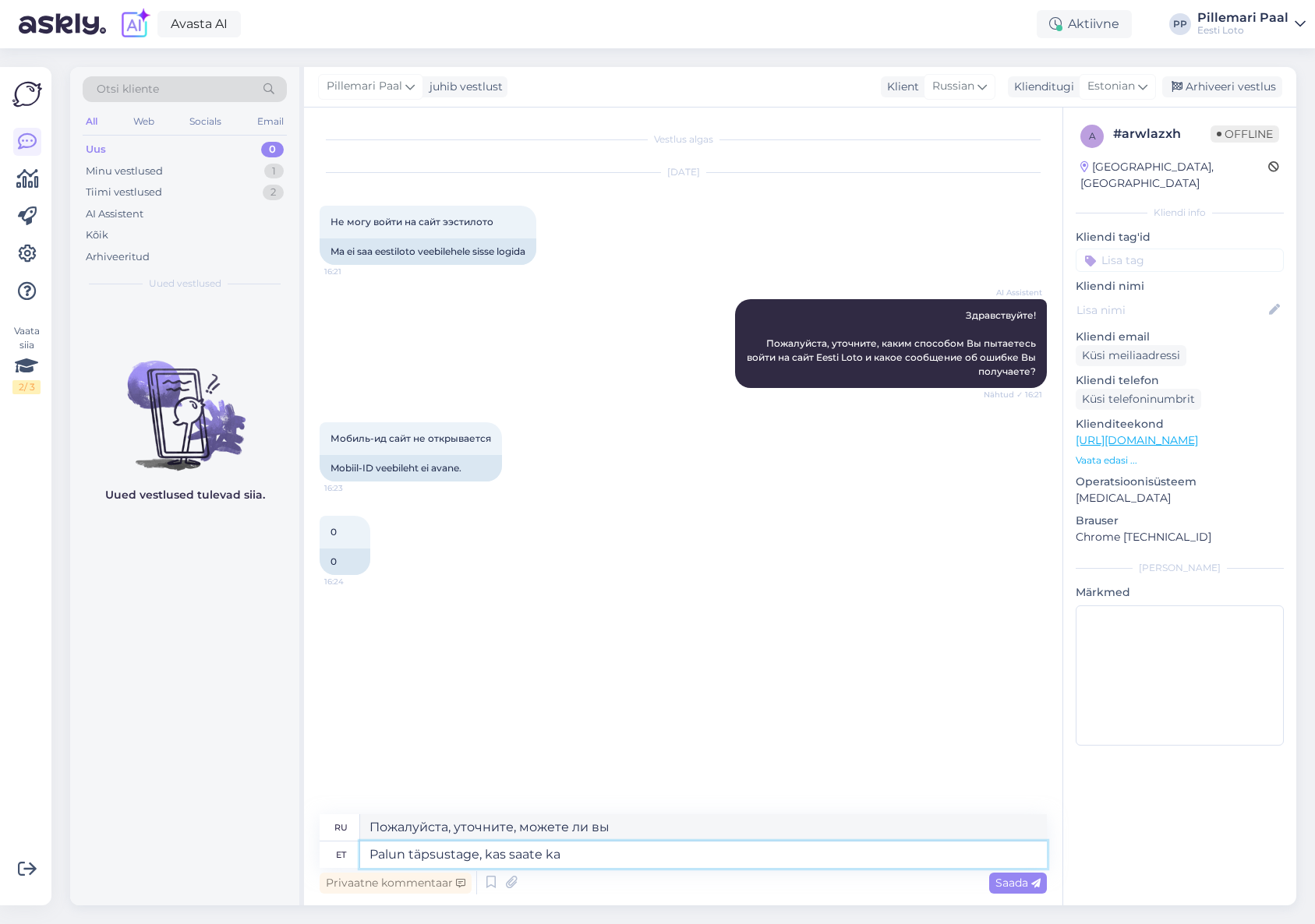
type textarea "Пожалуйста, укажите, можете ли вы также"
type textarea "Palun täpsustage, kas saate ka mingisuguse"
type textarea "Пожалуйста, уточните, можете ли вы также получить какой-либо"
type textarea "Palun täpsustage, kas saate ka mingisuguse veateate."
type textarea "Укажите, получаете ли вы также какие-либо сообщения об ошибках."
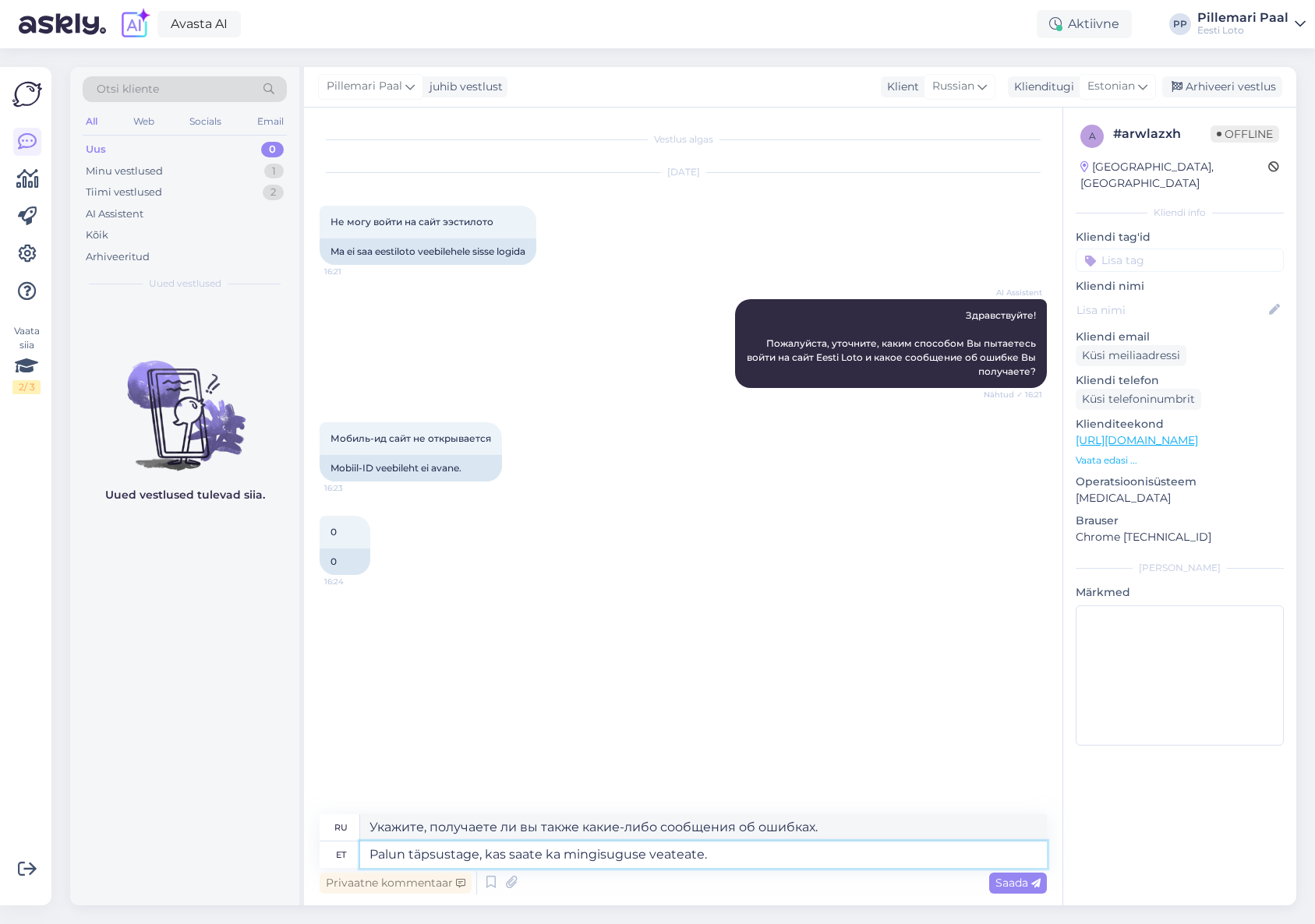
type textarea "Palun täpsustage, kas saate ka mingisuguse veateate. K"
type textarea "Пожалуйста, укажите, получаете ли вы какие-либо сообщения об ошибках."
type textarea "Palun täpsustage, kas saate ka mingisuguse veateate. Kui j"
type textarea "Пожалуйста, укажите, получаете ли вы также какое-либо сообщение об ошибке. Если"
type textarea "Palun täpsustage, kas saate ka mingisuguse veateate. Kui jah, sis"
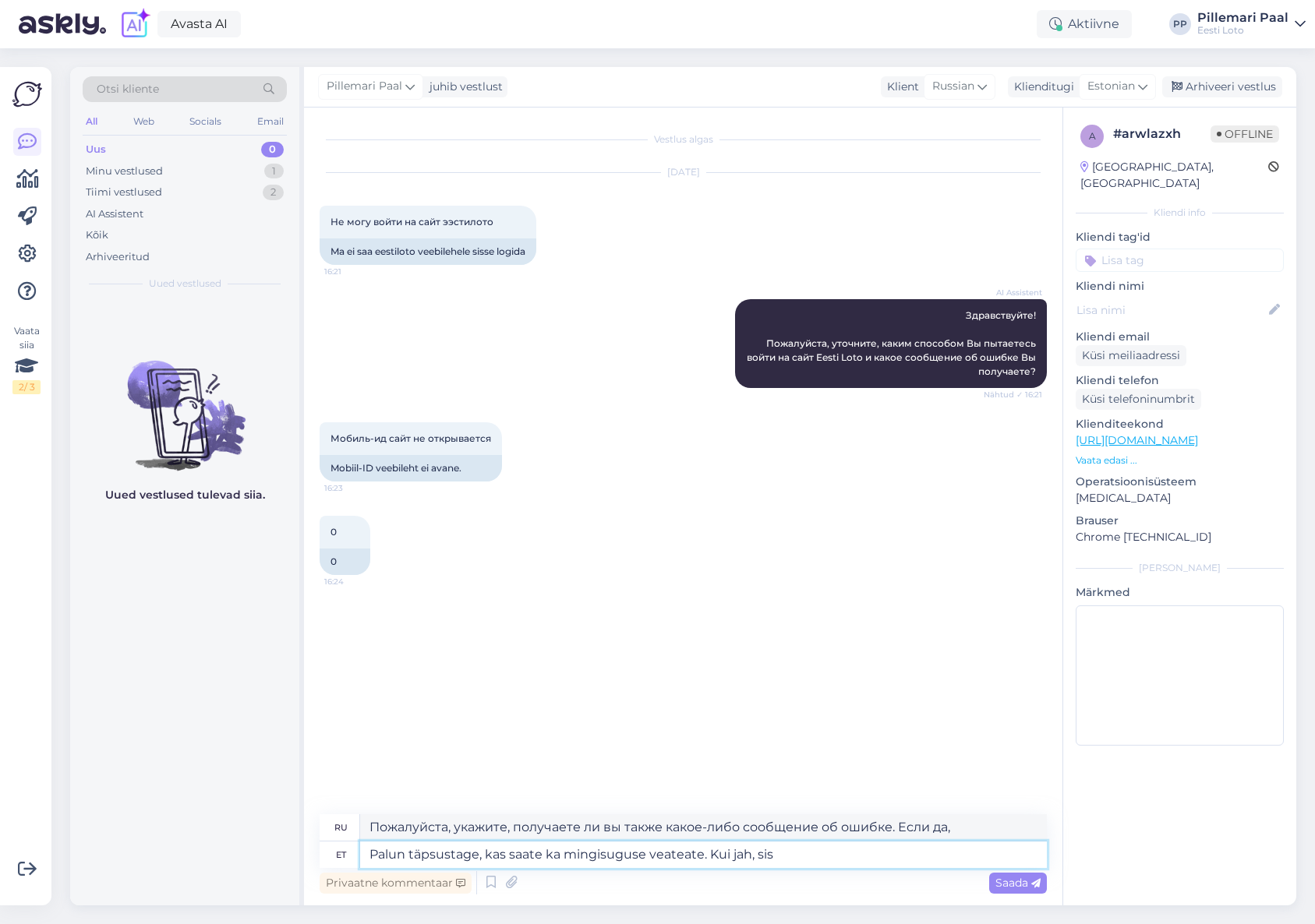
type textarea "Если вы также получаете сообщение об ошибке, укажите это. Если да, укажите"
type textarea "Palun täpsustage, kas saate ka mingisuguse veateate. Kui jah, siis mil"
type textarea "Пожалуйста, укажите, получаете ли вы также какое-либо сообщение об ошибке. Если…"
type textarea "Palun täpsustage, kas saate ka mingisuguse veateate. Kui jah, siis millise."
type textarea "Укажите, получаете ли вы какие-либо сообщения об ошибках. Если да, то какие."
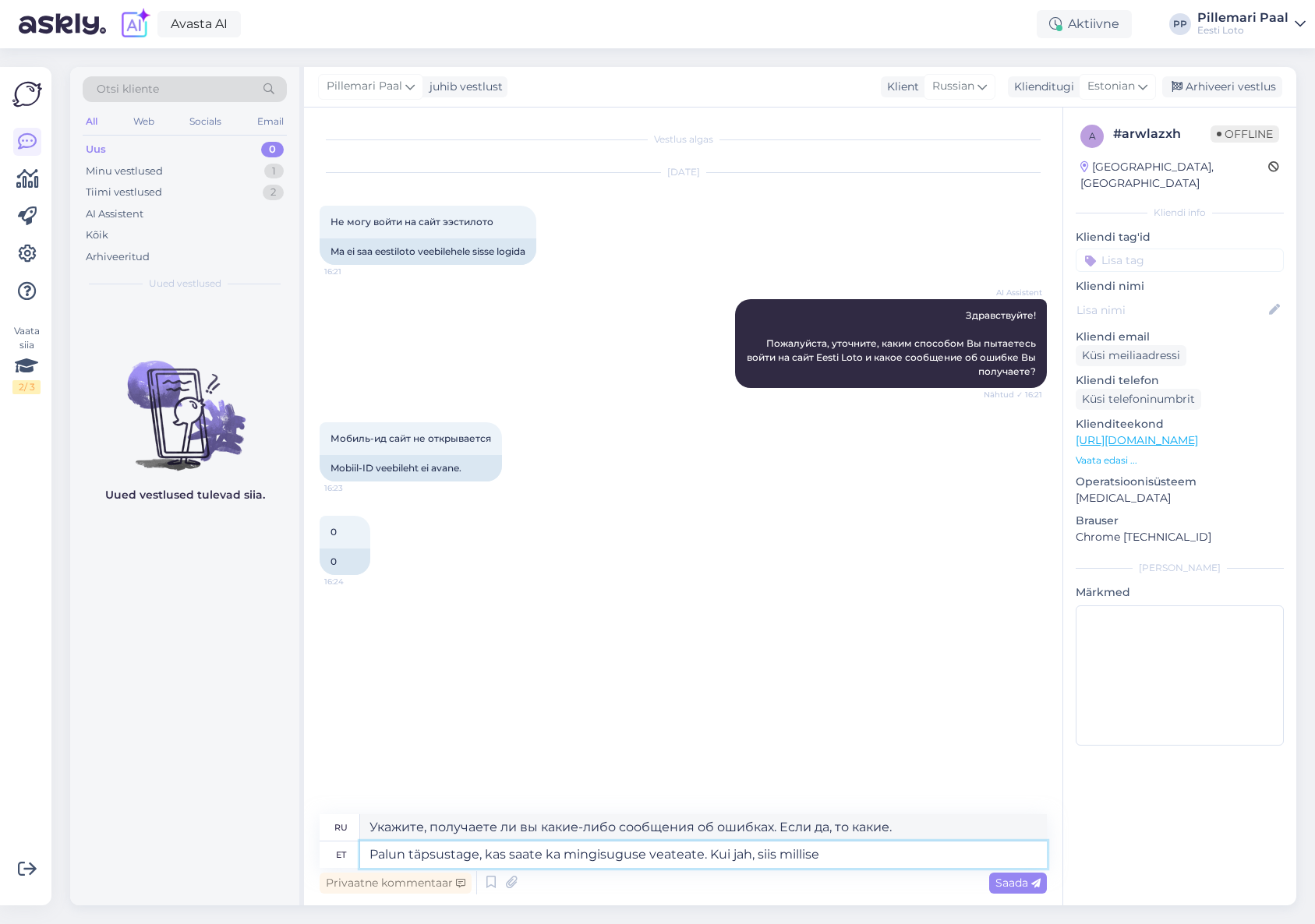
type textarea "Palun täpsustage, kas saate ka mingisuguse veateate. Kui jah, siis millise?"
type textarea "Укажите, получаете ли вы какие-либо сообщения об ошибках. Если да, то какие?"
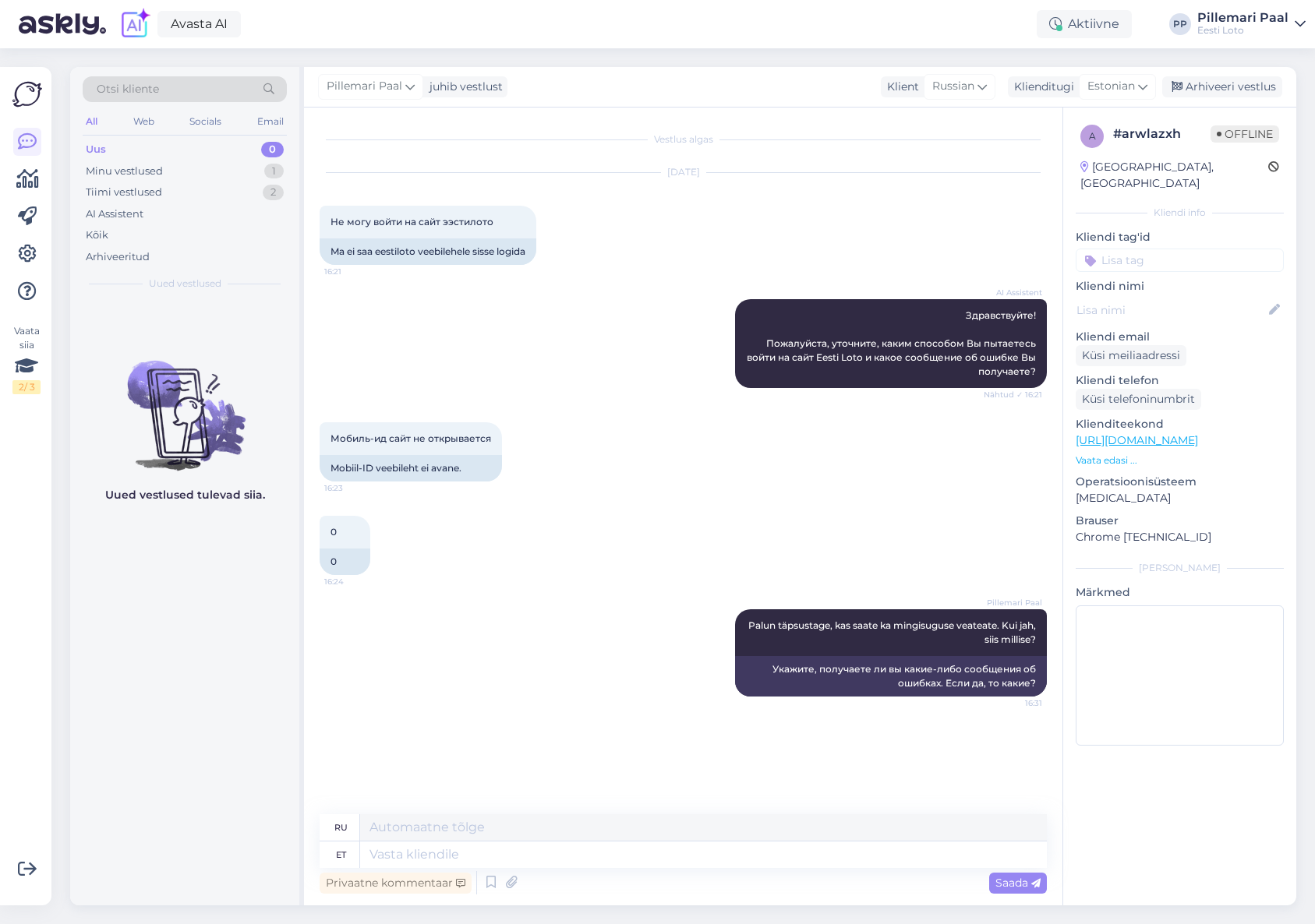
click at [1144, 249] on input at bounding box center [1180, 260] width 208 height 23
type input "mobi"
click at [1186, 297] on span "Mobiil-ID" at bounding box center [1180, 301] width 43 height 9
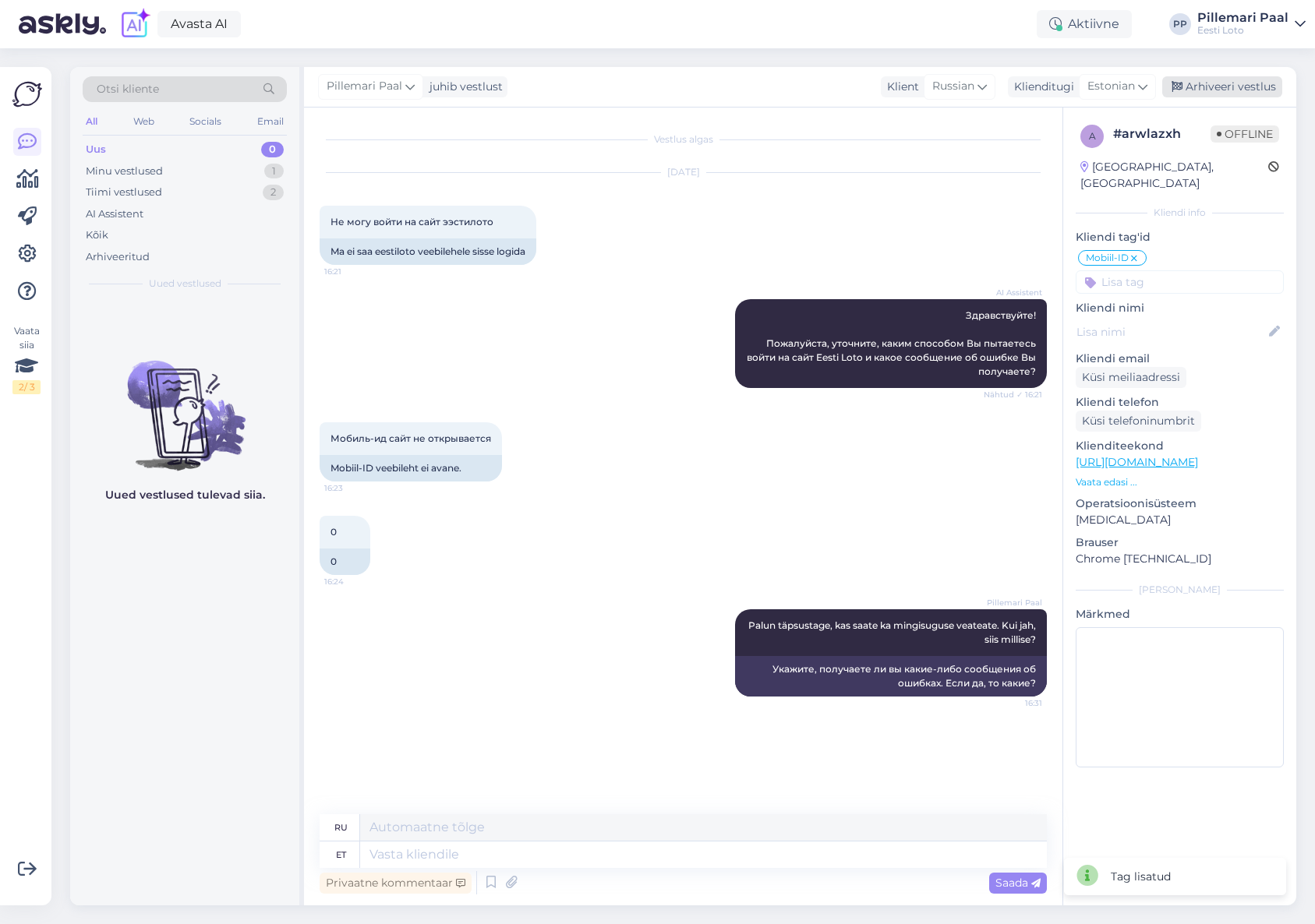
click at [1234, 82] on div "Arhiveeri vestlus" at bounding box center [1221, 87] width 120 height 21
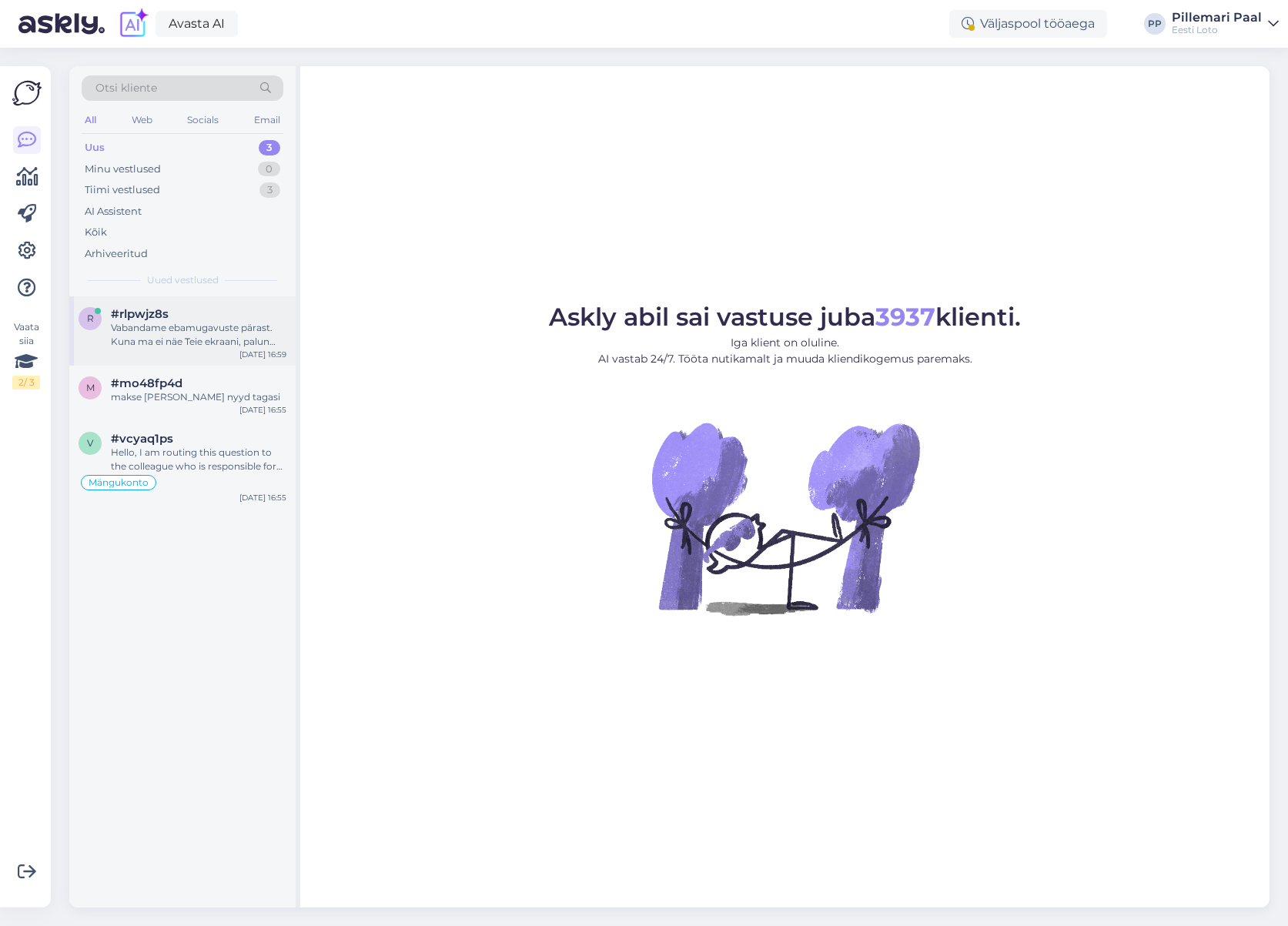
click at [193, 341] on div "Vabandame ebamugavuste pärast. Kuna ma ei näe Teie ekraani, palun kirjeldage, m…" at bounding box center [199, 335] width 176 height 28
click at [190, 342] on div "Palun täpsustage, missugusel viisil Te proovite Eesti Loto lehele sisse logida …" at bounding box center [199, 335] width 176 height 28
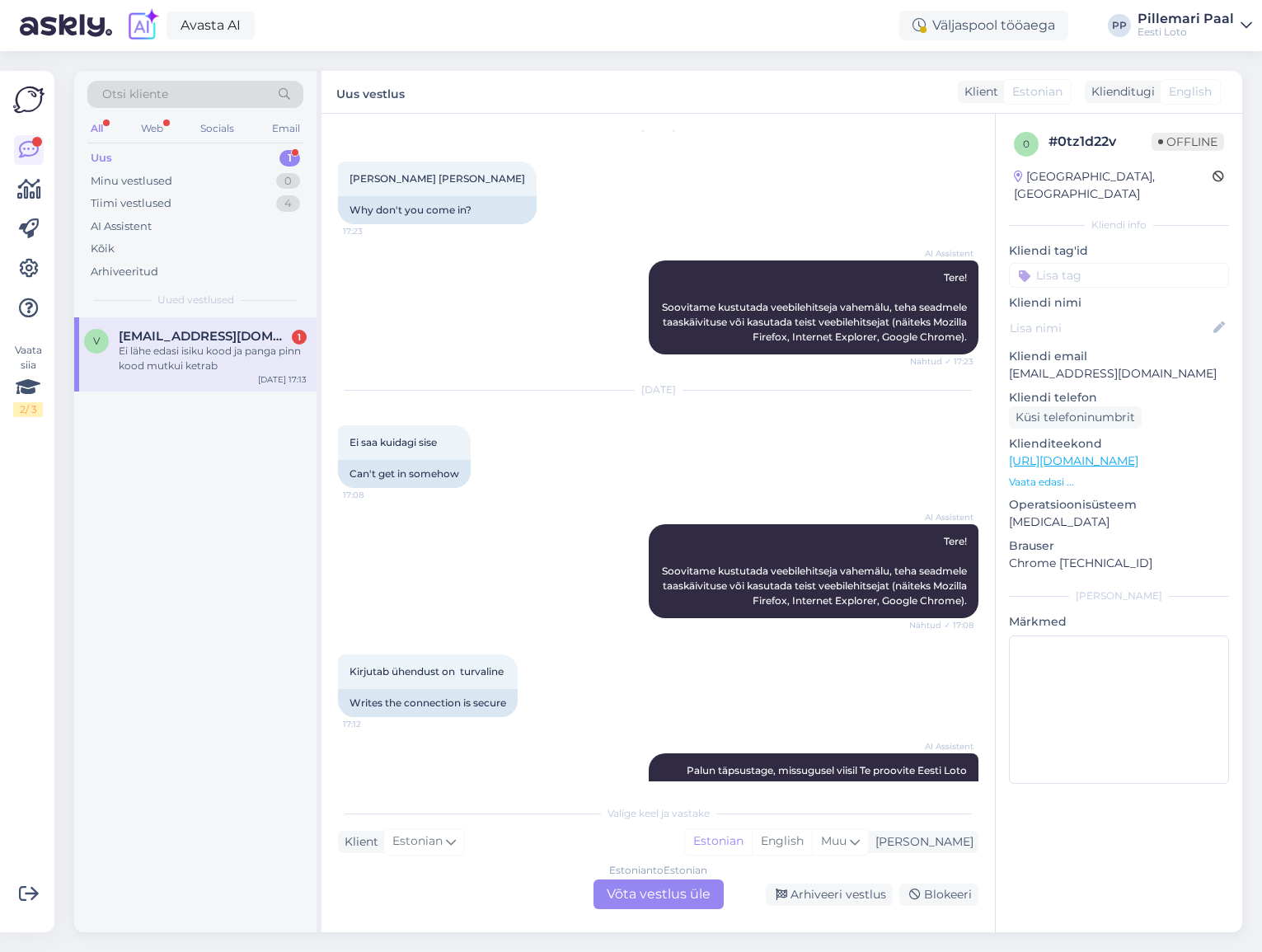
scroll to position [170, 0]
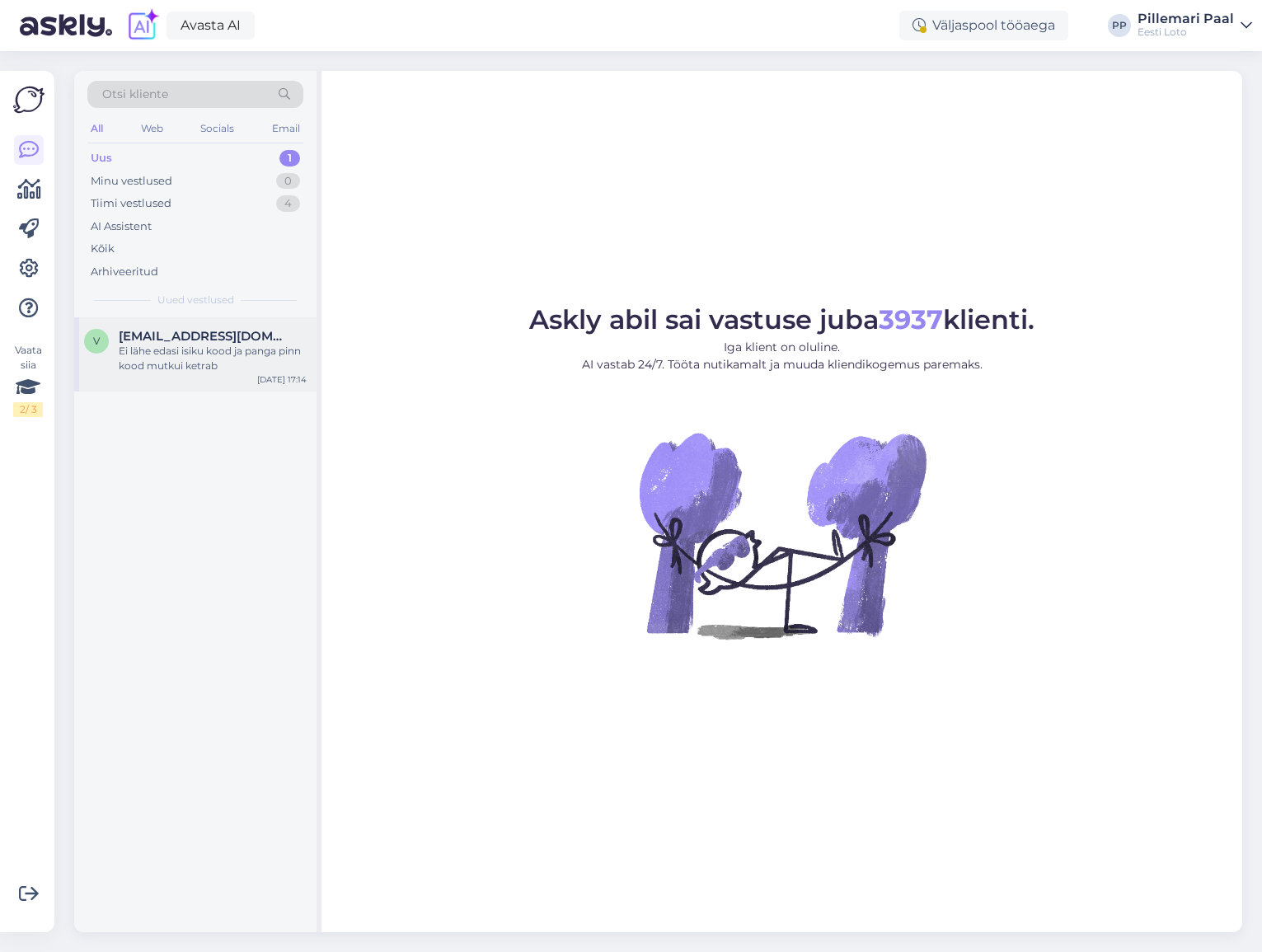
click at [170, 331] on span "[EMAIL_ADDRESS][DOMAIN_NAME]" at bounding box center [204, 336] width 171 height 14
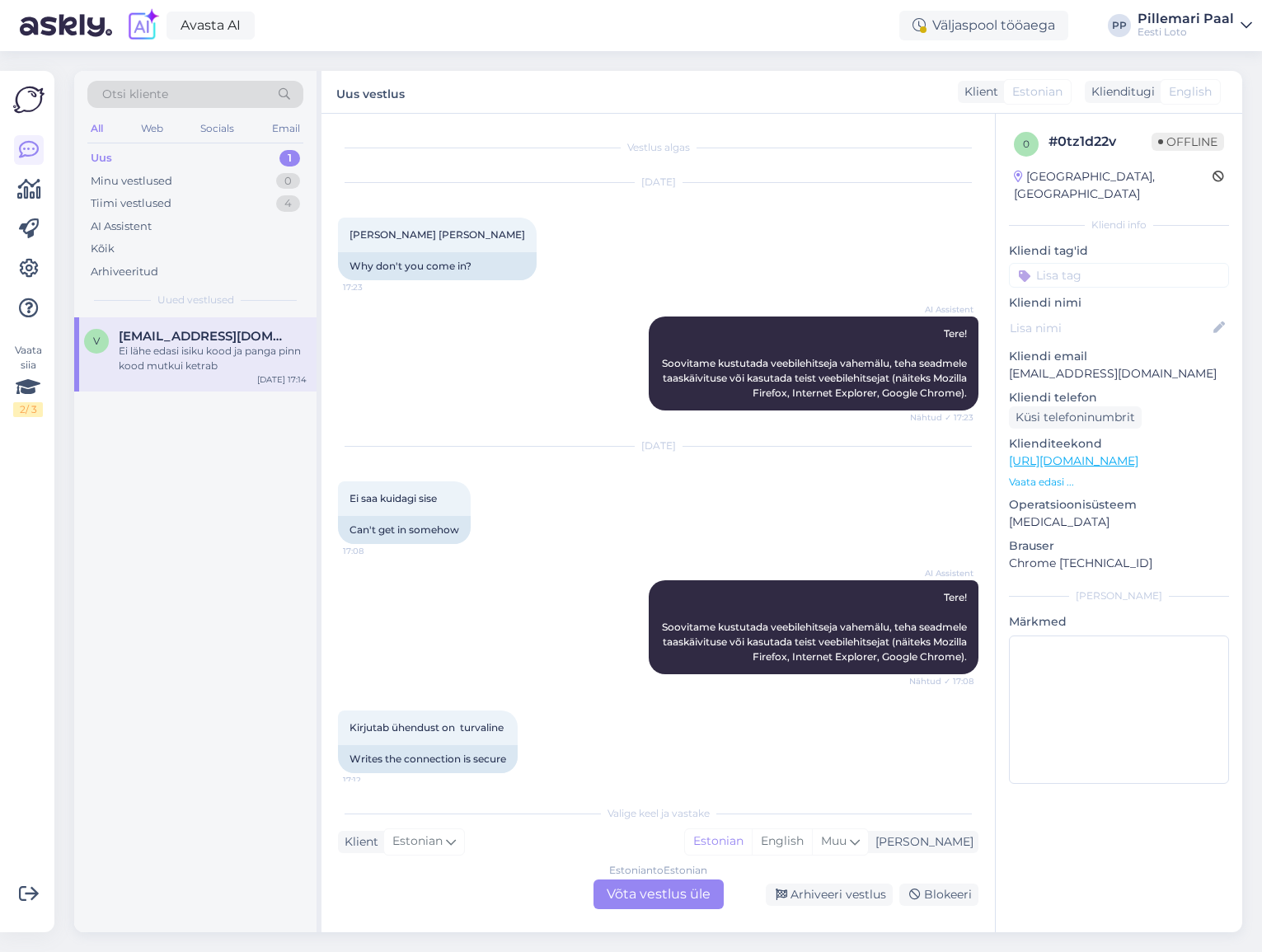
scroll to position [209, 0]
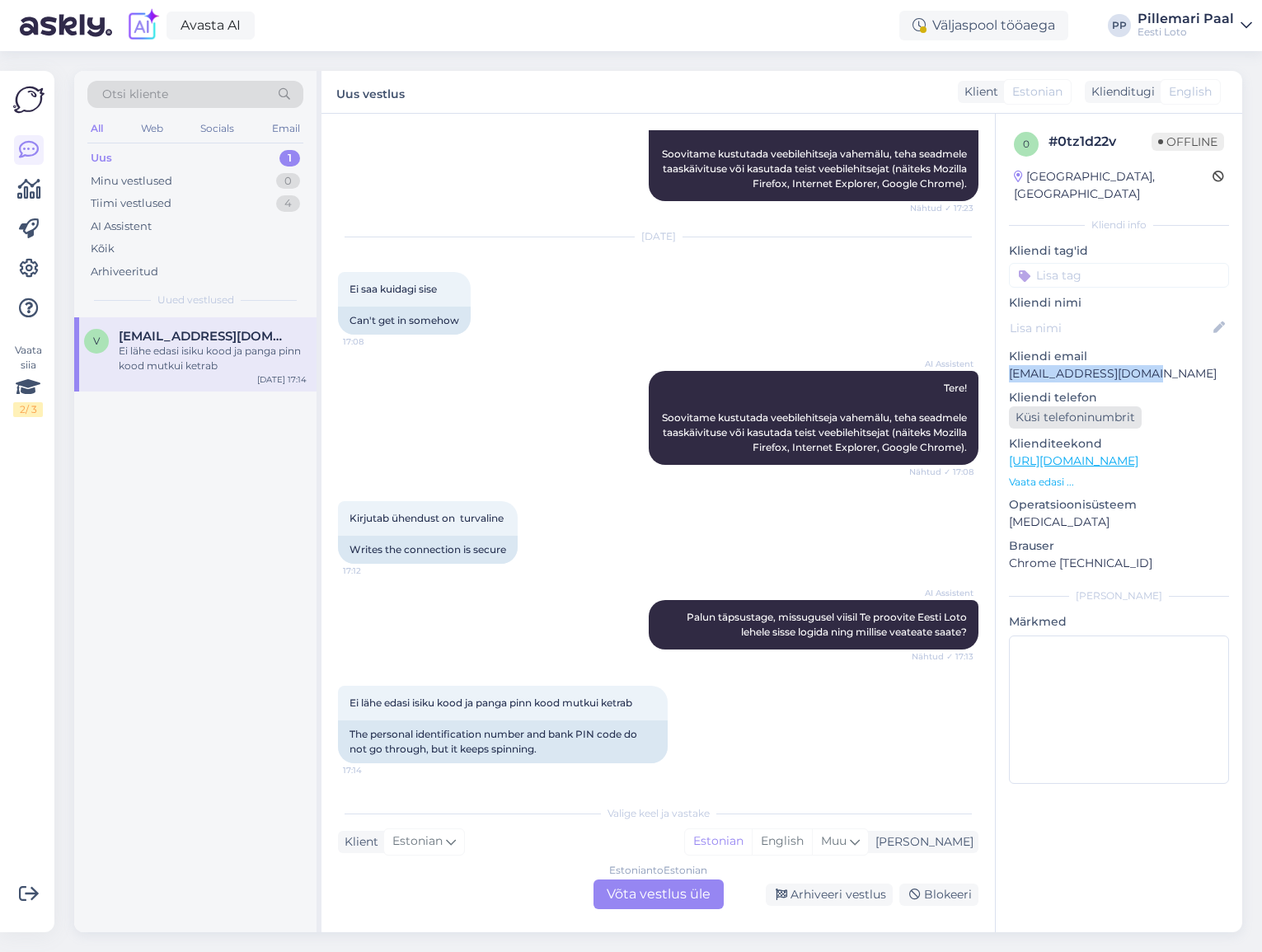
drag, startPoint x: 1160, startPoint y: 357, endPoint x: 1061, endPoint y: 409, distance: 111.8
click at [1007, 355] on div "0 # 0tz1d22v Offline [GEOGRAPHIC_DATA], [GEOGRAPHIC_DATA] info Kliendi tag'id K…" at bounding box center [1120, 460] width 247 height 694
copy p "[EMAIL_ADDRESS][DOMAIN_NAME]"
drag, startPoint x: 713, startPoint y: 417, endPoint x: 814, endPoint y: 420, distance: 101.0
click at [814, 420] on div "AI Assistent Tere! Soovitame kustutada veebilehitseja vahemälu, teha seadmele t…" at bounding box center [813, 418] width 330 height 94
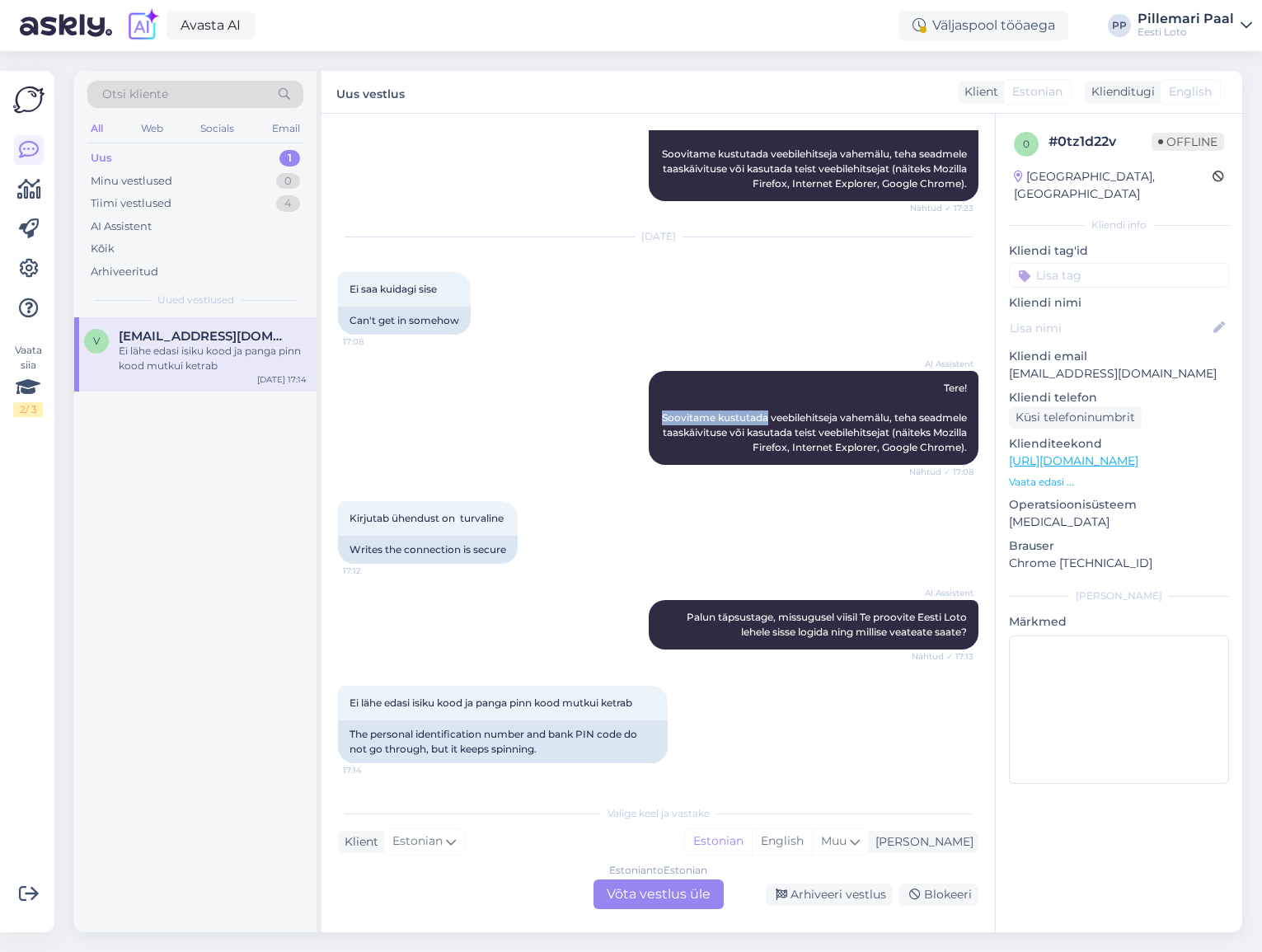
copy span "Soovitame kustutada"
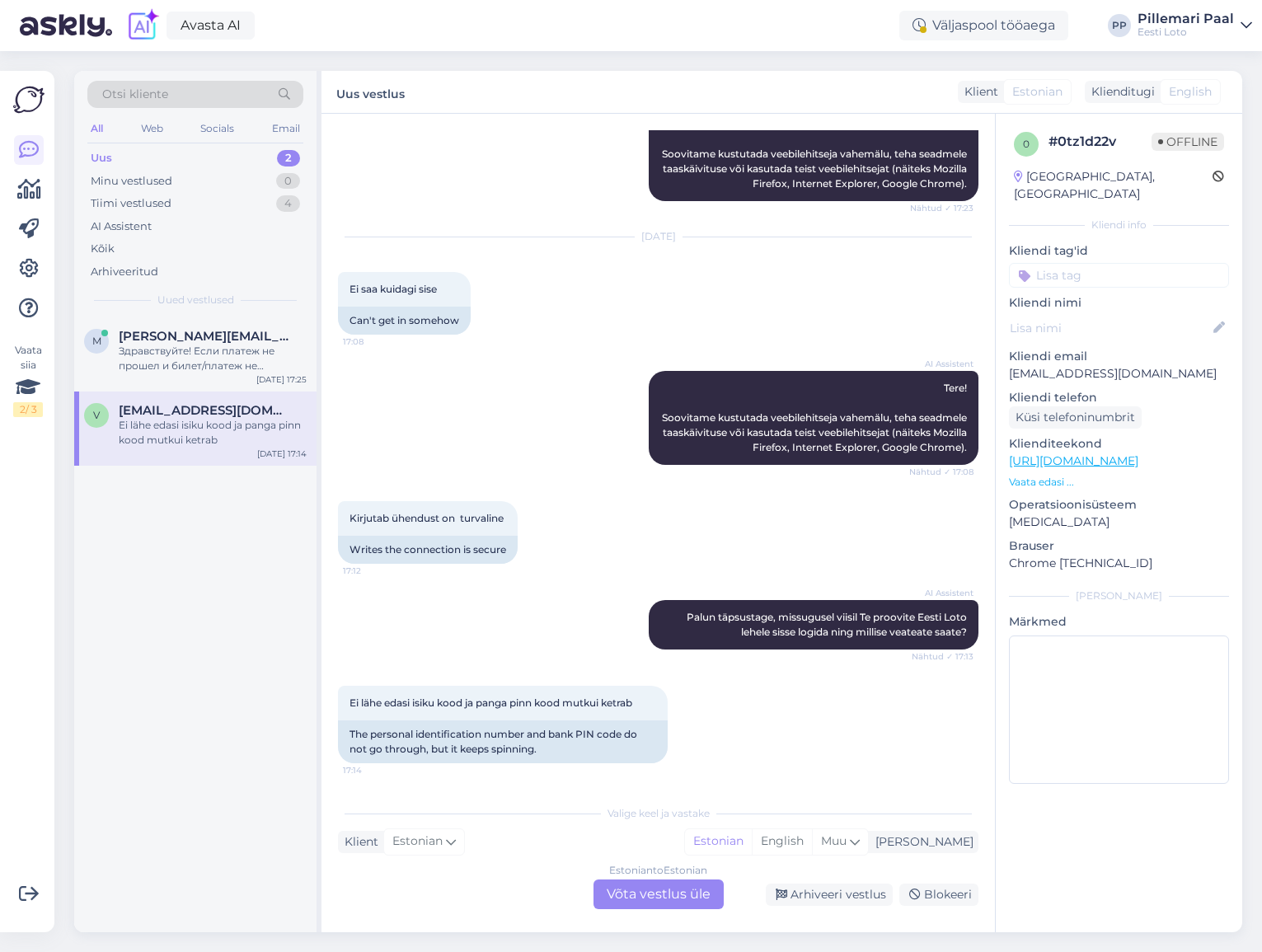
click at [693, 893] on div "Estonian to Estonian Võta vestlus üle" at bounding box center [658, 893] width 131 height 30
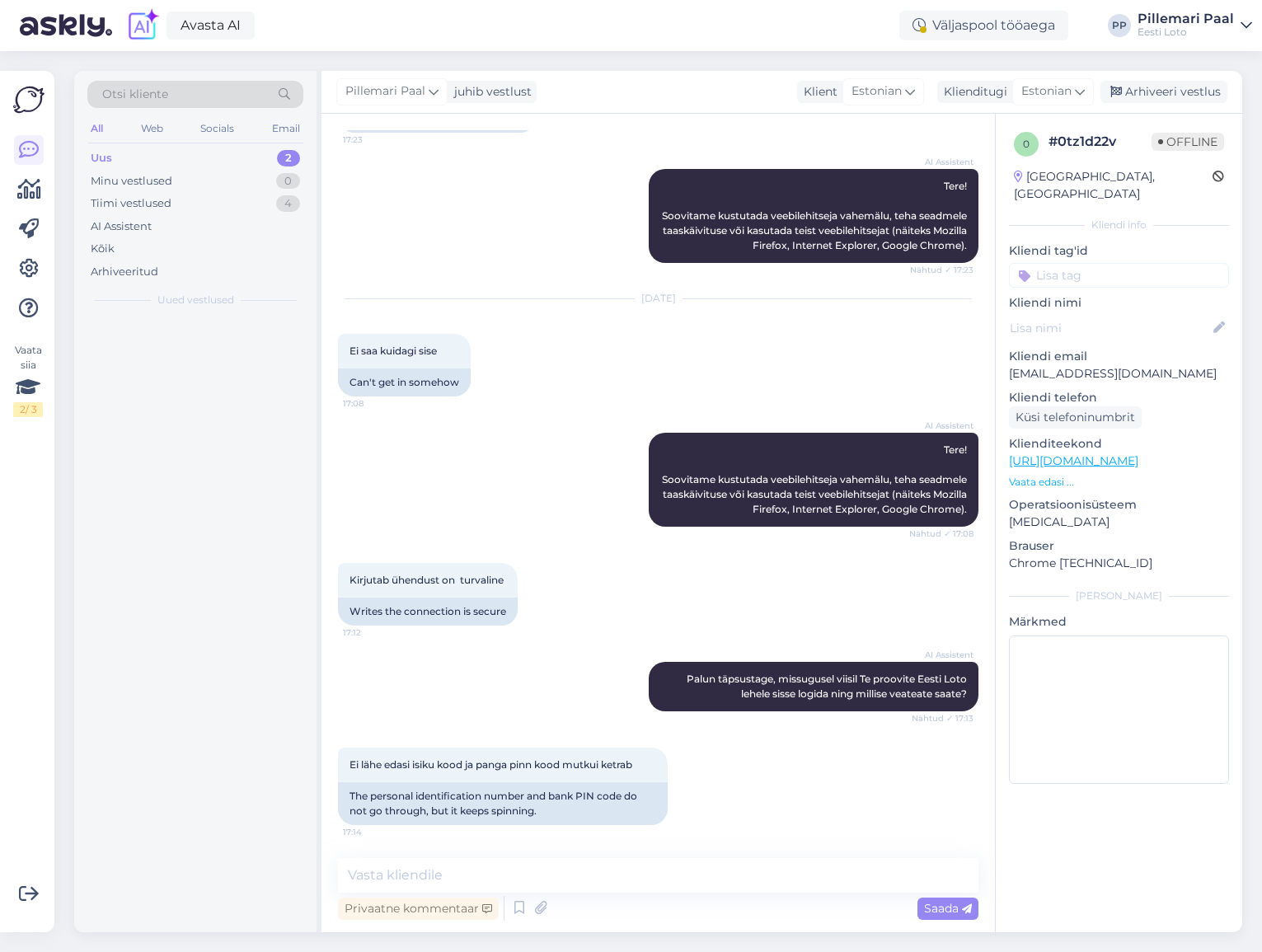
scroll to position [148, 0]
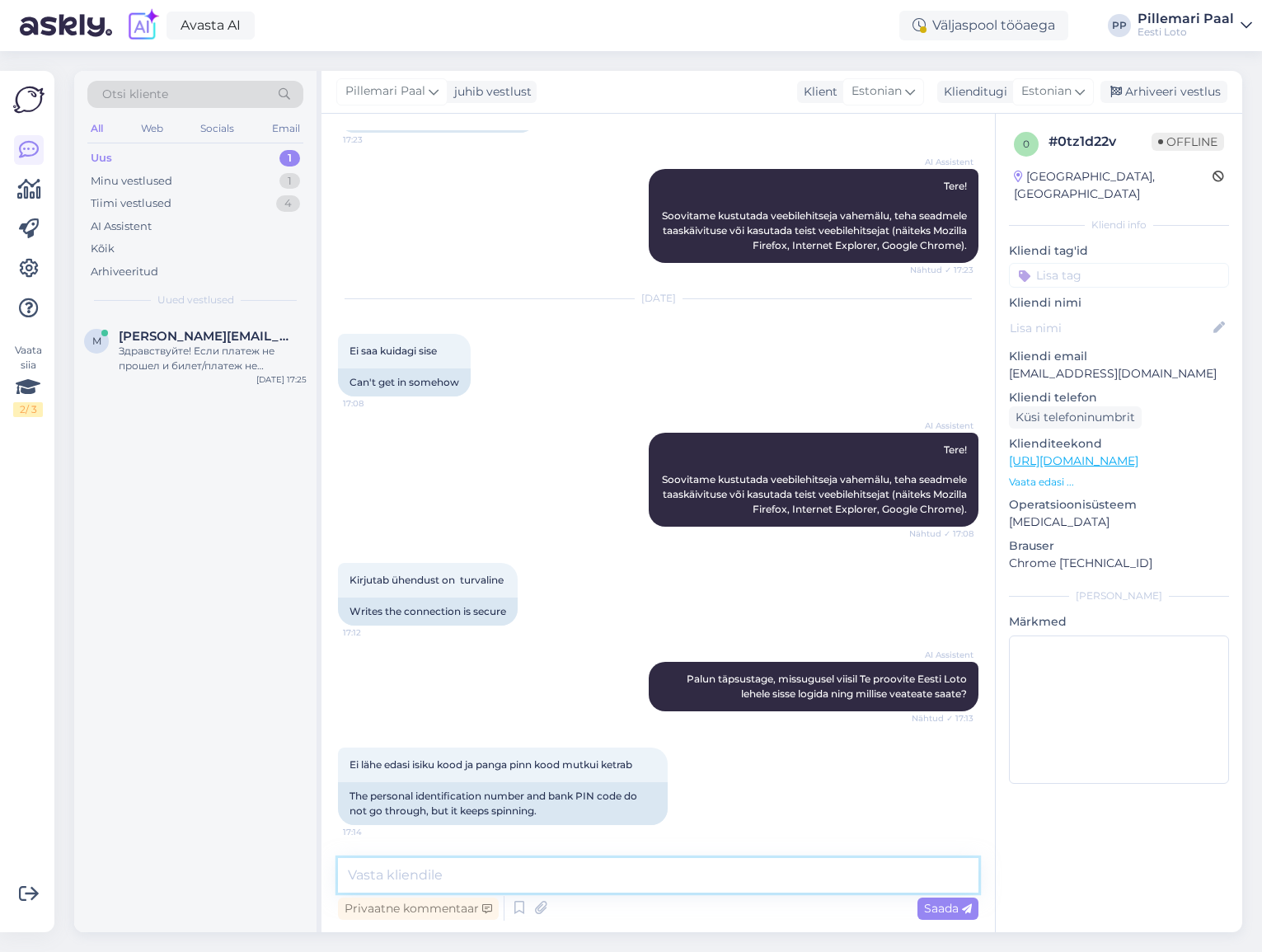
click at [578, 879] on textarea at bounding box center [658, 875] width 640 height 34
paste textarea "oovitame kustutada veebilehitseja vahemälu ja kasutada võimaluse korral erineva…"
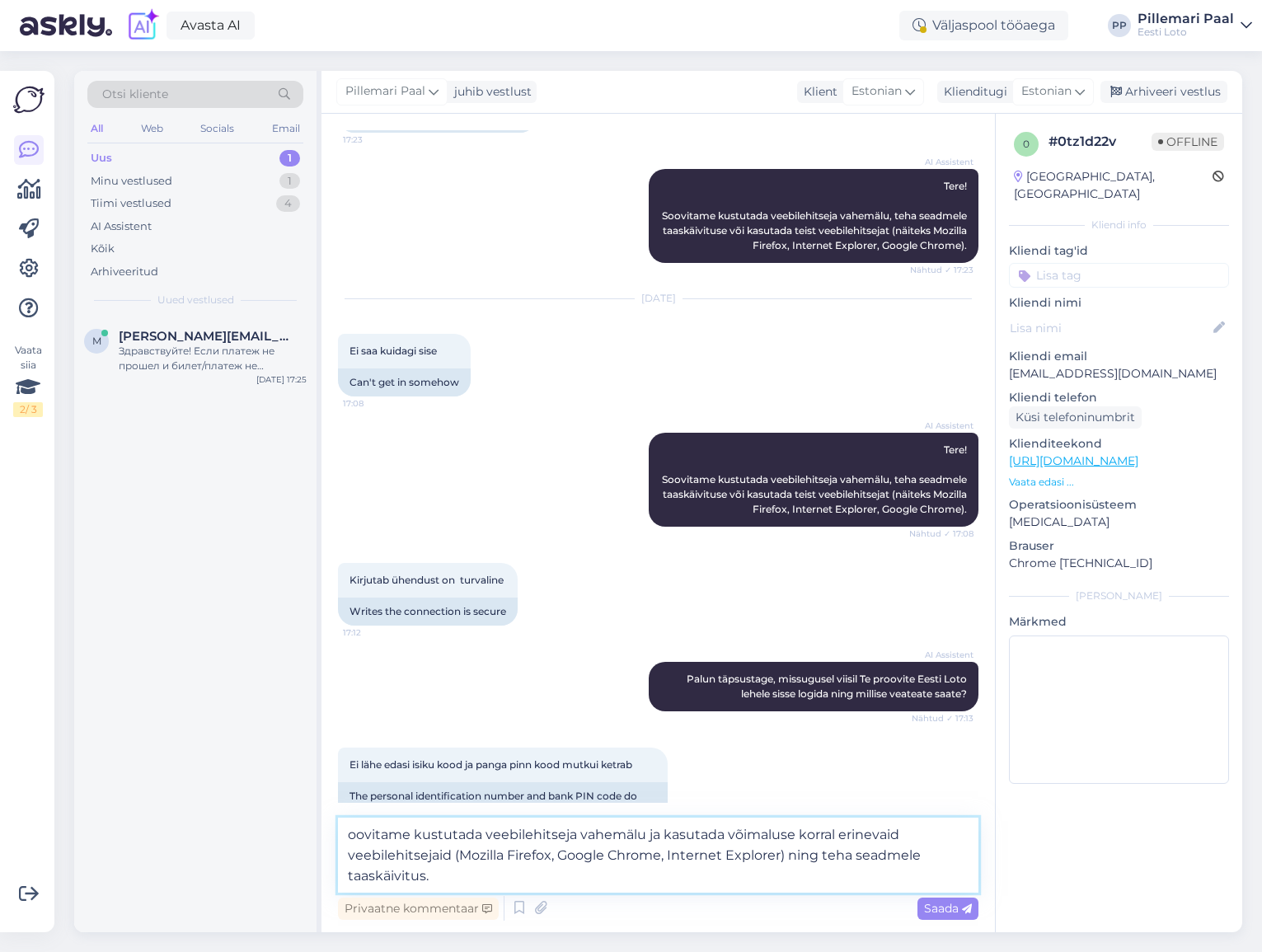
scroll to position [188, 0]
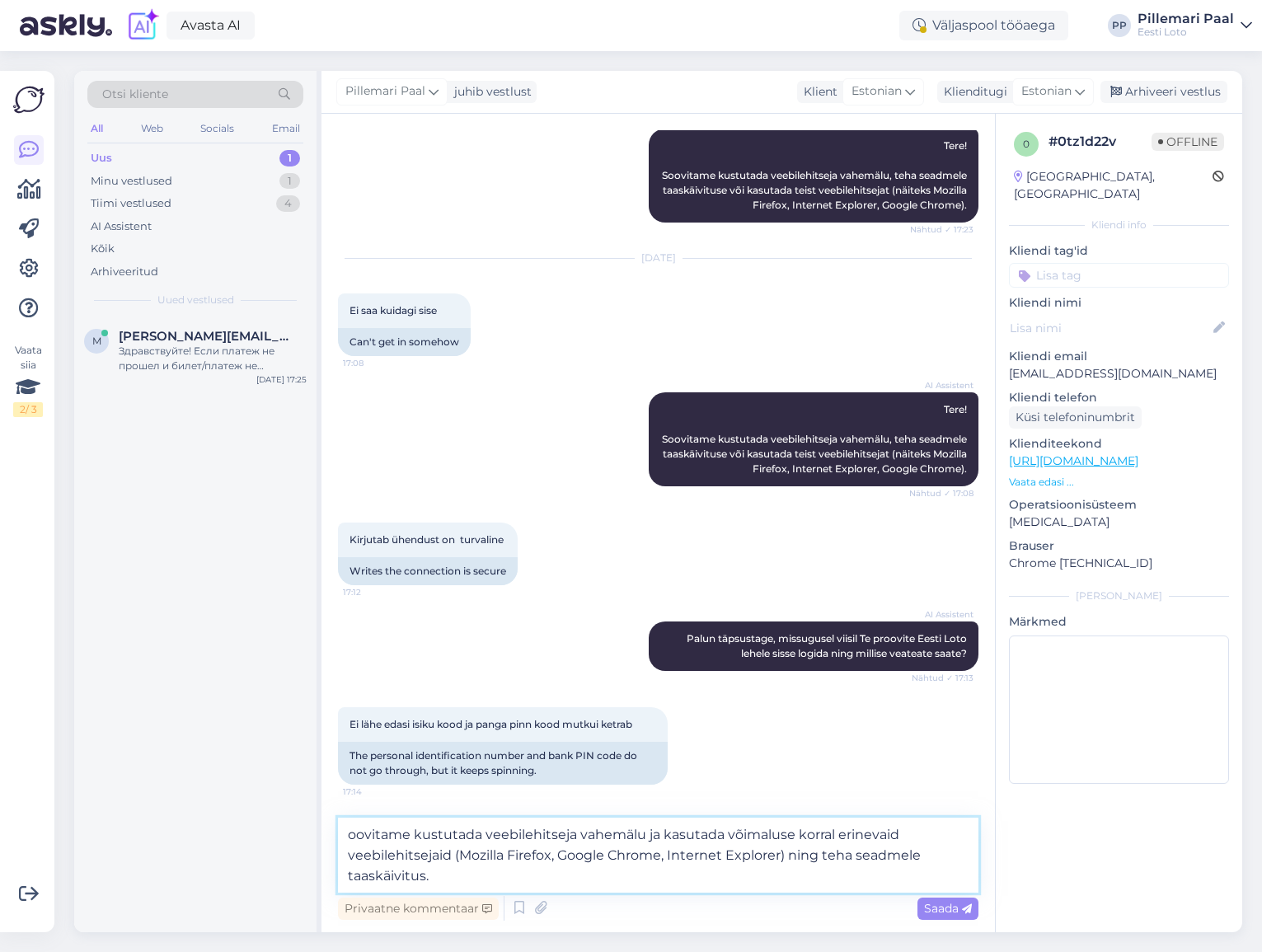
click at [355, 832] on textarea "oovitame kustutada veebilehitseja vahemälu ja kasutada võimaluse korral erineva…" at bounding box center [658, 855] width 640 height 75
click at [458, 874] on textarea "Soovitame kustutada veebilehitseja vahemälu ja kasutada võimaluse korral erinev…" at bounding box center [658, 855] width 640 height 75
paste textarea "Kui eelpool väljatoodud soovitustest pole abi, palume täpsustada, missugust sea…"
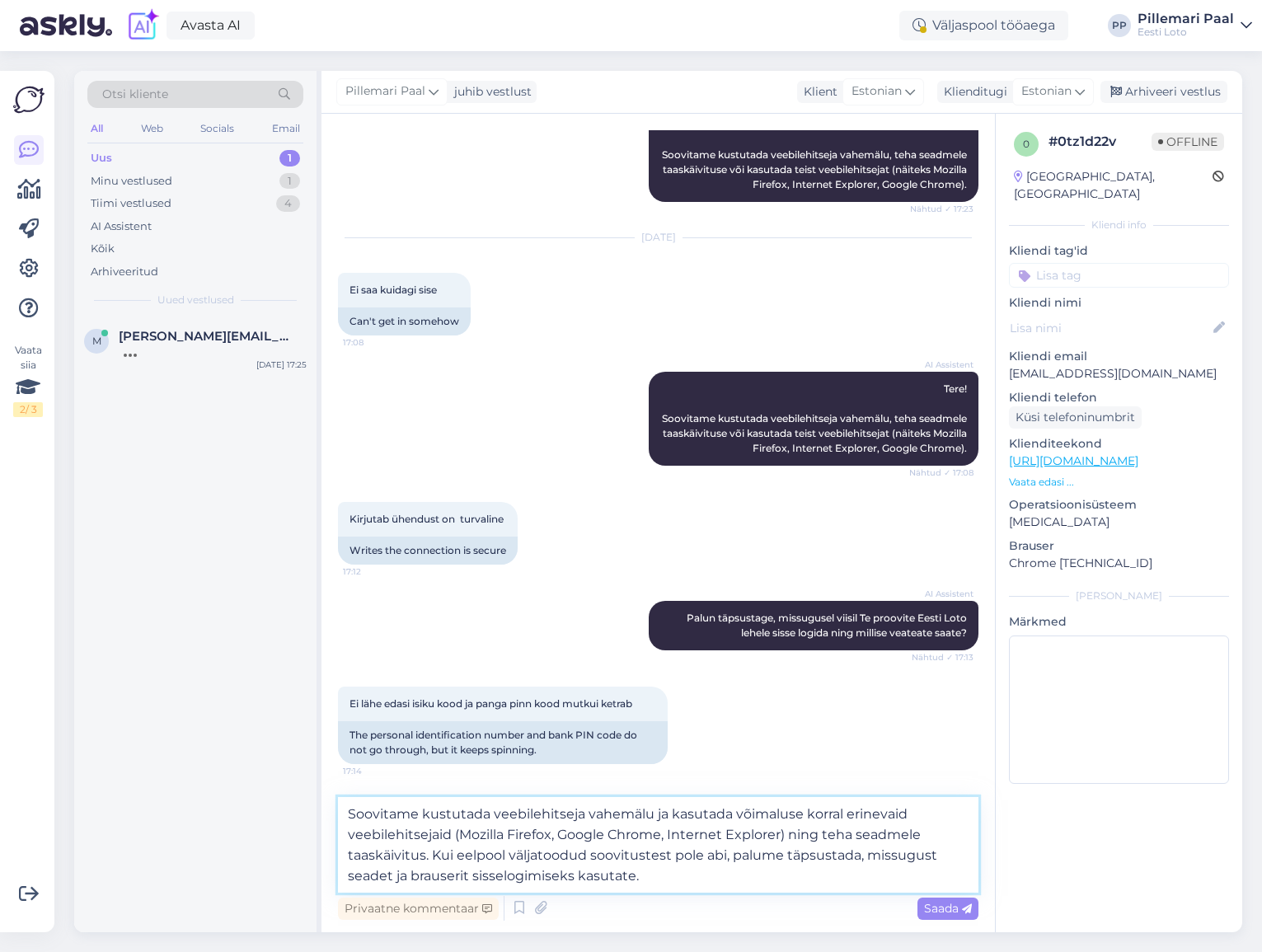
drag, startPoint x: 732, startPoint y: 856, endPoint x: 773, endPoint y: 884, distance: 49.6
click at [768, 884] on textarea "Soovitame kustutada veebilehitseja vahemälu ja kasutada võimaluse korral erinev…" at bounding box center [658, 845] width 640 height 95
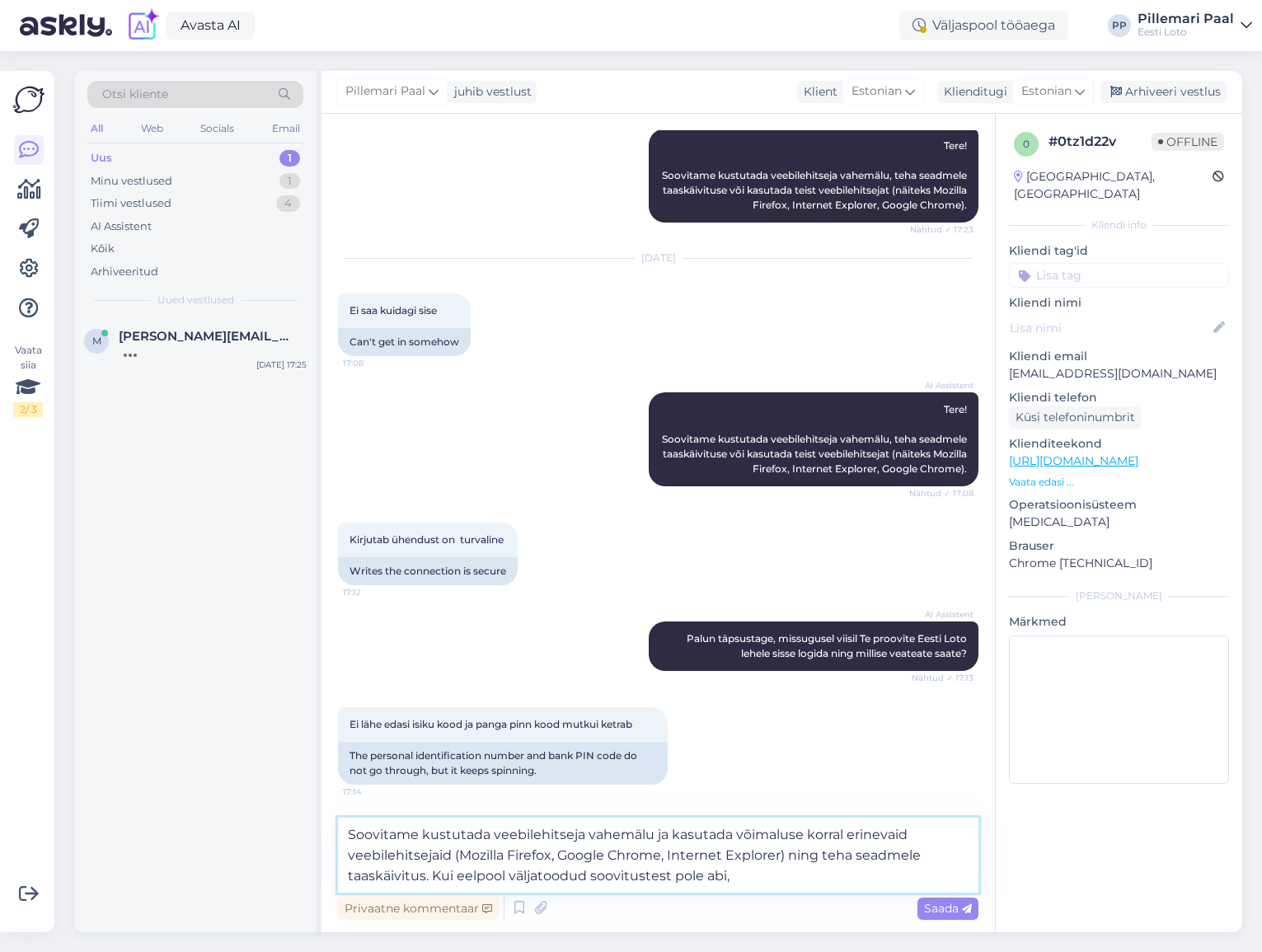
scroll to position [188, 0]
type textarea "Soovitame kustutada veebilehitseja vahemälu ja kasutada võimaluse korral erinev…"
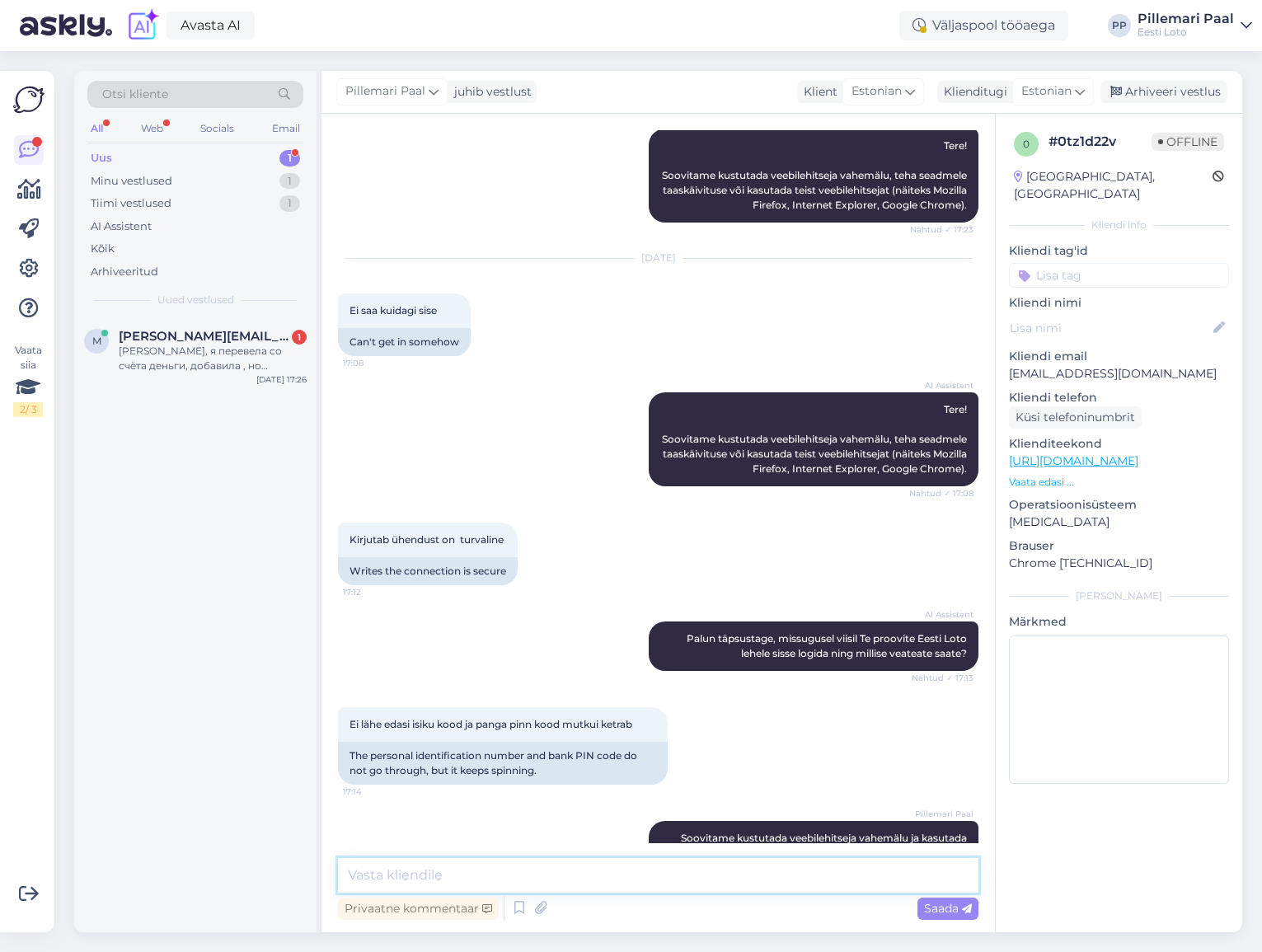
scroll to position [277, 0]
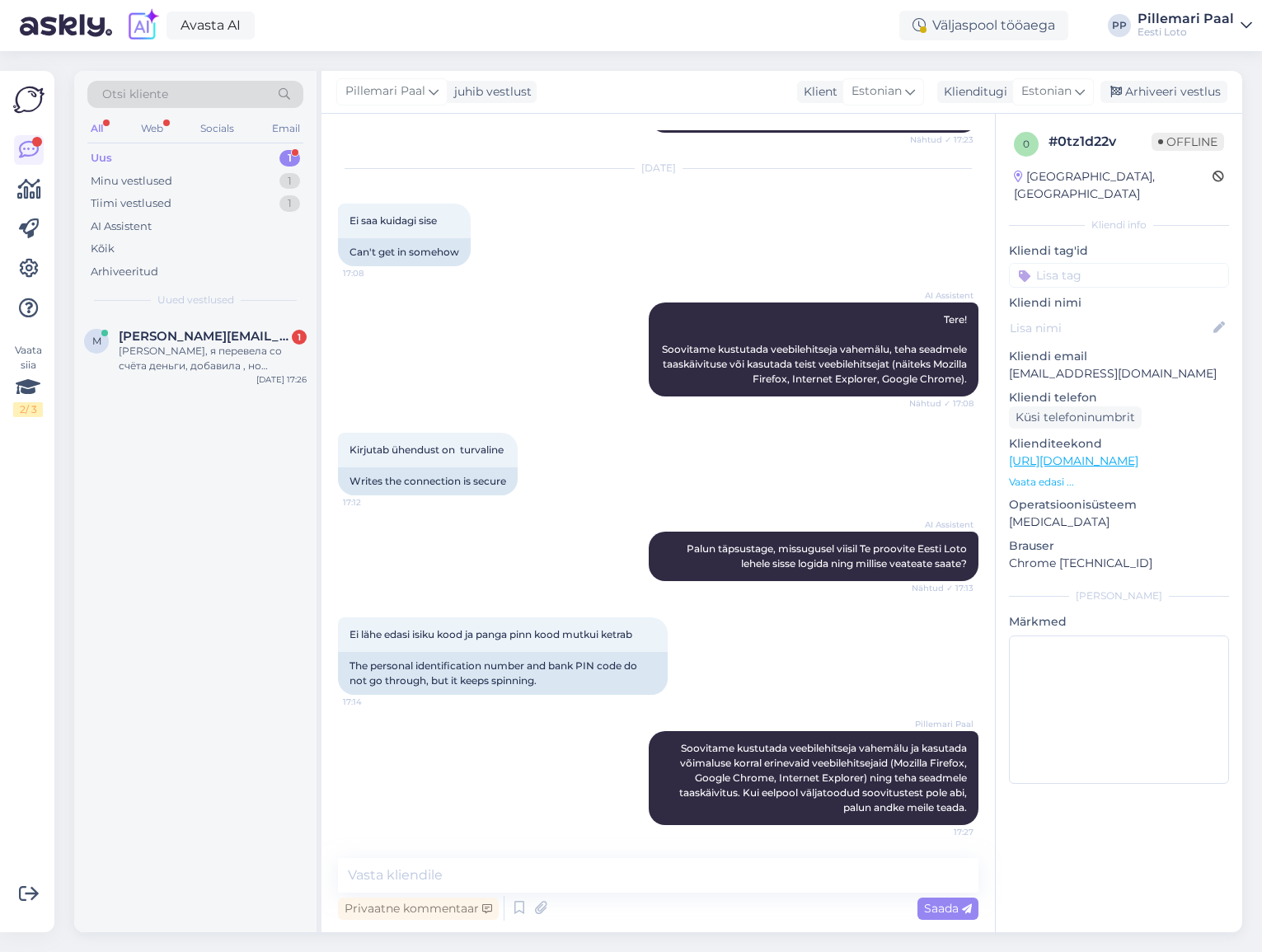
click at [1093, 267] on input at bounding box center [1119, 275] width 220 height 24
type input "sisse"
click at [1116, 311] on div "Sisselogimine" at bounding box center [1119, 319] width 84 height 16
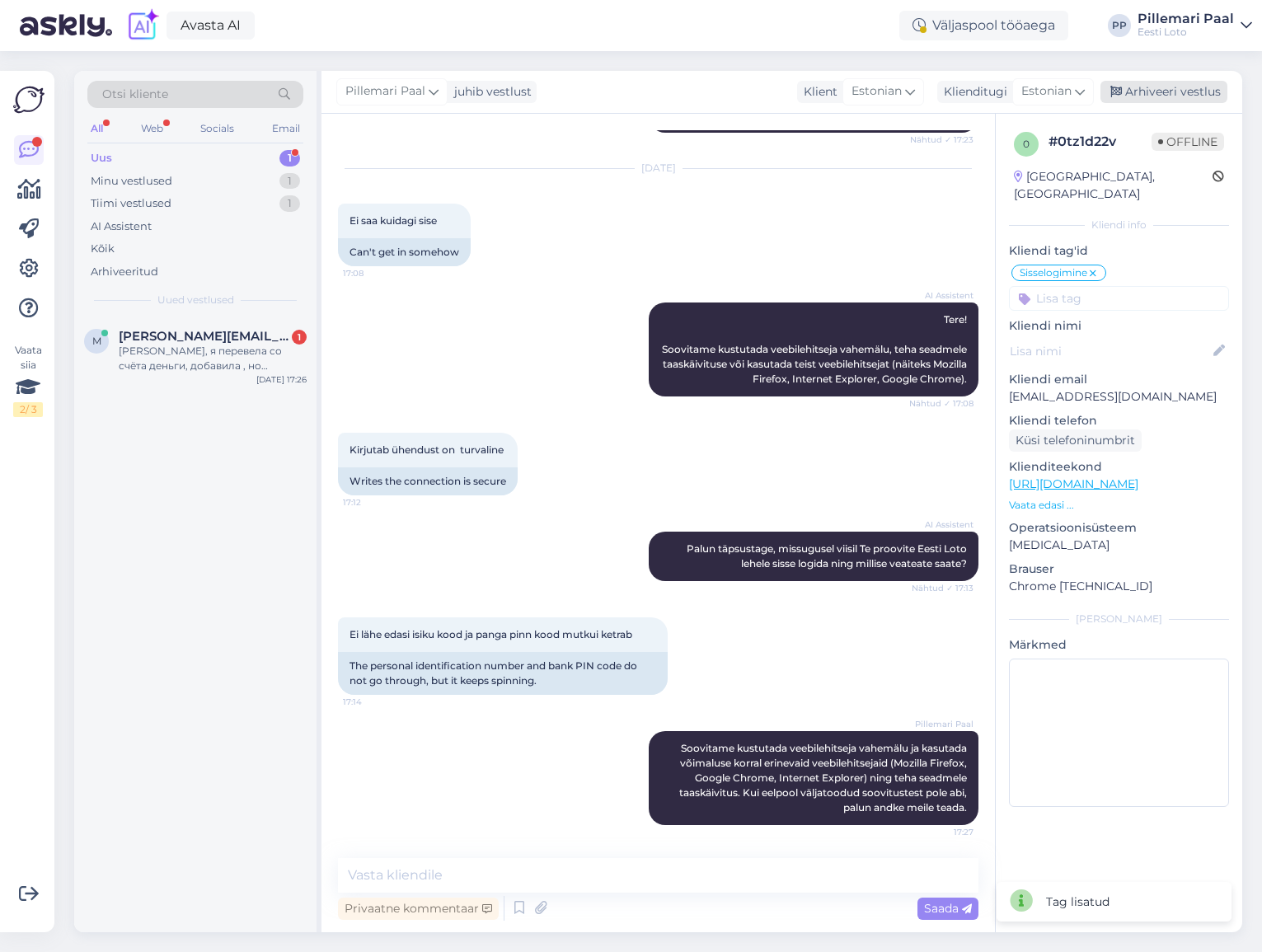
click at [1138, 88] on div "Arhiveeri vestlus" at bounding box center [1164, 92] width 127 height 23
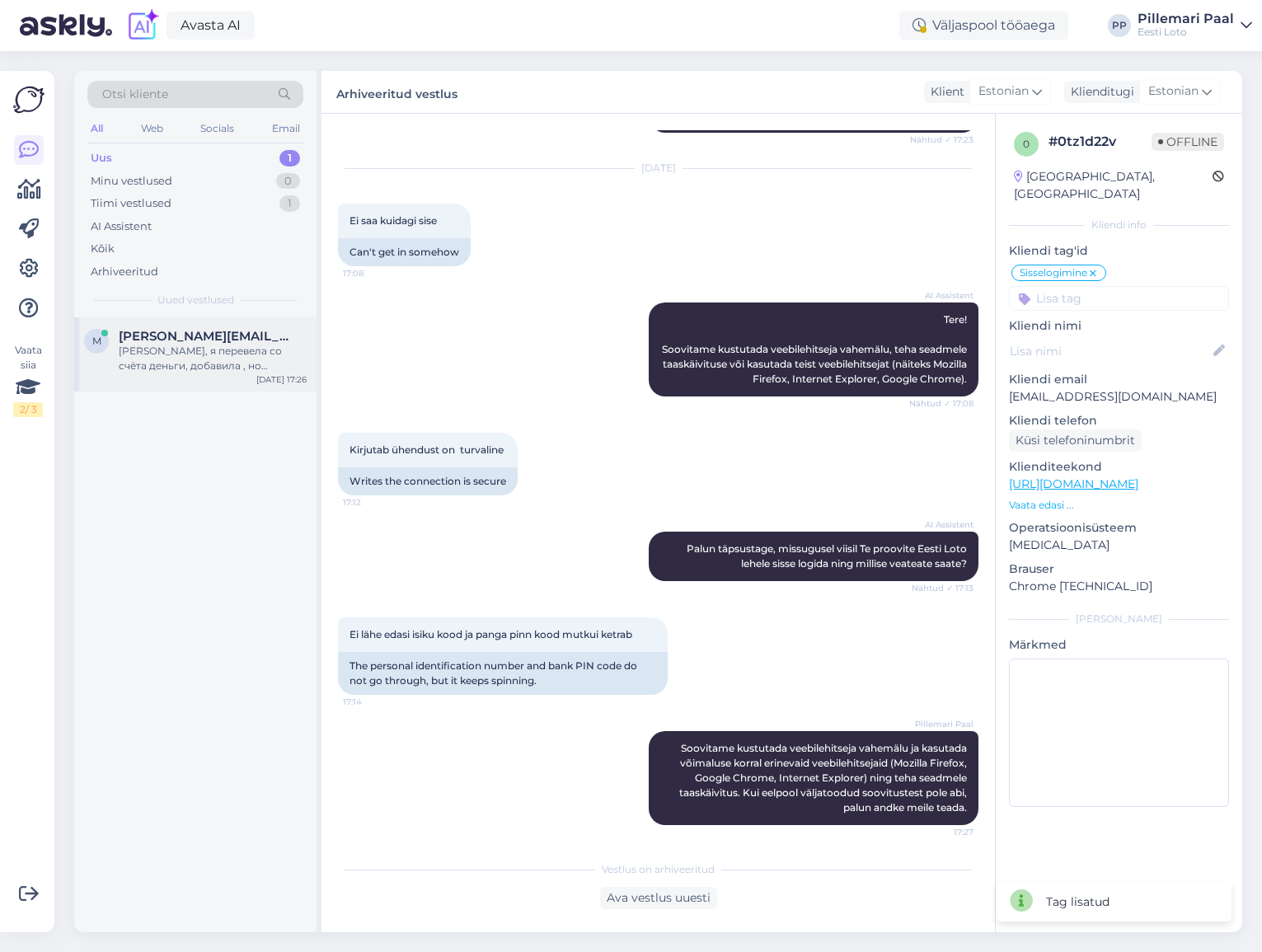
click at [177, 371] on div "Нет, я перевела со счёта деньги, добавила , но показывает, как-будто не перевод…" at bounding box center [213, 358] width 188 height 30
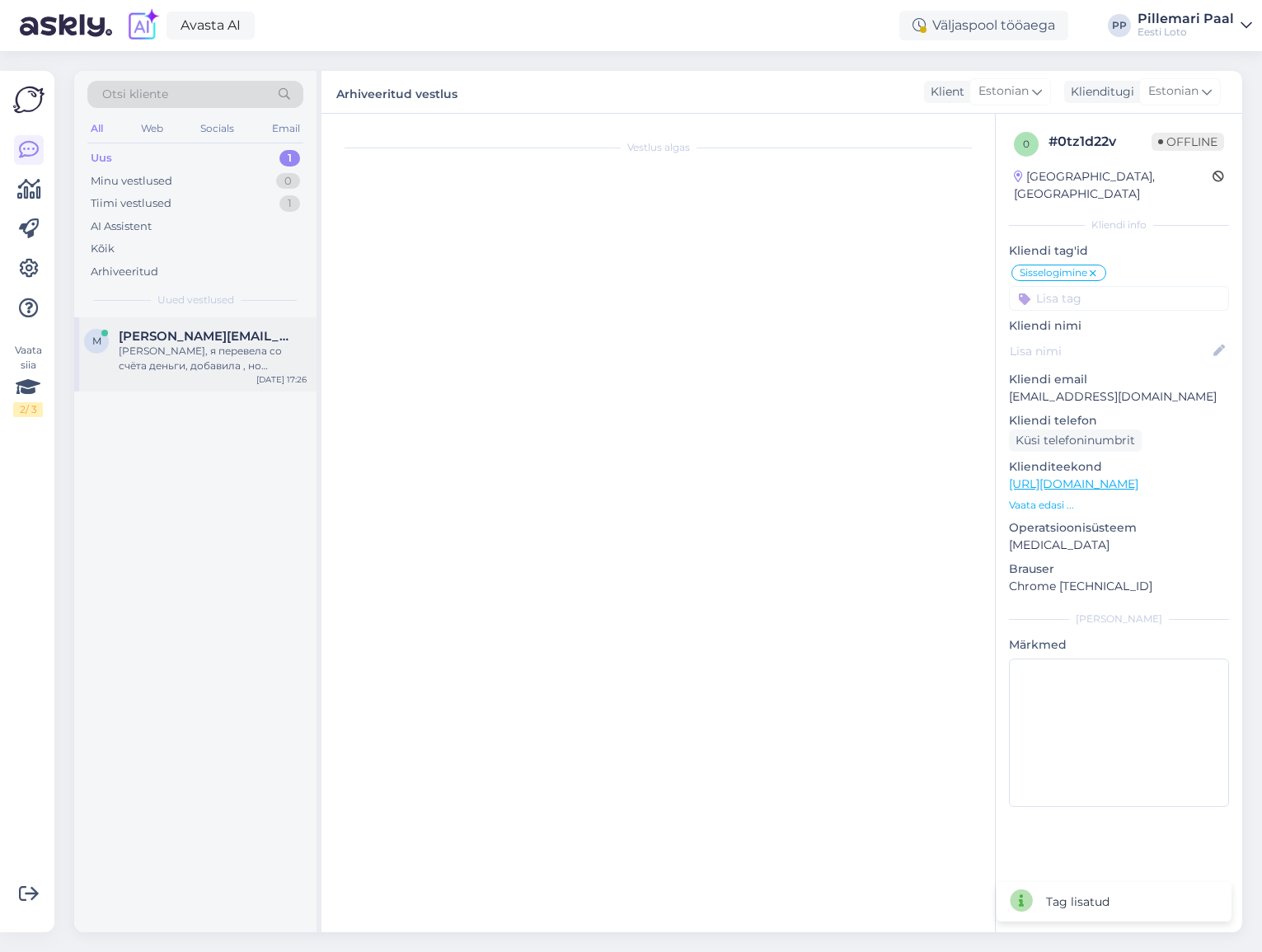
scroll to position [0, 0]
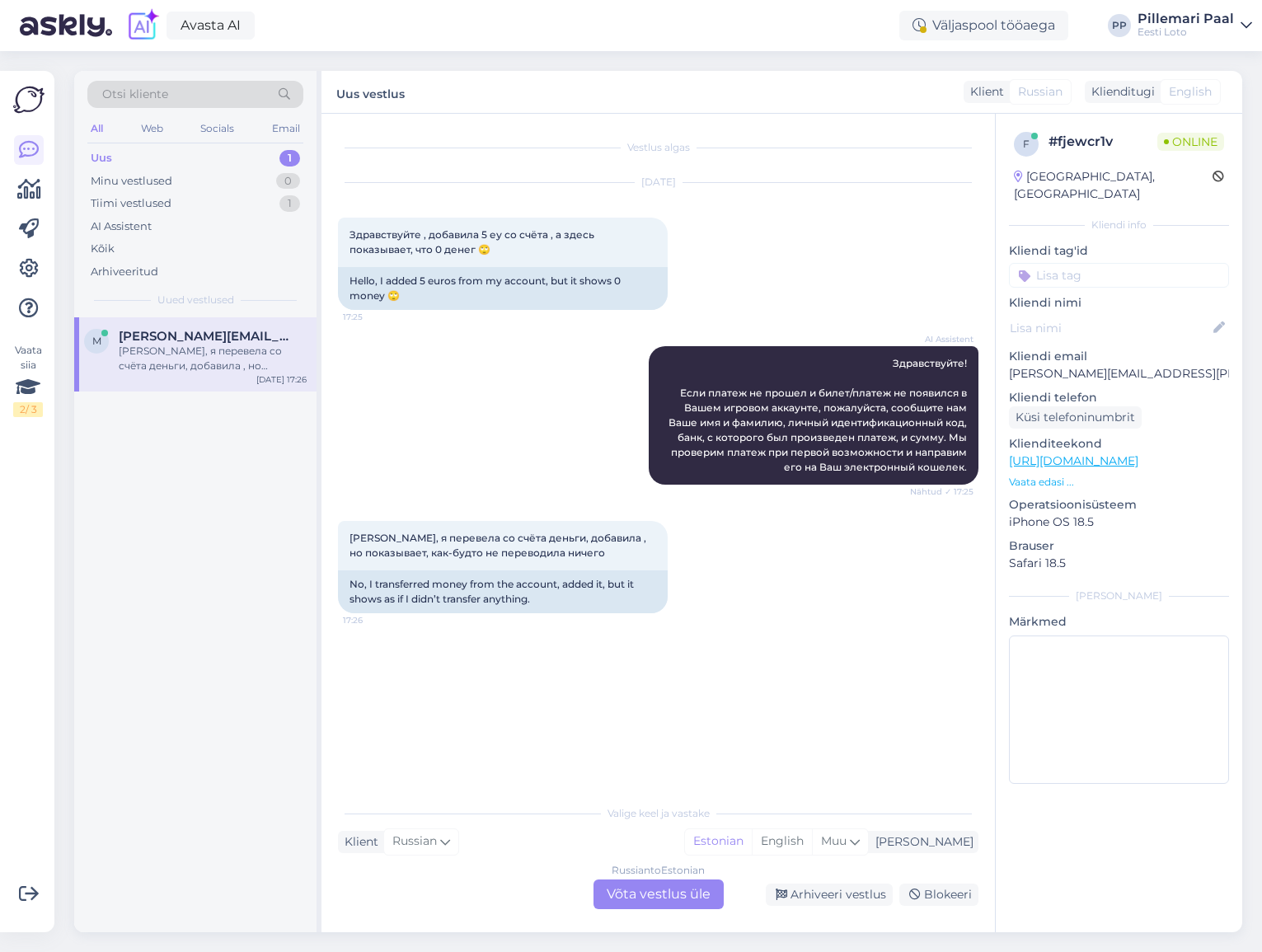
click at [694, 896] on div "Russian to Estonian Võta vestlus üle" at bounding box center [658, 893] width 131 height 30
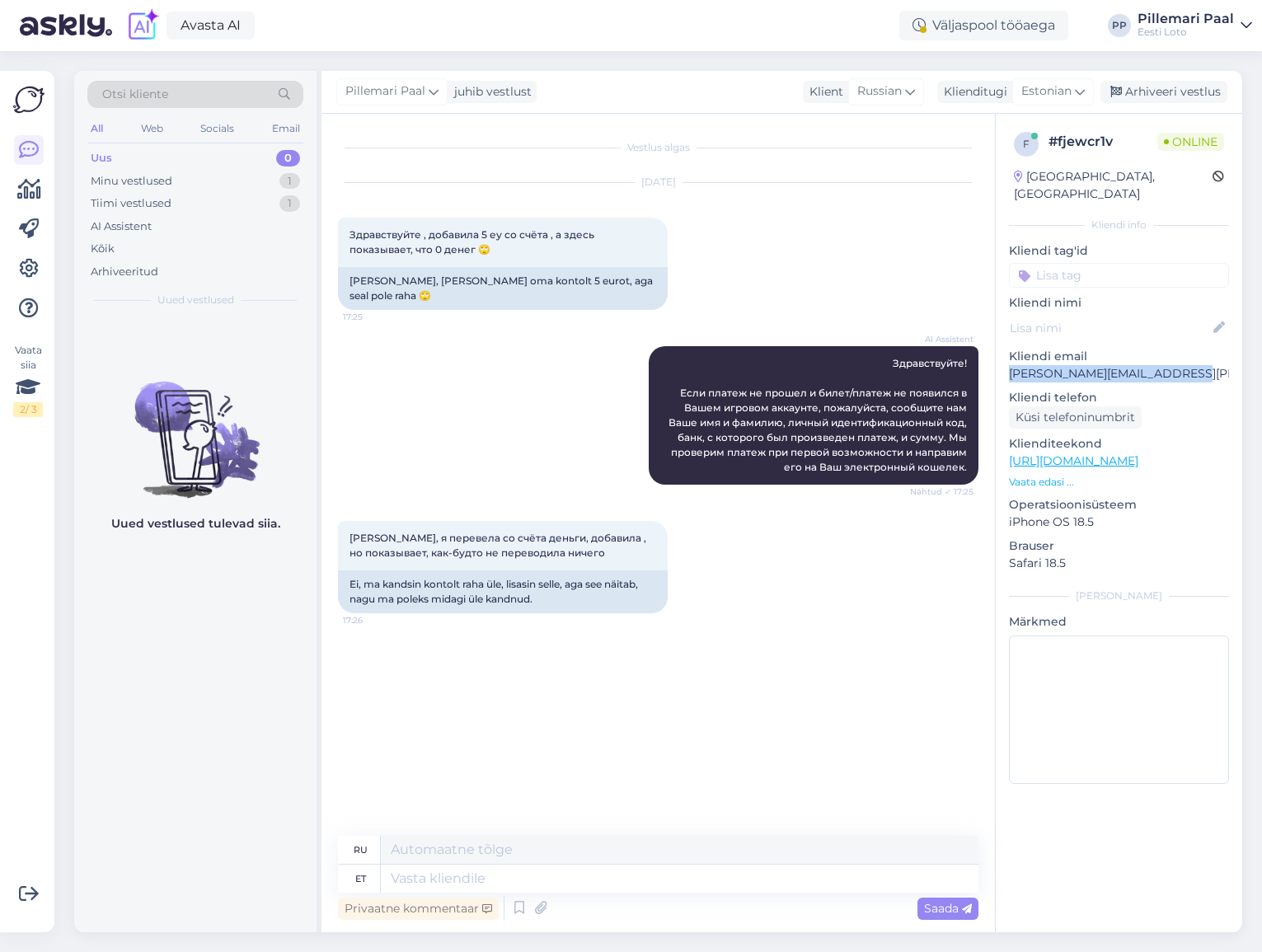
drag, startPoint x: 1190, startPoint y: 357, endPoint x: 1021, endPoint y: 375, distance: 170.0
click at [1005, 353] on div "f # fjewcr1v Online Estonia, Tallinn Kliendi info Kliendi tag'id Võit võidu väl…" at bounding box center [1120, 460] width 247 height 694
copy p "Marianna.kozlova.84@mail.ru"
click at [537, 872] on textarea at bounding box center [679, 878] width 597 height 28
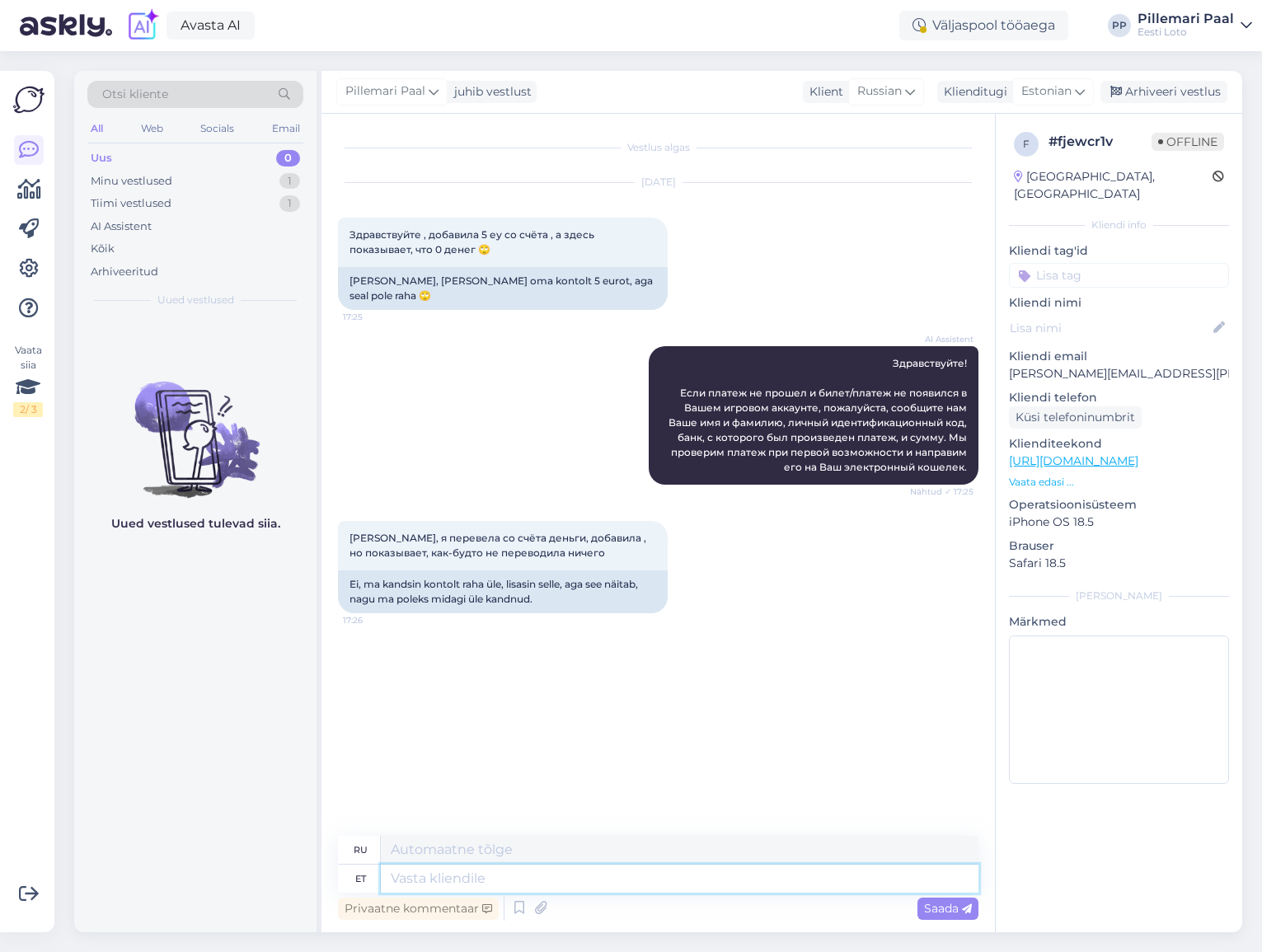
paste textarea "Kahjuks Teie sissemakse ebaõnnestus tehnilise tõrke tõttu. Kontrollisime ostu ü…"
type textarea "Kahjuks Teie sissemakse ebaõnnestus tehnilise tõrke tõttu. Kontrollisime ostu ü…"
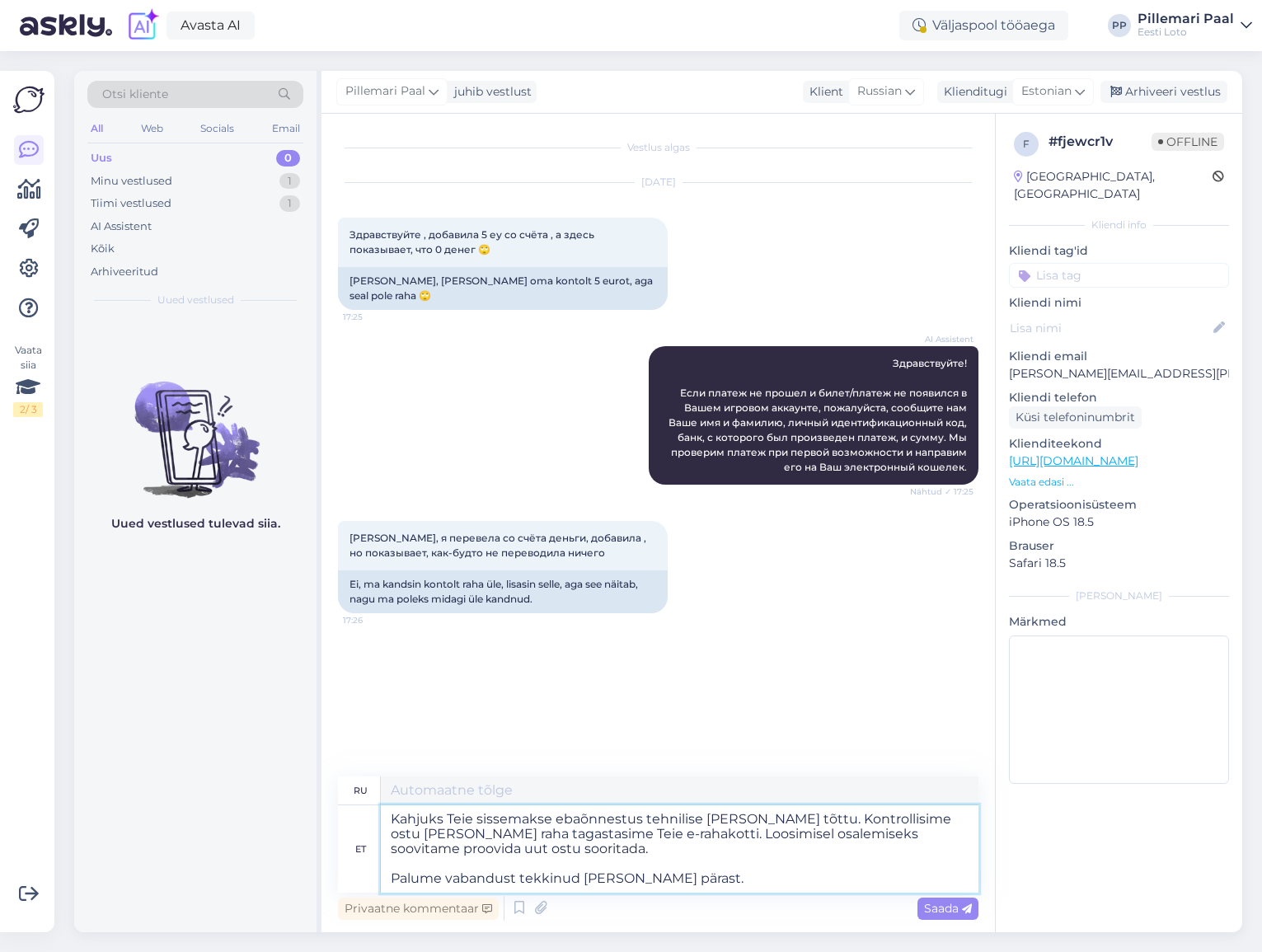
type textarea "К сожалению, ваш депозит не был зачислен из-за технической ошибки. Мы проверили…"
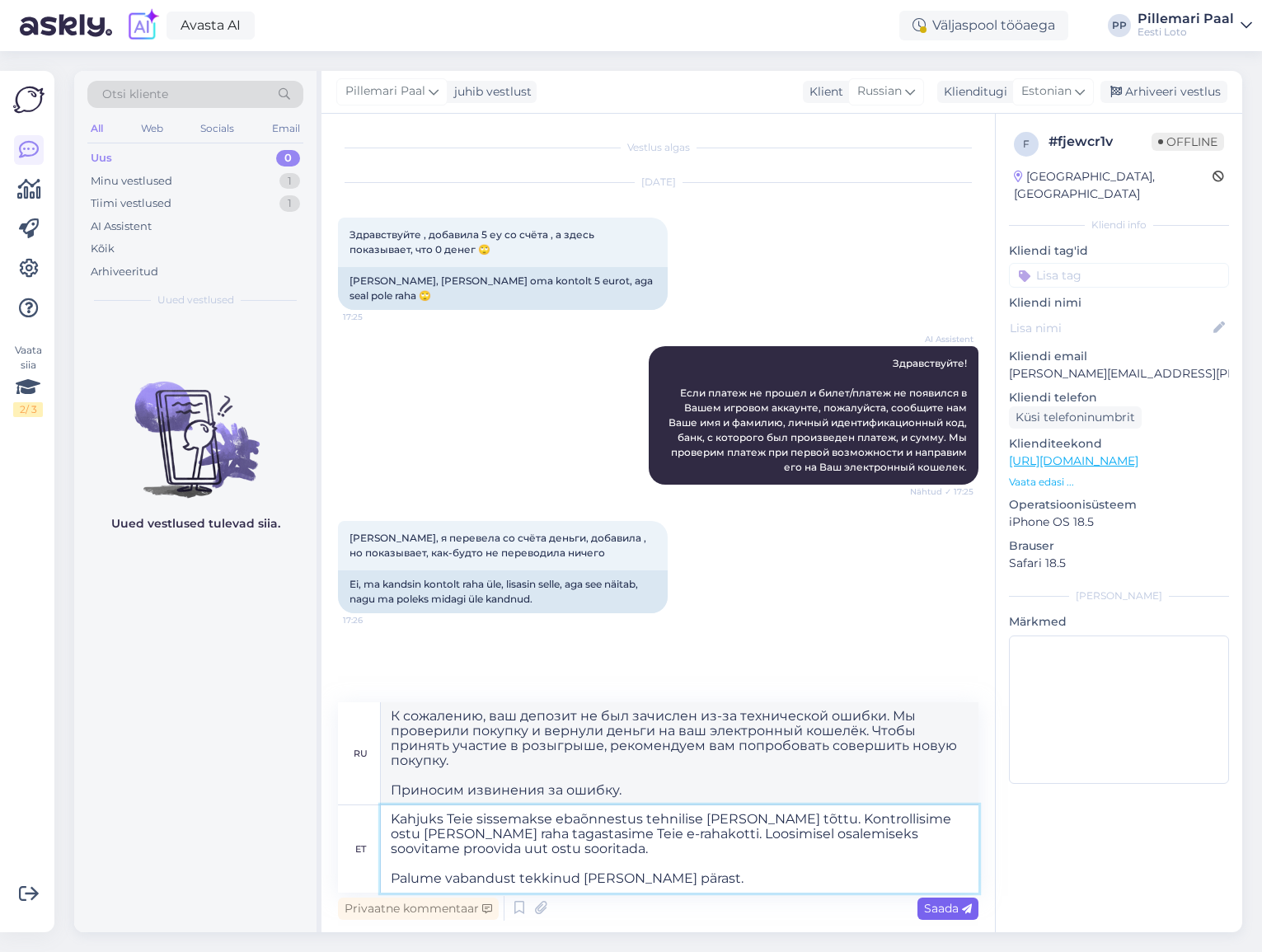
type textarea "Kahjuks Teie sissemakse ebaõnnestus tehnilise tõrke tõttu. Kontrollisime ostu ü…"
click at [940, 901] on span "Saada" at bounding box center [948, 908] width 48 height 14
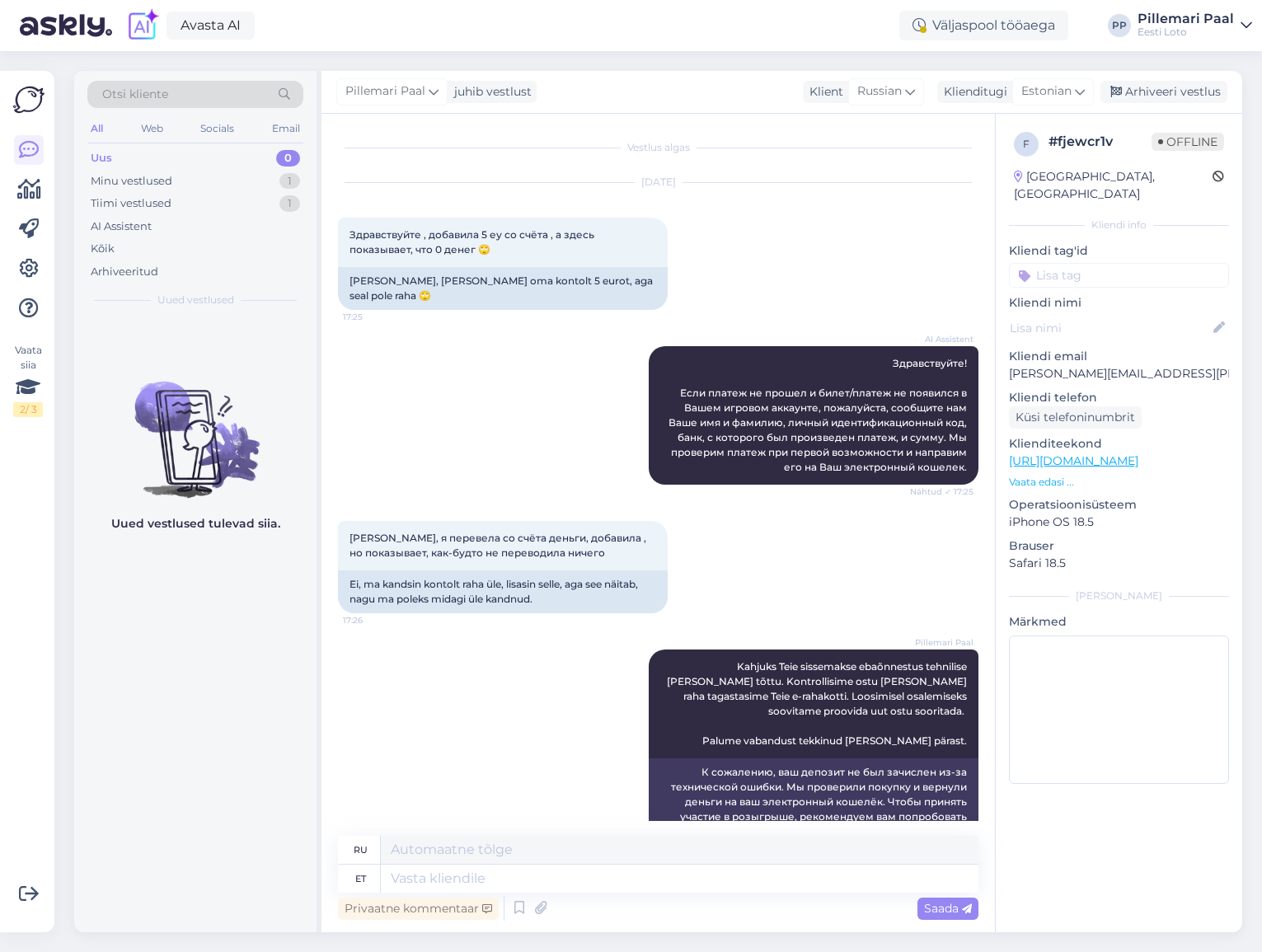
scroll to position [58, 0]
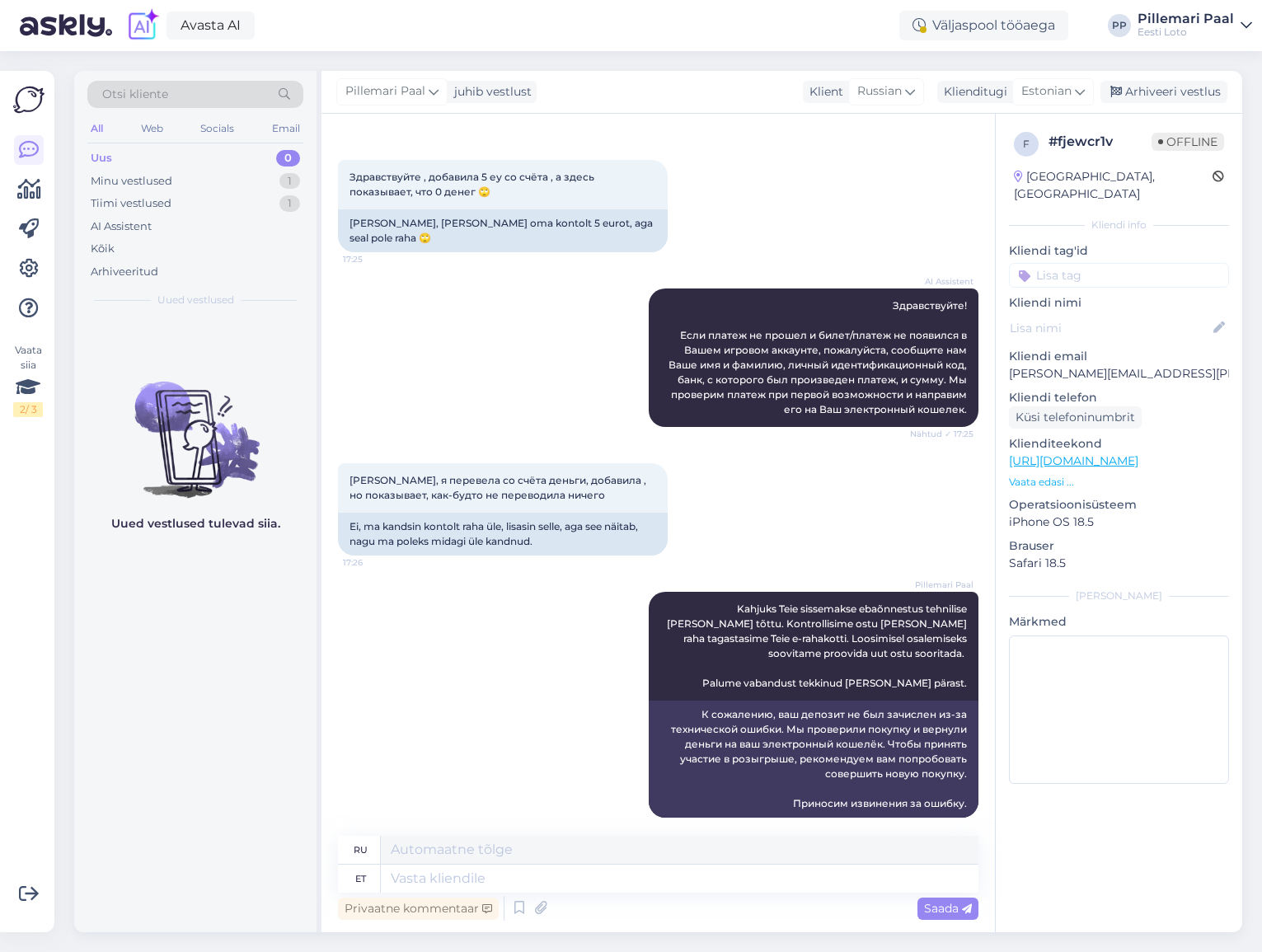
click at [1094, 263] on input at bounding box center [1119, 275] width 220 height 24
type input "e-raha"
click at [1127, 314] on span "E-rahakott" at bounding box center [1119, 319] width 53 height 10
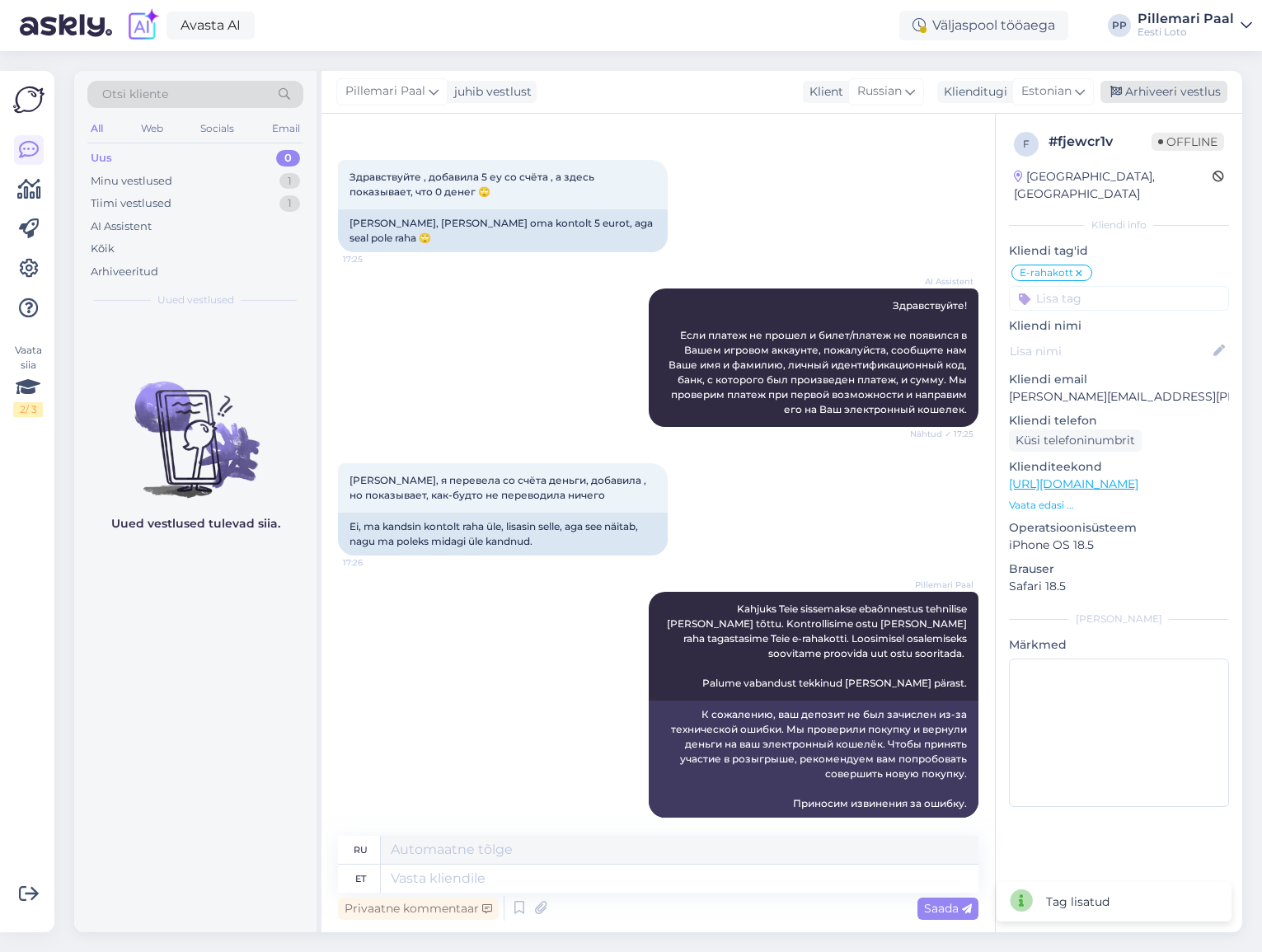
click at [1155, 95] on div "Arhiveeri vestlus" at bounding box center [1164, 92] width 127 height 23
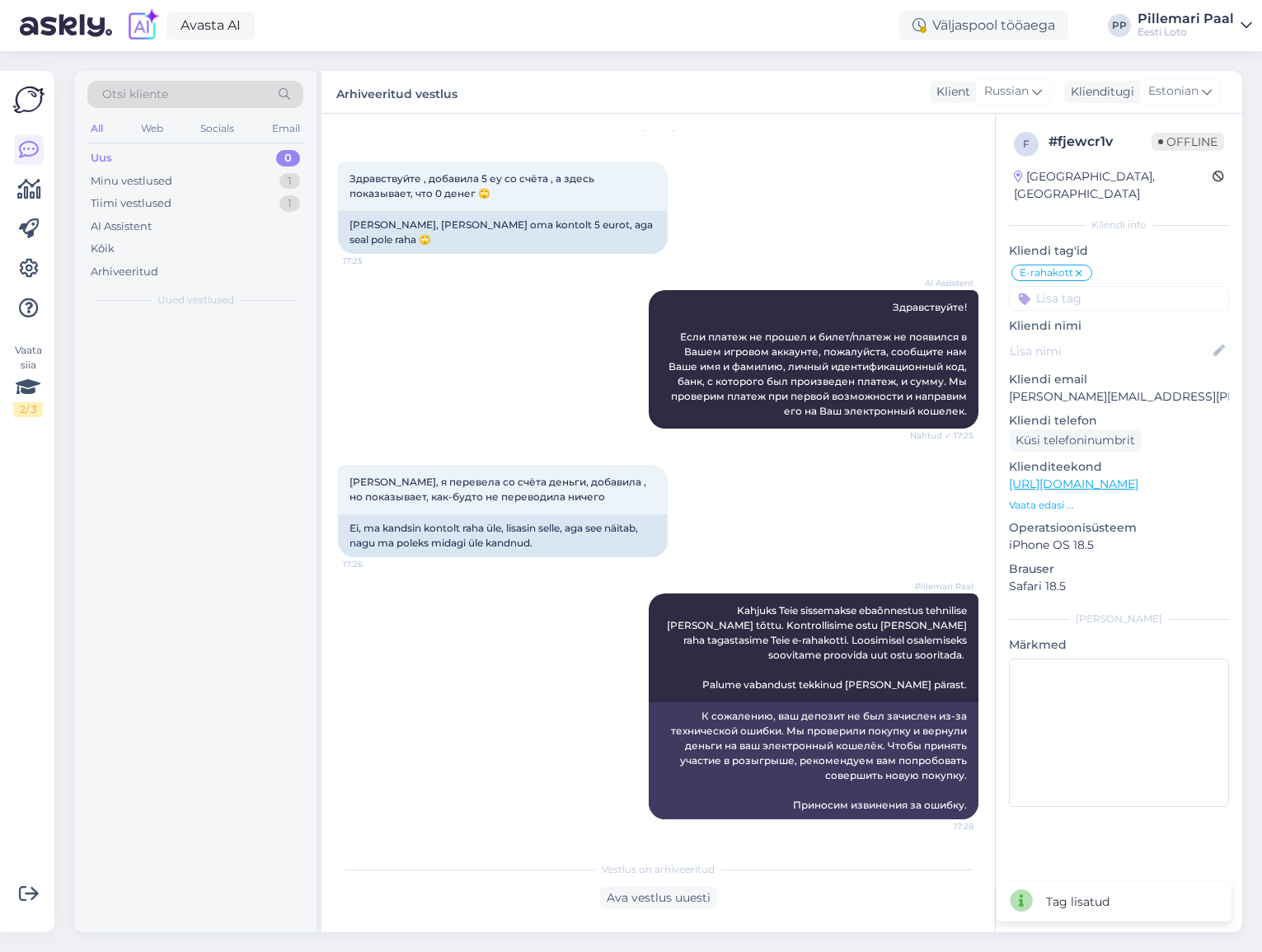
scroll to position [41, 0]
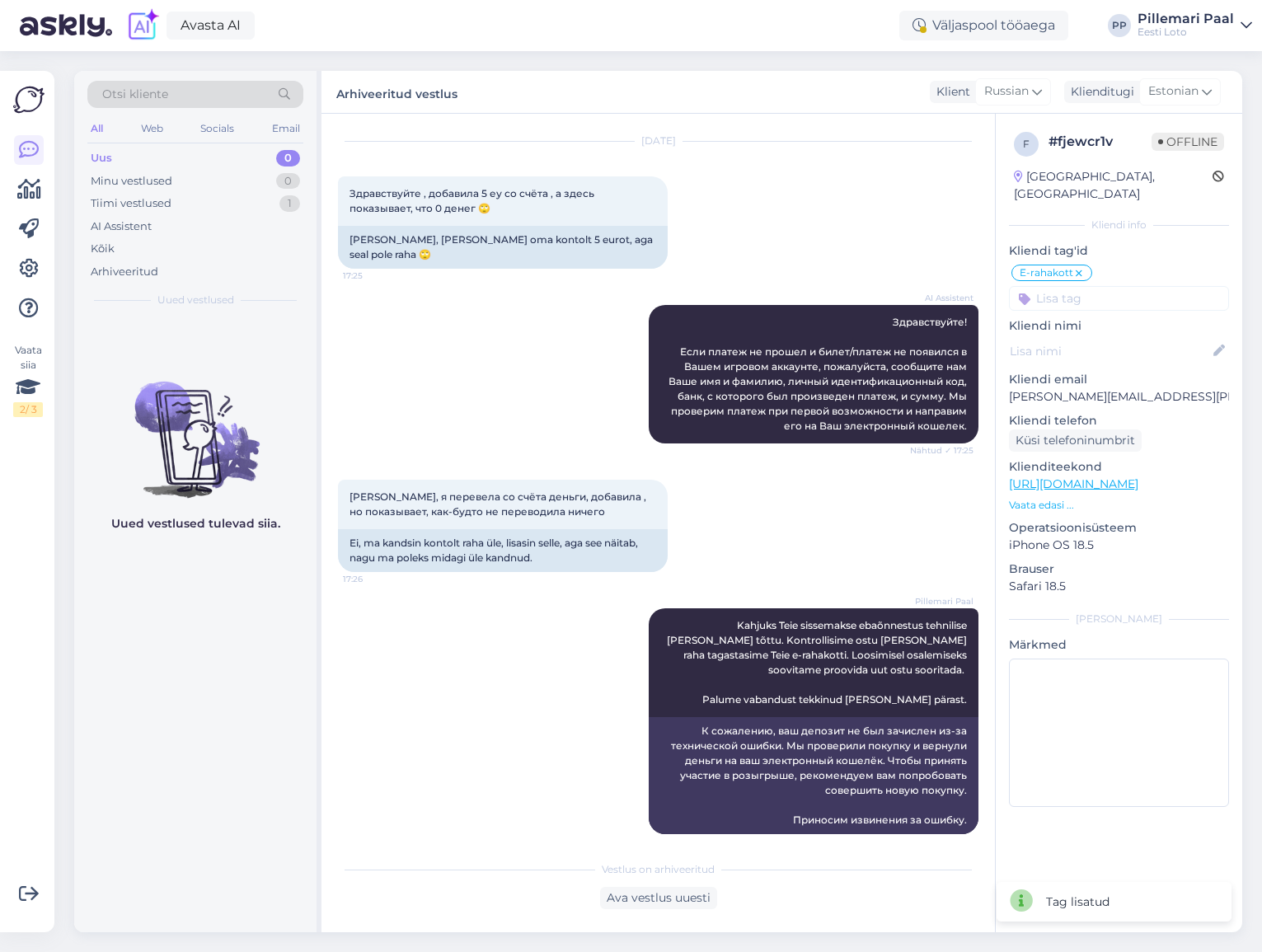
click at [113, 160] on div "Uus 0" at bounding box center [195, 159] width 216 height 23
click at [115, 150] on div "Uus 0" at bounding box center [195, 159] width 216 height 23
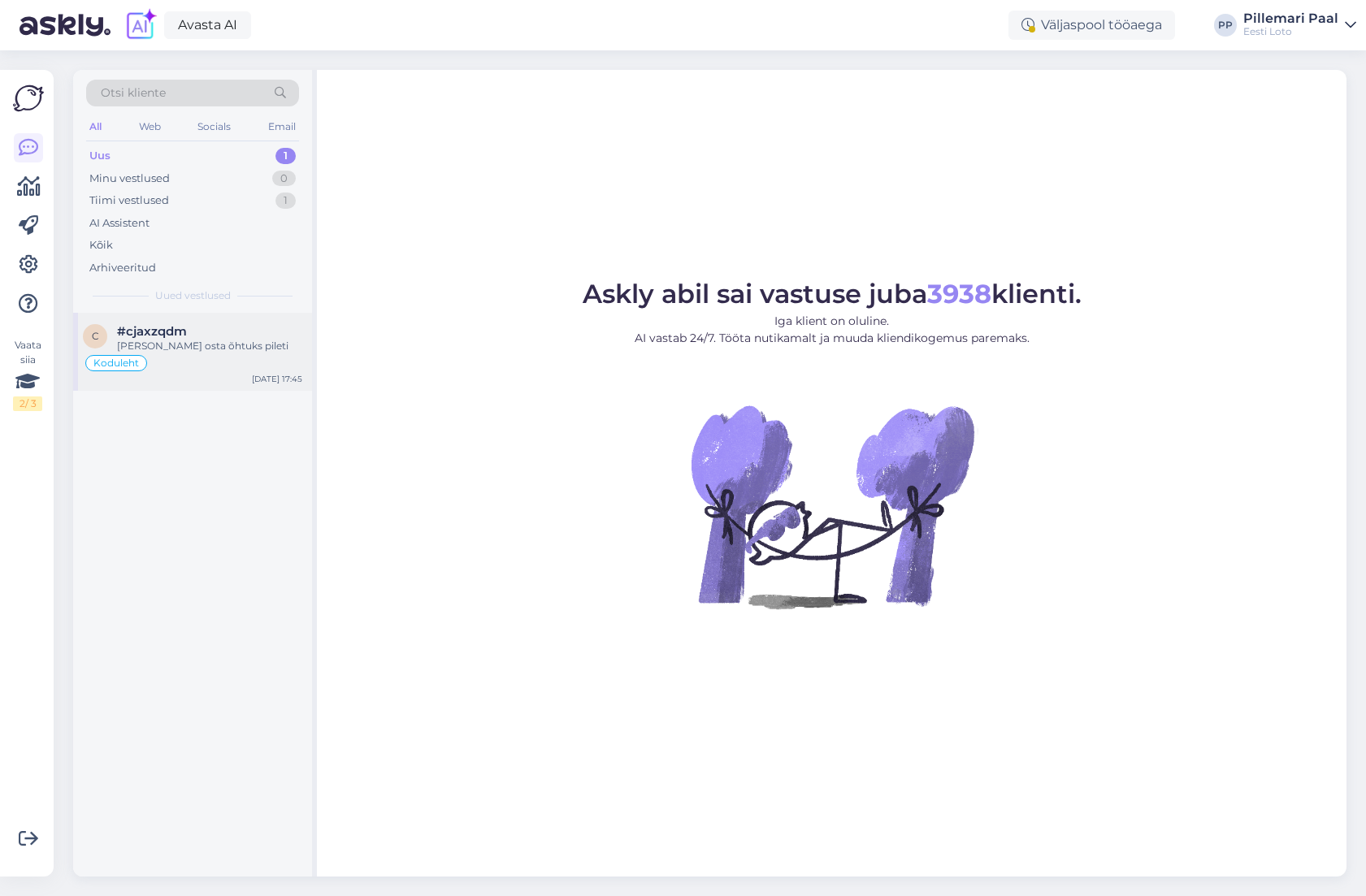
click at [191, 364] on div "Koduleht" at bounding box center [192, 363] width 219 height 20
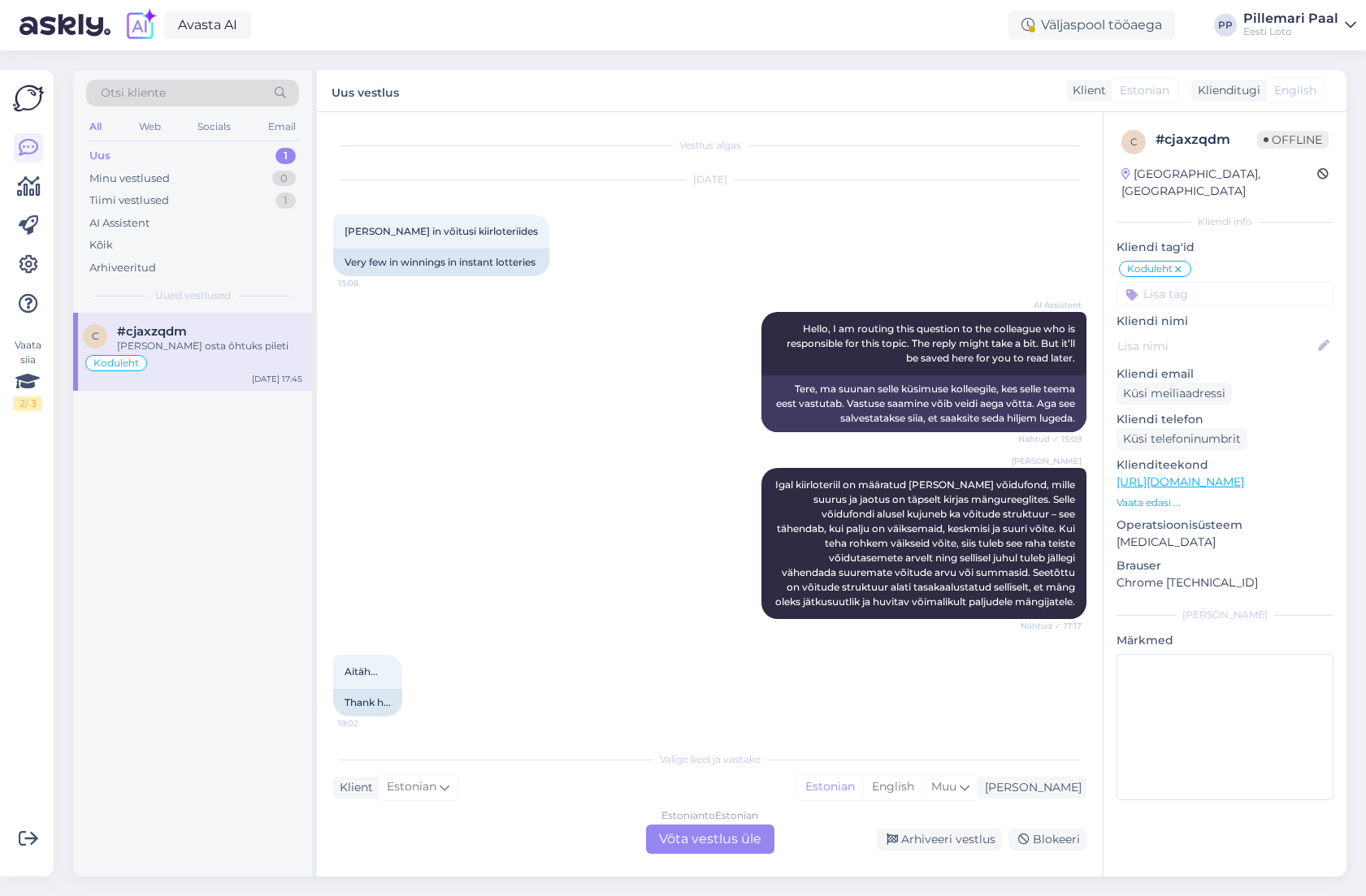
scroll to position [1130, 0]
